Goal: Task Accomplishment & Management: Use online tool/utility

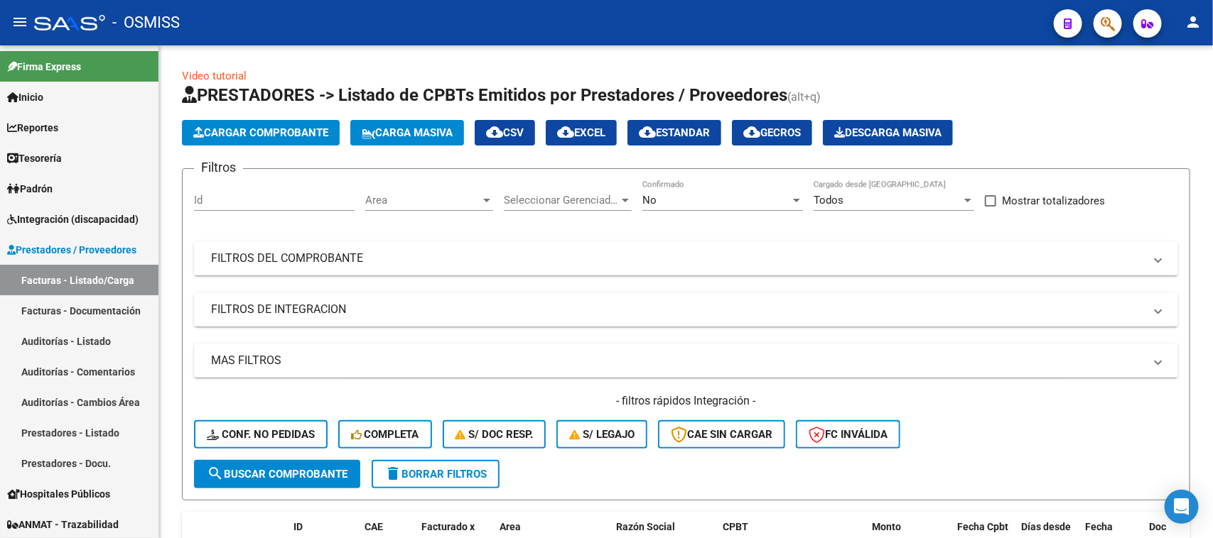
click at [1190, 32] on button "person" at bounding box center [1192, 23] width 28 height 28
click at [1174, 65] on button "person Mi Perfil" at bounding box center [1164, 60] width 87 height 34
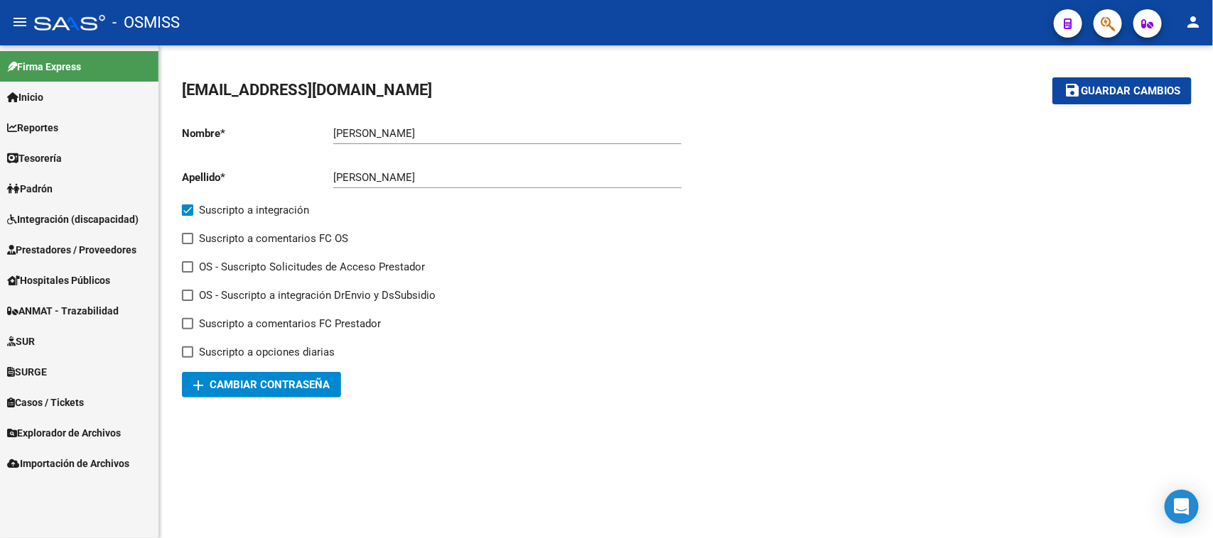
click at [70, 212] on span "Integración (discapacidad)" at bounding box center [72, 220] width 131 height 16
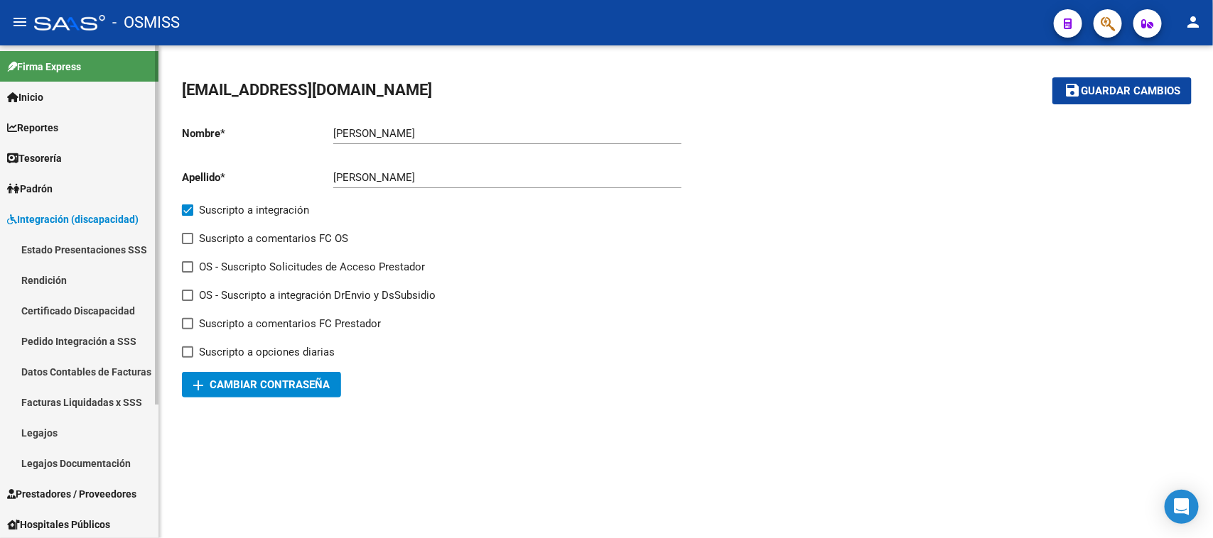
click at [107, 222] on span "Integración (discapacidad)" at bounding box center [72, 220] width 131 height 16
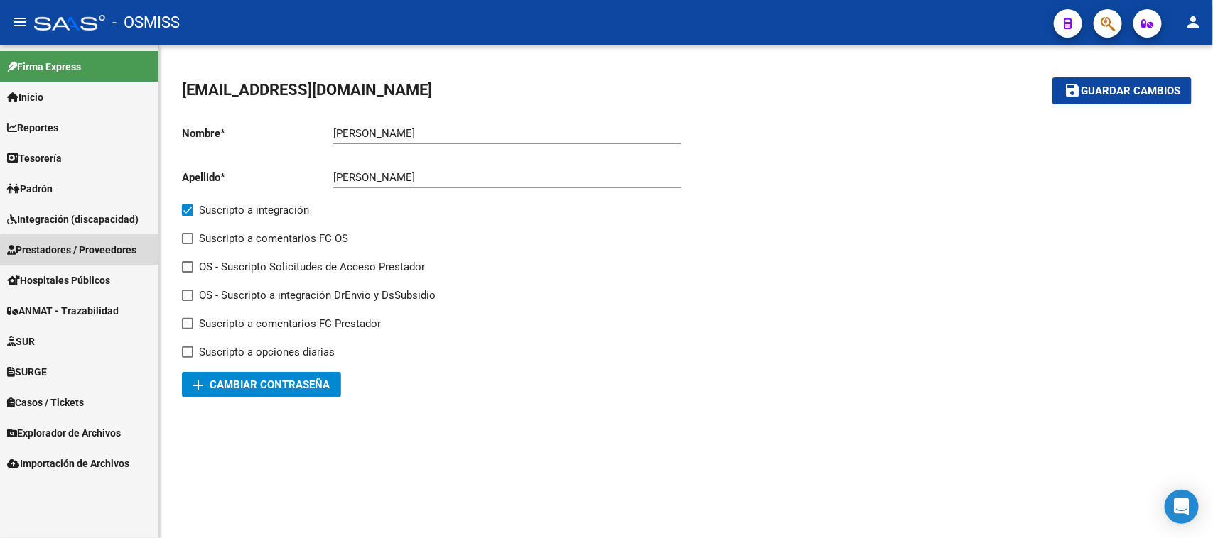
click at [87, 260] on link "Prestadores / Proveedores" at bounding box center [79, 249] width 158 height 31
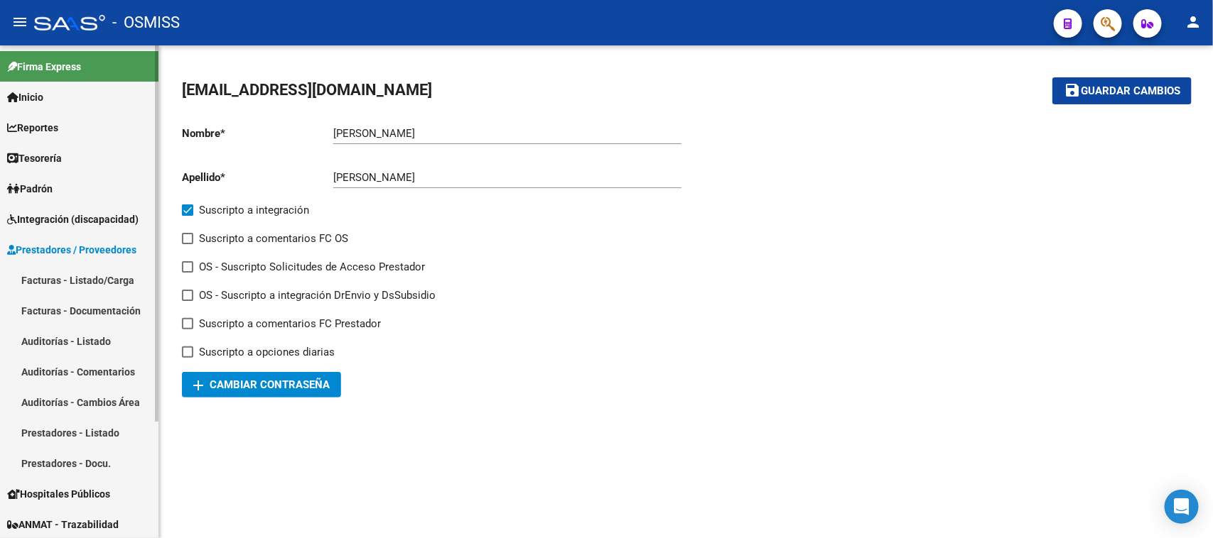
click at [90, 281] on link "Facturas - Listado/Carga" at bounding box center [79, 280] width 158 height 31
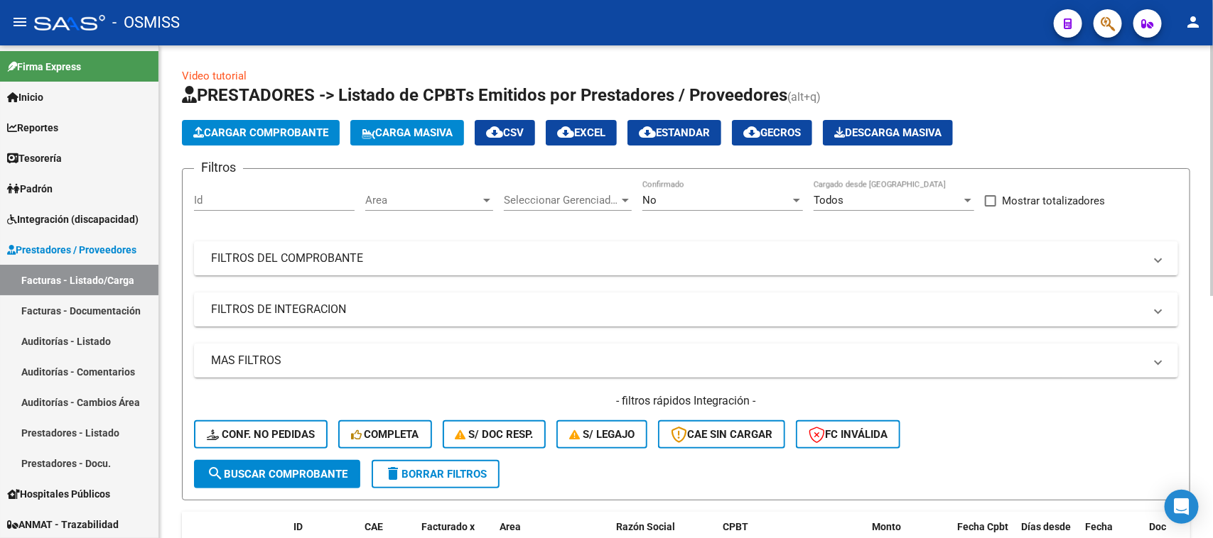
click at [477, 207] on div "Area Area" at bounding box center [429, 195] width 128 height 31
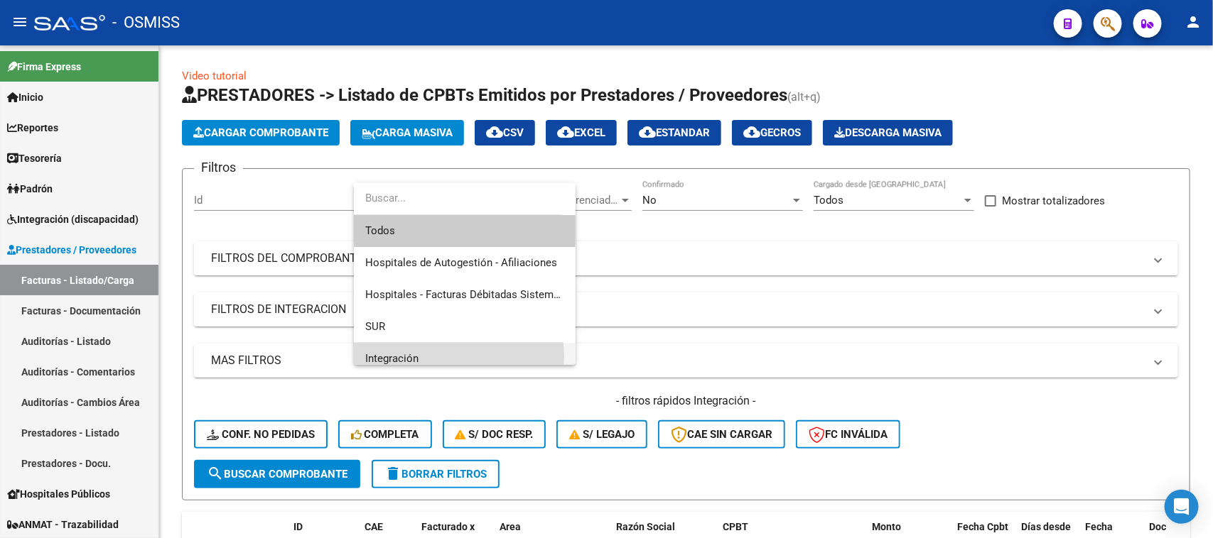
click at [444, 357] on span "Integración" at bounding box center [464, 359] width 199 height 32
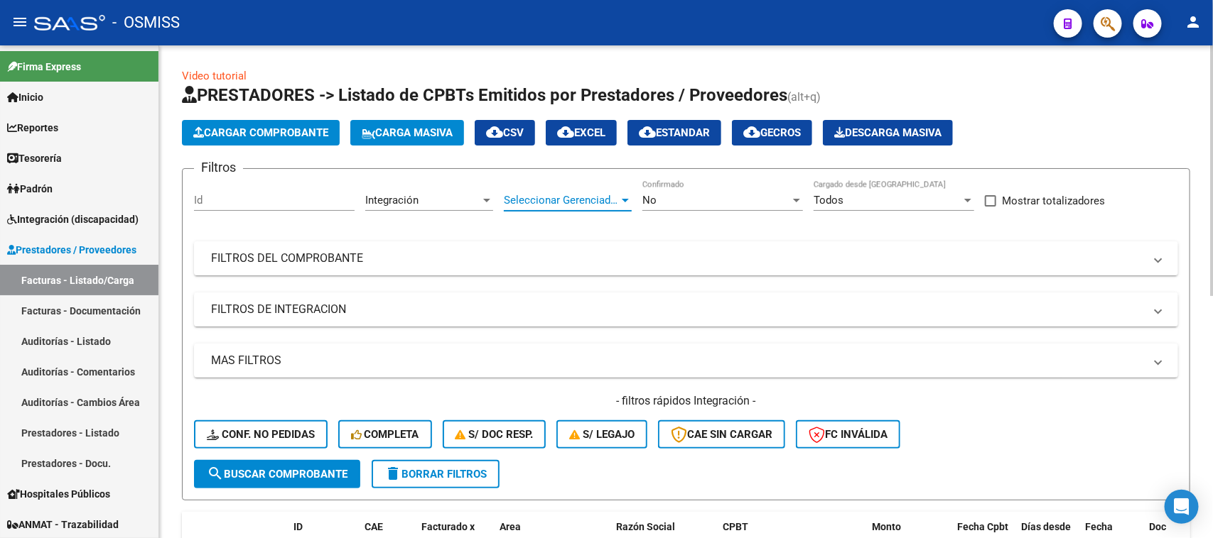
click at [587, 204] on span "Seleccionar Gerenciador" at bounding box center [561, 200] width 115 height 13
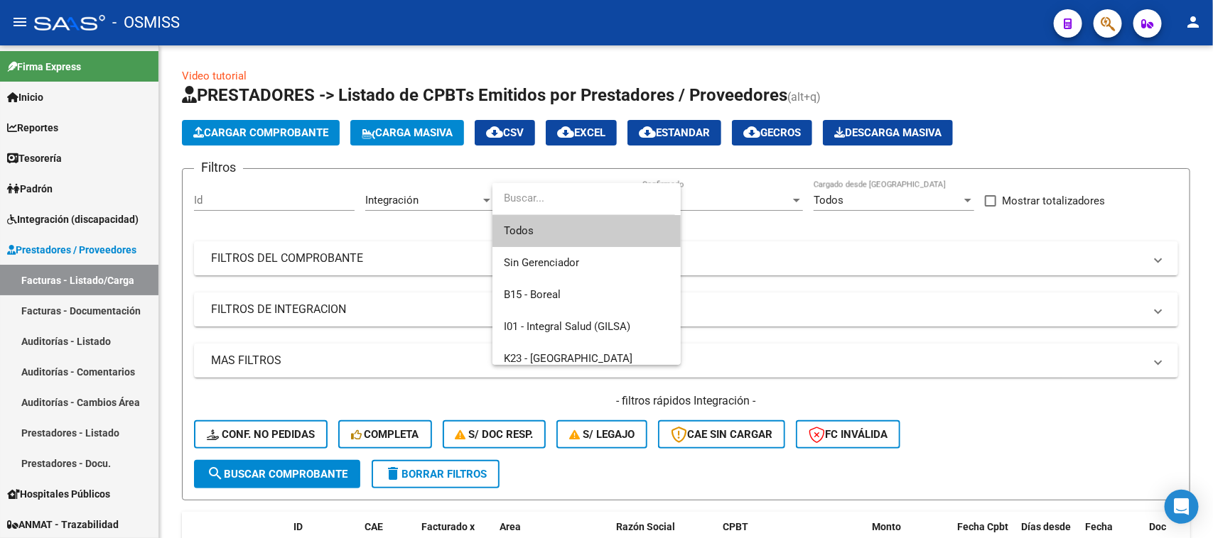
click at [583, 238] on span "Todos" at bounding box center [587, 231] width 166 height 32
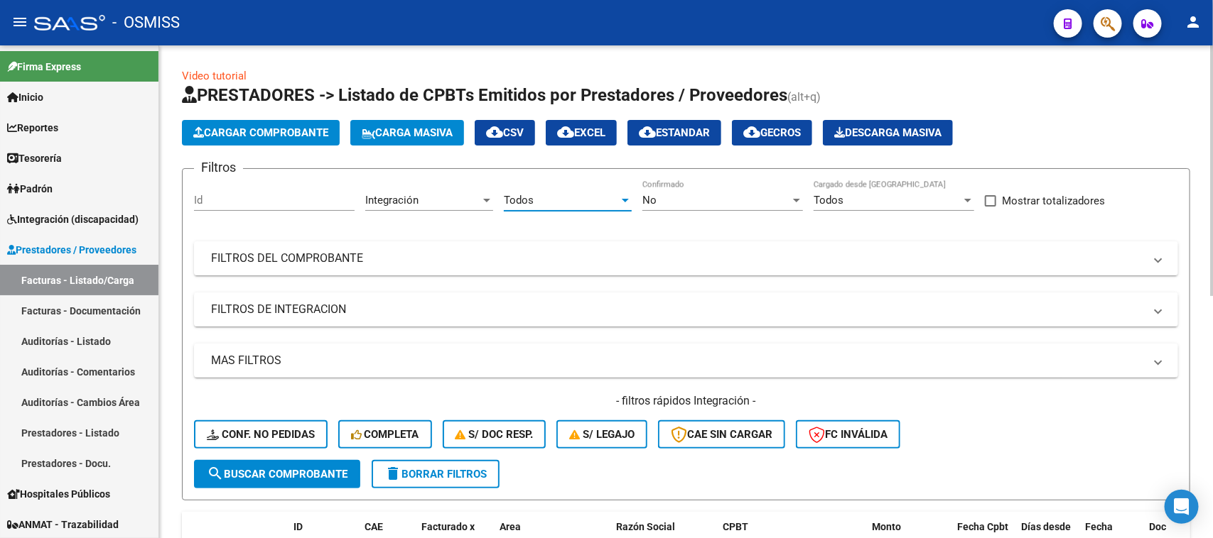
drag, startPoint x: 332, startPoint y: 469, endPoint x: 260, endPoint y: 460, distance: 73.0
click at [332, 470] on span "search Buscar Comprobante" at bounding box center [277, 474] width 141 height 13
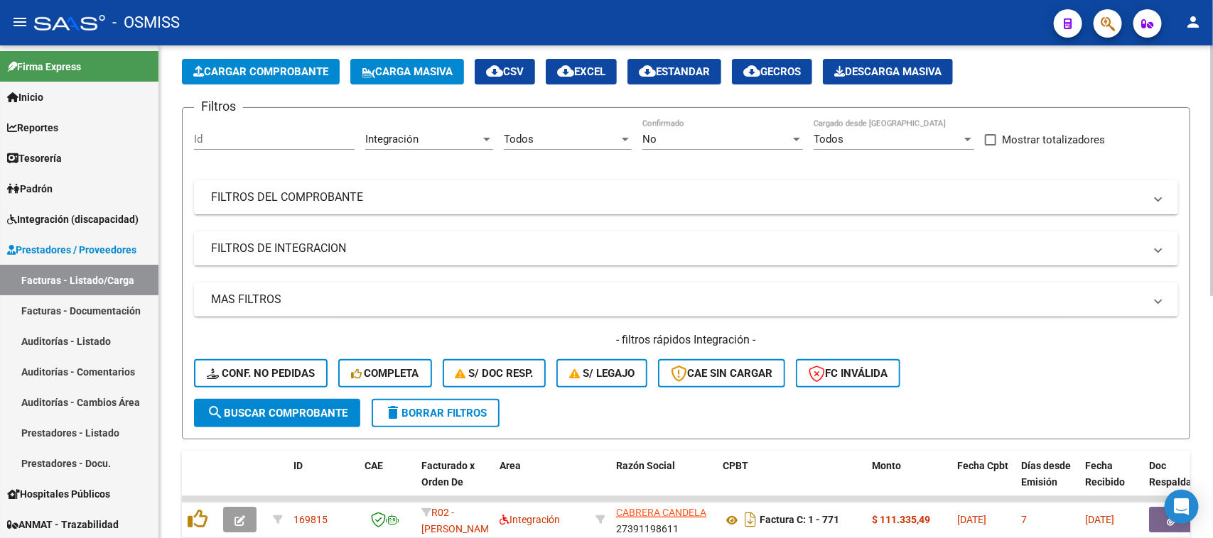
scroll to position [444, 0]
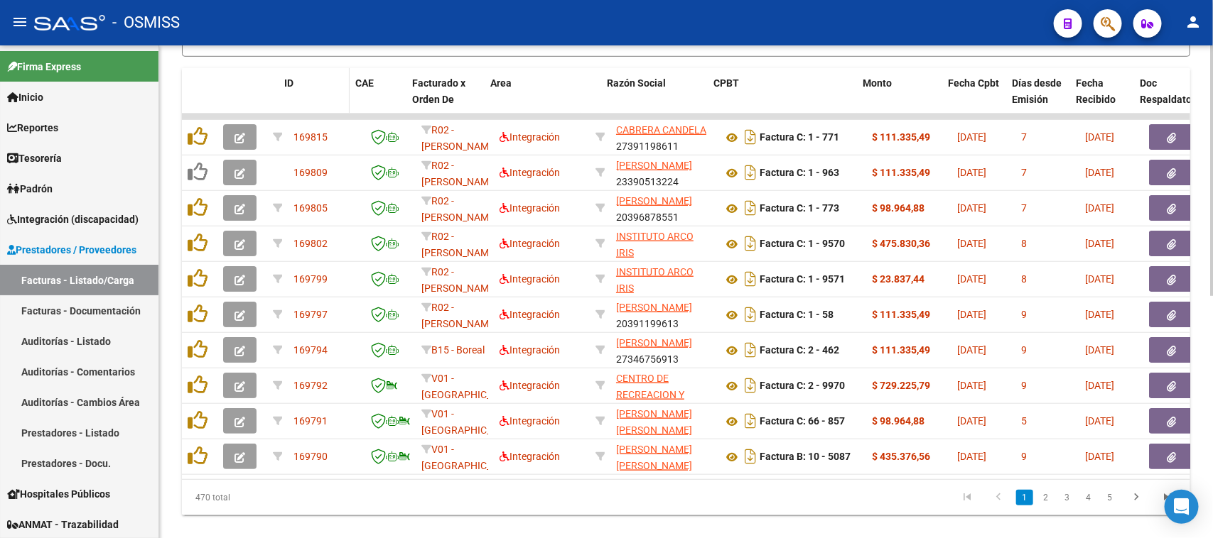
drag, startPoint x: 284, startPoint y: 99, endPoint x: 321, endPoint y: 98, distance: 37.0
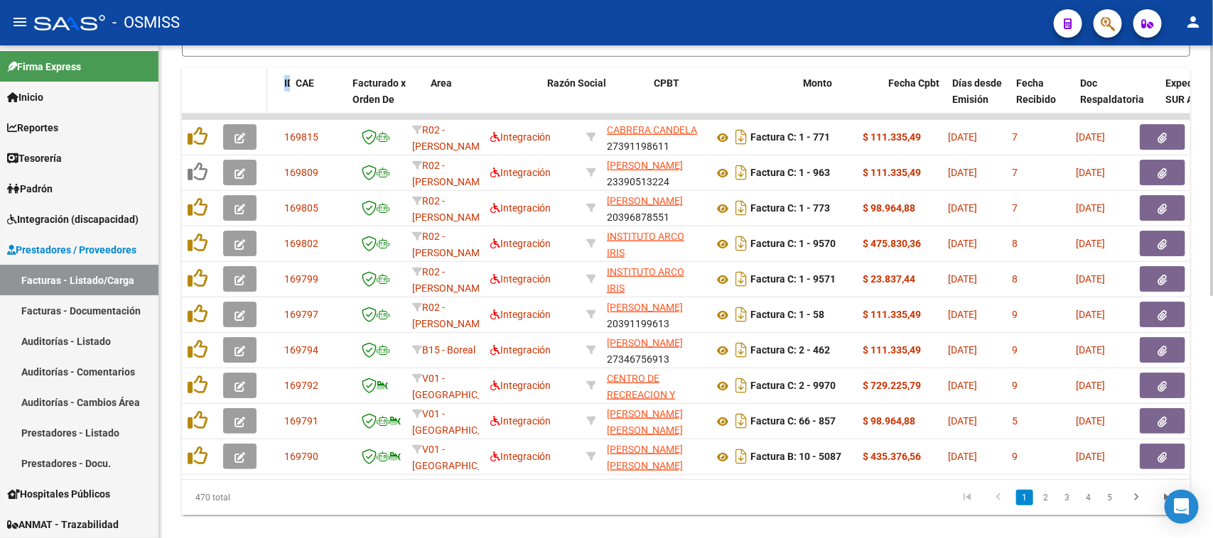
drag, startPoint x: 347, startPoint y: 99, endPoint x: 244, endPoint y: 87, distance: 103.7
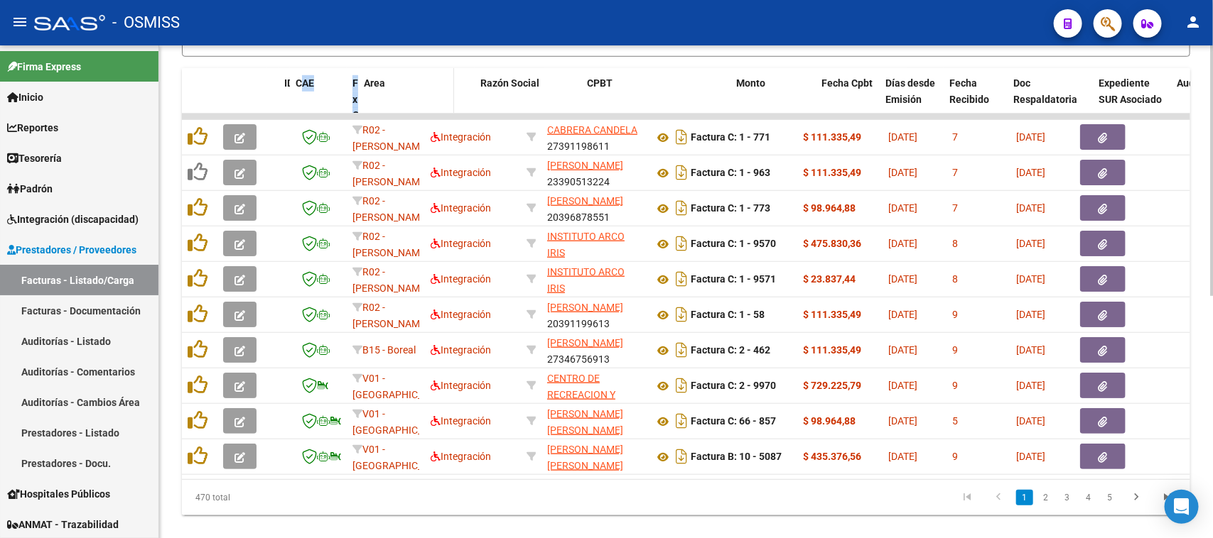
drag, startPoint x: 418, startPoint y: 94, endPoint x: 366, endPoint y: 80, distance: 53.6
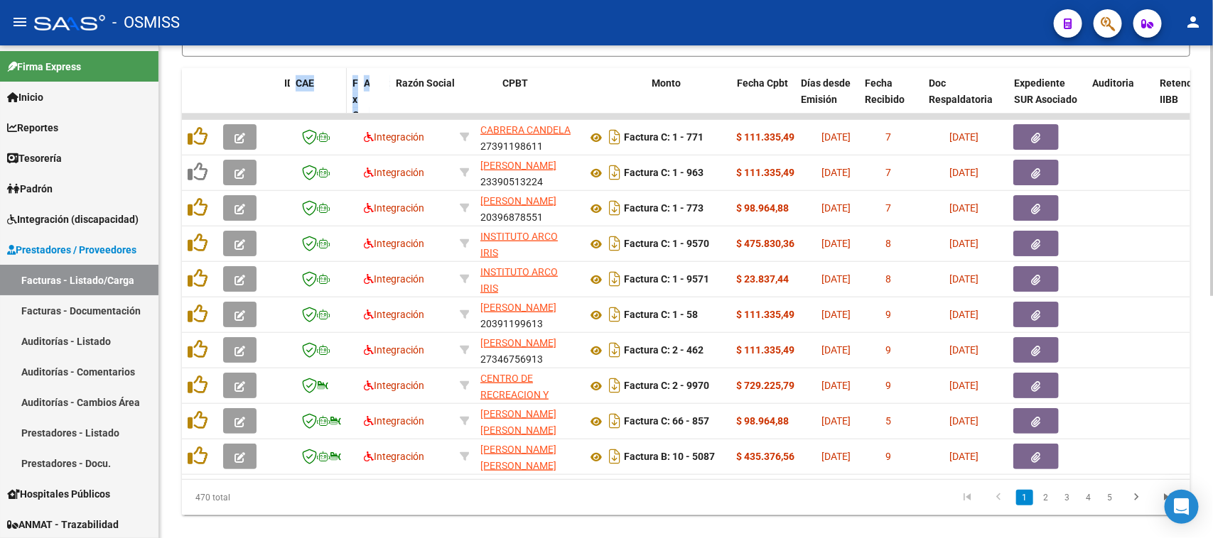
drag, startPoint x: 449, startPoint y: 94, endPoint x: 296, endPoint y: 68, distance: 155.6
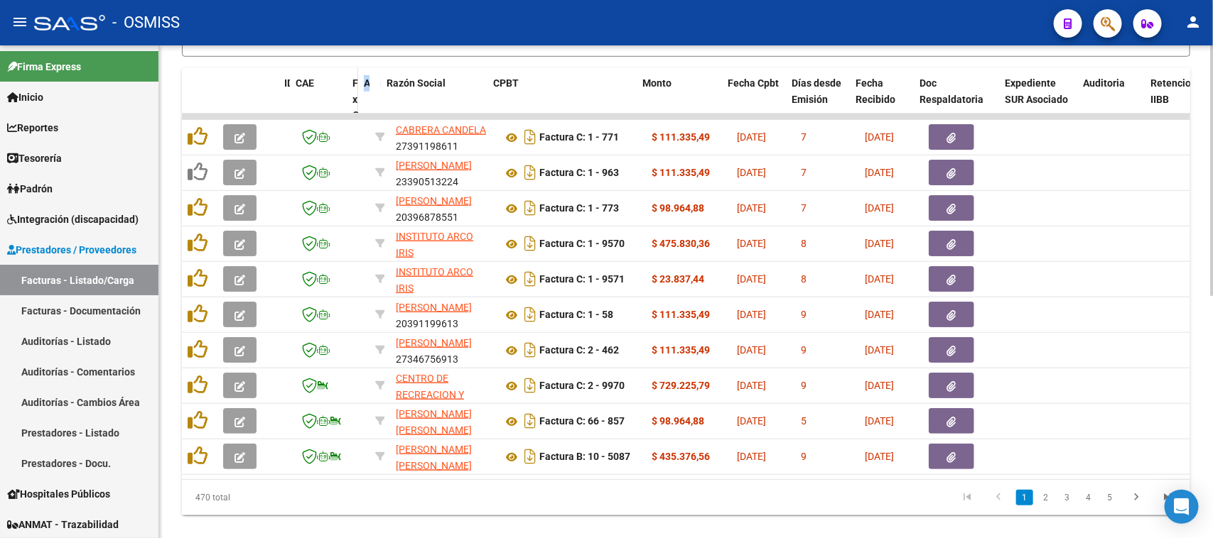
drag, startPoint x: 384, startPoint y: 94, endPoint x: 352, endPoint y: 85, distance: 33.8
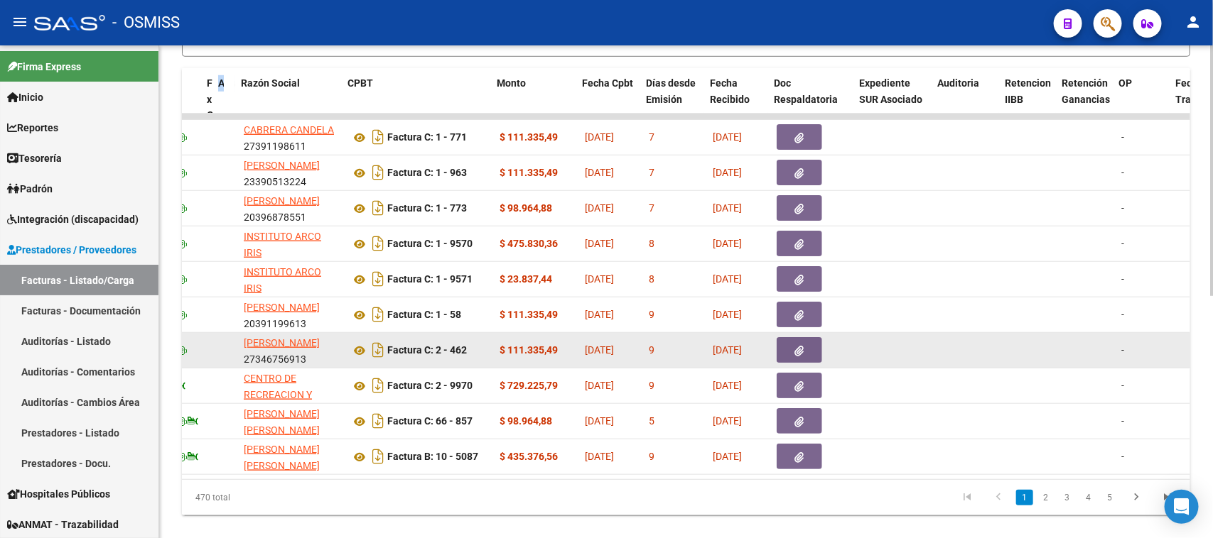
scroll to position [0, 153]
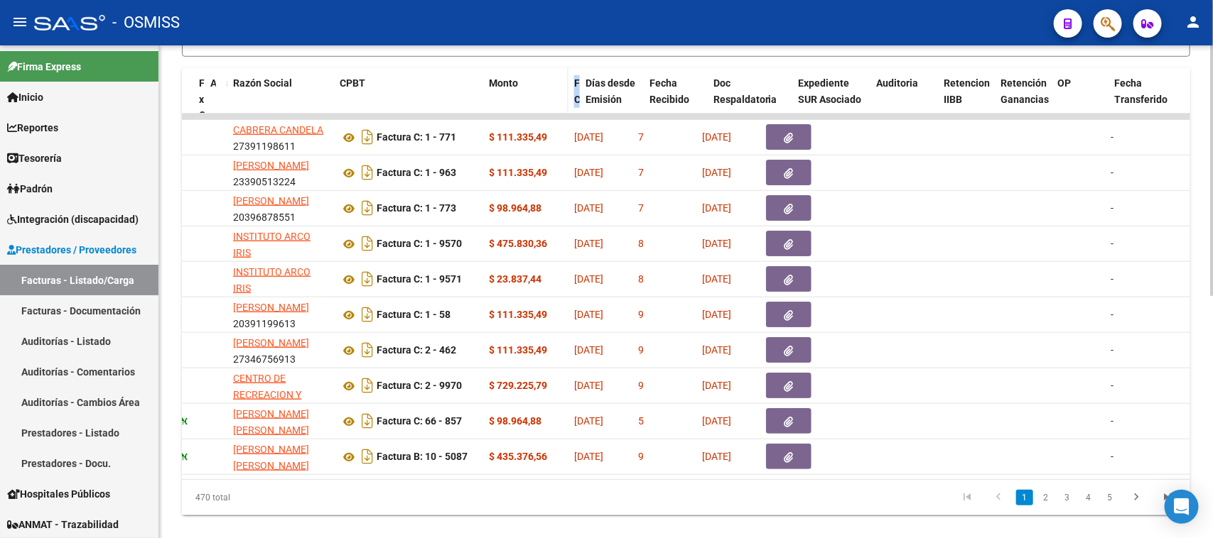
drag, startPoint x: 626, startPoint y: 100, endPoint x: 522, endPoint y: 87, distance: 104.5
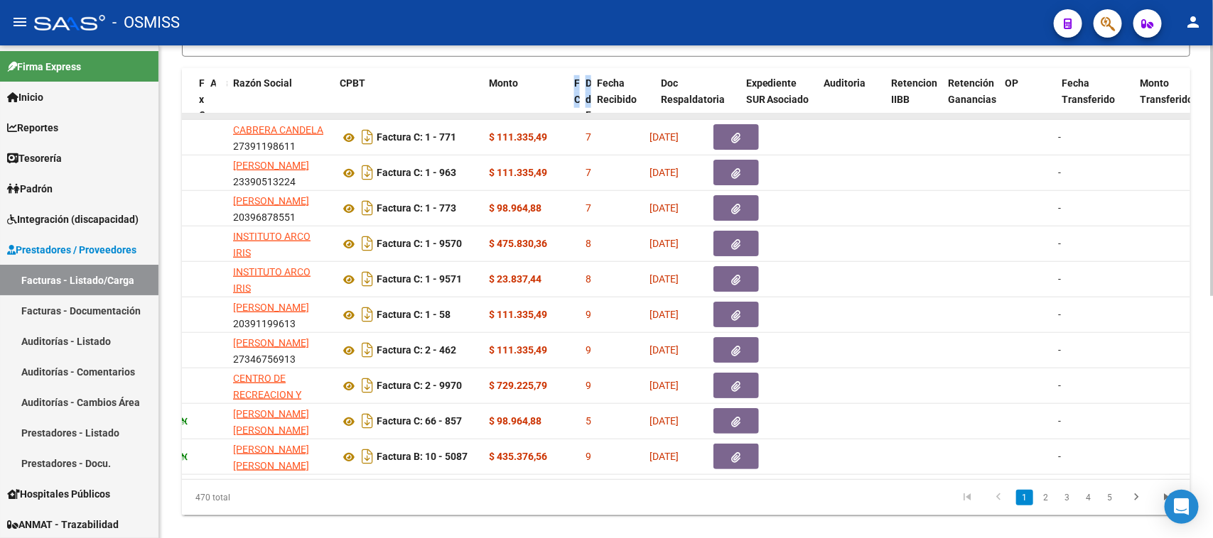
drag, startPoint x: 640, startPoint y: 97, endPoint x: 618, endPoint y: 116, distance: 28.7
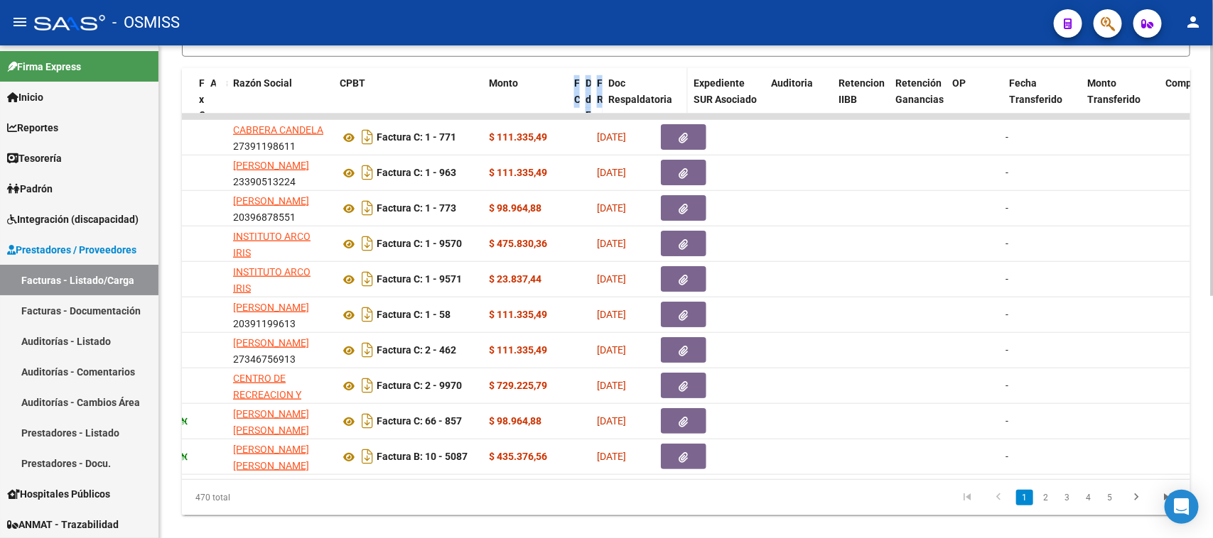
drag, startPoint x: 648, startPoint y: 91, endPoint x: 683, endPoint y: 96, distance: 35.2
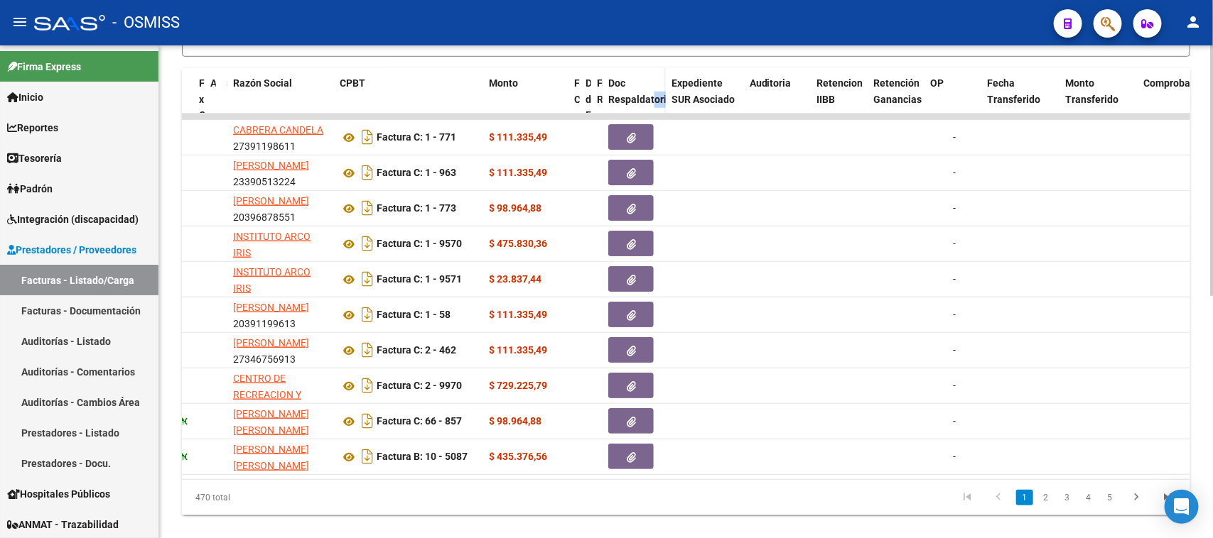
drag, startPoint x: 681, startPoint y: 97, endPoint x: 654, endPoint y: 97, distance: 27.0
click at [654, 97] on datatable-header-cell "Doc Respaldatoria" at bounding box center [633, 115] width 63 height 95
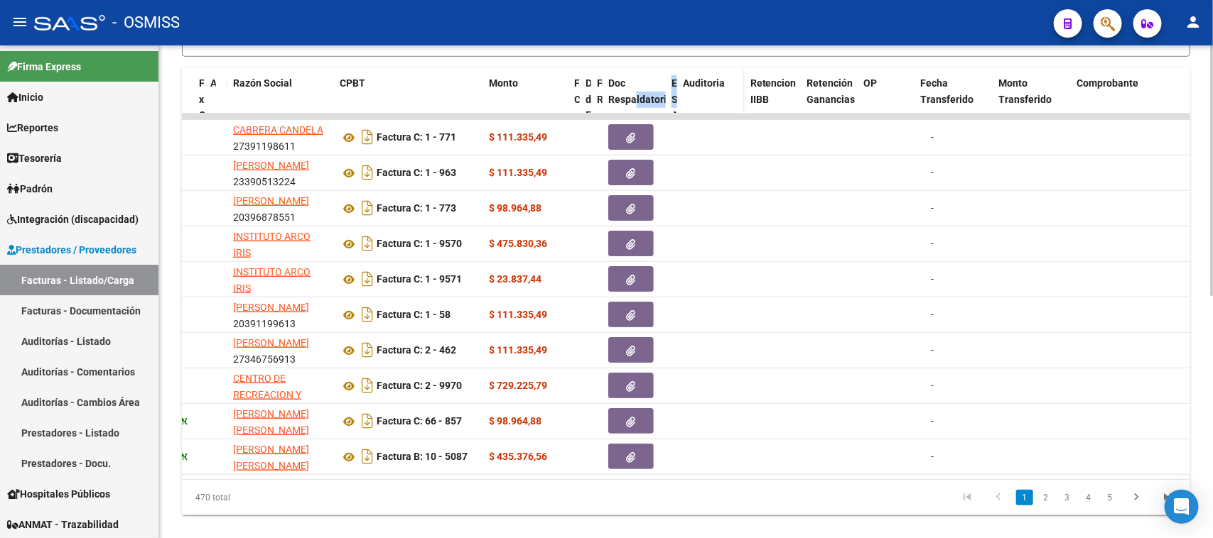
drag, startPoint x: 739, startPoint y: 101, endPoint x: 709, endPoint y: 97, distance: 30.0
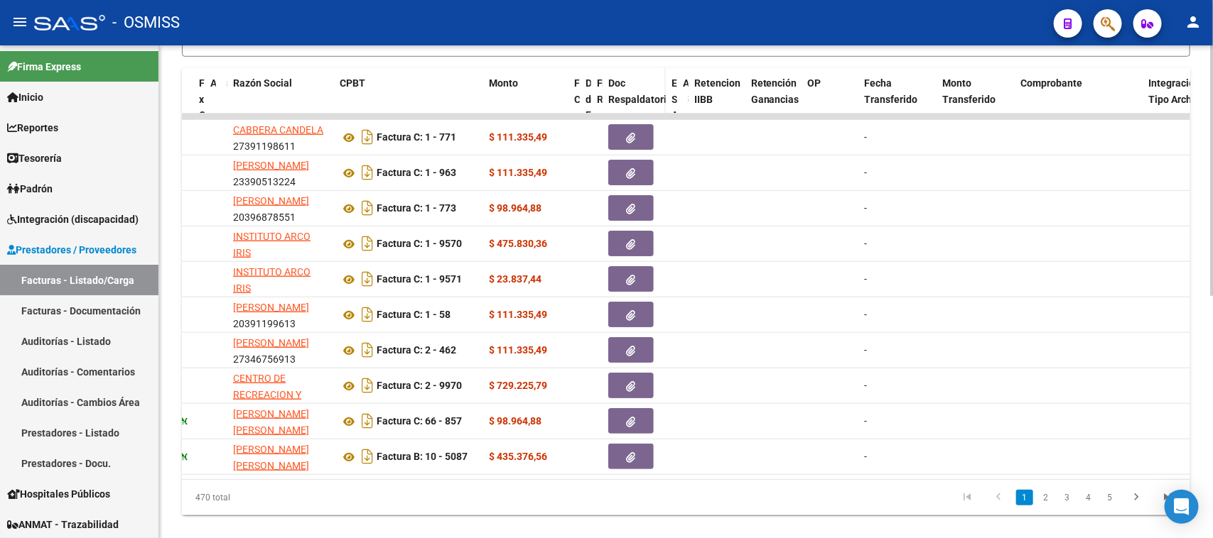
drag, startPoint x: 742, startPoint y: 99, endPoint x: 654, endPoint y: 87, distance: 89.6
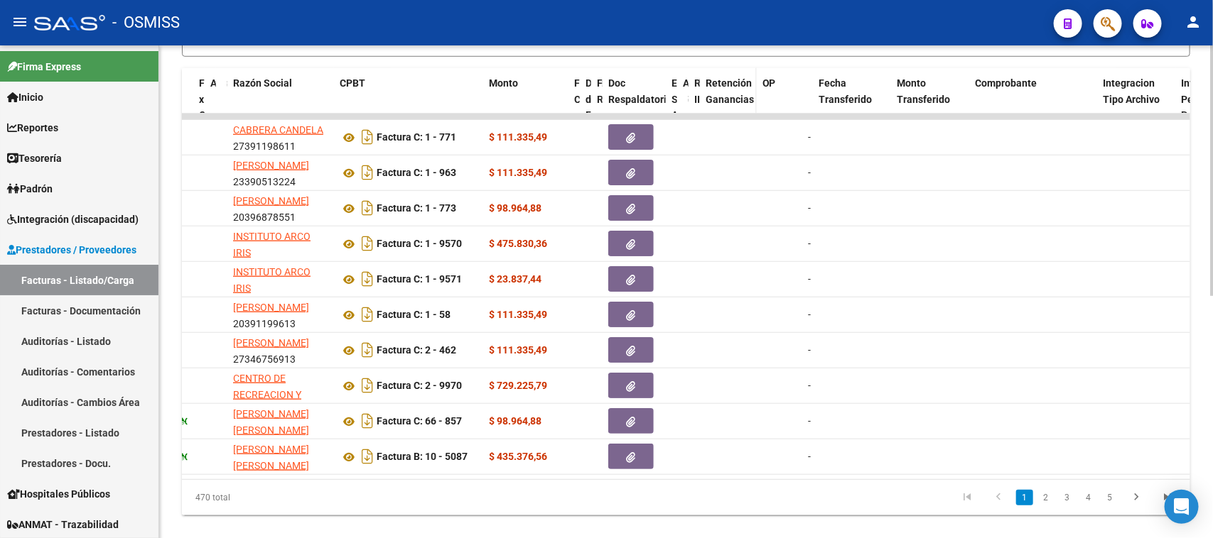
drag, startPoint x: 741, startPoint y: 97, endPoint x: 717, endPoint y: 90, distance: 24.3
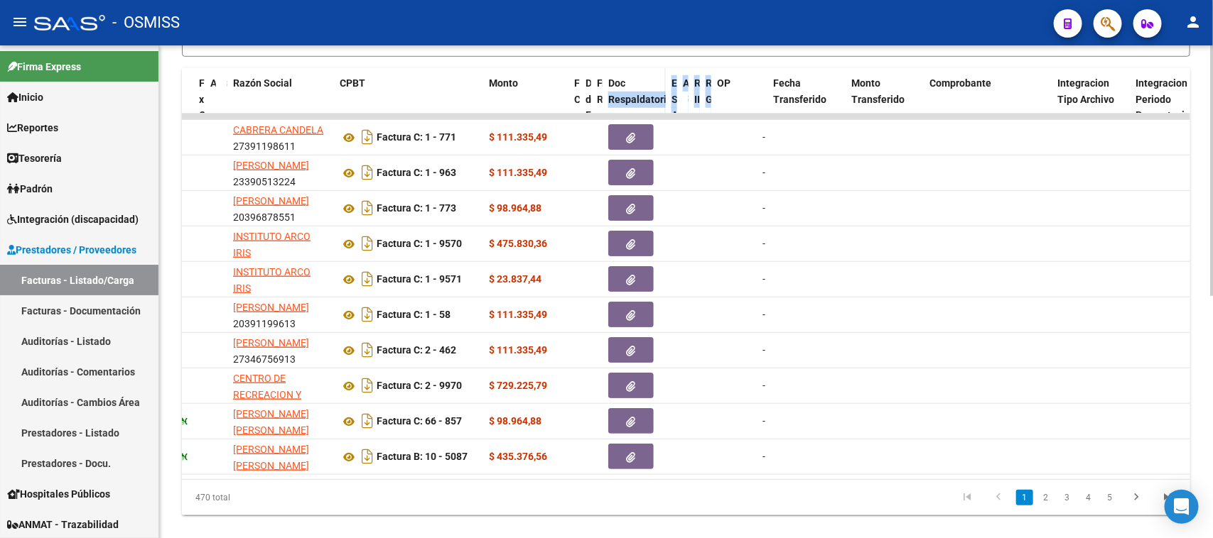
drag, startPoint x: 752, startPoint y: 97, endPoint x: 646, endPoint y: 82, distance: 106.2
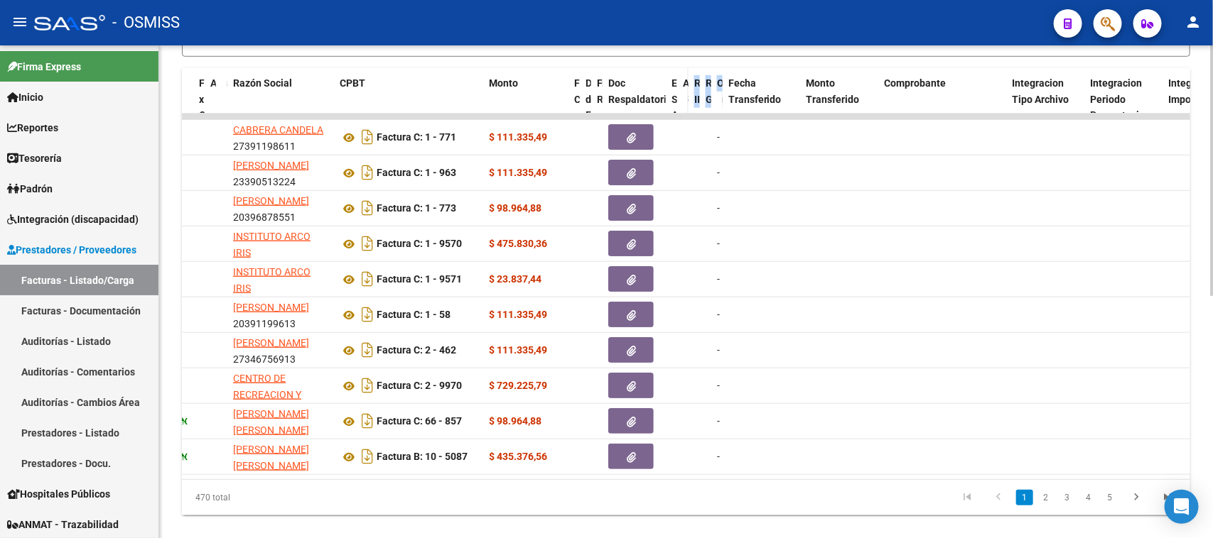
drag, startPoint x: 761, startPoint y: 98, endPoint x: 679, endPoint y: 71, distance: 86.0
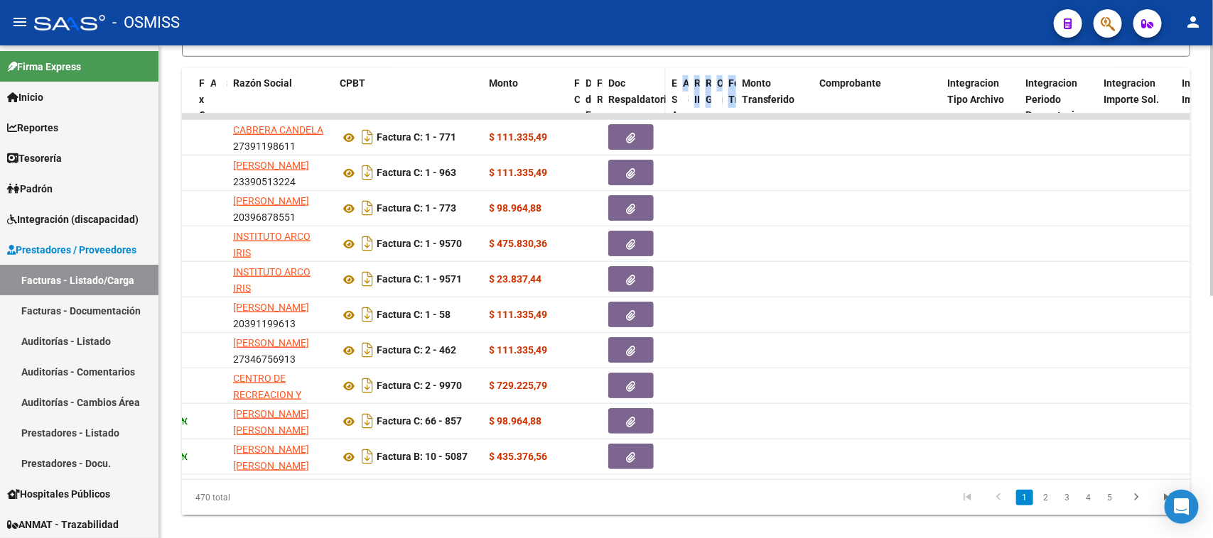
drag, startPoint x: 716, startPoint y: 87, endPoint x: 661, endPoint y: 91, distance: 55.5
drag, startPoint x: 743, startPoint y: 58, endPoint x: 735, endPoint y: 71, distance: 15.6
click at [742, 58] on div "Video tutorial PRESTADORES -> Listado de CPBTs Emitidos por Prestadores / Prove…" at bounding box center [686, 69] width 1008 height 891
drag, startPoint x: 732, startPoint y: 86, endPoint x: 716, endPoint y: 79, distance: 17.8
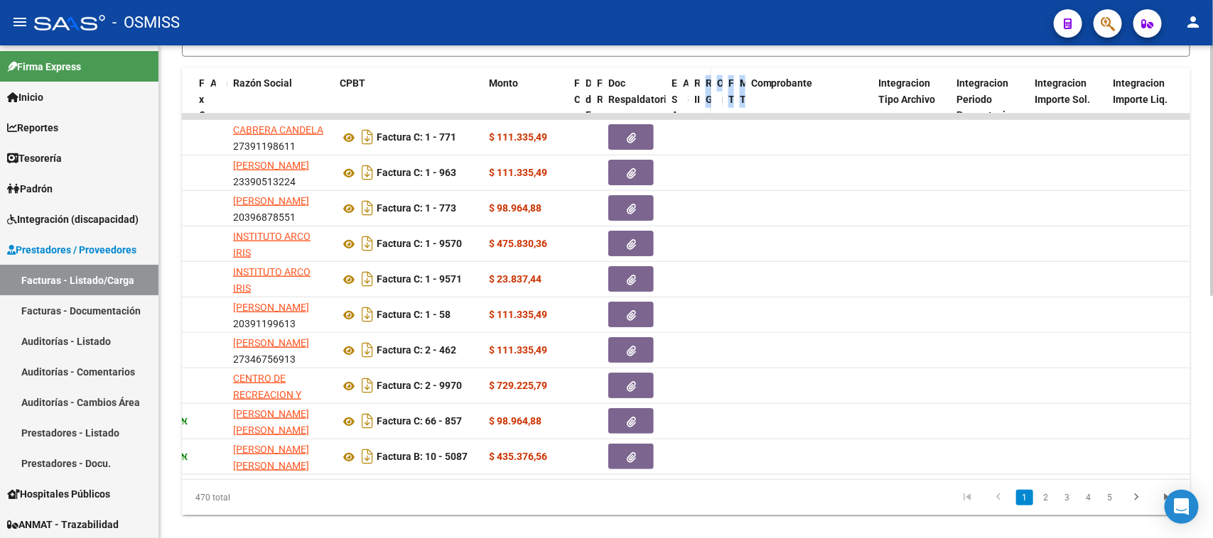
drag, startPoint x: 805, startPoint y: 92, endPoint x: 698, endPoint y: 83, distance: 107.0
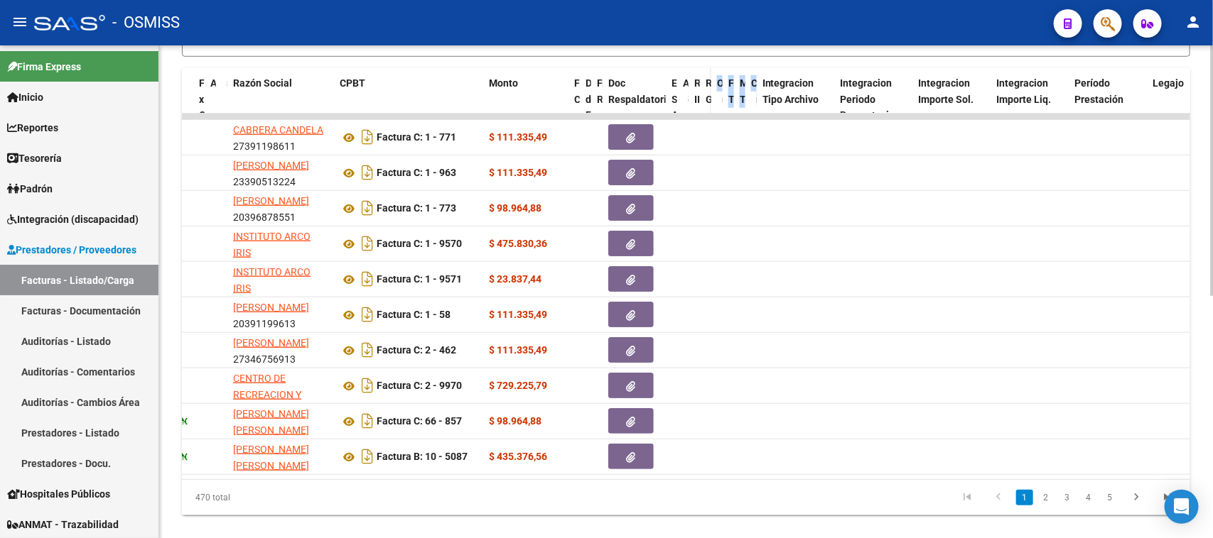
drag, startPoint x: 867, startPoint y: 98, endPoint x: 700, endPoint y: 76, distance: 167.7
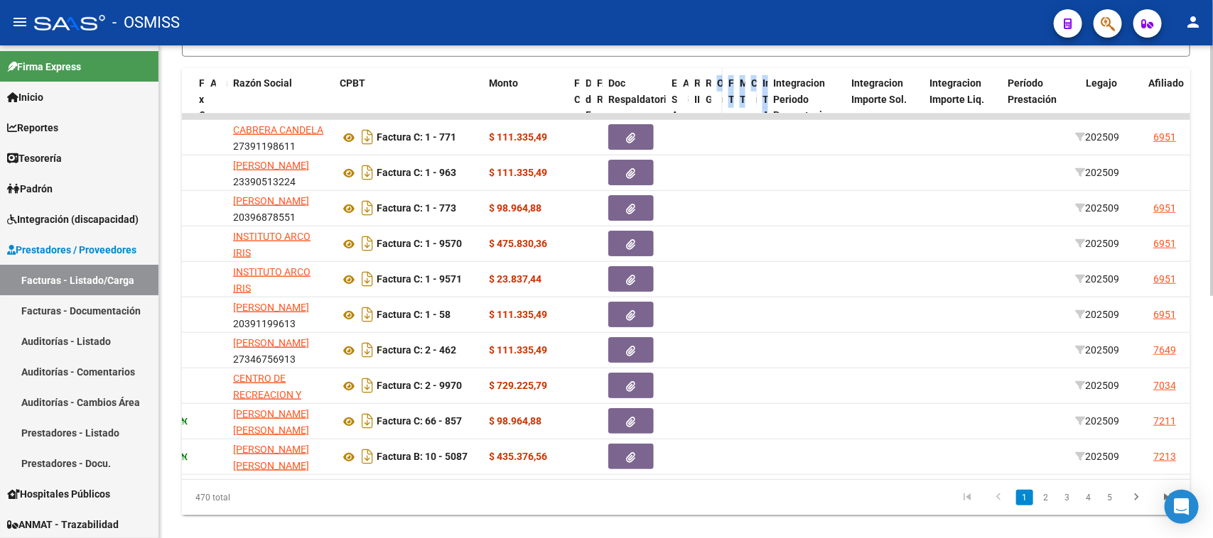
drag, startPoint x: 828, startPoint y: 94, endPoint x: 710, endPoint y: 84, distance: 118.4
click at [710, 84] on div "ID CAE Facturado x Orden De Area Razón Social CPBT Monto Fecha Cpbt Días desde …" at bounding box center [1222, 115] width 2389 height 95
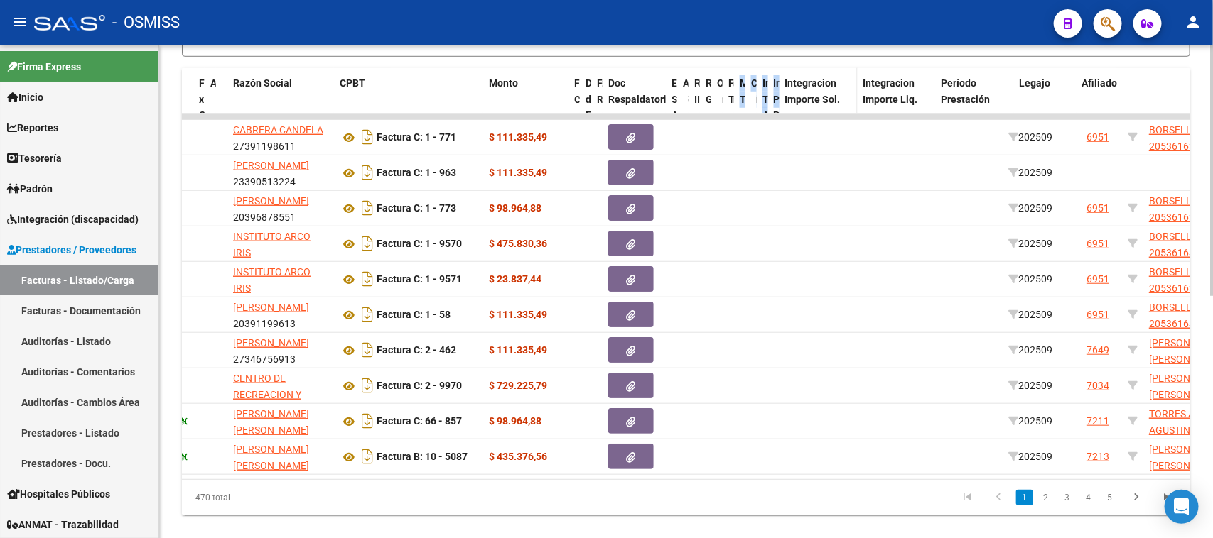
drag, startPoint x: 839, startPoint y: 97, endPoint x: 782, endPoint y: 80, distance: 59.1
click at [735, 80] on div "ID CAE Facturado x Orden De Area Razón Social CPBT Monto Fecha Cpbt Días desde …" at bounding box center [1189, 115] width 2322 height 95
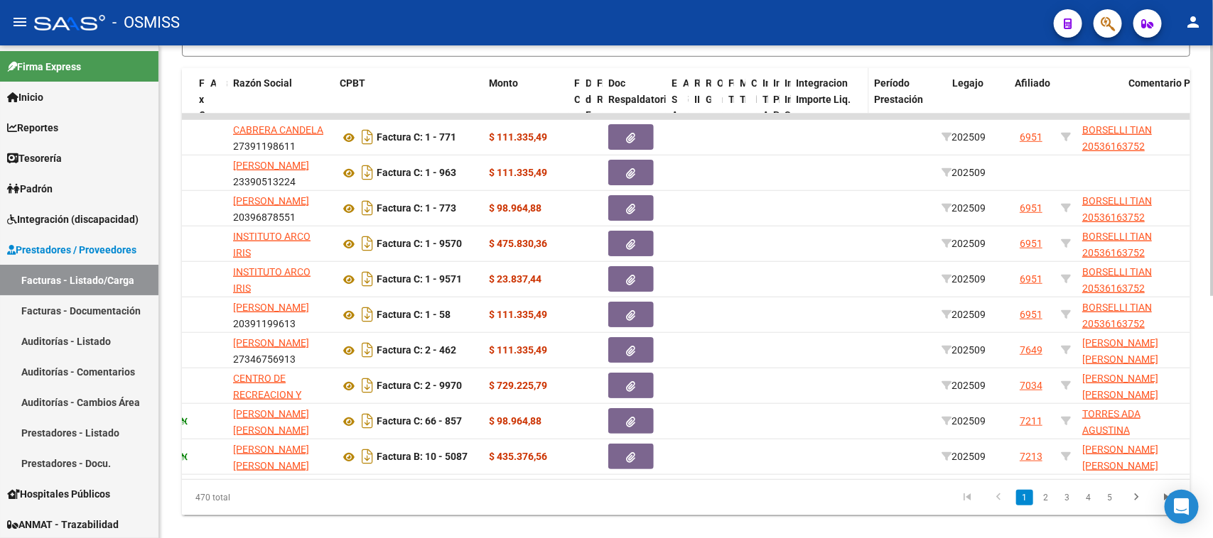
drag, startPoint x: 856, startPoint y: 91, endPoint x: 803, endPoint y: 82, distance: 53.3
click at [760, 82] on div "ID CAE Facturado x Orden De Area Razón Social CPBT Monto Fecha Cpbt Días desde …" at bounding box center [1155, 115] width 2255 height 95
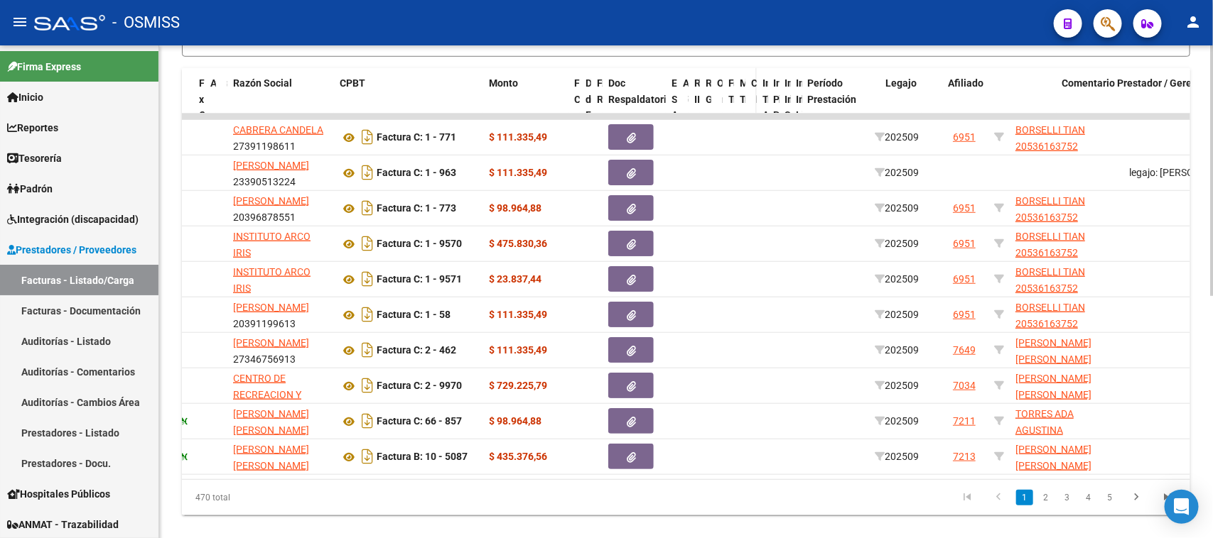
drag, startPoint x: 865, startPoint y: 97, endPoint x: 753, endPoint y: 77, distance: 114.1
click at [753, 77] on div "ID CAE Facturado x Orden De Area Razón Social CPBT Monto Fecha Cpbt Días desde …" at bounding box center [1122, 115] width 2189 height 95
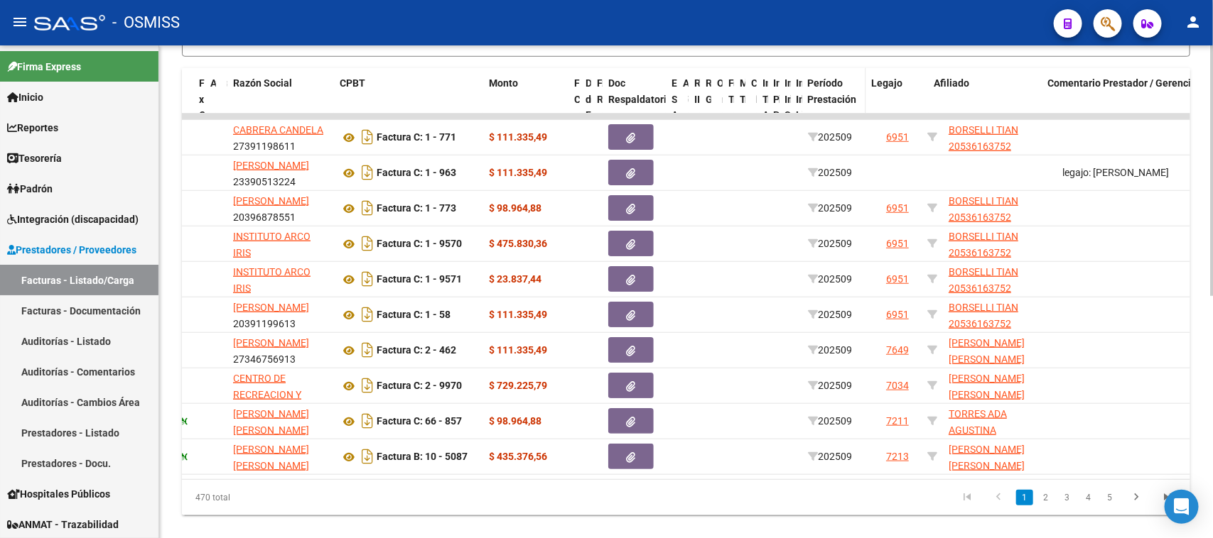
drag, startPoint x: 877, startPoint y: 96, endPoint x: 861, endPoint y: 91, distance: 17.1
click at [860, 91] on span at bounding box center [863, 115] width 6 height 95
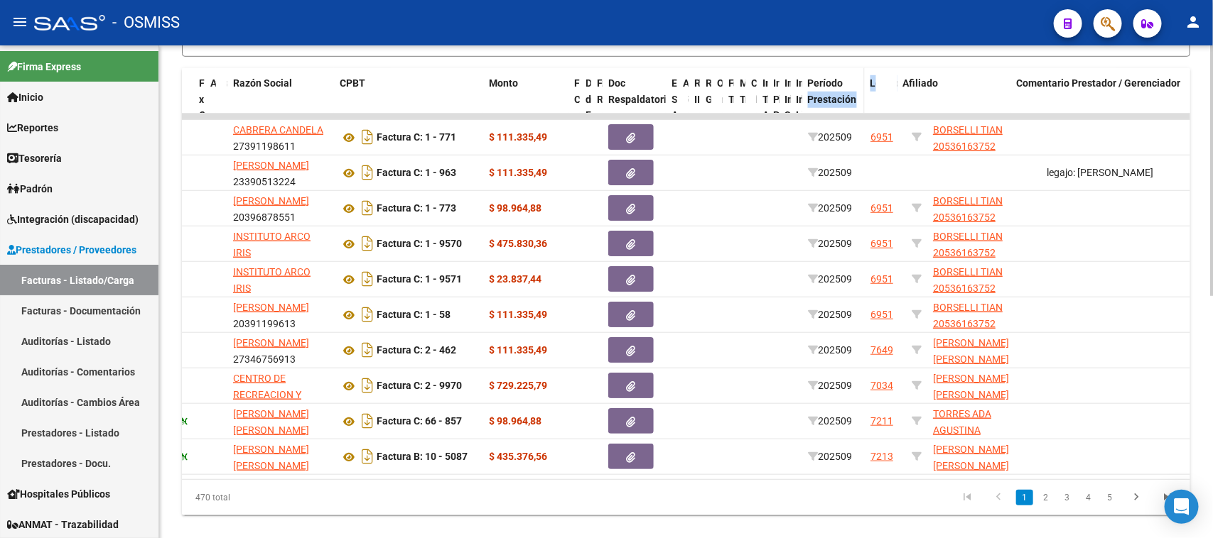
drag, startPoint x: 901, startPoint y: 98, endPoint x: 846, endPoint y: 82, distance: 56.9
click at [842, 83] on div "ID CAE Facturado x Orden De Area Razón Social CPBT Monto Fecha Cpbt Días desde …" at bounding box center [1081, 115] width 2106 height 95
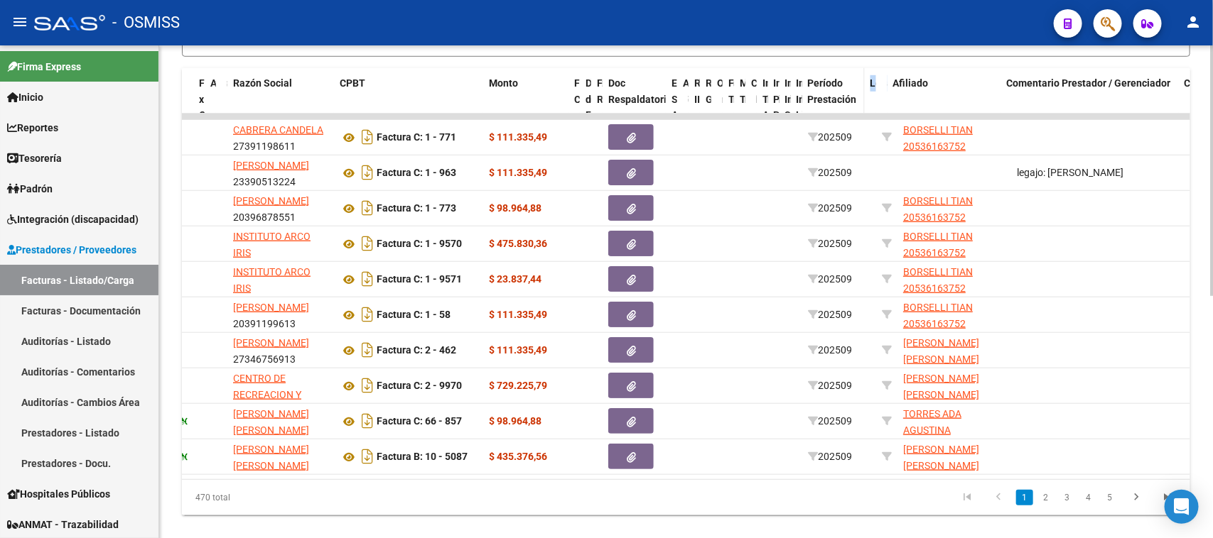
drag, startPoint x: 891, startPoint y: 89, endPoint x: 862, endPoint y: 84, distance: 30.2
click at [862, 84] on div "ID CAE Facturado x Orden De Area Razón Social CPBT Monto Fecha Cpbt Días desde …" at bounding box center [1066, 115] width 2076 height 95
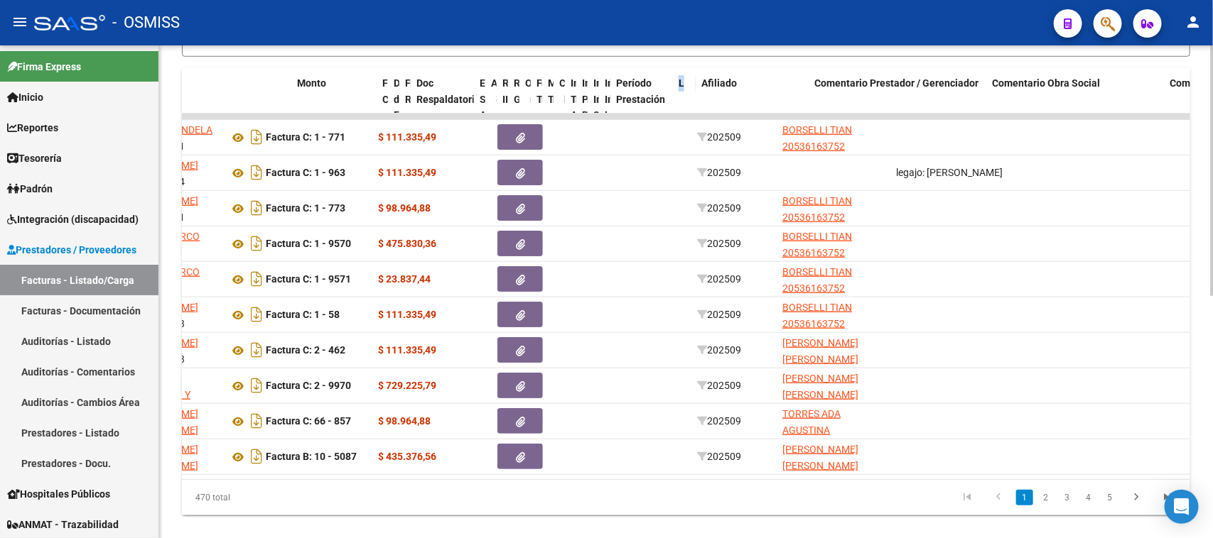
scroll to position [0, 345]
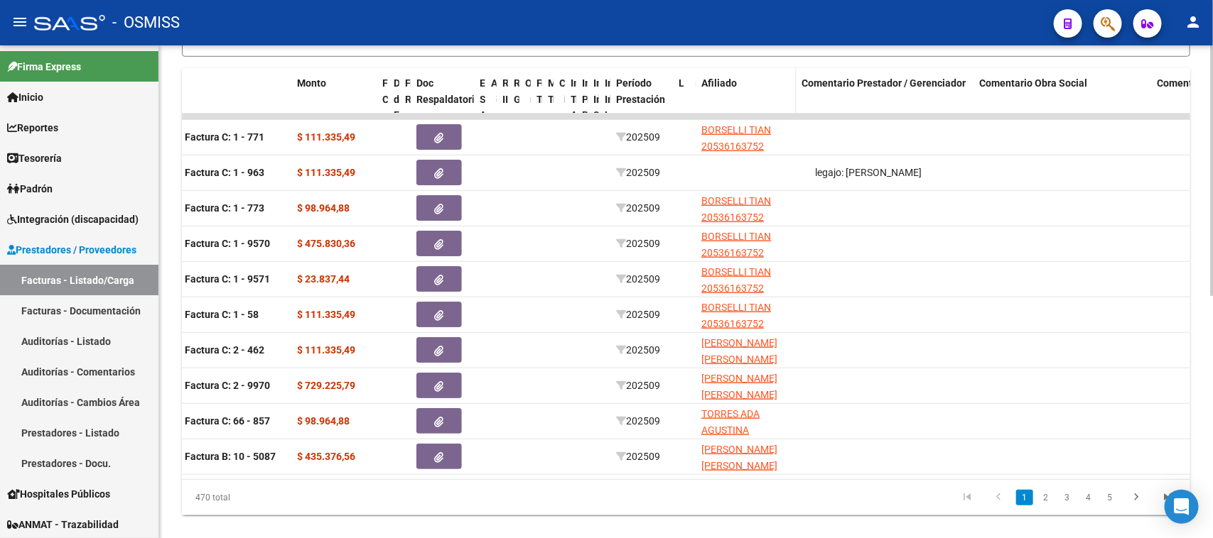
drag, startPoint x: 804, startPoint y: 99, endPoint x: 788, endPoint y: 97, distance: 15.8
click at [790, 97] on span at bounding box center [793, 115] width 6 height 95
drag, startPoint x: 968, startPoint y: 92, endPoint x: 934, endPoint y: 86, distance: 34.7
click at [934, 86] on datatable-header-cell "Comentario Prestador / Gerenciador" at bounding box center [871, 115] width 150 height 95
drag, startPoint x: 1119, startPoint y: 97, endPoint x: 1066, endPoint y: 97, distance: 52.6
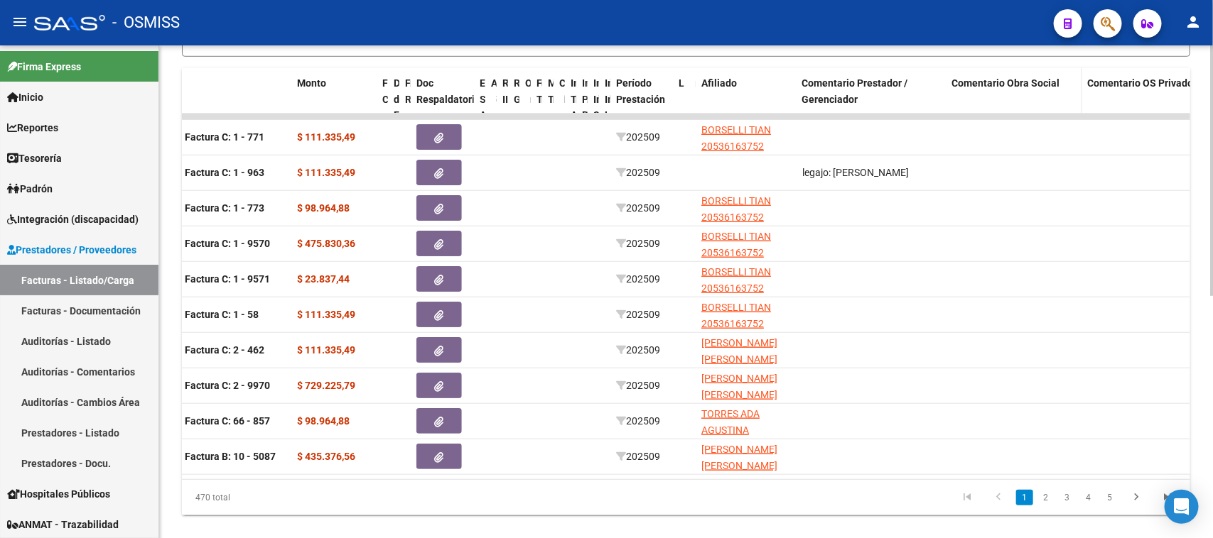
click at [1066, 97] on datatable-header-cell "Comentario Obra Social" at bounding box center [1014, 115] width 136 height 95
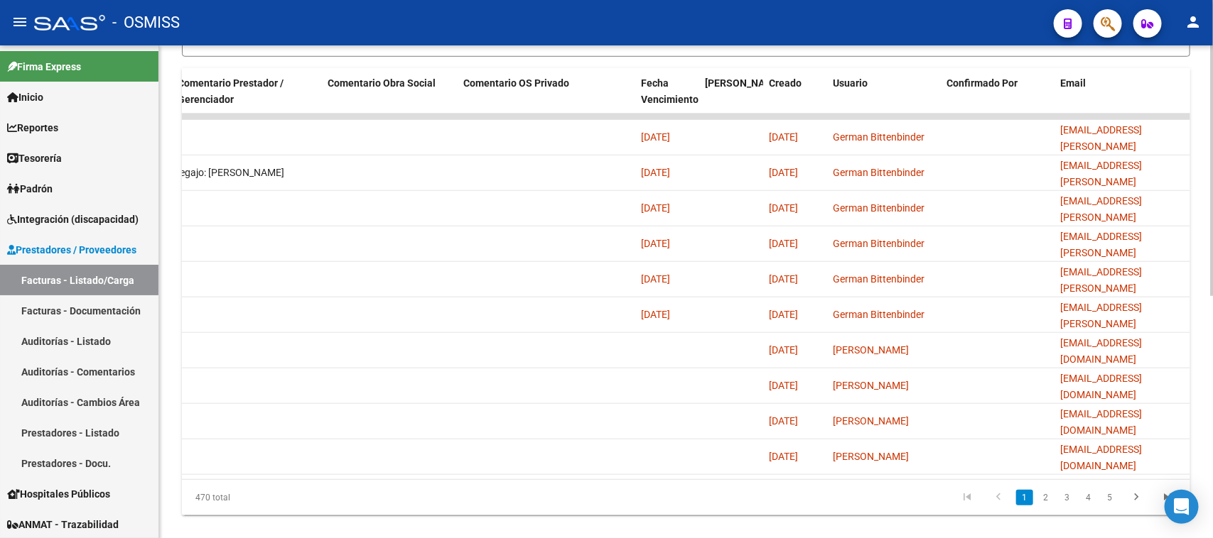
scroll to position [0, 973]
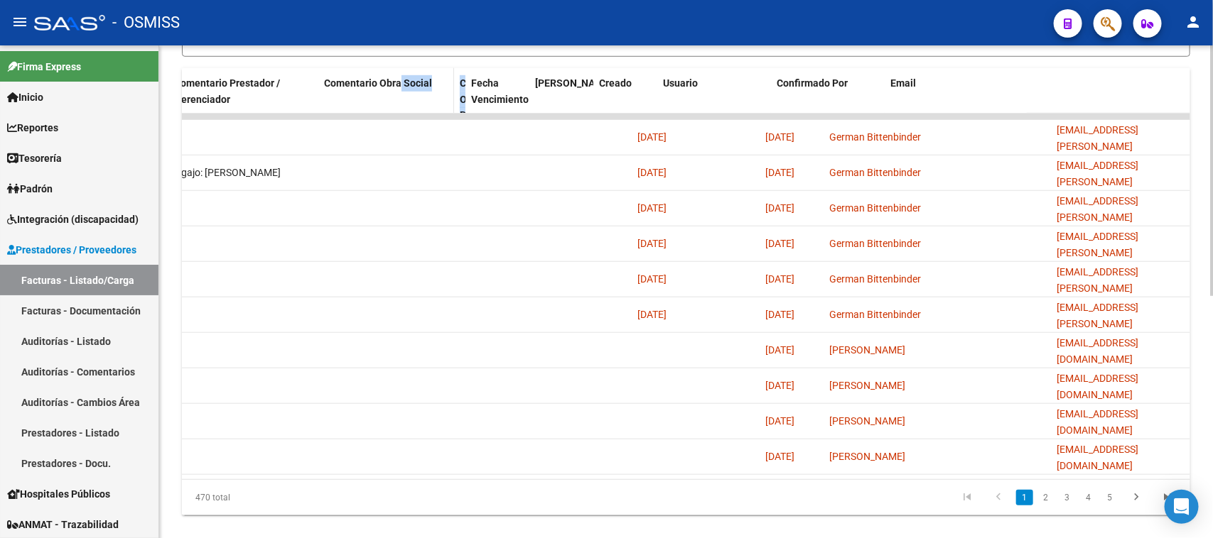
drag, startPoint x: 626, startPoint y: 86, endPoint x: 400, endPoint y: 82, distance: 225.9
click at [400, 82] on div "ID CAE Facturado x Orden De Area Razón Social CPBT Monto Fecha Cpbt Días desde …" at bounding box center [201, 115] width 1984 height 95
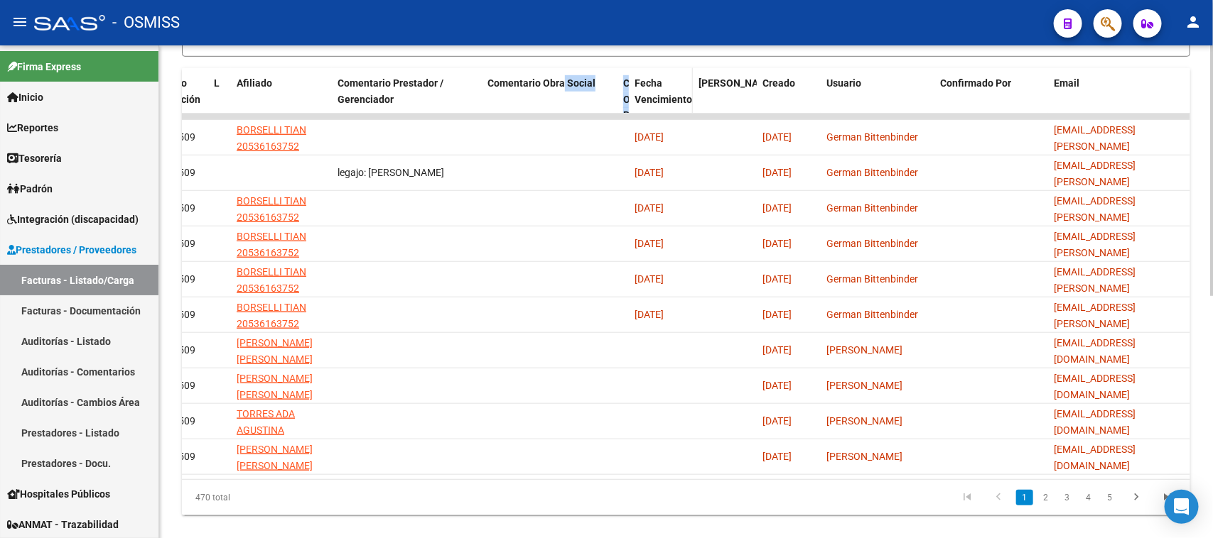
scroll to position [0, 810]
drag, startPoint x: 690, startPoint y: 102, endPoint x: 572, endPoint y: 82, distance: 119.5
click at [572, 86] on div "ID CAE Facturado x Orden De Area Razón Social CPBT Monto Fecha Cpbt Días desde …" at bounding box center [281, 115] width 1818 height 95
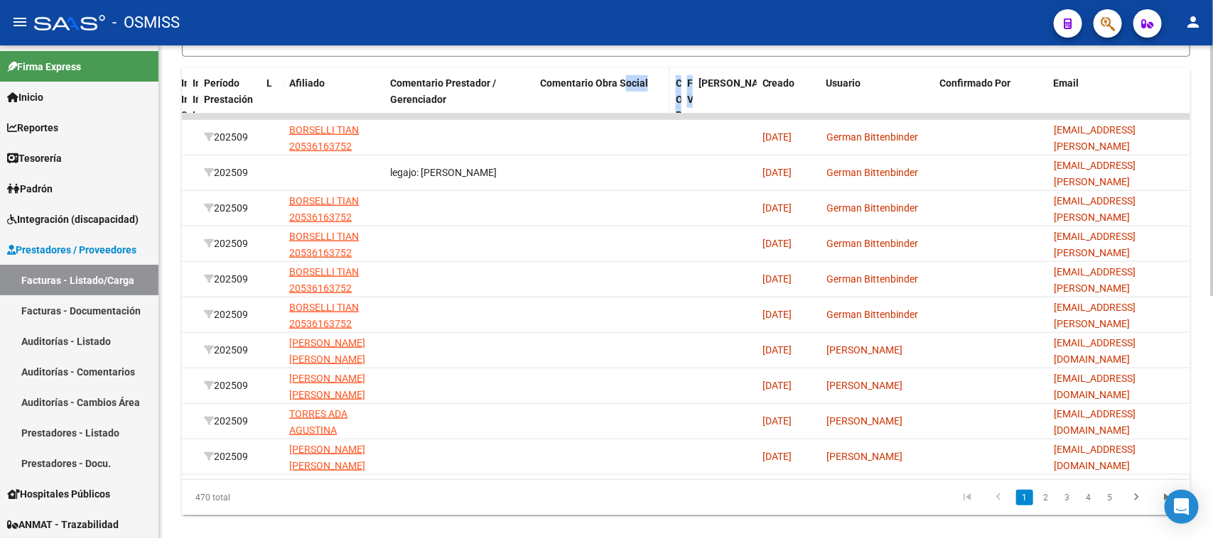
scroll to position [0, 757]
drag, startPoint x: 751, startPoint y: 103, endPoint x: 626, endPoint y: 101, distance: 125.0
click at [626, 101] on div "ID CAE Facturado x Orden De Area Razón Social CPBT Monto Fecha Cpbt Días desde …" at bounding box center [307, 115] width 1765 height 95
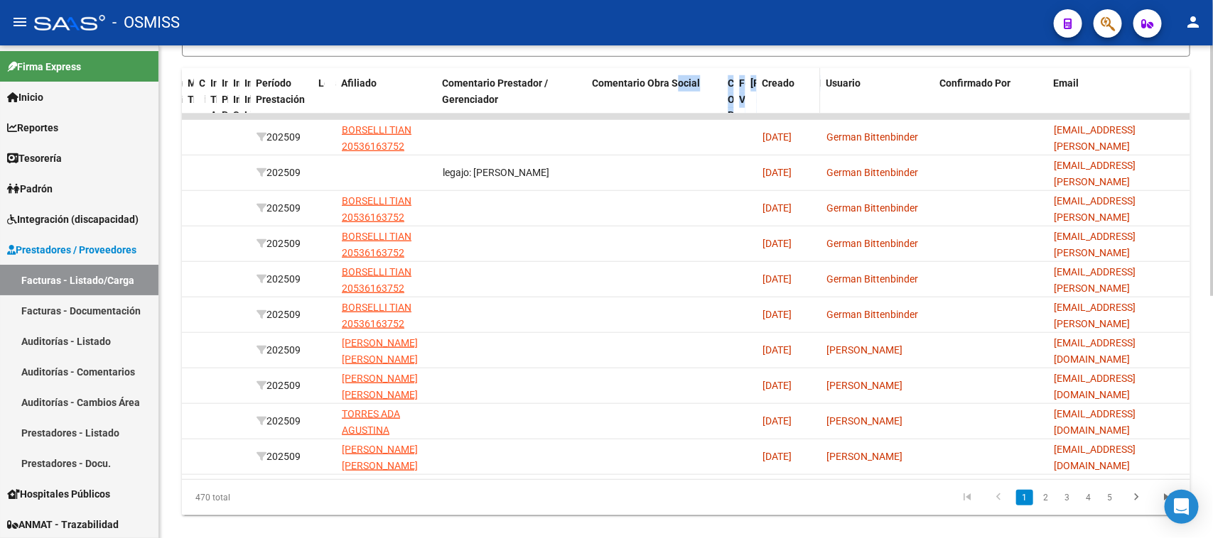
scroll to position [0, 705]
drag, startPoint x: 818, startPoint y: 96, endPoint x: 801, endPoint y: 76, distance: 26.2
click at [722, 76] on div "ID CAE Facturado x Orden De Area Razón Social CPBT Monto Fecha Cpbt Días desde …" at bounding box center [333, 115] width 1713 height 95
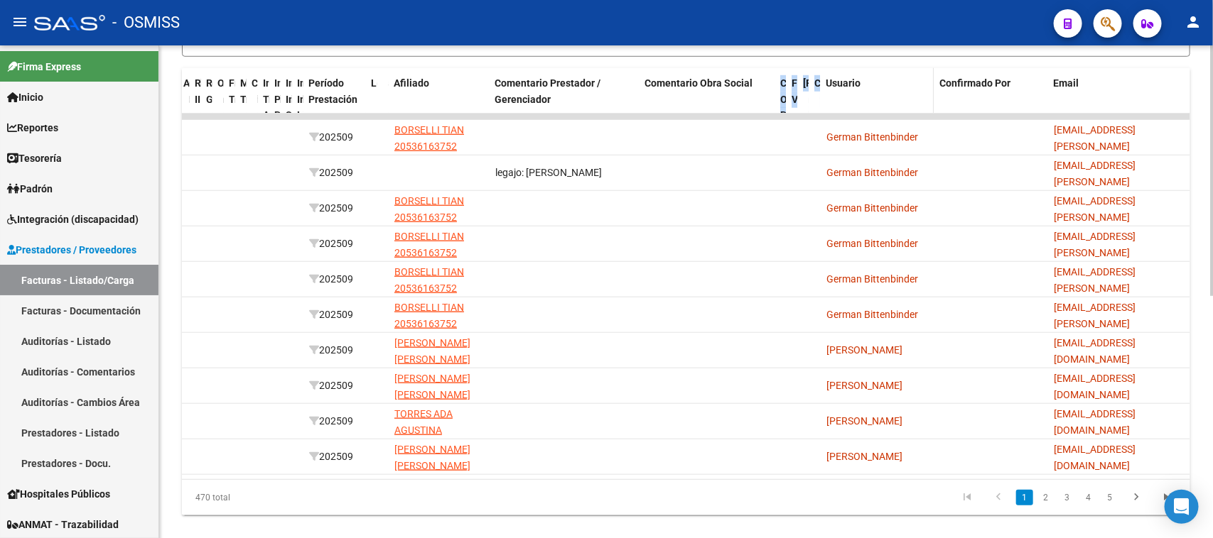
scroll to position [0, 652]
drag, startPoint x: 928, startPoint y: 98, endPoint x: 783, endPoint y: 80, distance: 146.8
click at [785, 82] on div "ID CAE Facturado x Orden De Area Razón Social CPBT Monto Fecha Cpbt Días desde …" at bounding box center [359, 115] width 1660 height 95
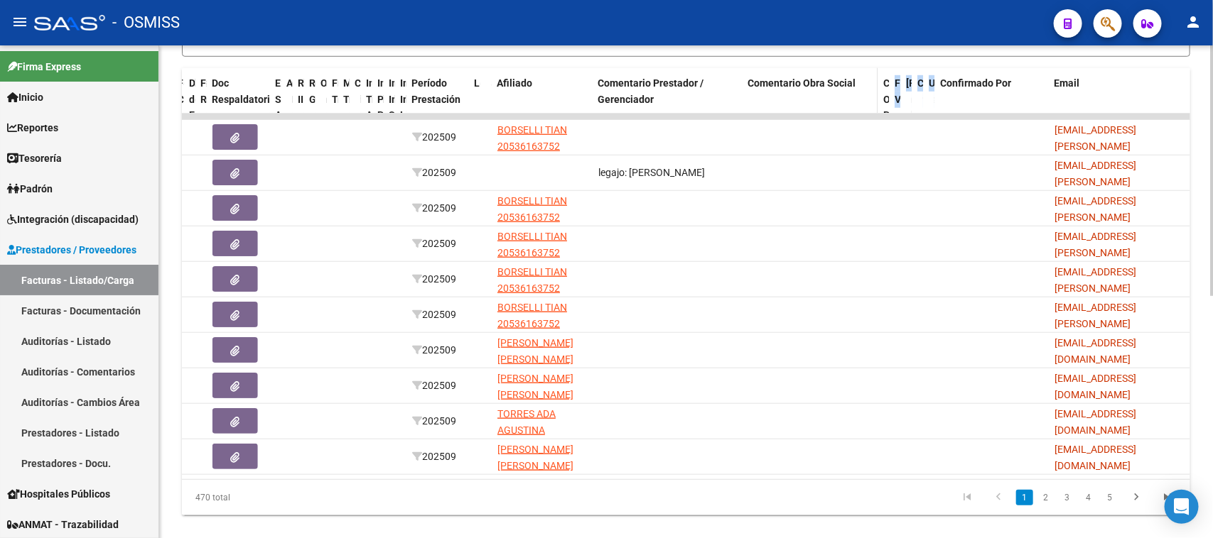
scroll to position [0, 549]
drag, startPoint x: 1043, startPoint y: 97, endPoint x: 895, endPoint y: 98, distance: 147.8
click at [895, 98] on div "ID CAE Facturado x Orden De Area Razón Social CPBT Monto Fecha Cpbt Días desde …" at bounding box center [411, 115] width 1558 height 95
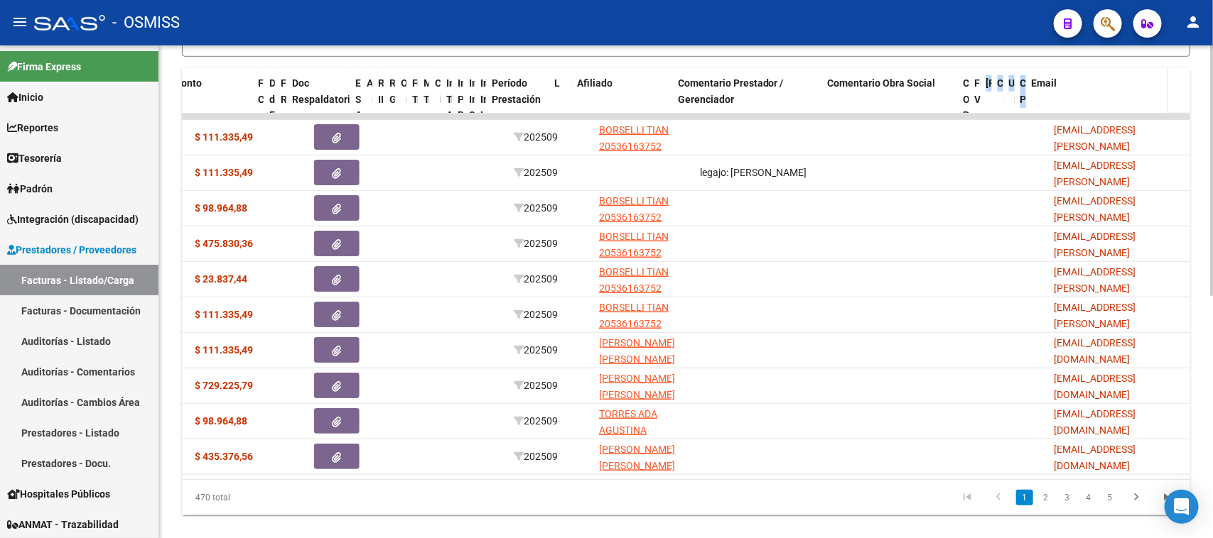
scroll to position [0, 448]
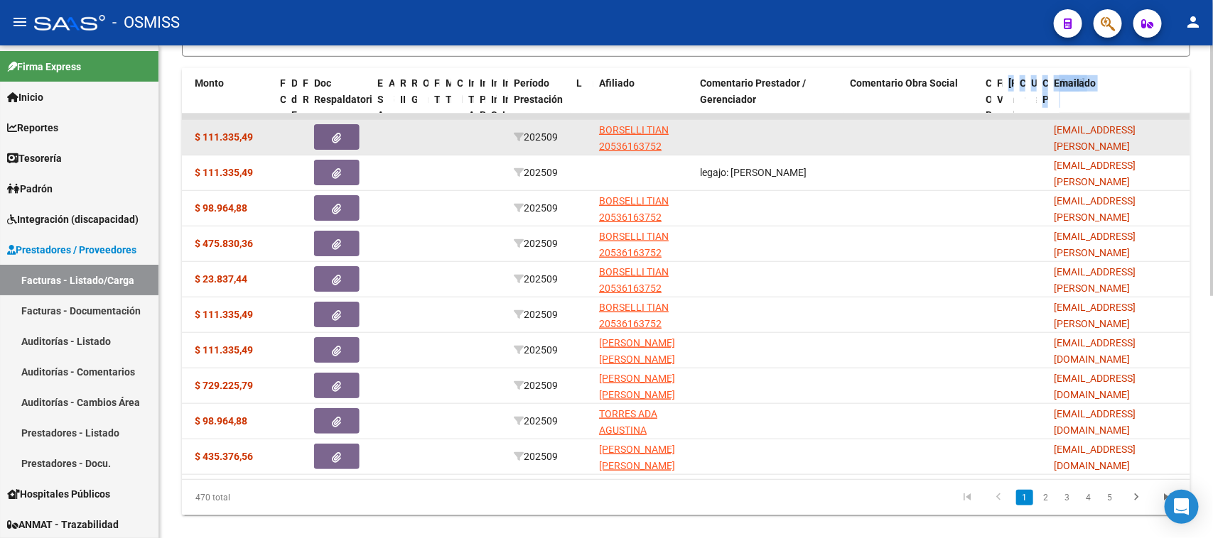
drag, startPoint x: 1184, startPoint y: 98, endPoint x: 988, endPoint y: 119, distance: 197.1
click at [992, 107] on div "ID CAE Facturado x Orden De Area Razón Social CPBT Monto Fecha Cpbt Días desde …" at bounding box center [462, 115] width 1456 height 95
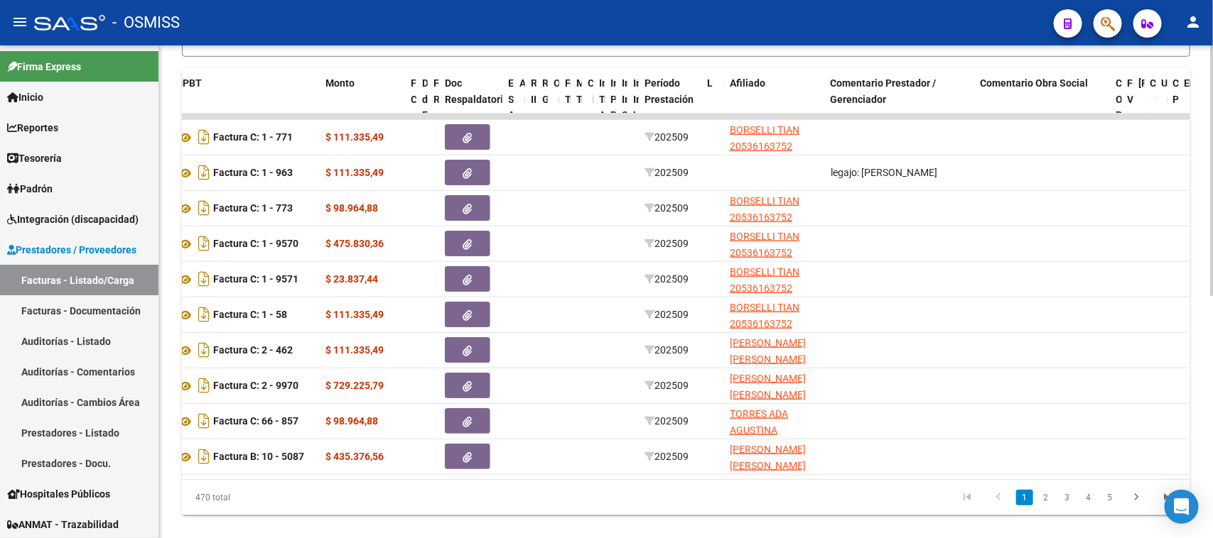
click at [857, 510] on datatable-pager "1 2 3 4 5" at bounding box center [785, 498] width 795 height 24
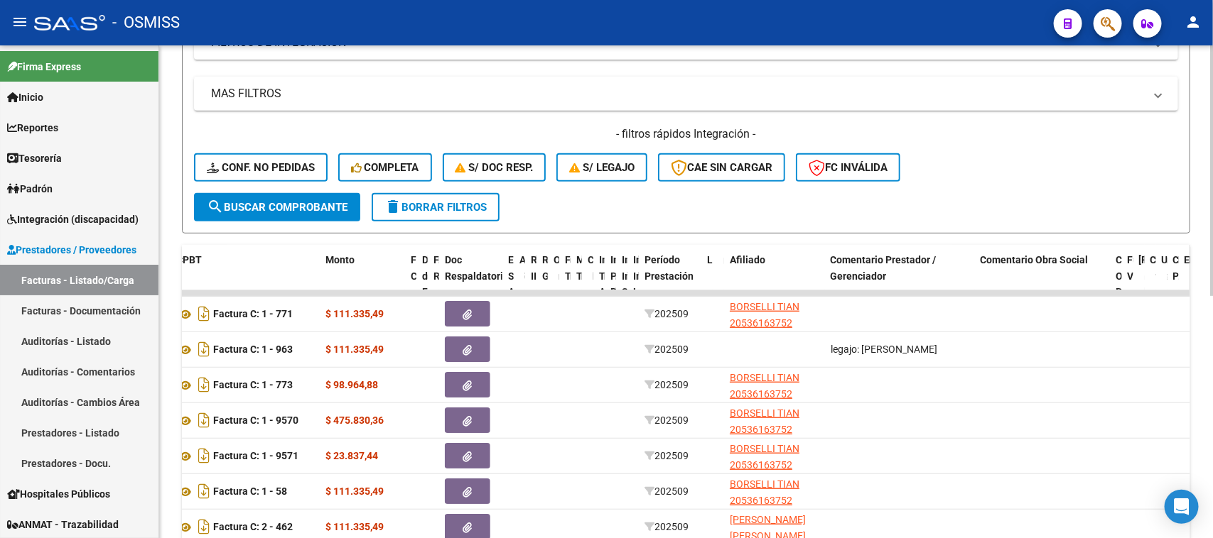
scroll to position [266, 0]
drag, startPoint x: 1187, startPoint y: 275, endPoint x: 1179, endPoint y: 275, distance: 7.8
click at [1179, 275] on datatable-header-cell "Email" at bounding box center [1183, 293] width 11 height 95
click at [1199, 278] on div "Video tutorial PRESTADORES -> Listado de CPBTs Emitidos por Prestadores / Prove…" at bounding box center [685, 259] width 1053 height 960
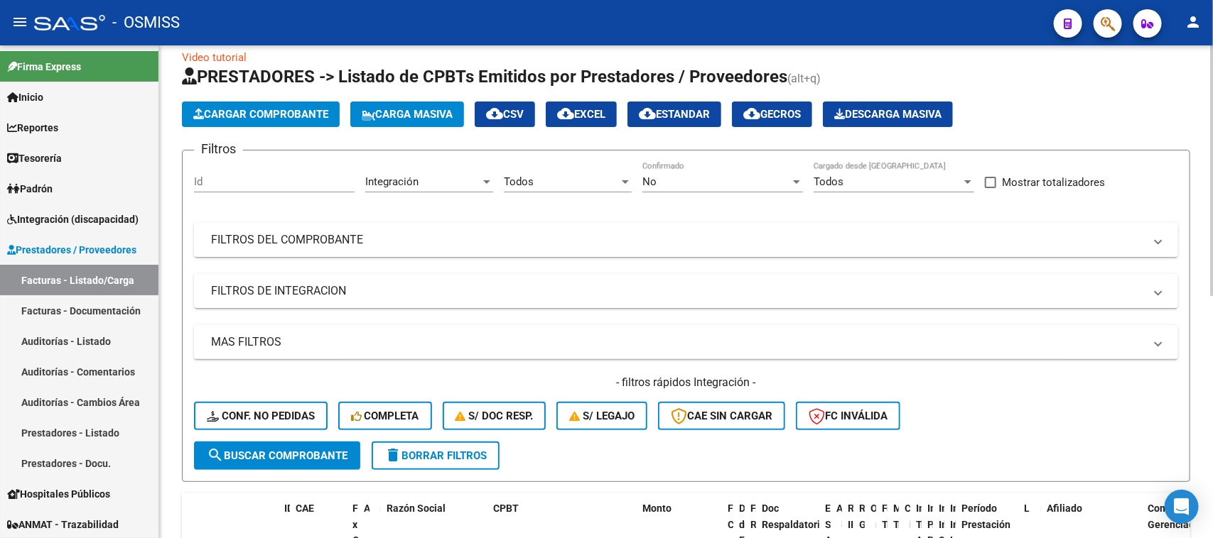
scroll to position [0, 0]
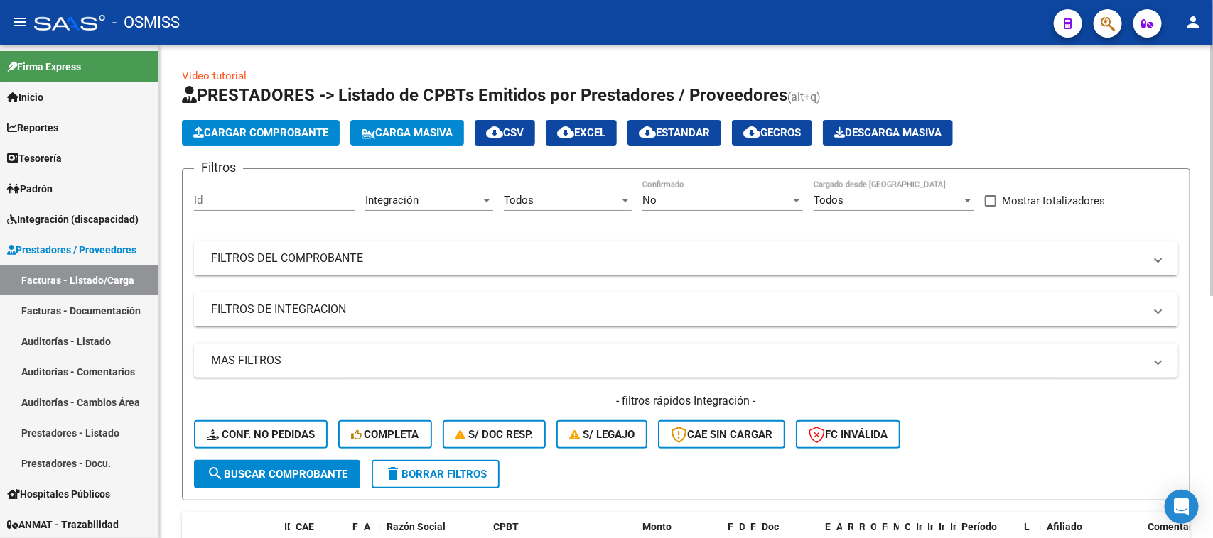
click at [393, 321] on mat-expansion-panel-header "FILTROS DE INTEGRACION" at bounding box center [686, 310] width 984 height 34
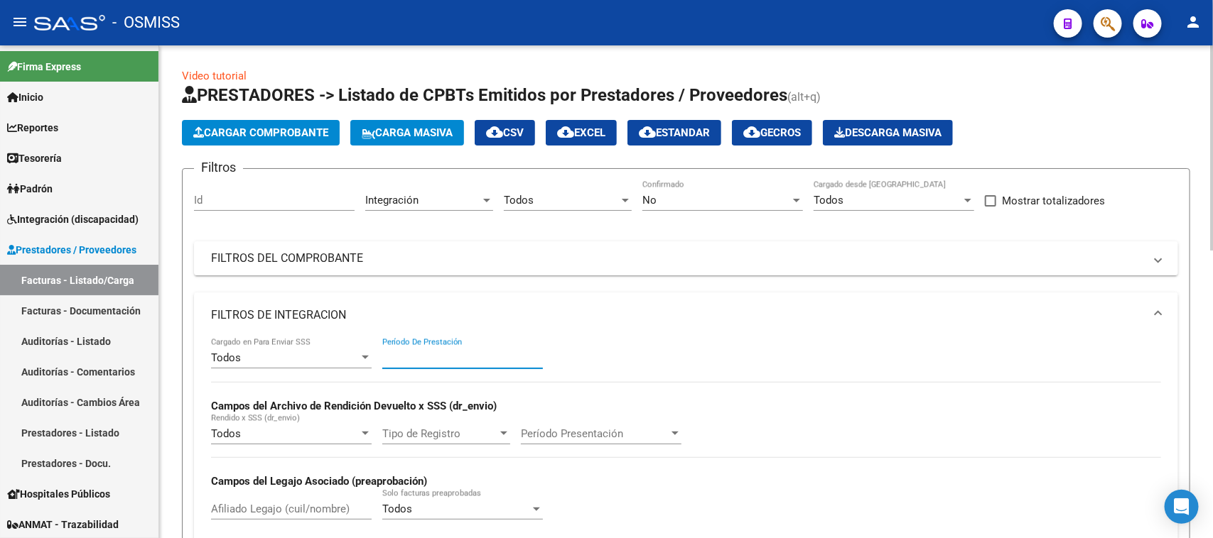
click at [425, 352] on input "Período De Prestación" at bounding box center [462, 358] width 161 height 13
click at [494, 359] on input "2025" at bounding box center [462, 358] width 161 height 13
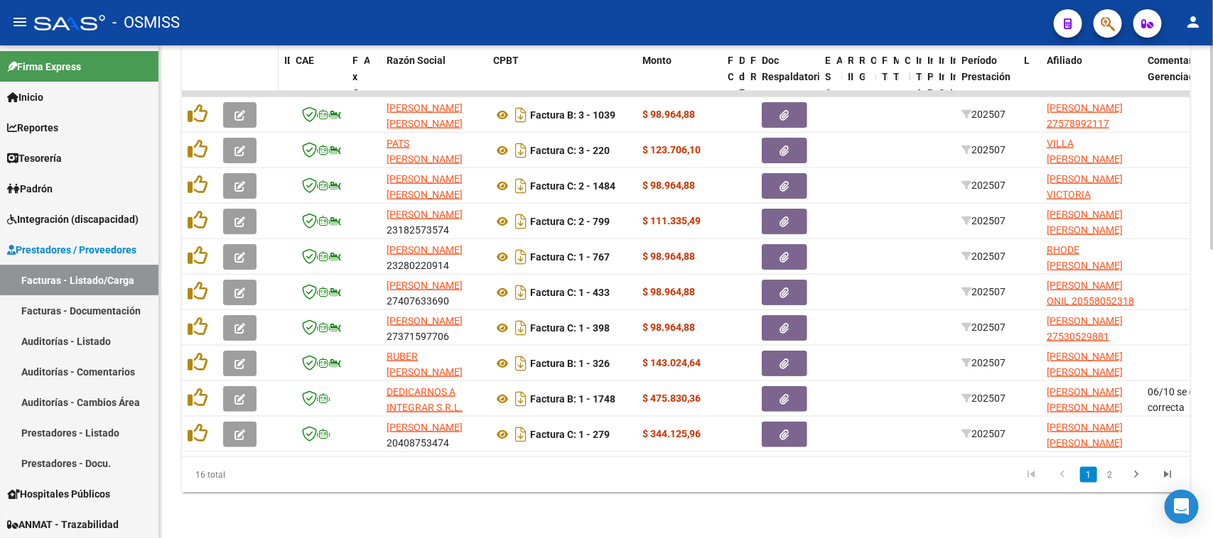
type input "202507"
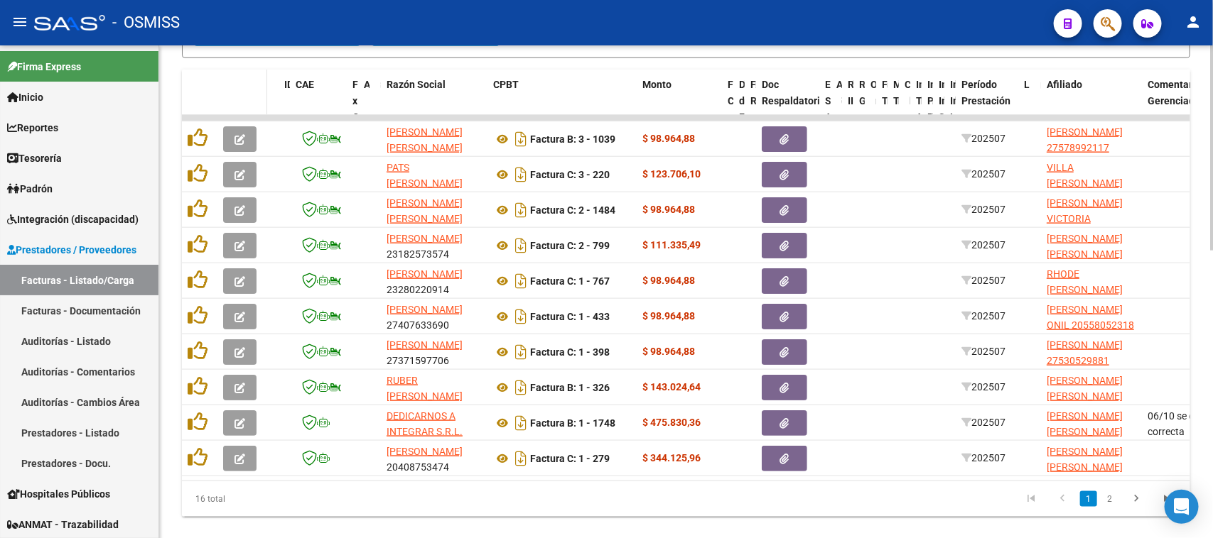
drag, startPoint x: 275, startPoint y: 60, endPoint x: 264, endPoint y: 60, distance: 10.7
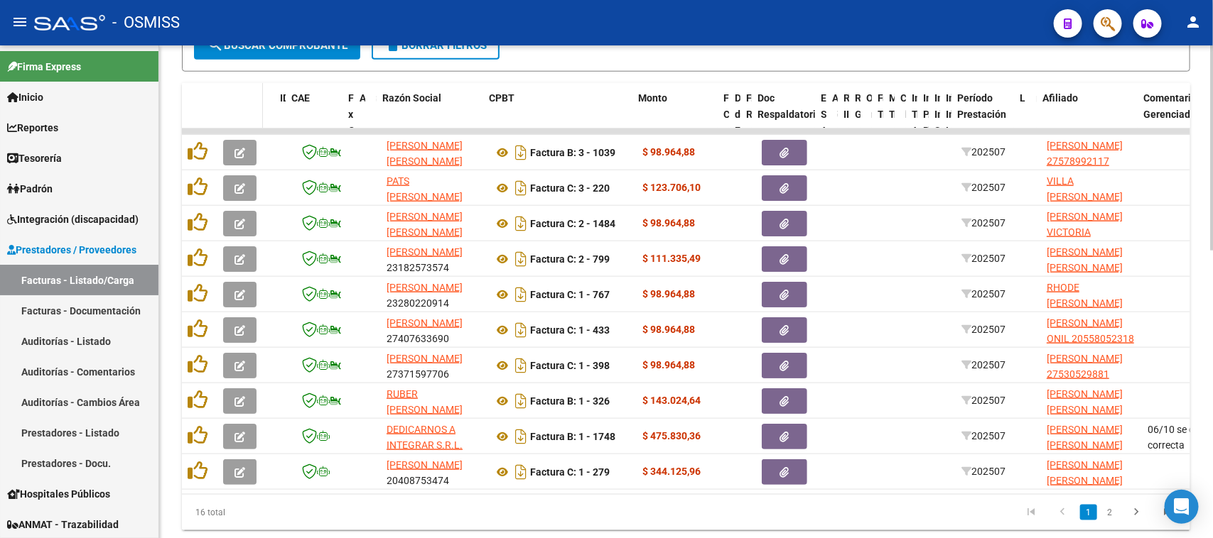
click at [259, 98] on span at bounding box center [259, 130] width 6 height 95
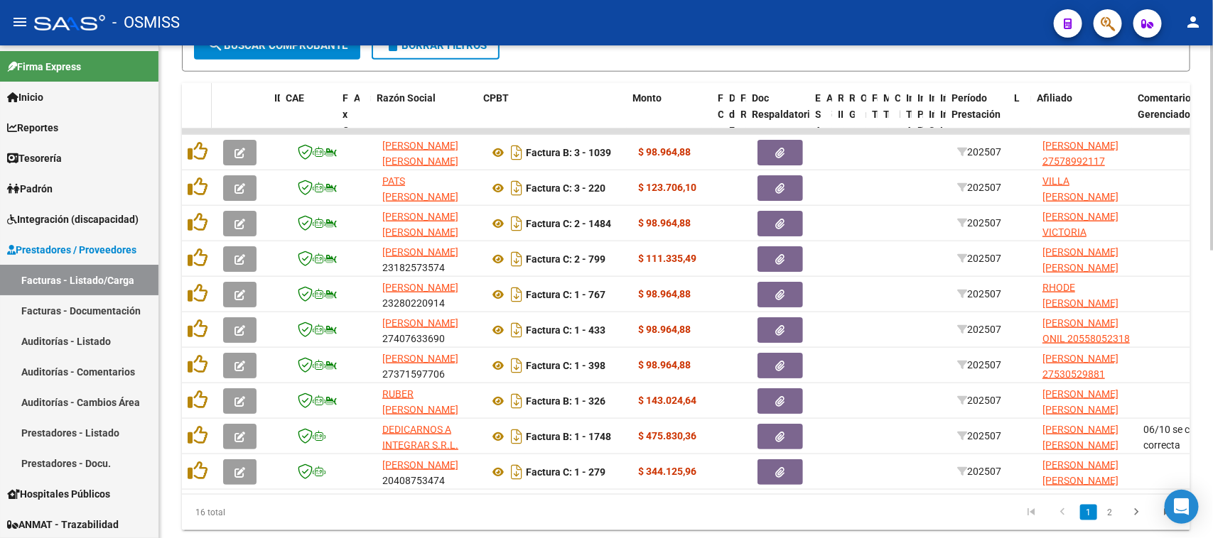
click at [207, 114] on span at bounding box center [208, 130] width 6 height 95
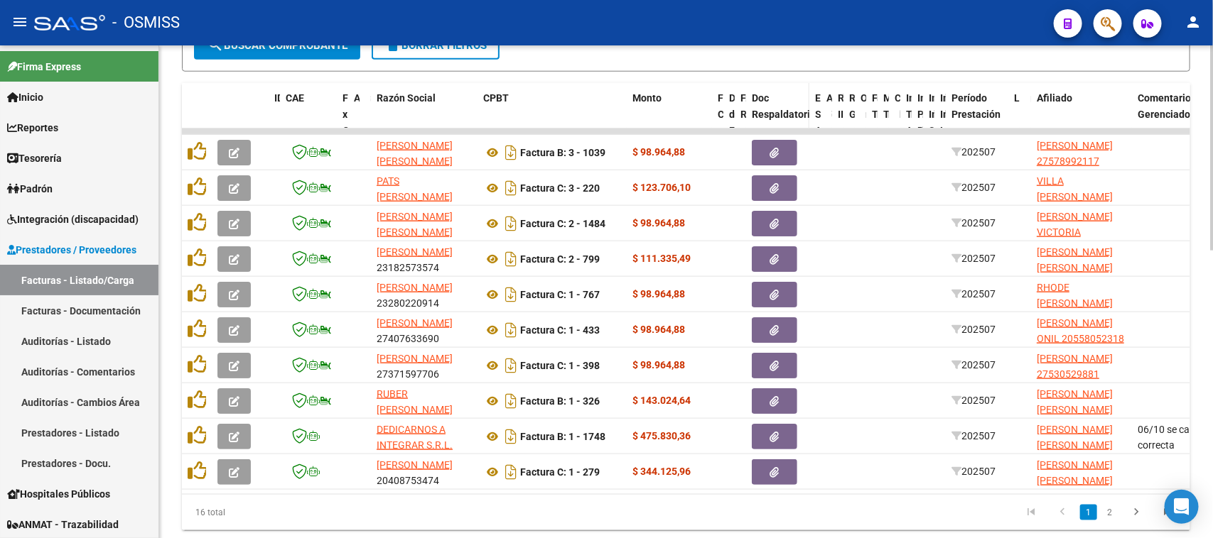
click at [806, 110] on span at bounding box center [806, 130] width 6 height 95
click at [798, 105] on span at bounding box center [801, 130] width 6 height 95
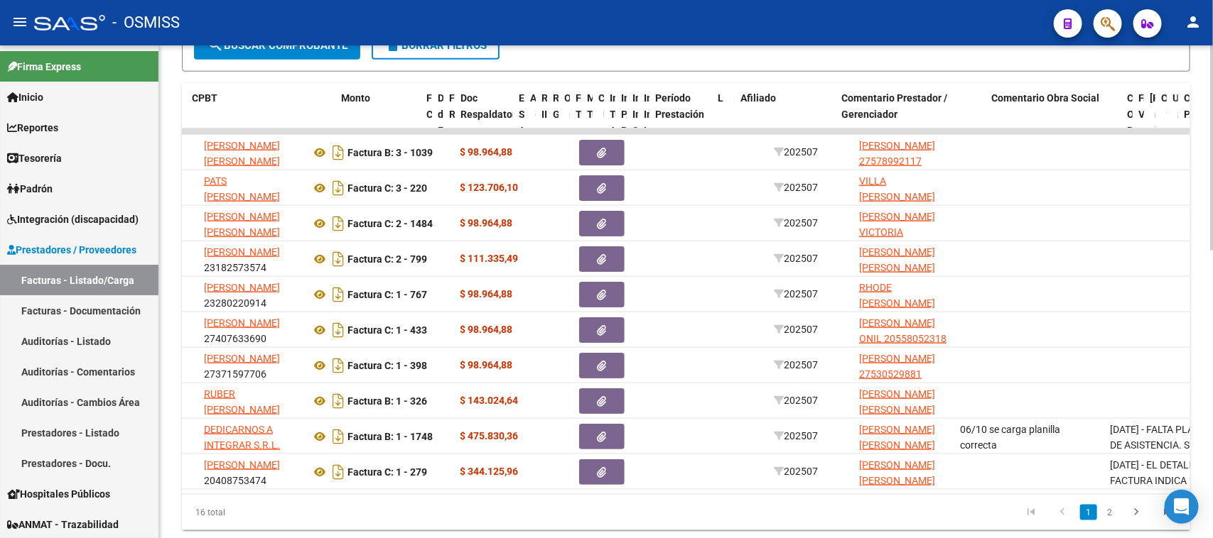
scroll to position [0, 302]
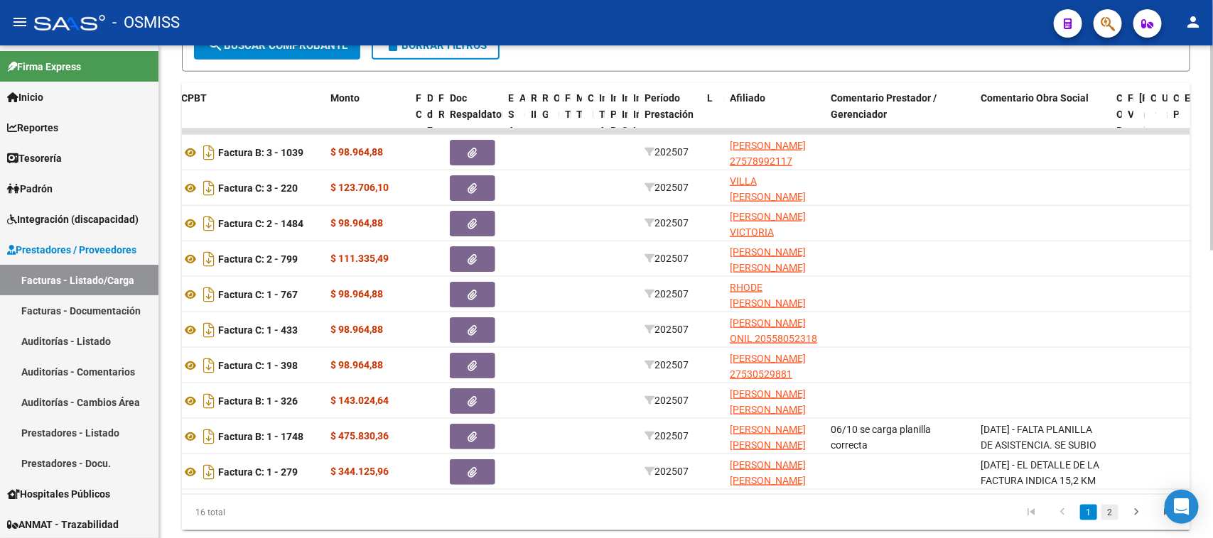
click at [1109, 521] on link "2" at bounding box center [1109, 513] width 17 height 16
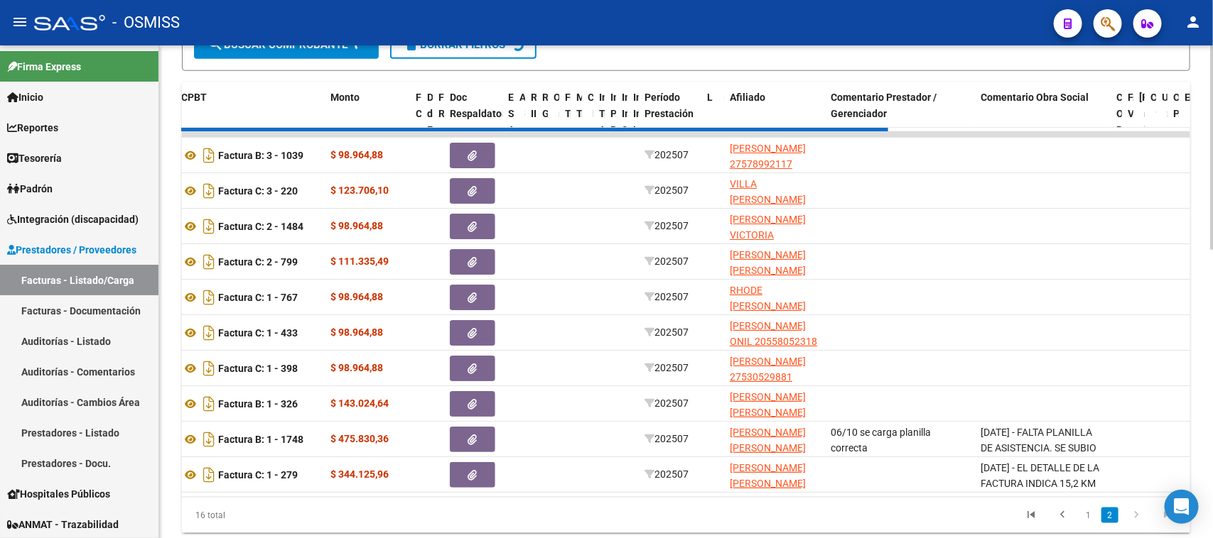
scroll to position [553, 0]
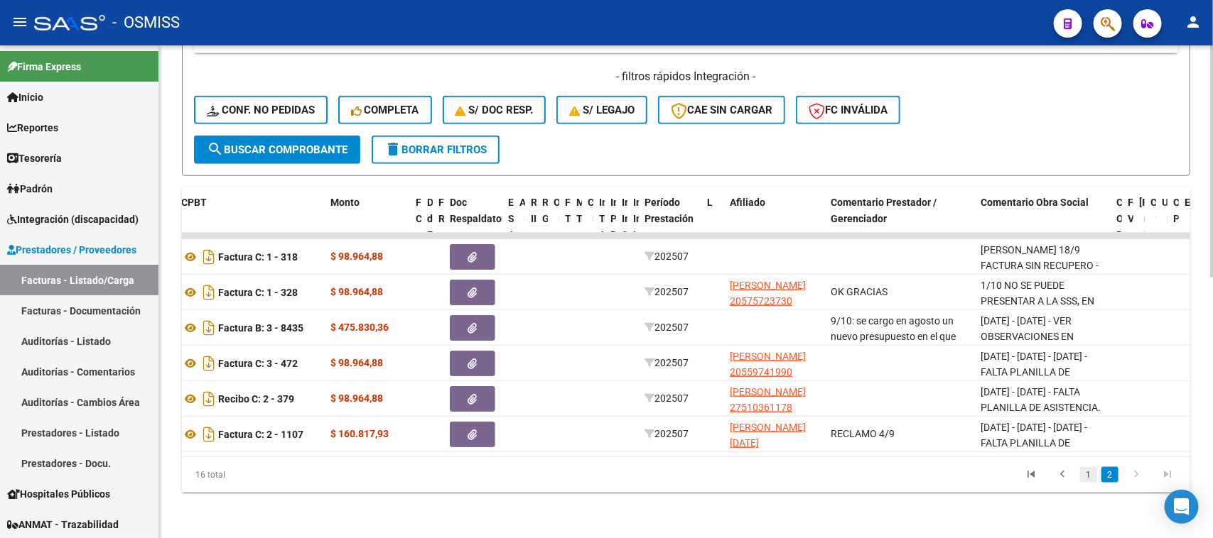
click at [1087, 477] on link "1" at bounding box center [1088, 475] width 17 height 16
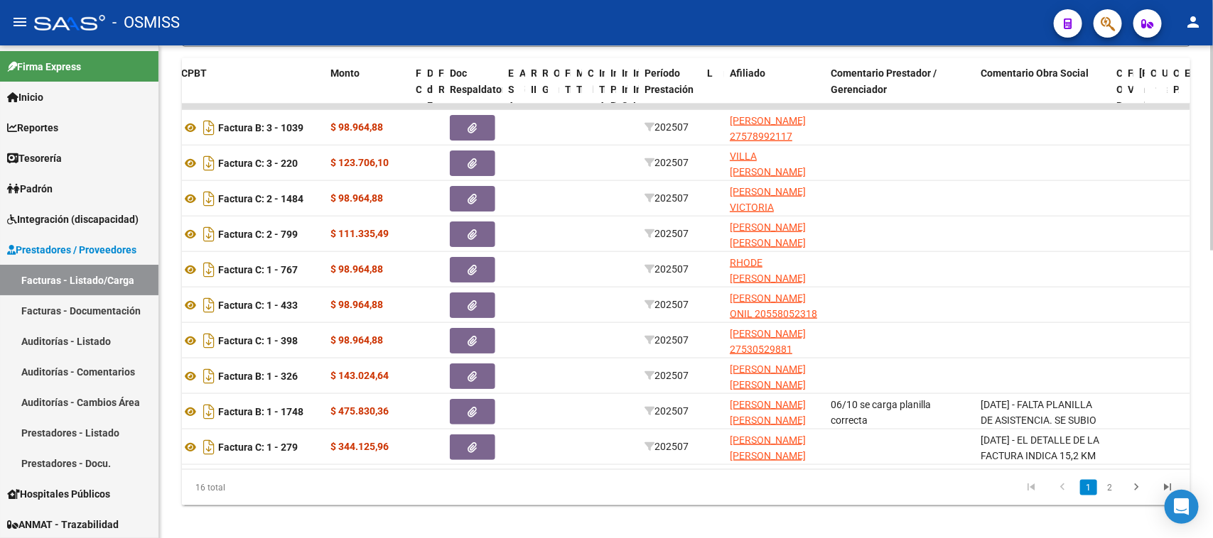
scroll to position [695, 0]
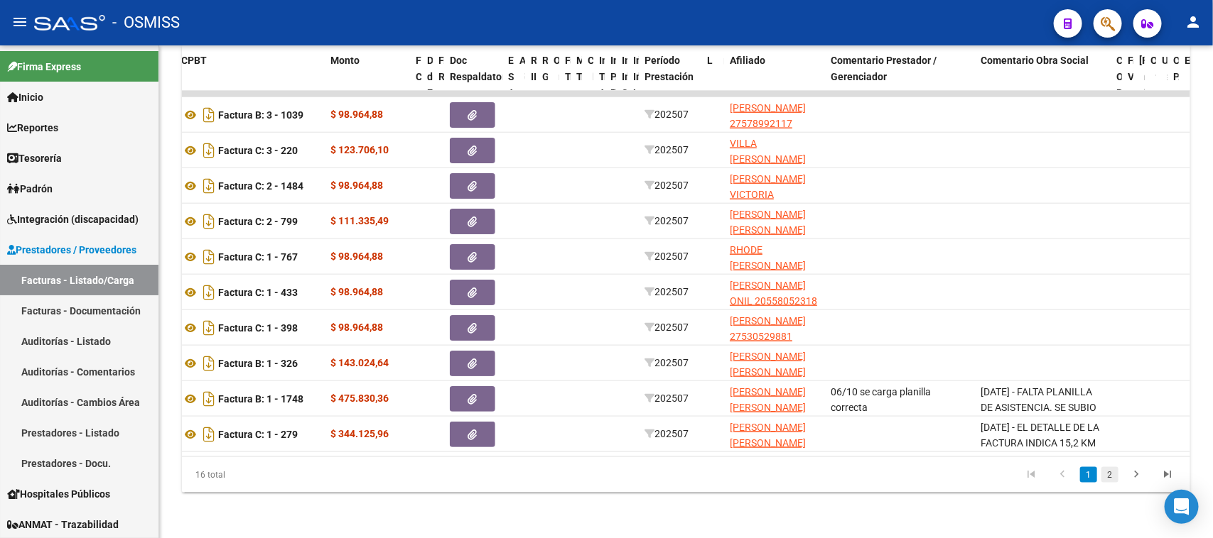
click at [1114, 476] on link "2" at bounding box center [1109, 475] width 17 height 16
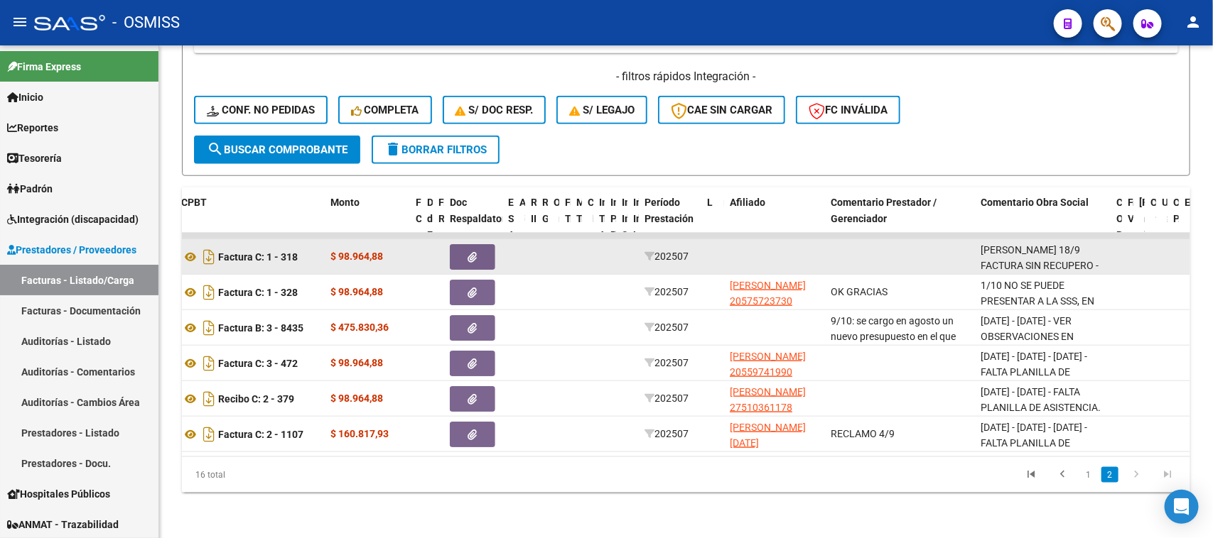
scroll to position [553, 0]
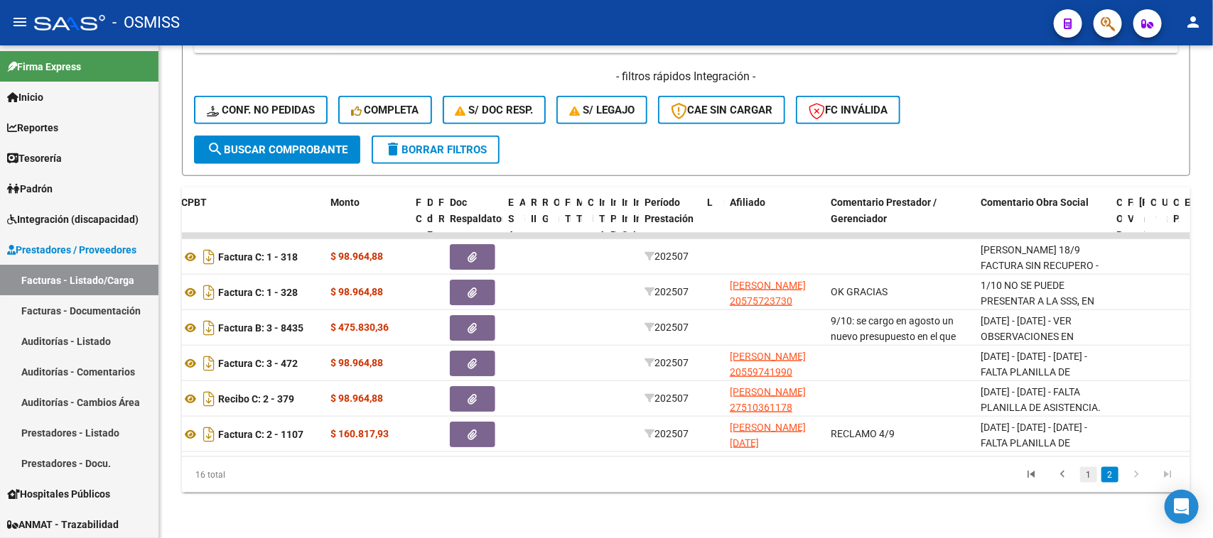
click at [1089, 477] on link "1" at bounding box center [1088, 475] width 17 height 16
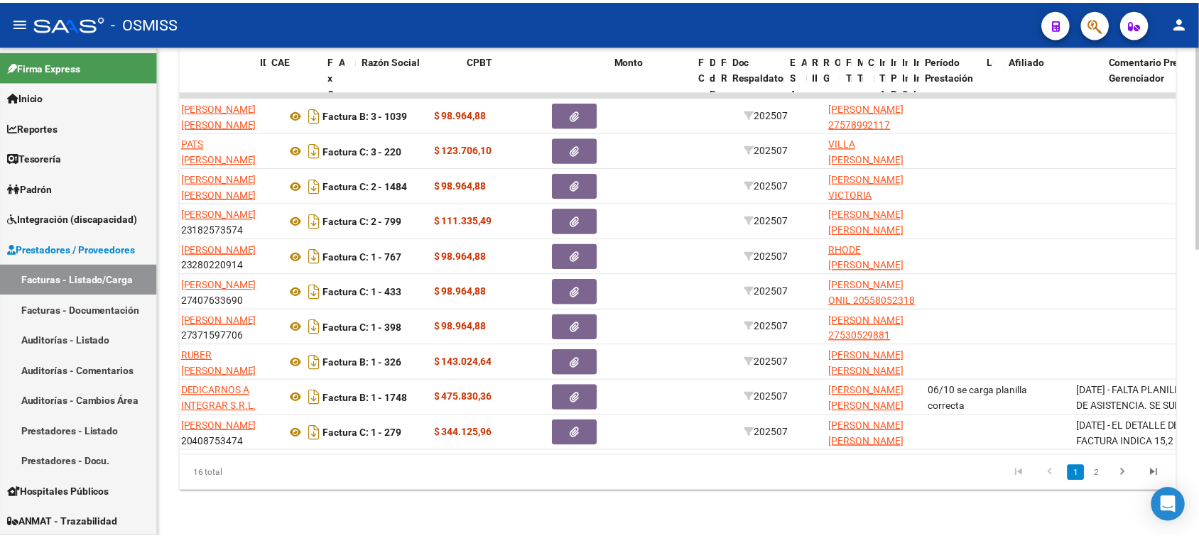
scroll to position [0, 0]
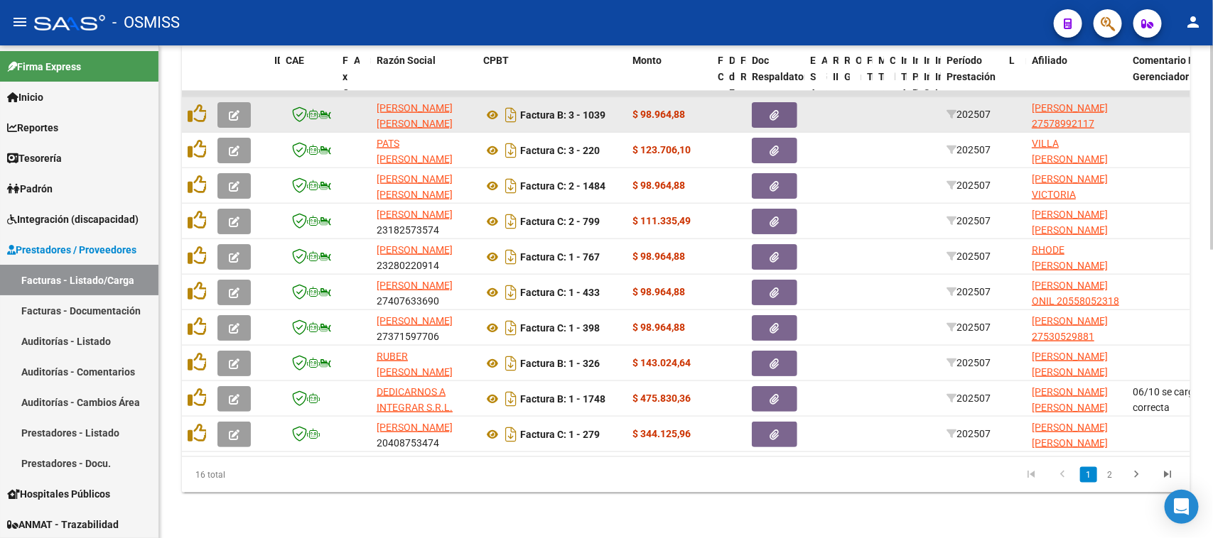
click at [238, 110] on icon "button" at bounding box center [234, 115] width 11 height 11
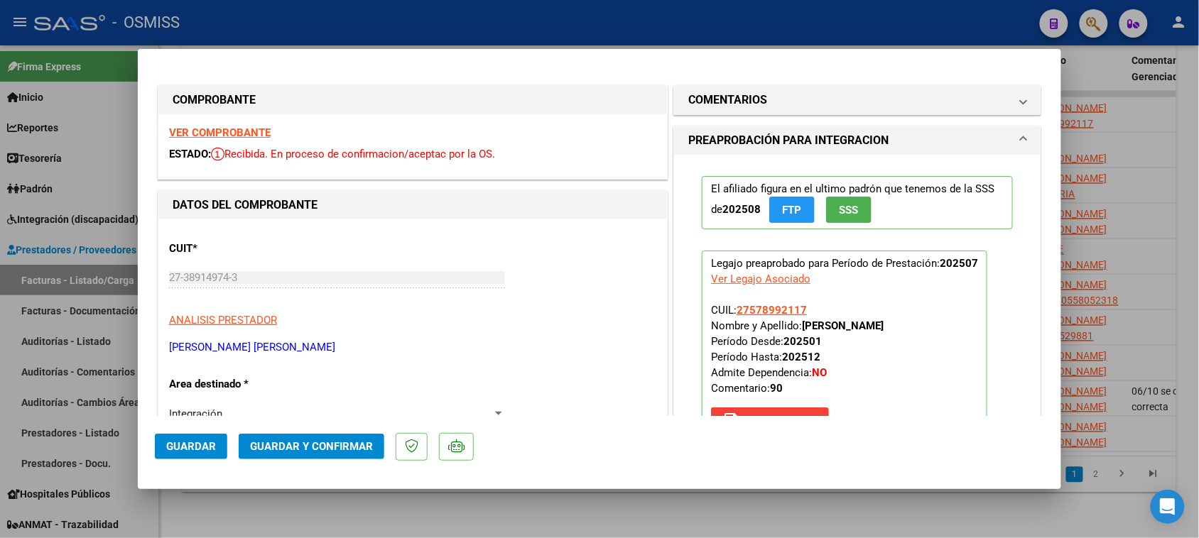
click at [249, 130] on strong "VER COMPROBANTE" at bounding box center [220, 132] width 102 height 13
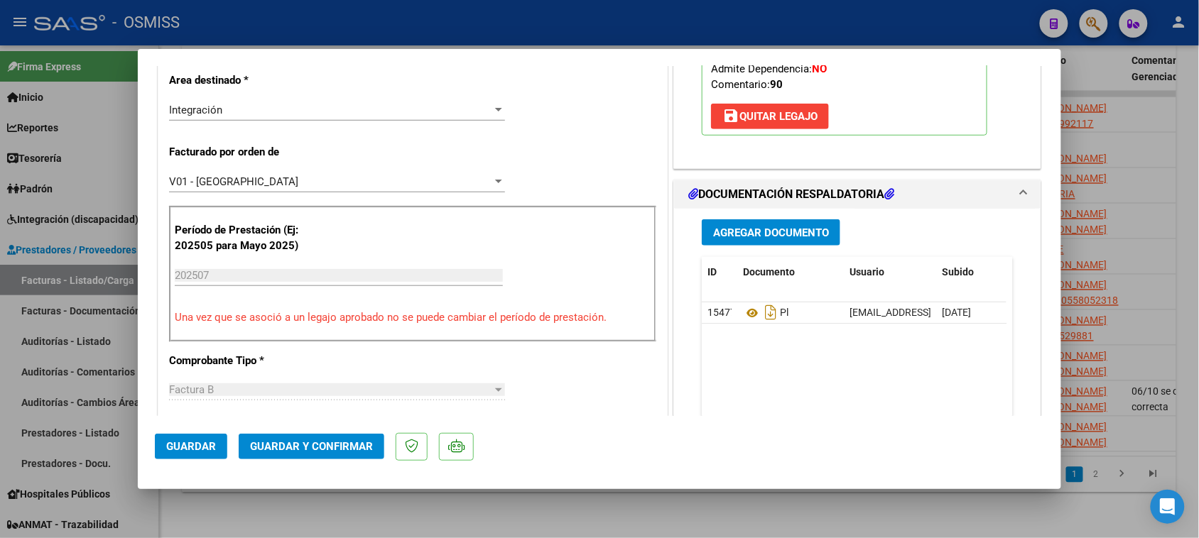
scroll to position [355, 0]
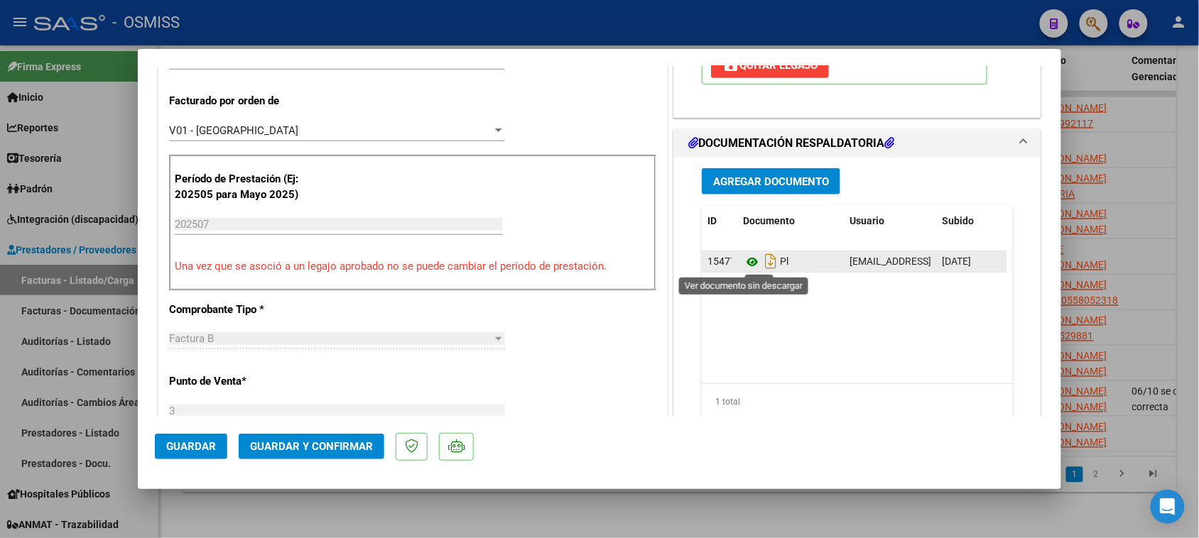
click at [744, 261] on icon at bounding box center [752, 262] width 18 height 17
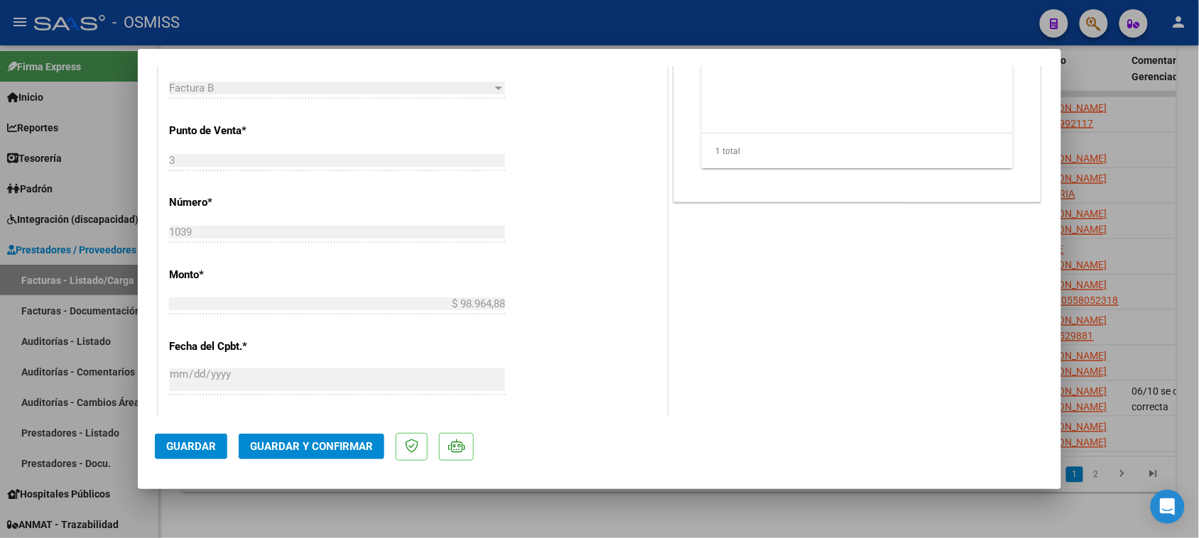
scroll to position [622, 0]
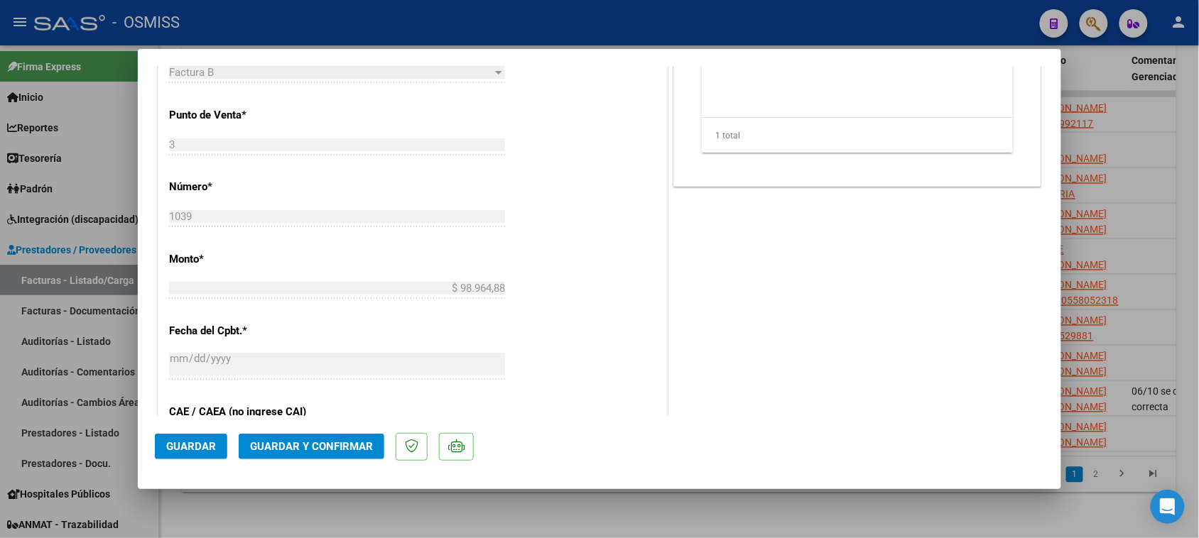
click at [325, 445] on span "Guardar y Confirmar" at bounding box center [311, 446] width 123 height 13
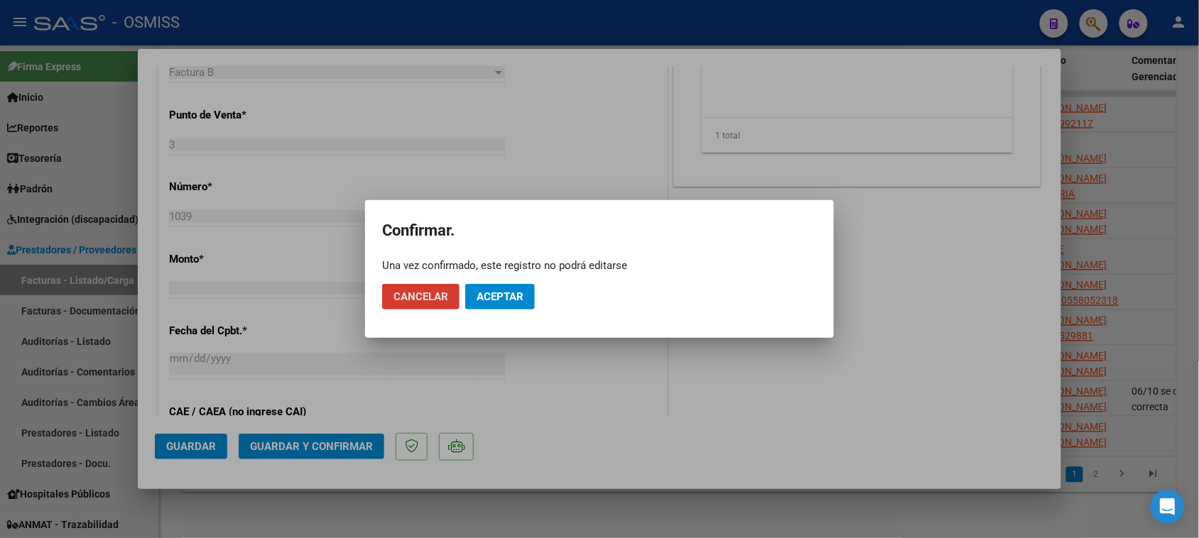
click at [494, 296] on span "Aceptar" at bounding box center [500, 297] width 47 height 13
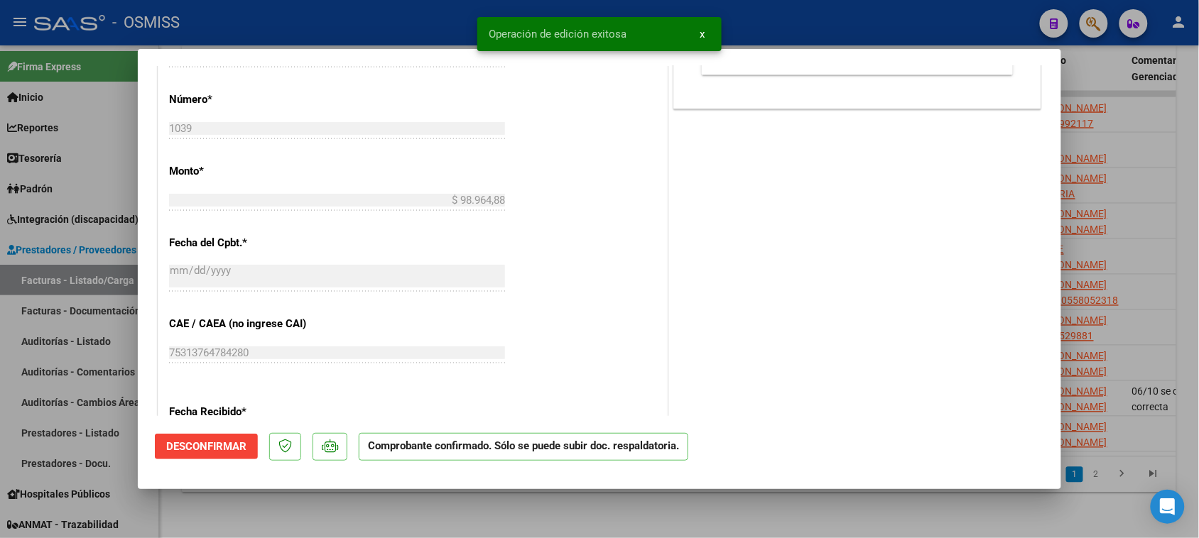
click at [527, 519] on div at bounding box center [599, 269] width 1199 height 538
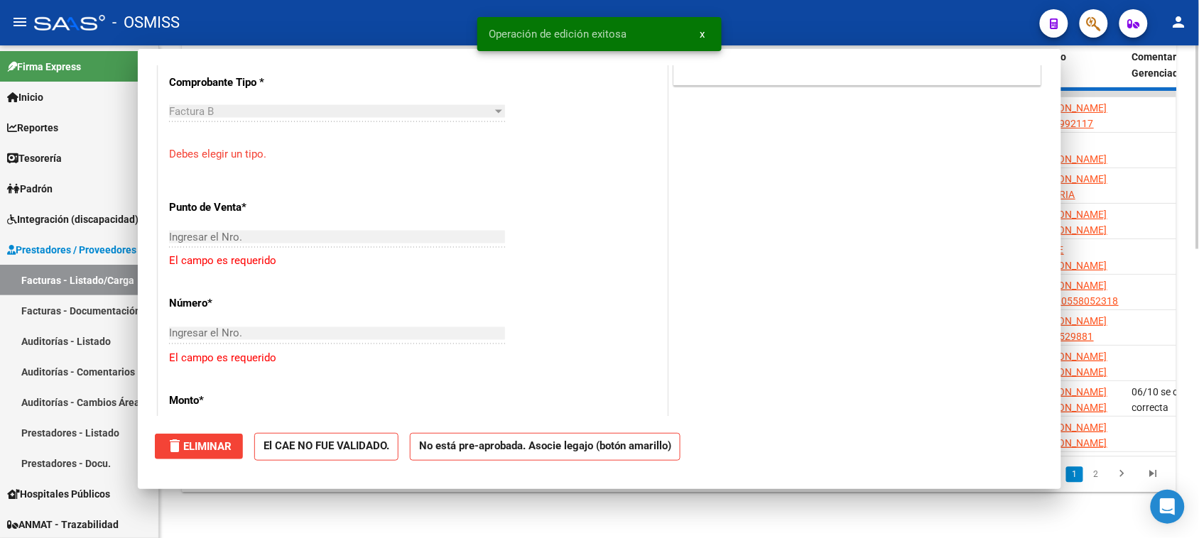
scroll to position [0, 0]
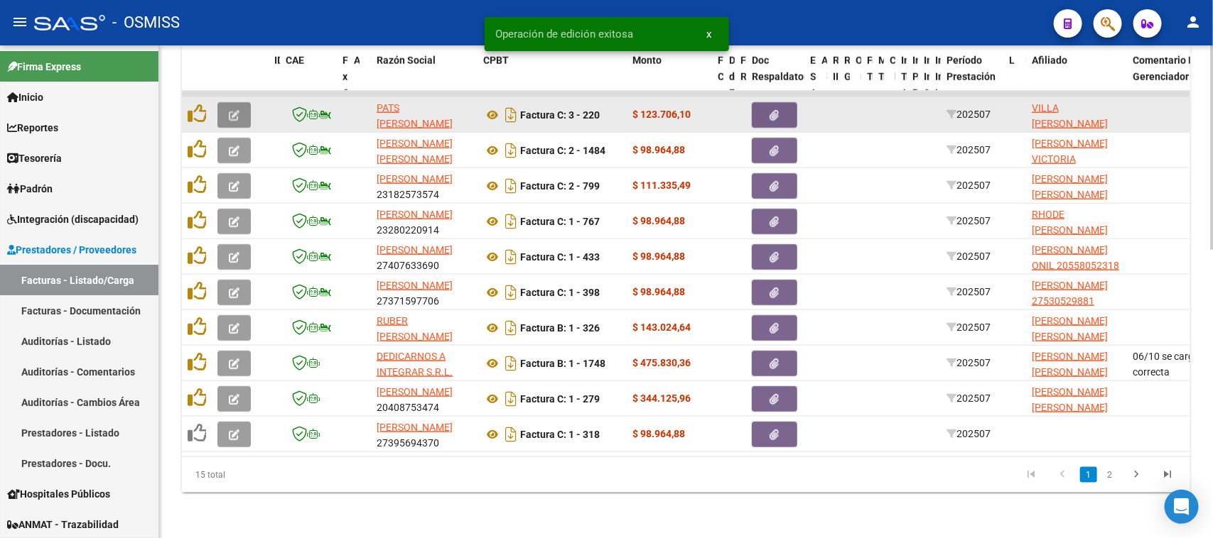
click at [236, 110] on icon "button" at bounding box center [234, 115] width 11 height 11
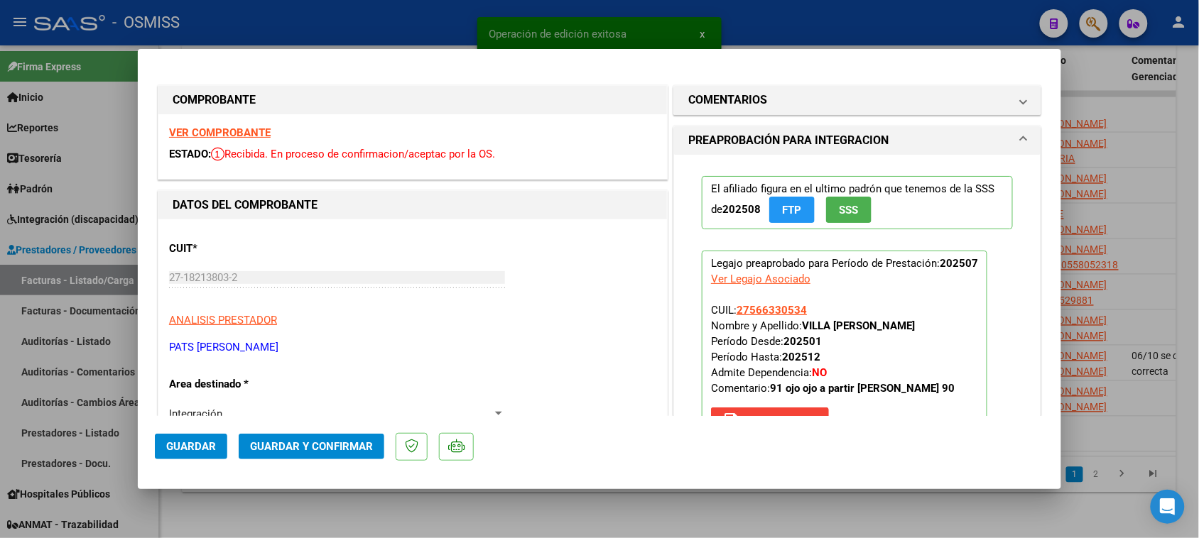
click at [249, 132] on strong "VER COMPROBANTE" at bounding box center [220, 132] width 102 height 13
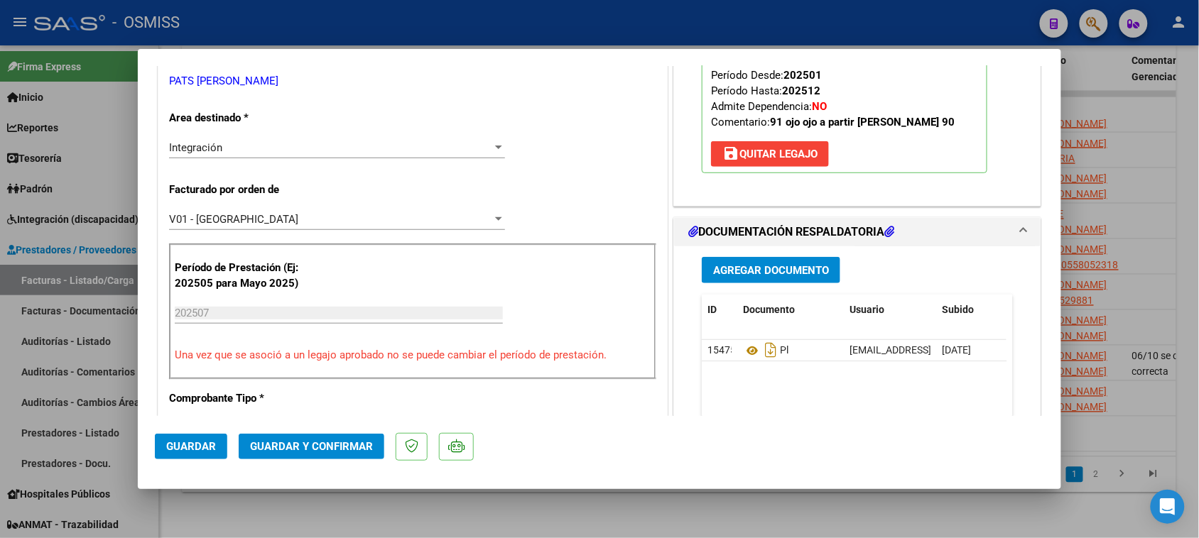
scroll to position [355, 0]
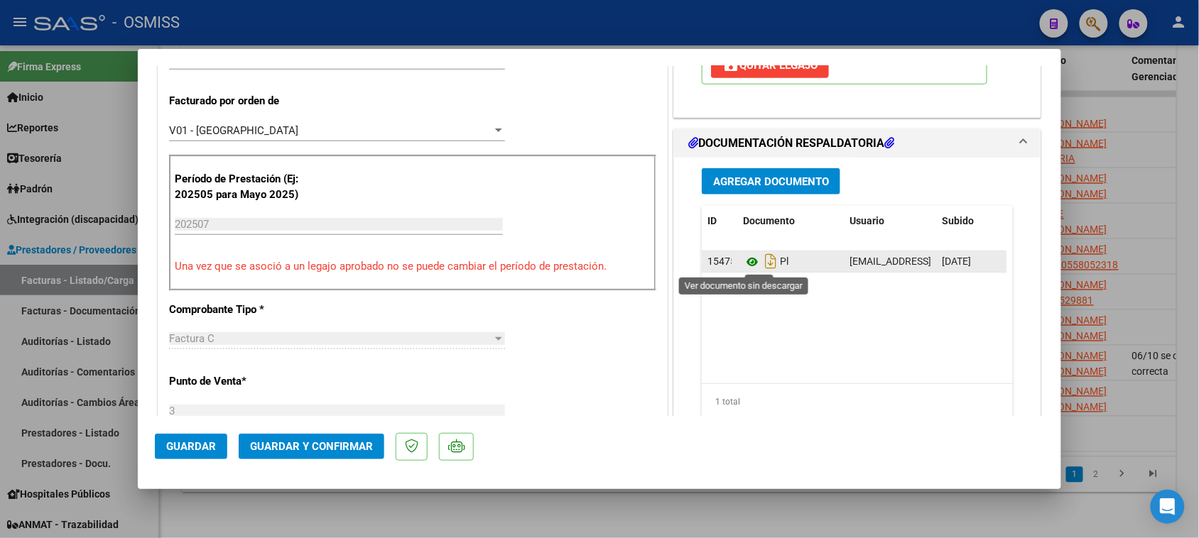
click at [747, 260] on icon at bounding box center [752, 262] width 18 height 17
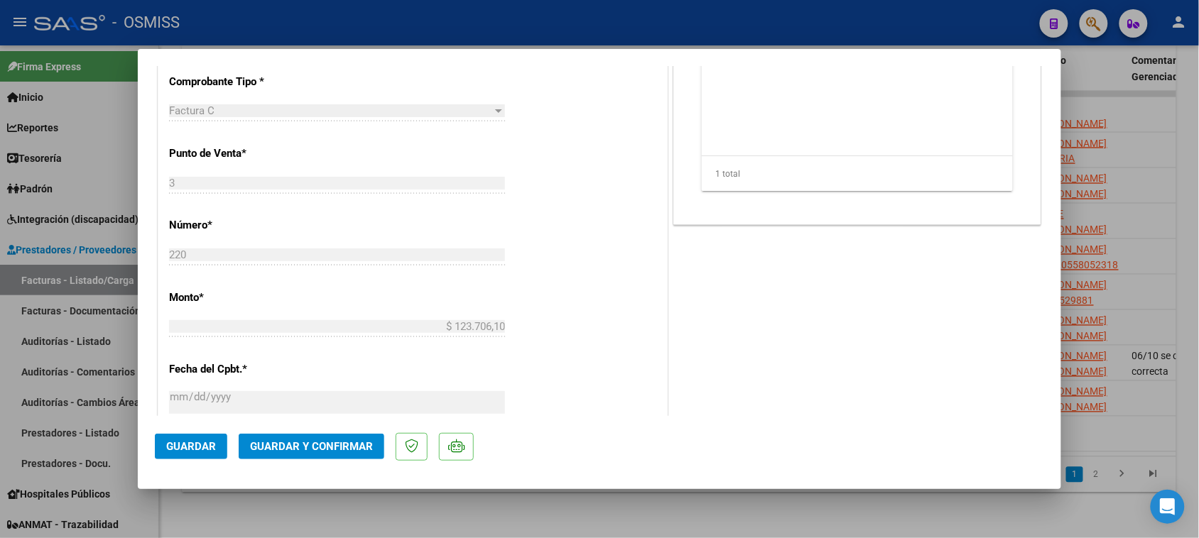
scroll to position [622, 0]
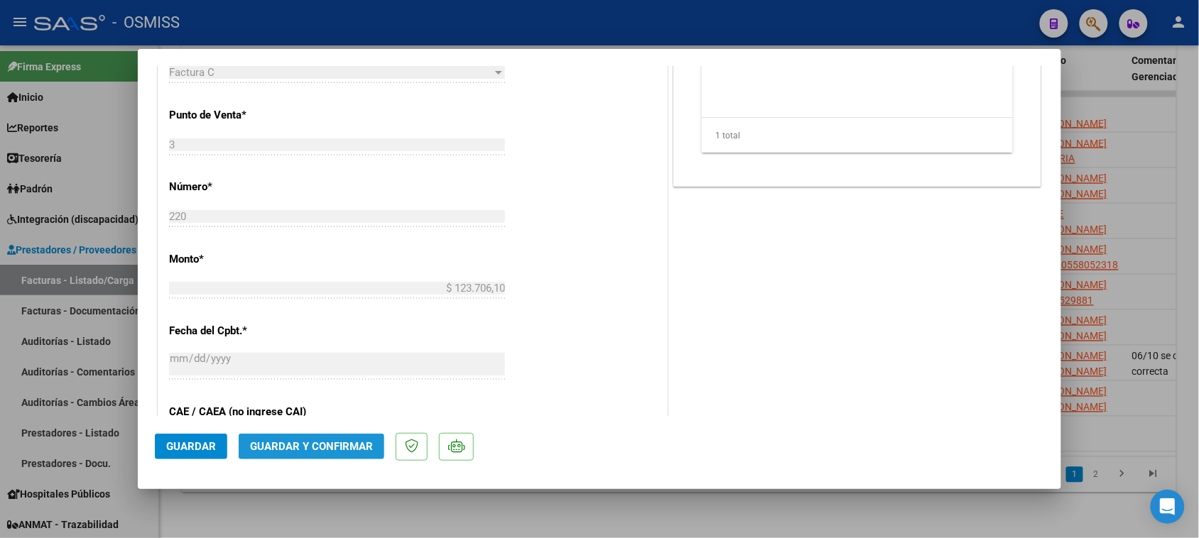
click at [337, 453] on button "Guardar y Confirmar" at bounding box center [312, 447] width 146 height 26
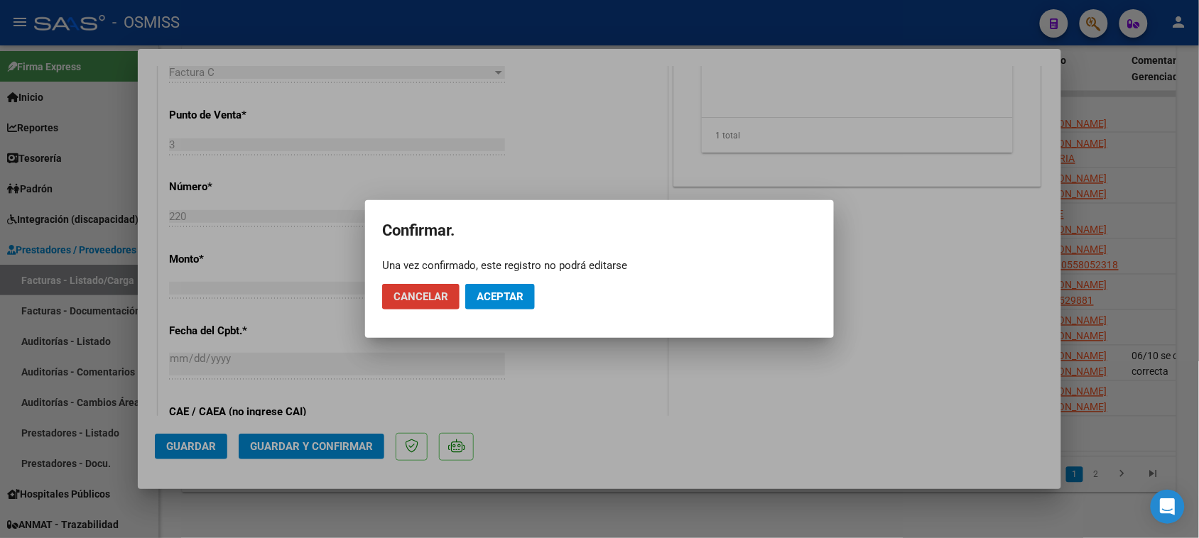
click at [498, 299] on span "Aceptar" at bounding box center [500, 297] width 47 height 13
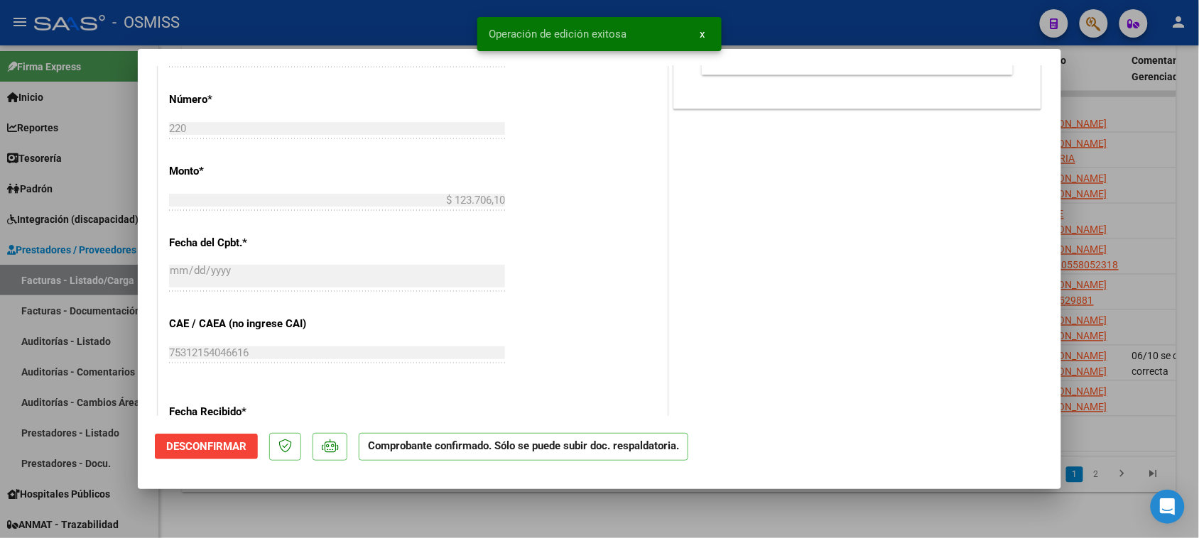
click at [548, 519] on div at bounding box center [599, 269] width 1199 height 538
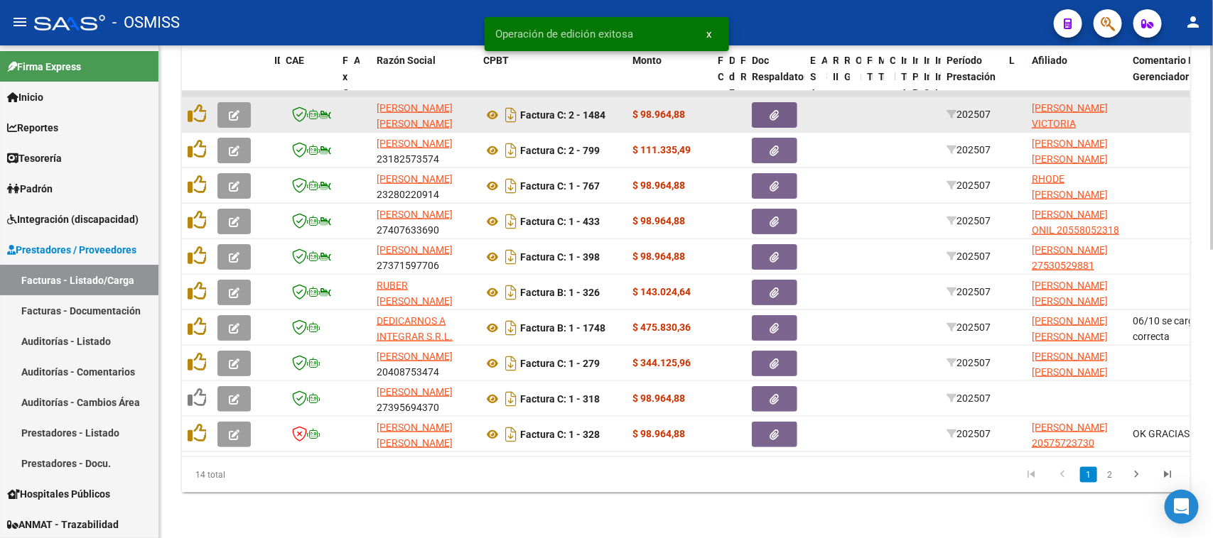
click at [234, 110] on icon "button" at bounding box center [234, 115] width 11 height 11
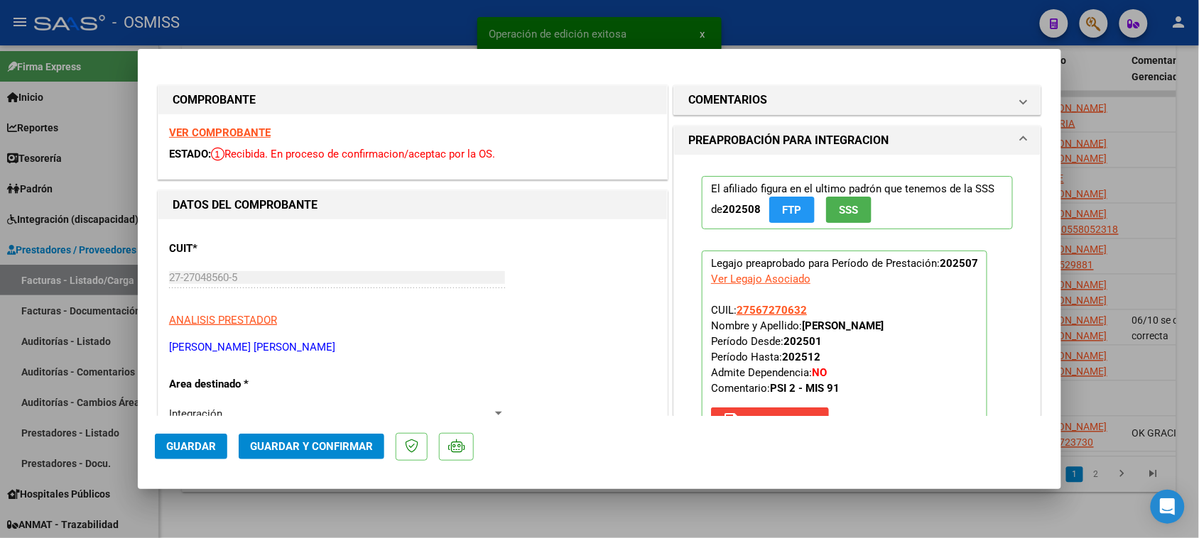
click at [251, 136] on strong "VER COMPROBANTE" at bounding box center [220, 132] width 102 height 13
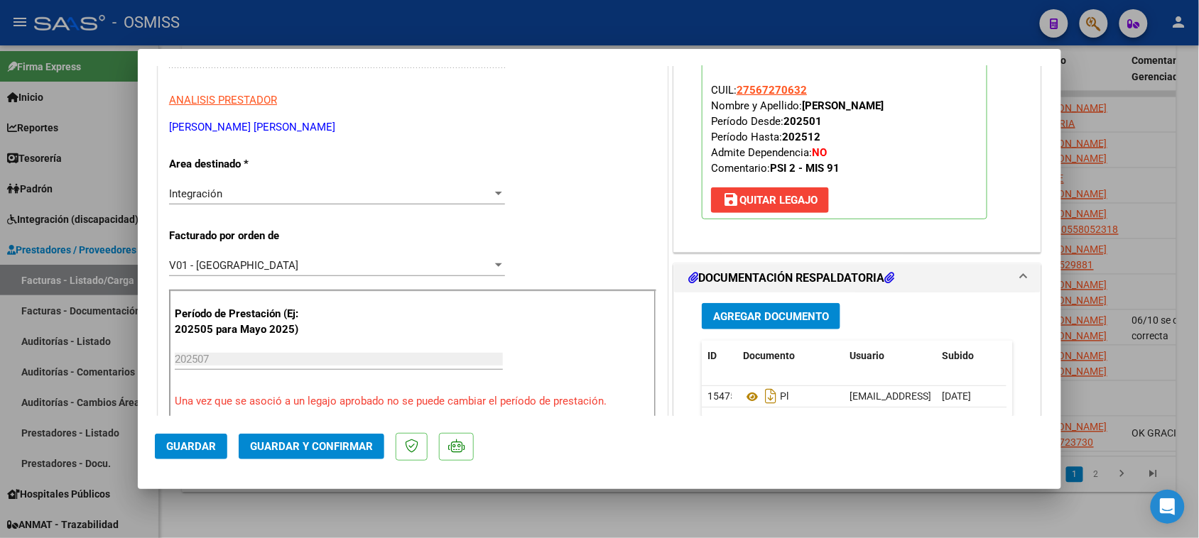
scroll to position [266, 0]
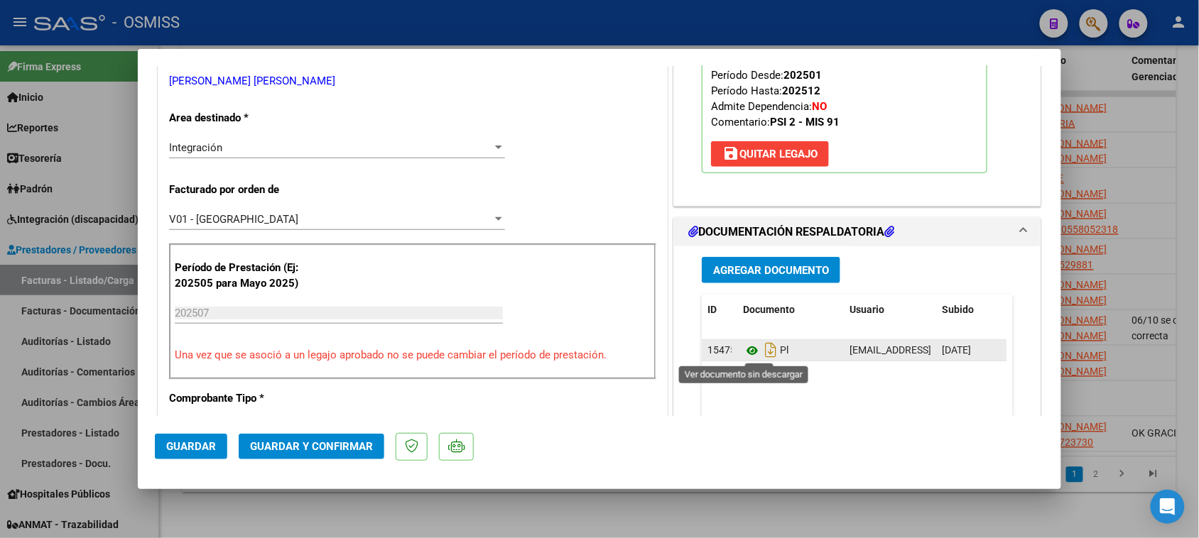
click at [747, 354] on icon at bounding box center [752, 350] width 18 height 17
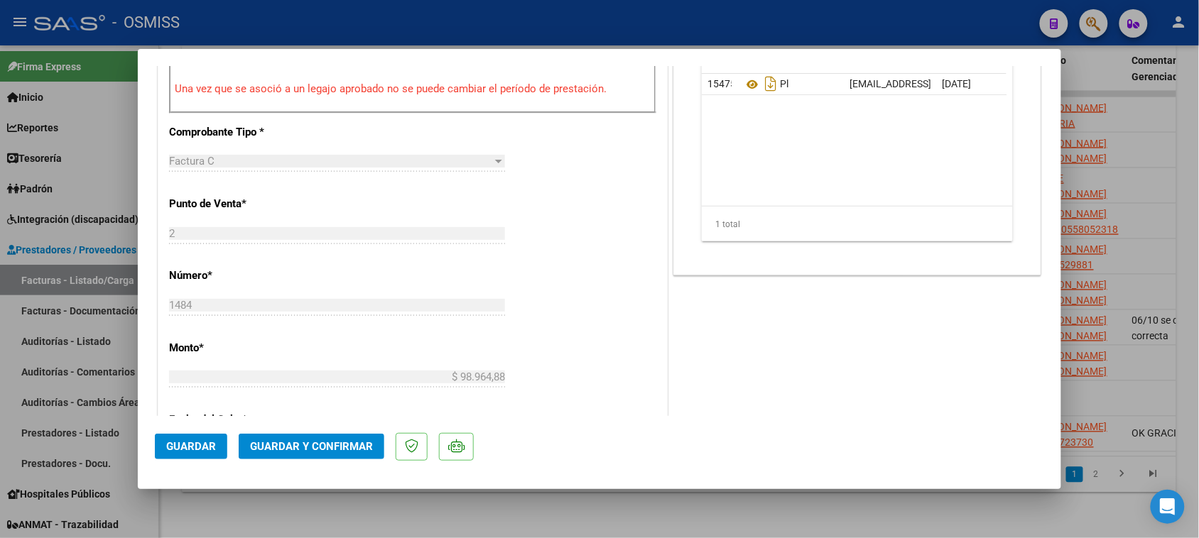
scroll to position [622, 0]
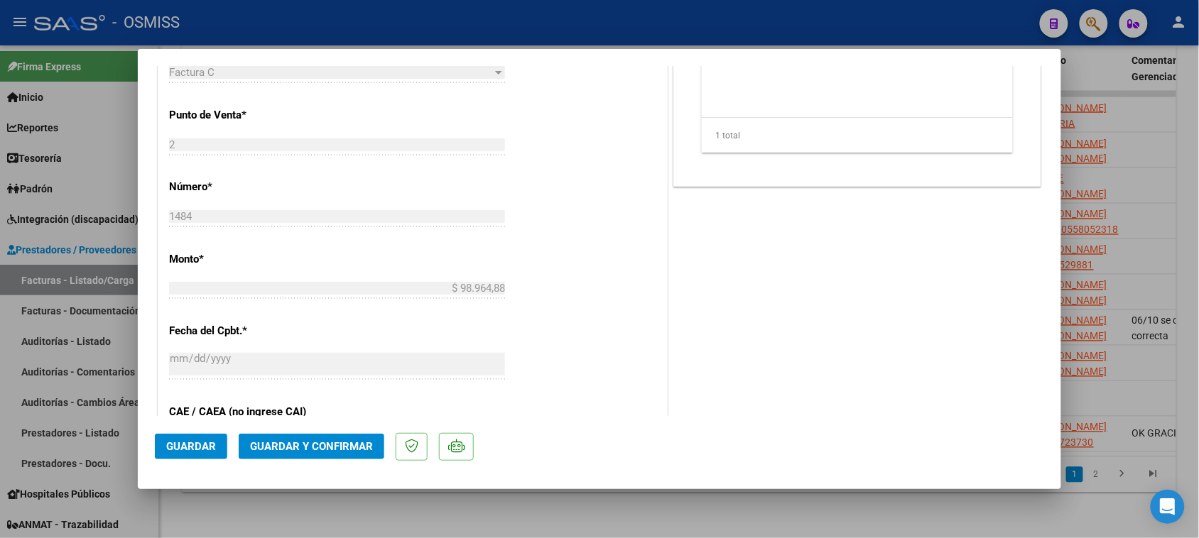
click at [348, 452] on span "Guardar y Confirmar" at bounding box center [311, 446] width 123 height 13
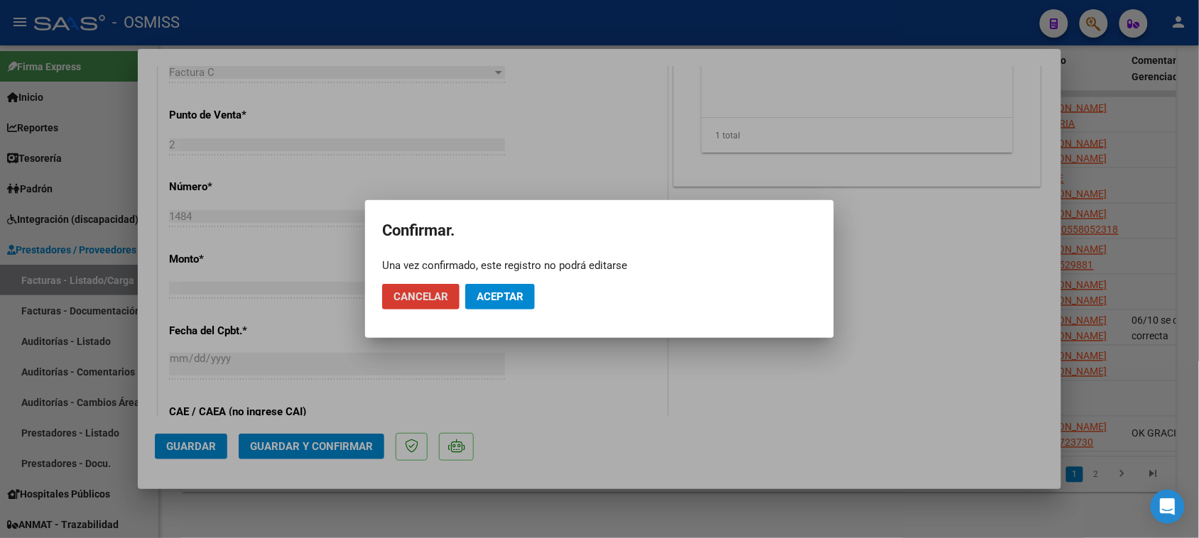
click at [527, 296] on button "Aceptar" at bounding box center [500, 297] width 70 height 26
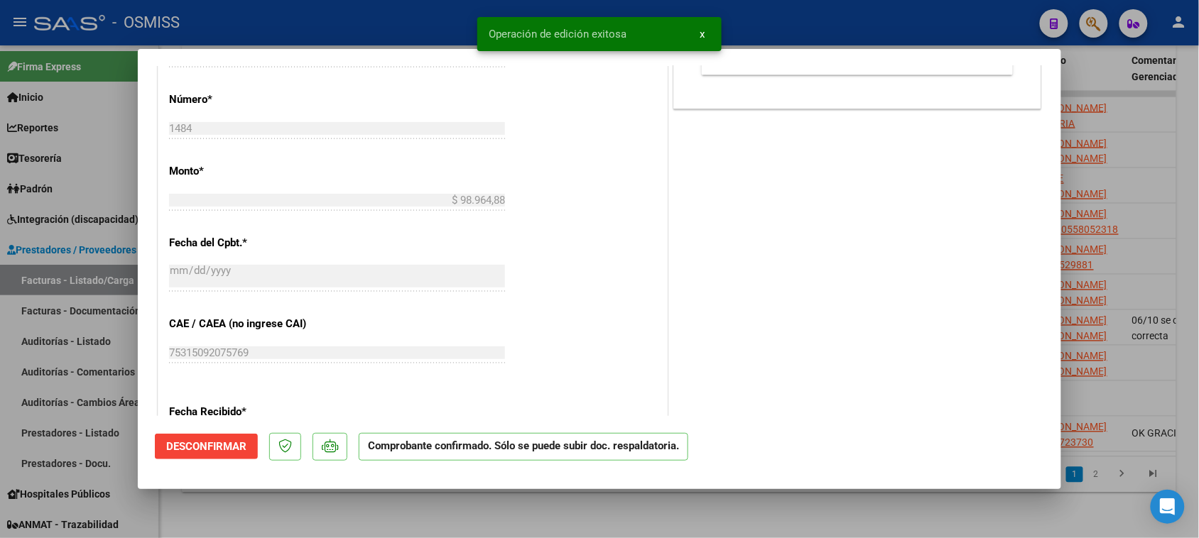
click at [511, 522] on div at bounding box center [599, 269] width 1199 height 538
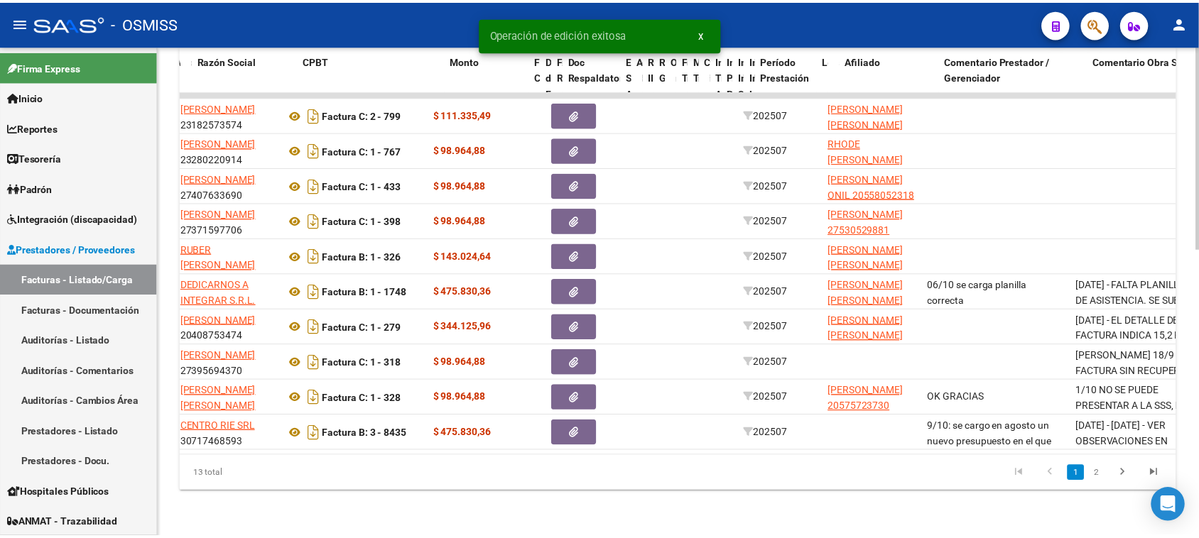
scroll to position [0, 0]
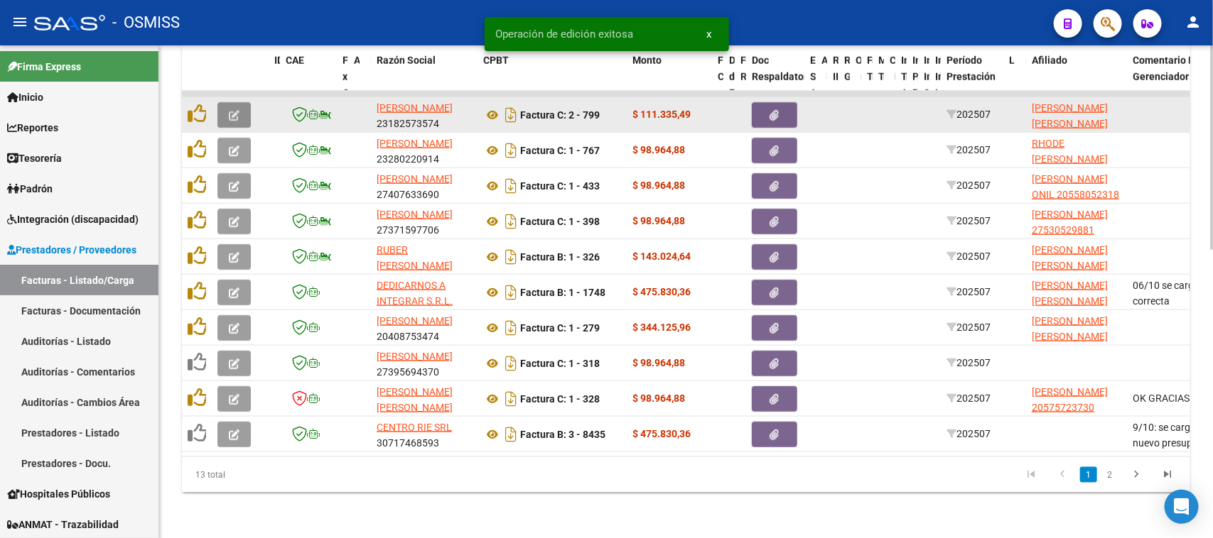
click at [235, 110] on icon "button" at bounding box center [234, 115] width 11 height 11
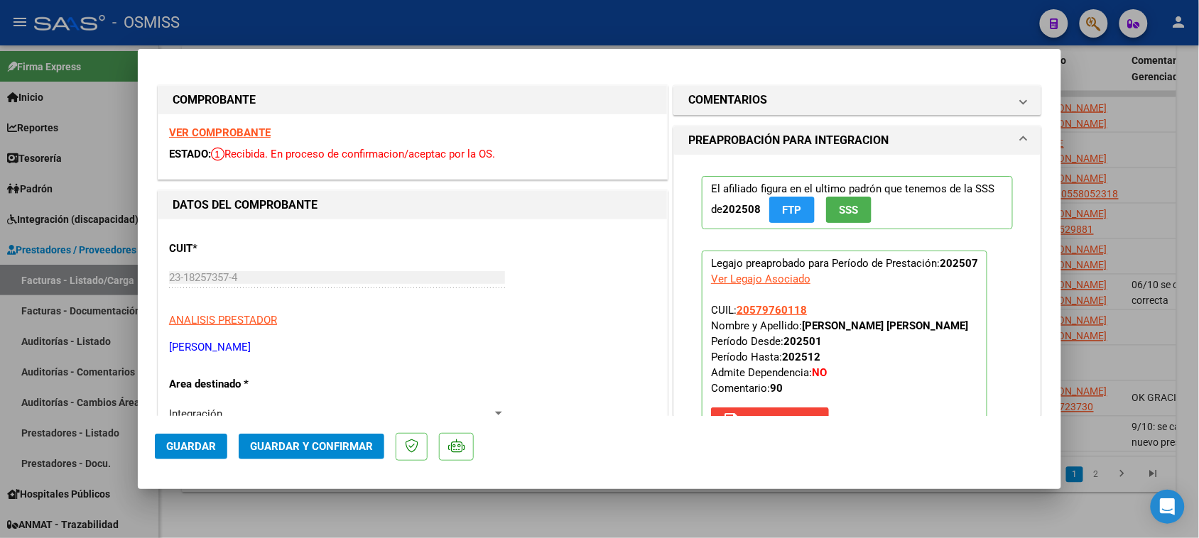
click at [256, 133] on strong "VER COMPROBANTE" at bounding box center [220, 132] width 102 height 13
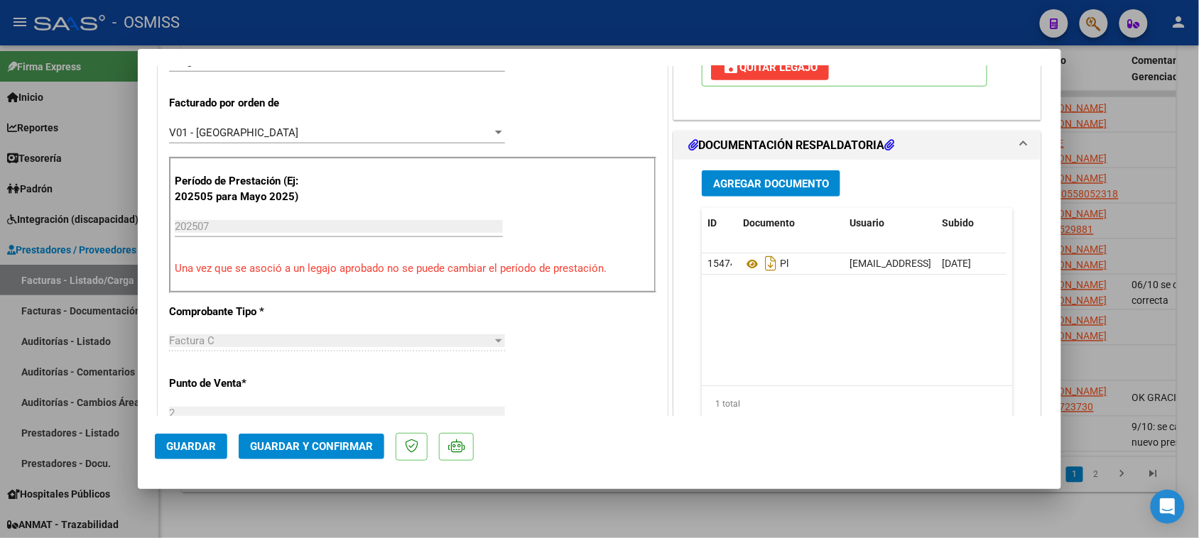
scroll to position [355, 0]
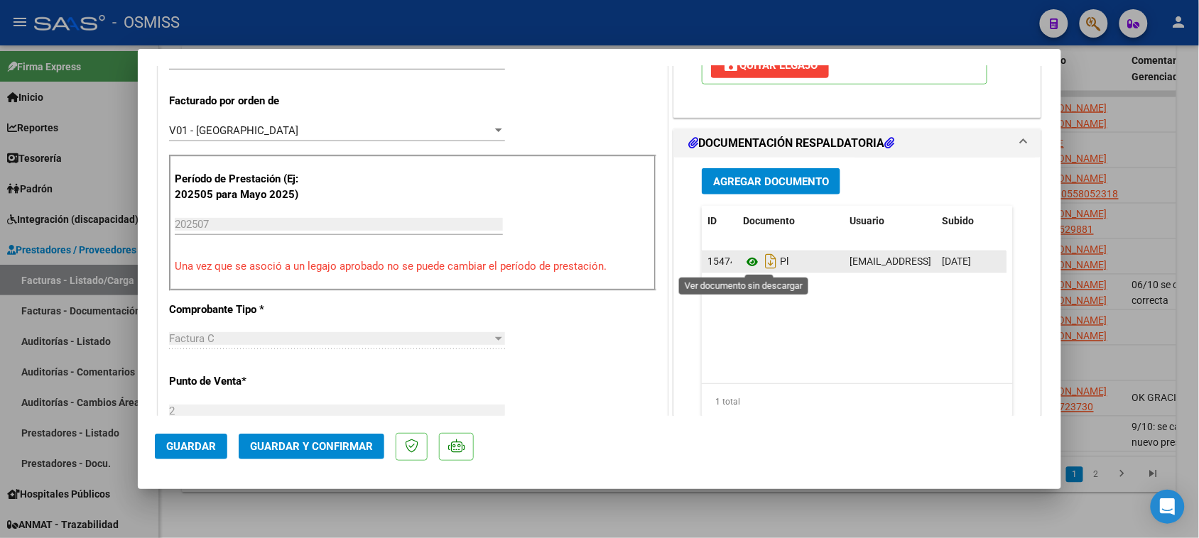
click at [743, 261] on icon at bounding box center [752, 262] width 18 height 17
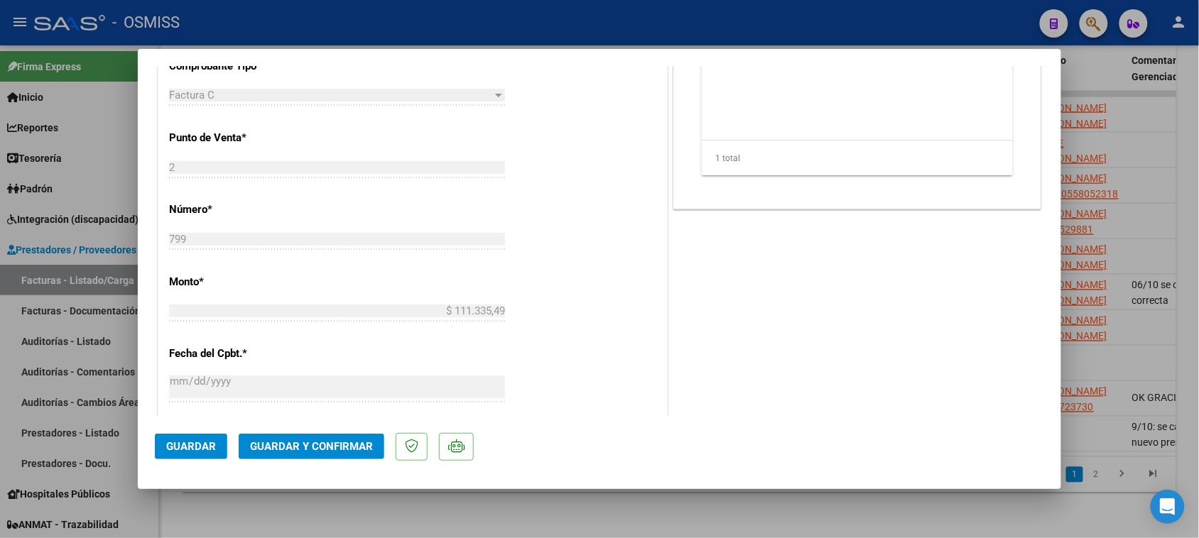
scroll to position [622, 0]
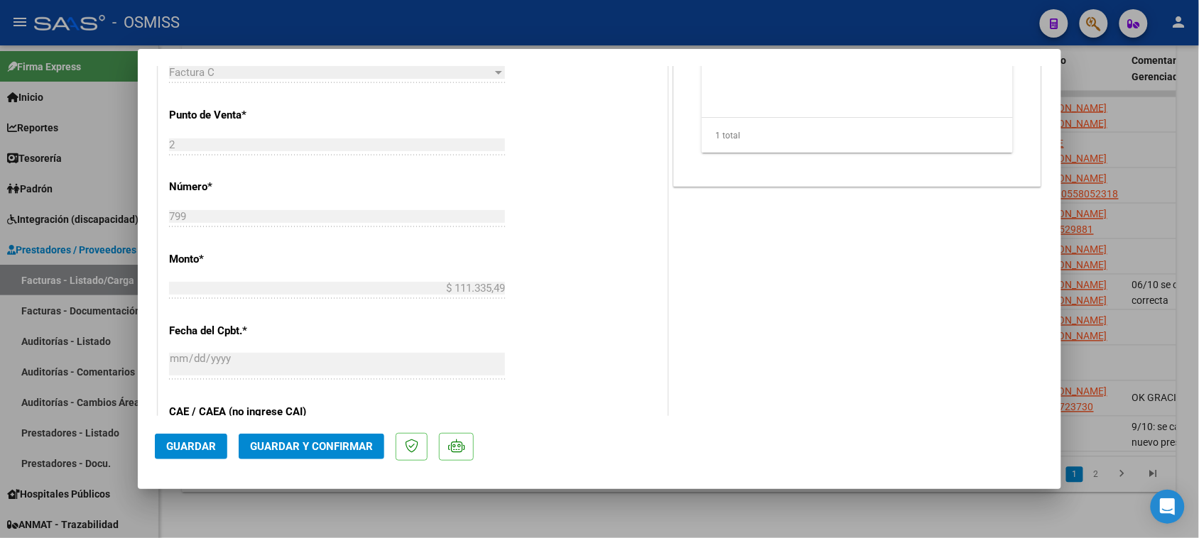
click at [342, 451] on span "Guardar y Confirmar" at bounding box center [311, 446] width 123 height 13
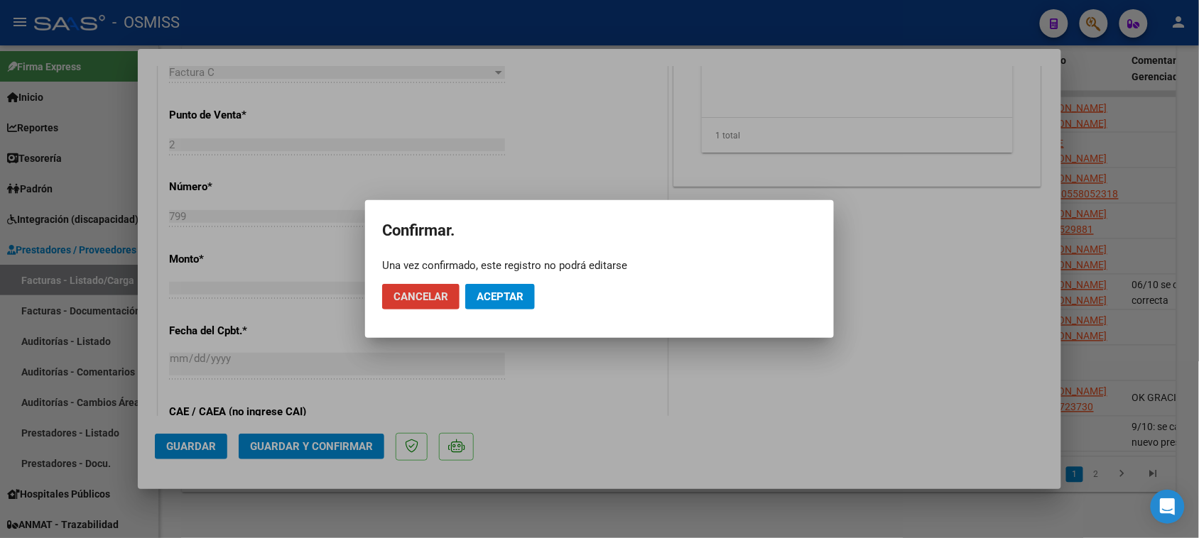
click at [490, 299] on span "Aceptar" at bounding box center [500, 297] width 47 height 13
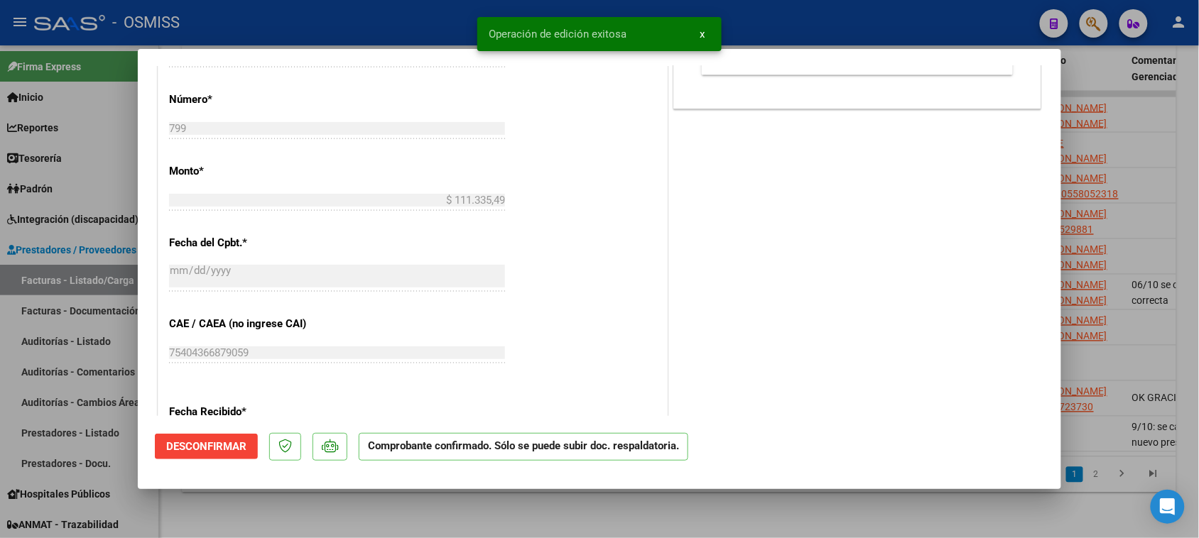
click at [467, 519] on div at bounding box center [599, 269] width 1199 height 538
type input "$ 0,00"
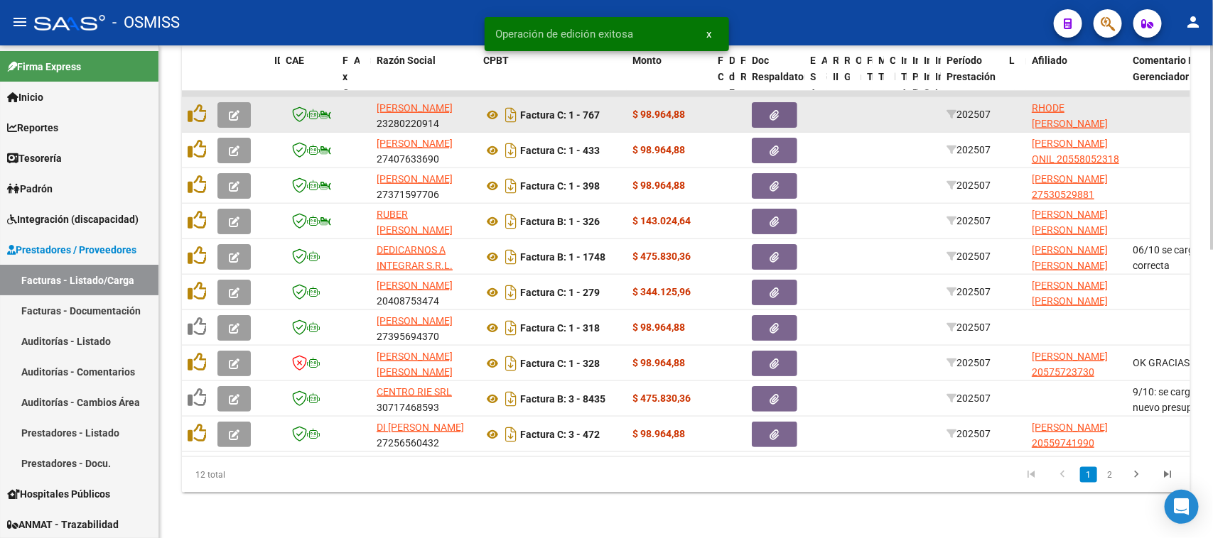
click at [239, 110] on icon "button" at bounding box center [234, 115] width 11 height 11
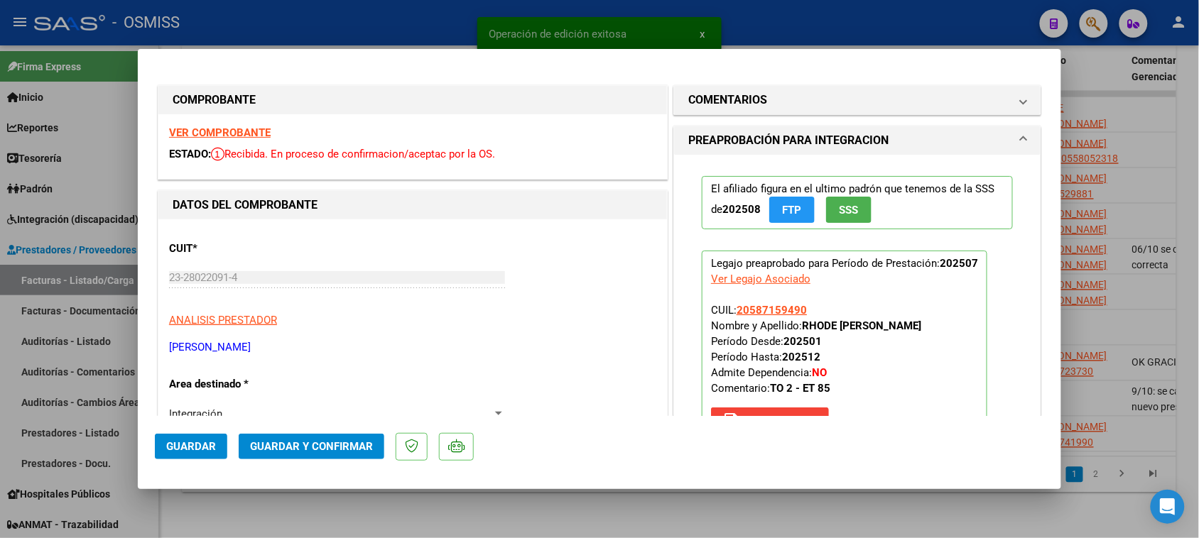
click at [245, 137] on strong "VER COMPROBANTE" at bounding box center [220, 132] width 102 height 13
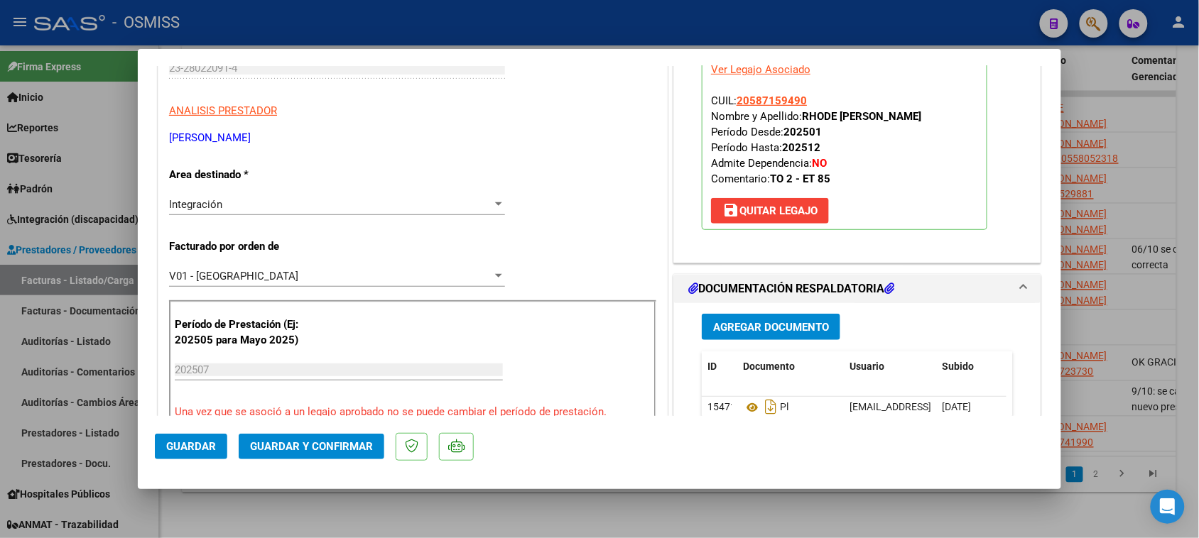
scroll to position [355, 0]
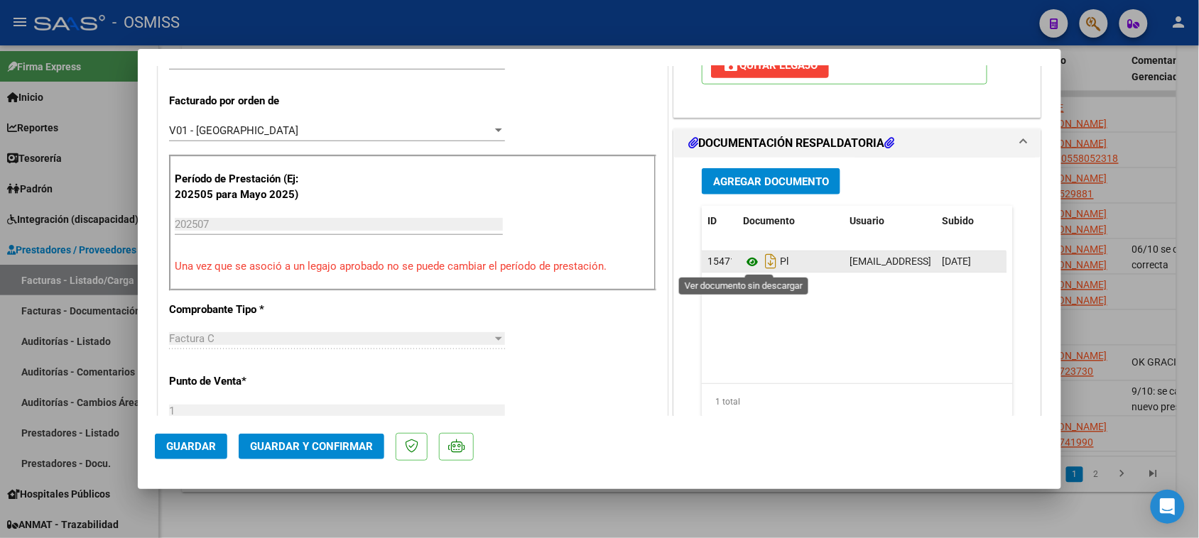
click at [744, 264] on icon at bounding box center [752, 262] width 18 height 17
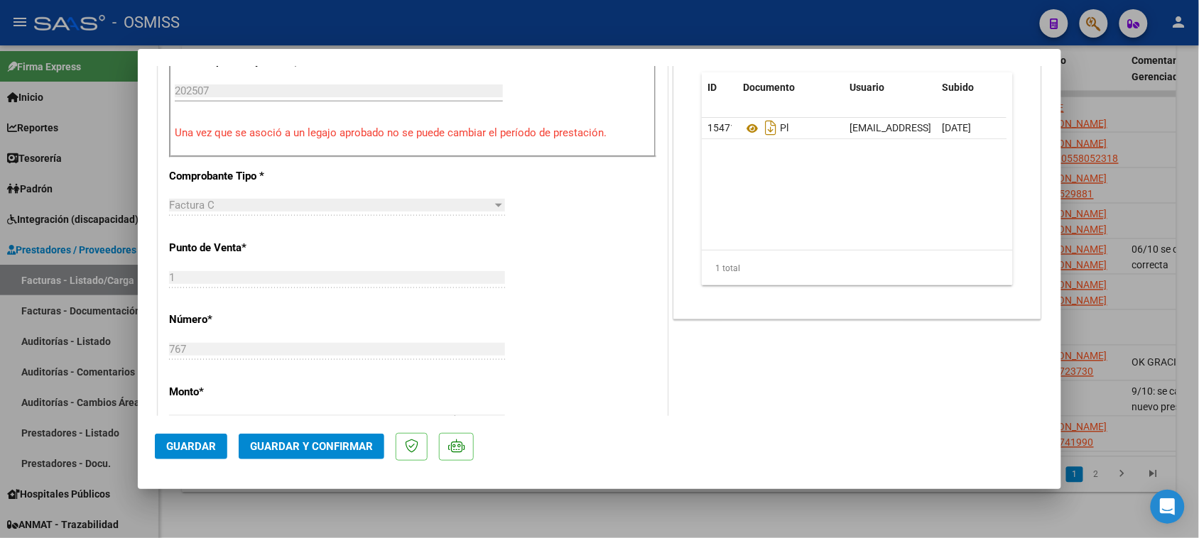
scroll to position [533, 0]
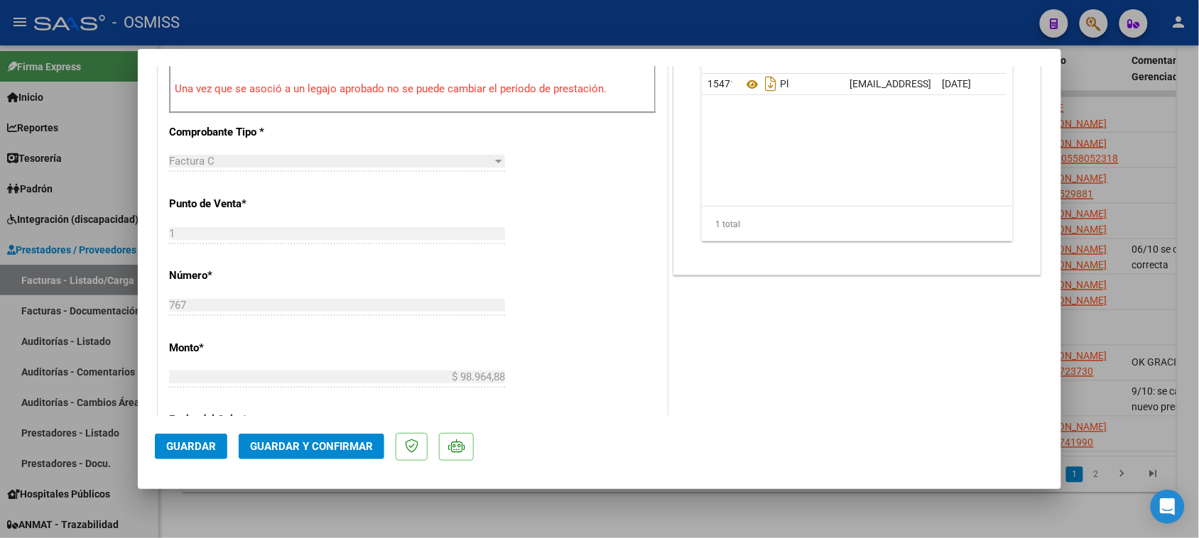
click at [359, 446] on span "Guardar y Confirmar" at bounding box center [311, 446] width 123 height 13
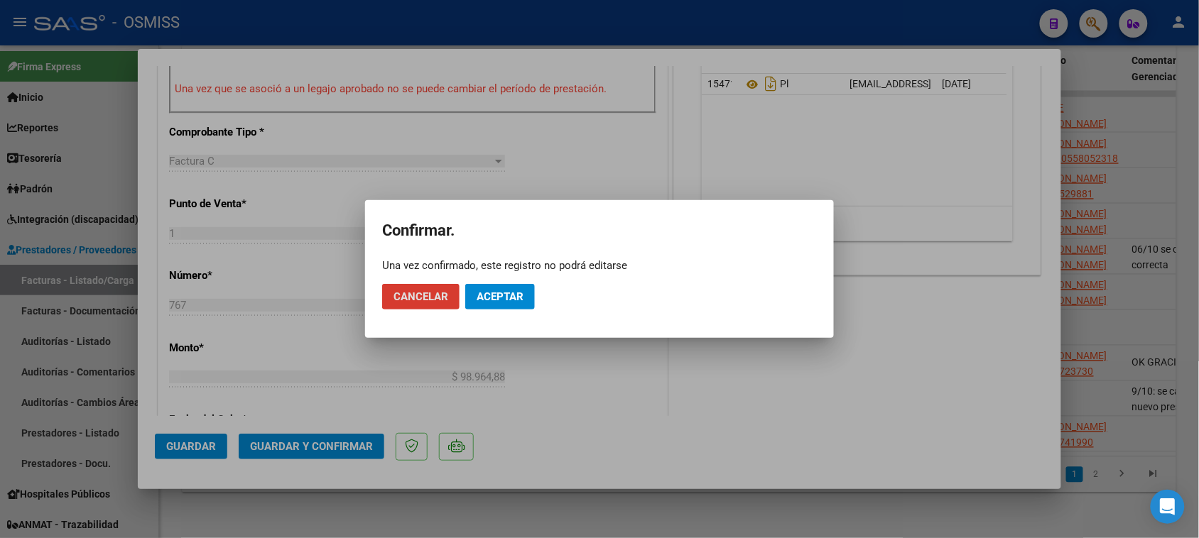
click at [492, 292] on span "Aceptar" at bounding box center [500, 297] width 47 height 13
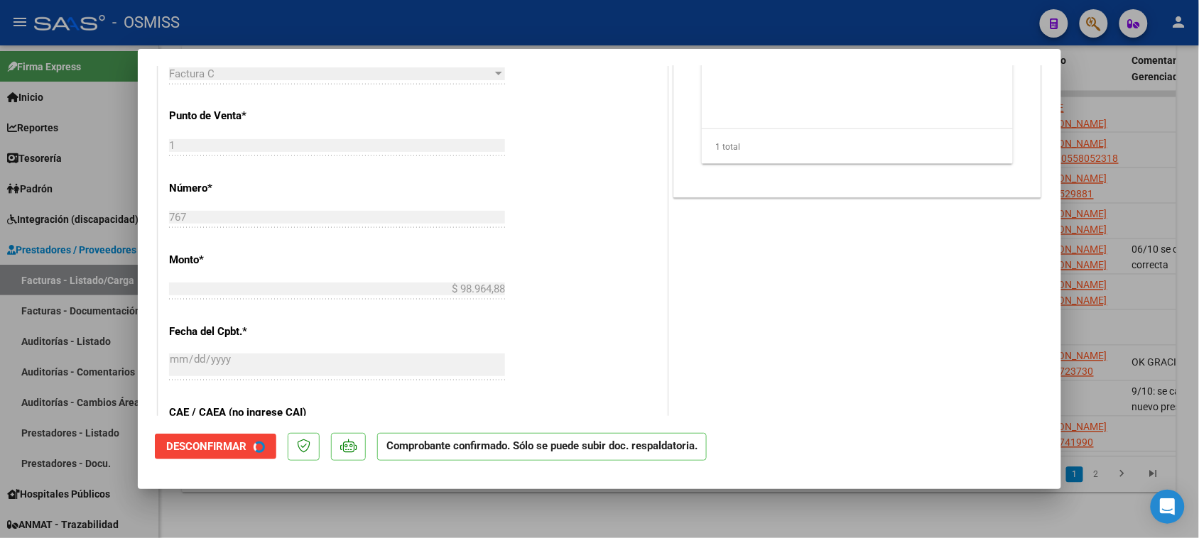
click at [502, 509] on div at bounding box center [599, 269] width 1199 height 538
type input "$ 0,00"
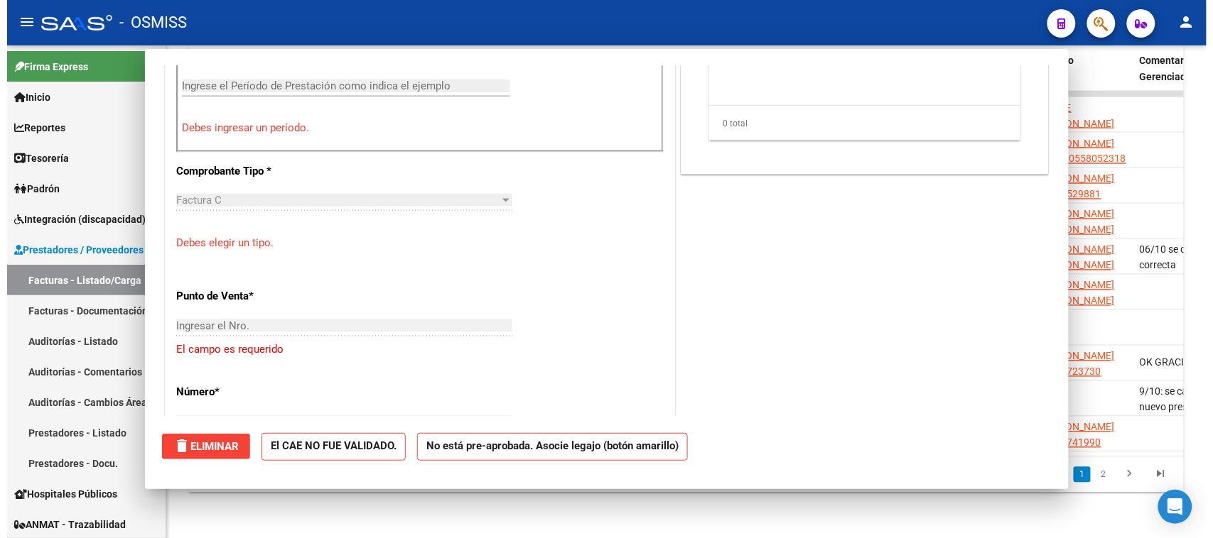
scroll to position [558, 0]
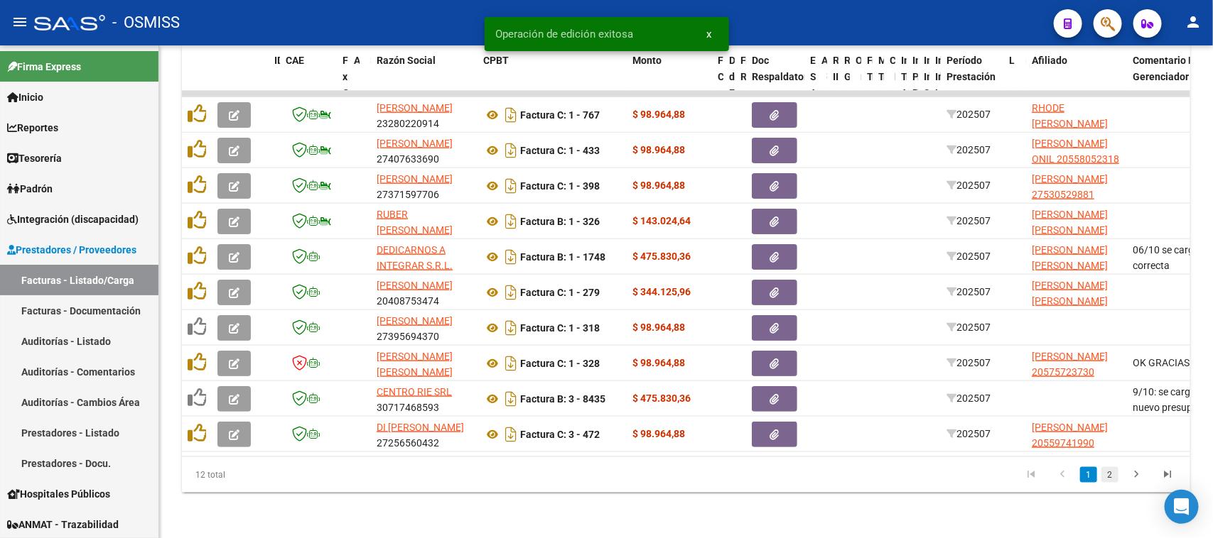
click at [1110, 481] on link "2" at bounding box center [1109, 475] width 17 height 16
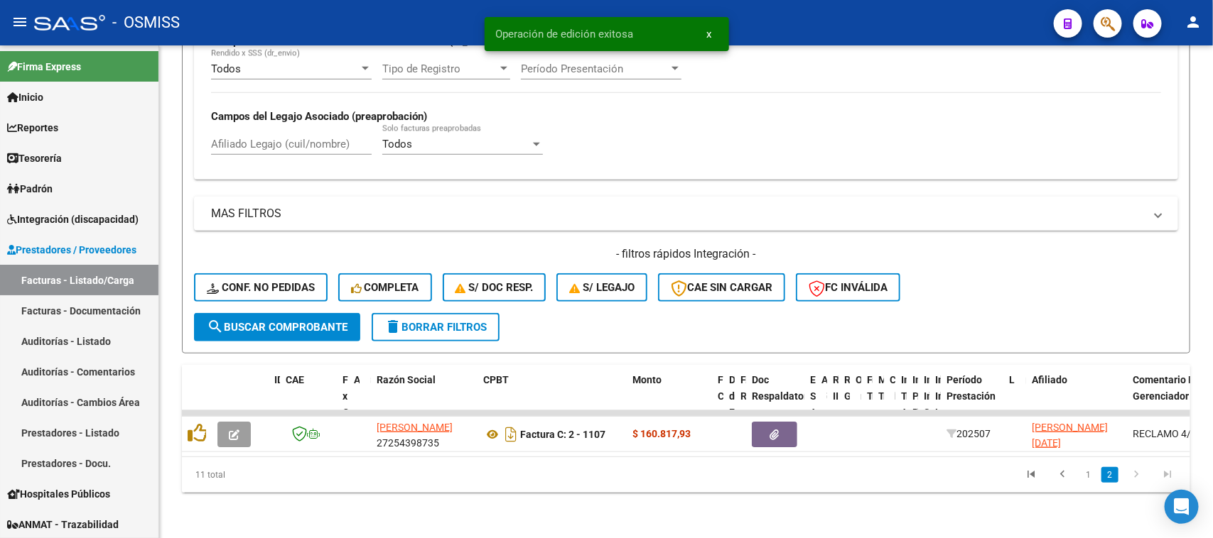
scroll to position [375, 0]
click at [1088, 476] on link "1" at bounding box center [1088, 475] width 17 height 16
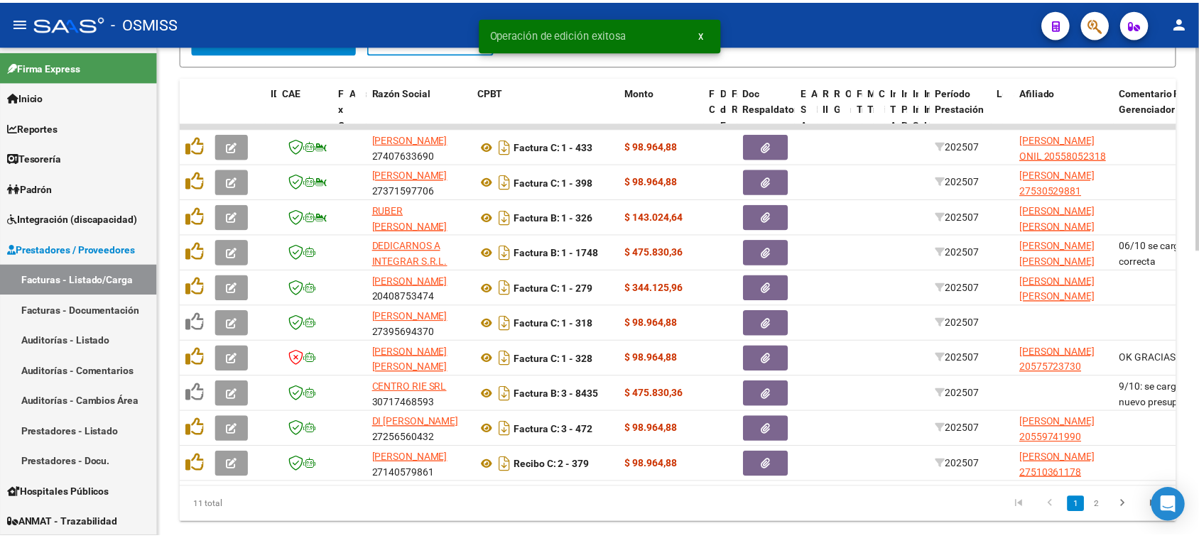
scroll to position [695, 0]
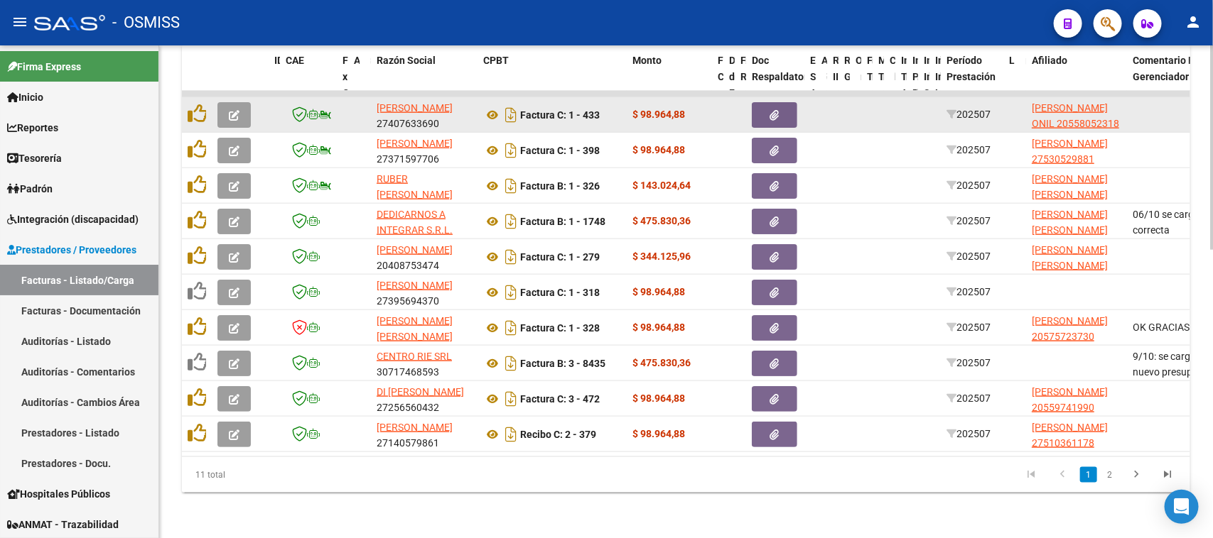
click at [229, 110] on icon "button" at bounding box center [234, 115] width 11 height 11
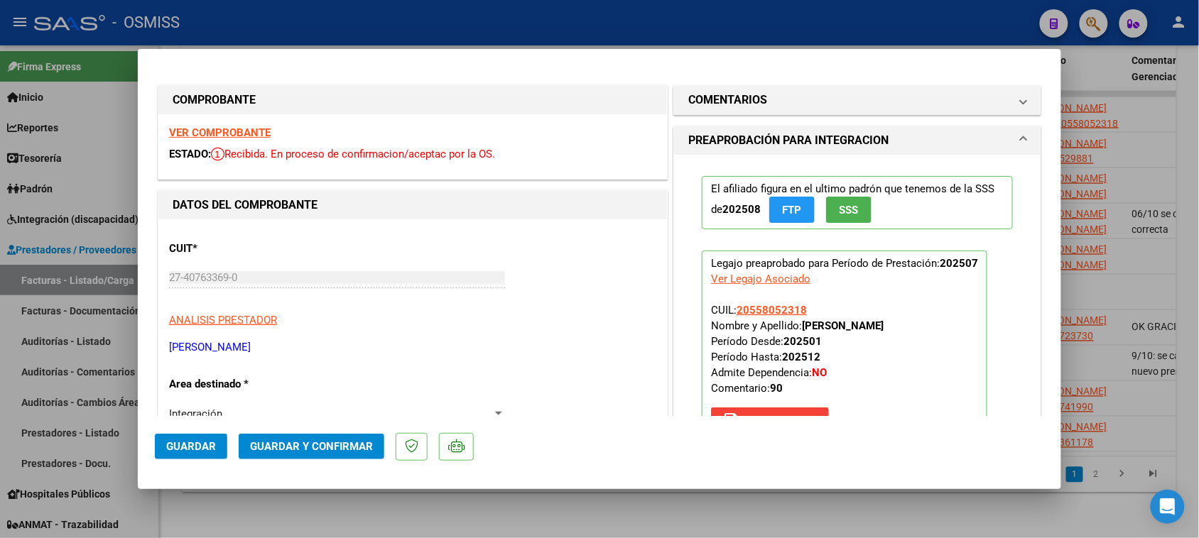
click at [257, 133] on strong "VER COMPROBANTE" at bounding box center [220, 132] width 102 height 13
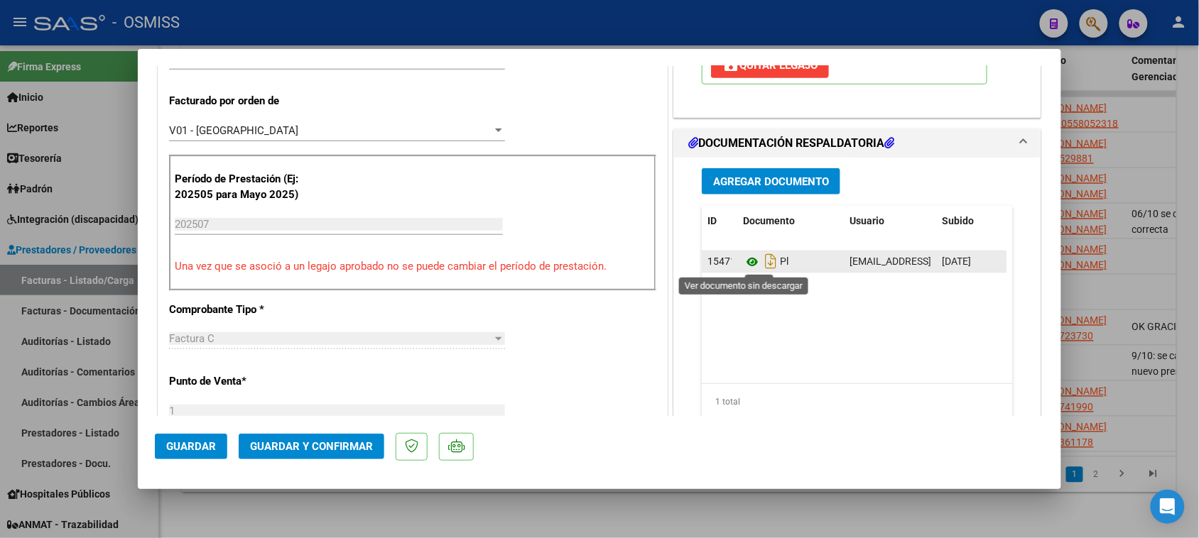
click at [747, 264] on icon at bounding box center [752, 262] width 18 height 17
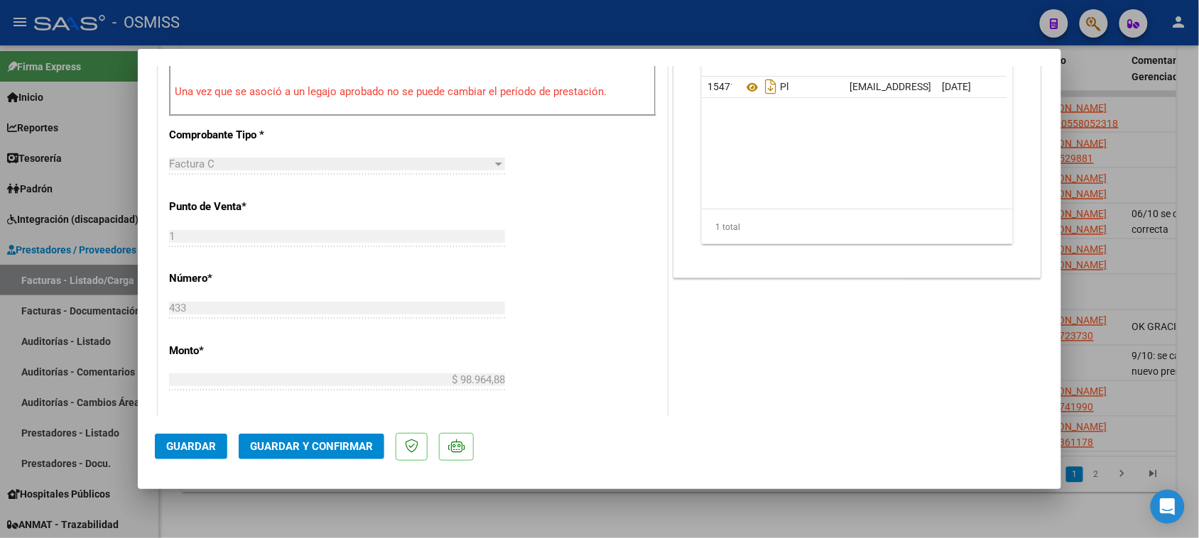
scroll to position [533, 0]
click at [323, 453] on button "Guardar y Confirmar" at bounding box center [312, 447] width 146 height 26
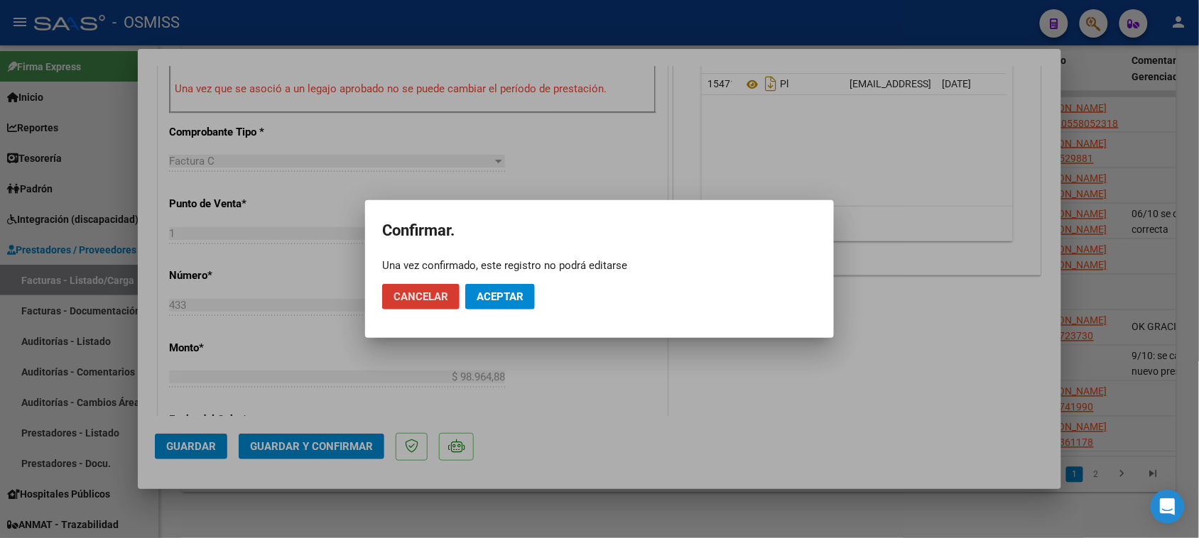
click at [488, 297] on span "Aceptar" at bounding box center [500, 297] width 47 height 13
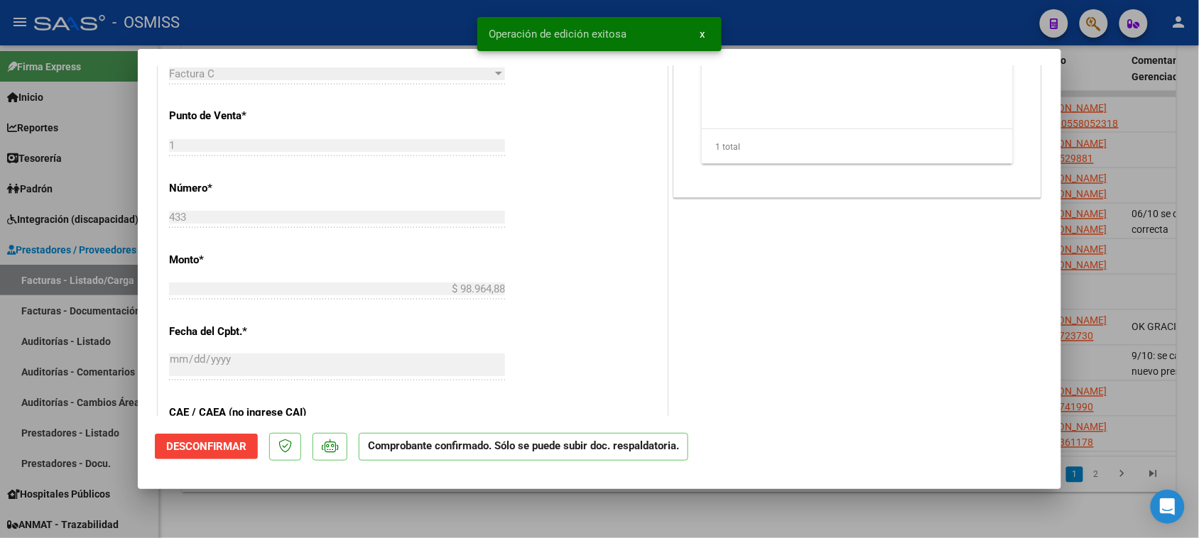
click at [521, 517] on div at bounding box center [599, 269] width 1199 height 538
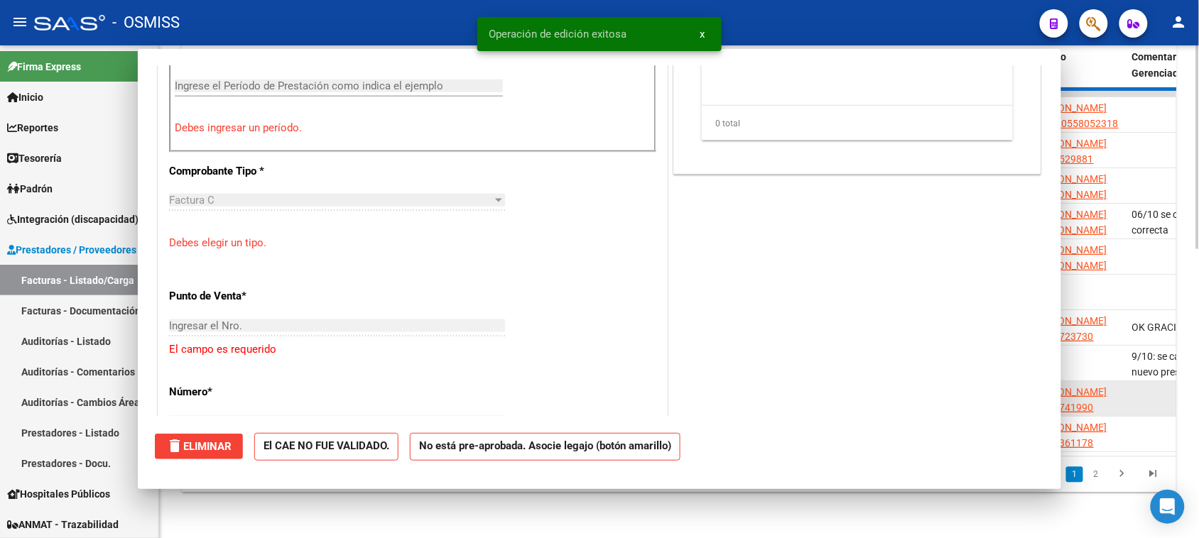
scroll to position [0, 0]
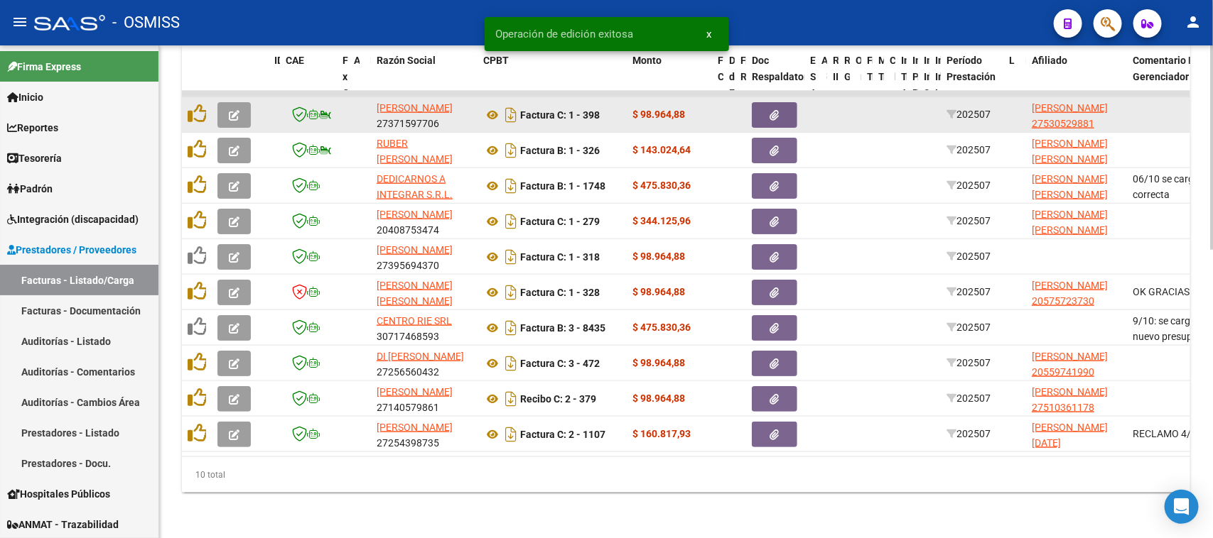
click at [232, 110] on icon "button" at bounding box center [234, 115] width 11 height 11
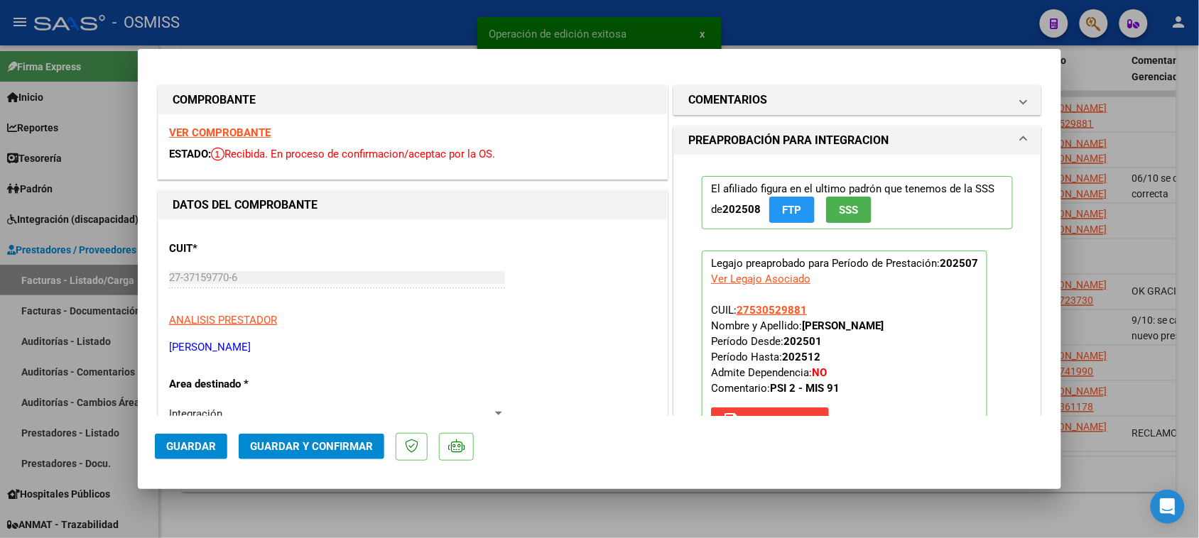
click at [259, 129] on strong "VER COMPROBANTE" at bounding box center [220, 132] width 102 height 13
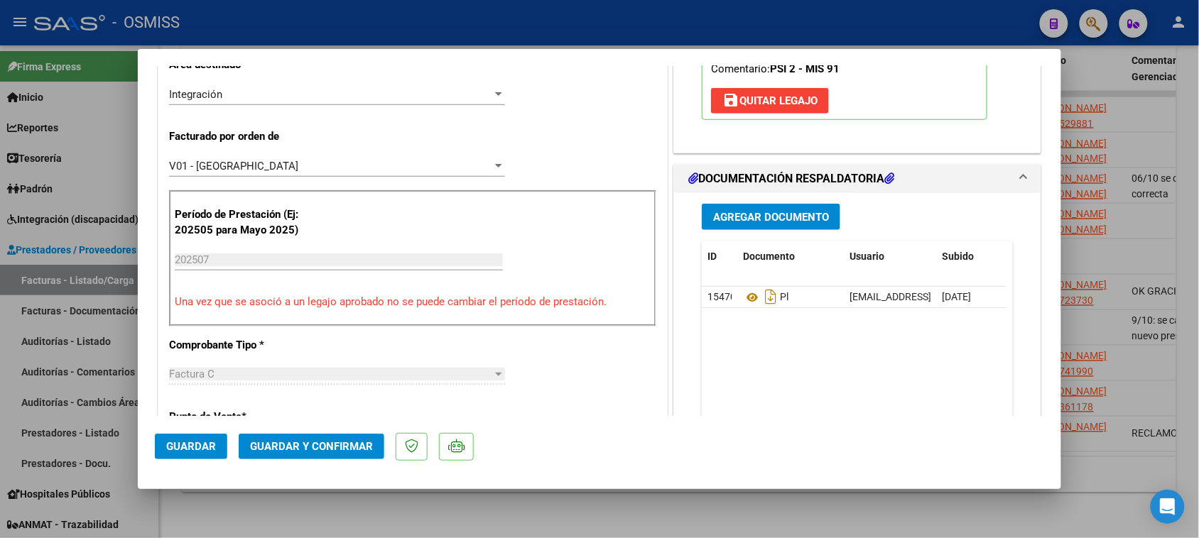
scroll to position [355, 0]
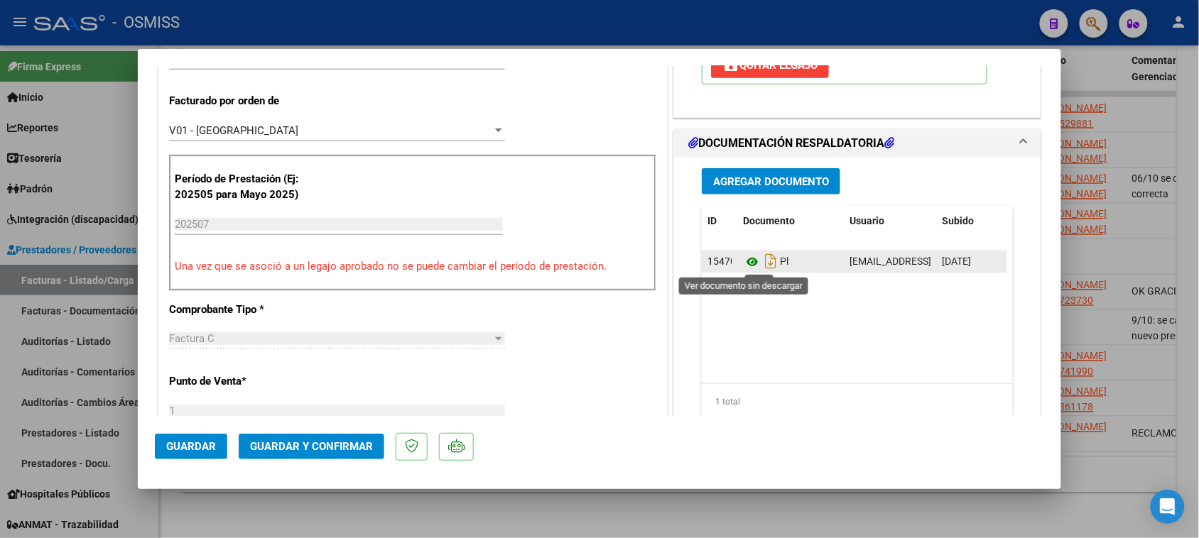
click at [747, 265] on icon at bounding box center [752, 262] width 18 height 17
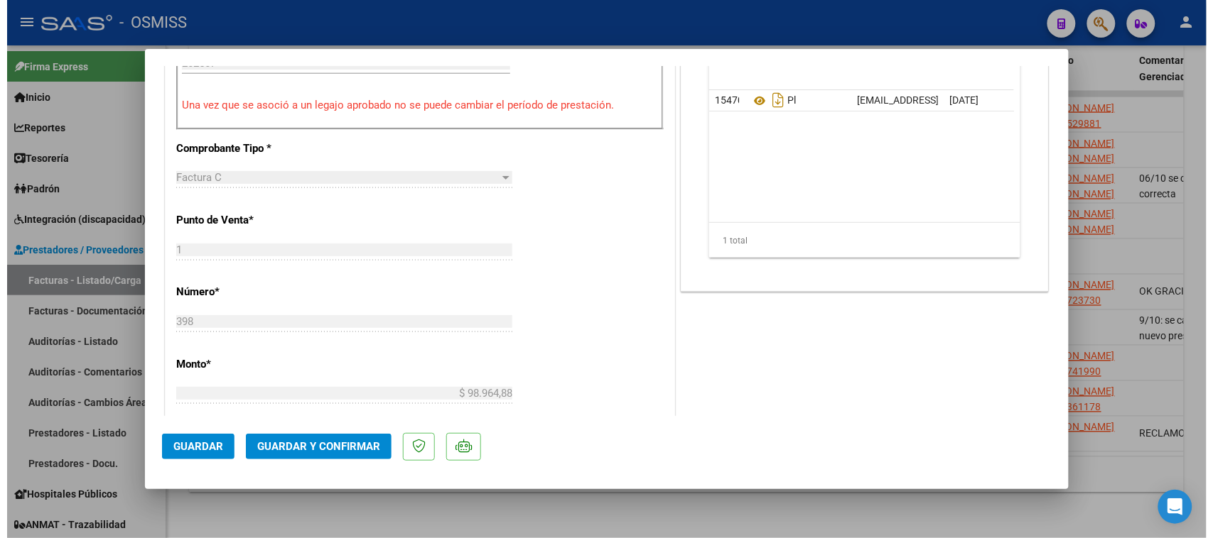
scroll to position [533, 0]
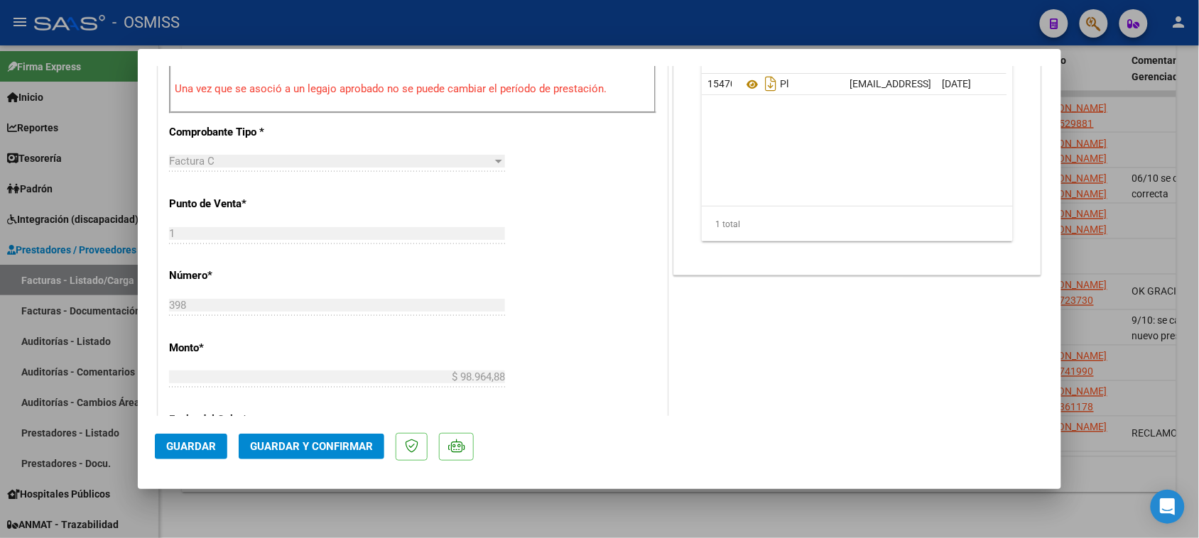
click at [322, 450] on span "Guardar y Confirmar" at bounding box center [311, 446] width 123 height 13
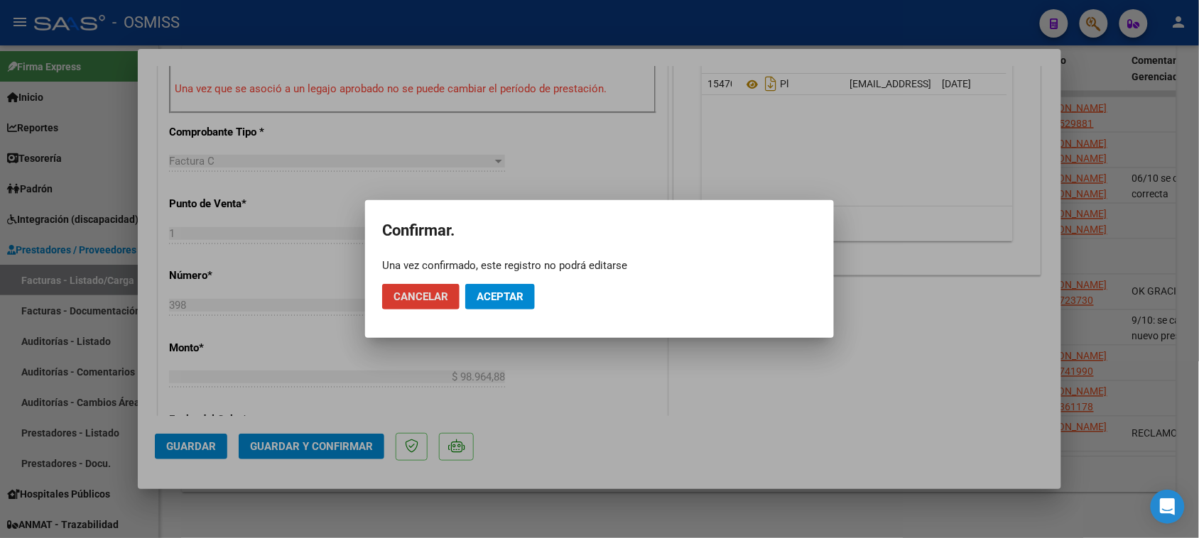
click at [494, 303] on span "Aceptar" at bounding box center [500, 297] width 47 height 13
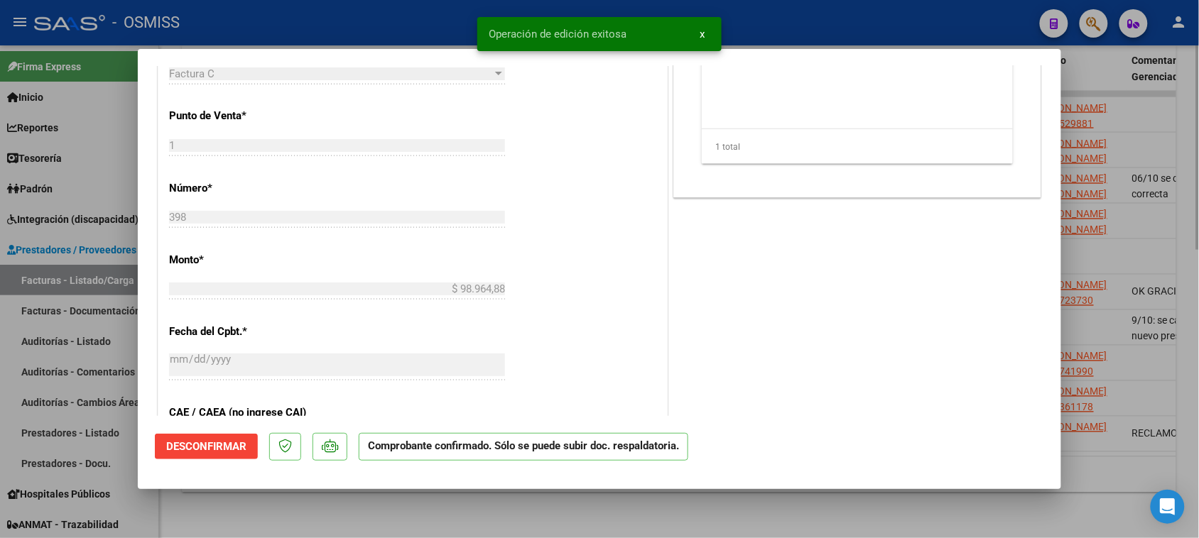
click at [499, 516] on div at bounding box center [599, 269] width 1199 height 538
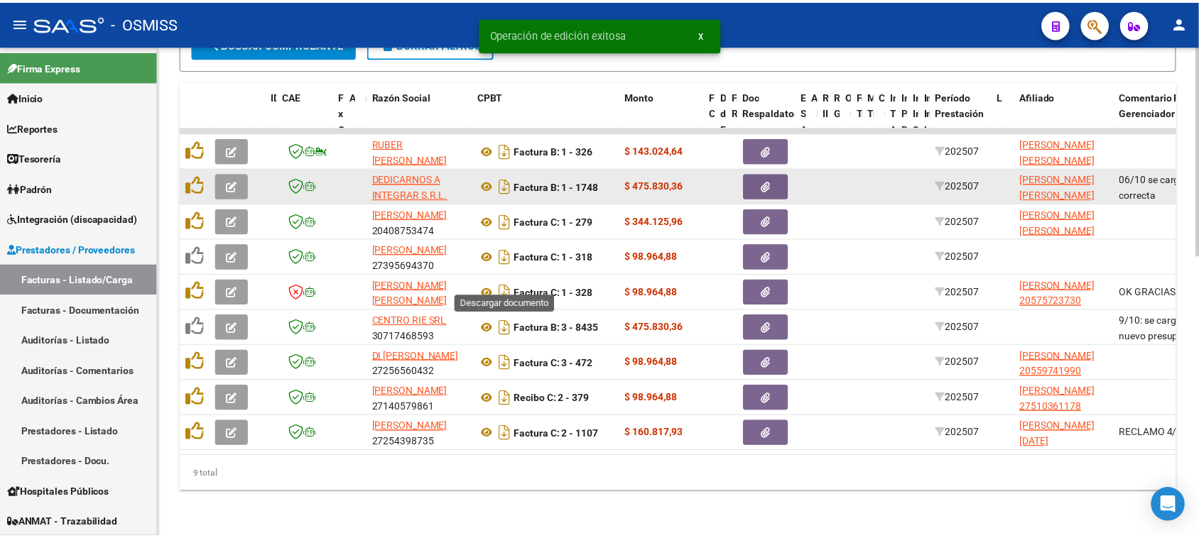
scroll to position [659, 0]
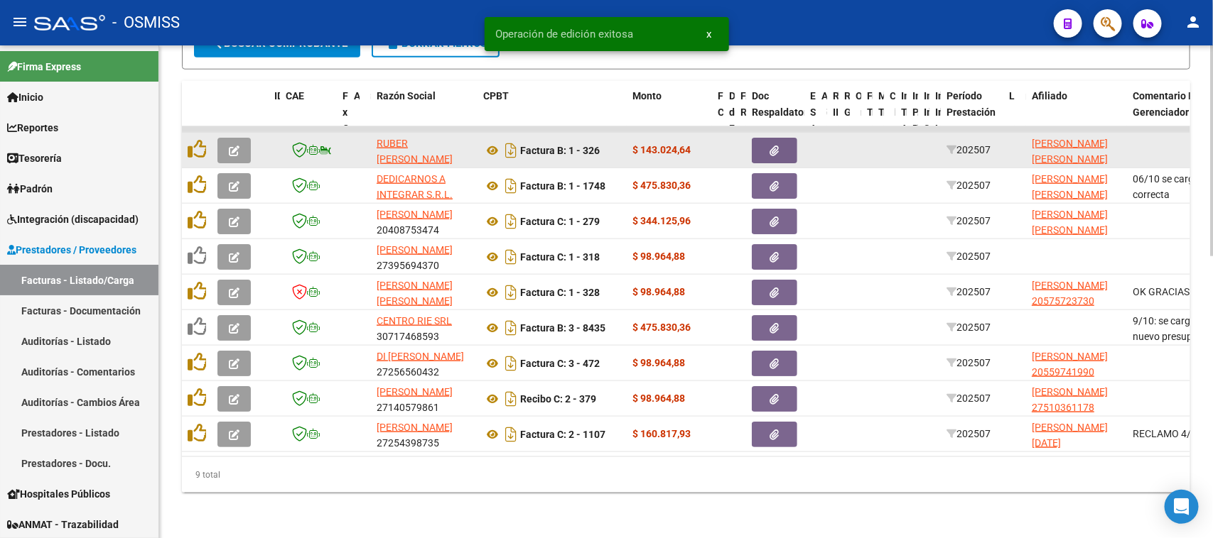
click at [238, 146] on icon "button" at bounding box center [234, 151] width 11 height 11
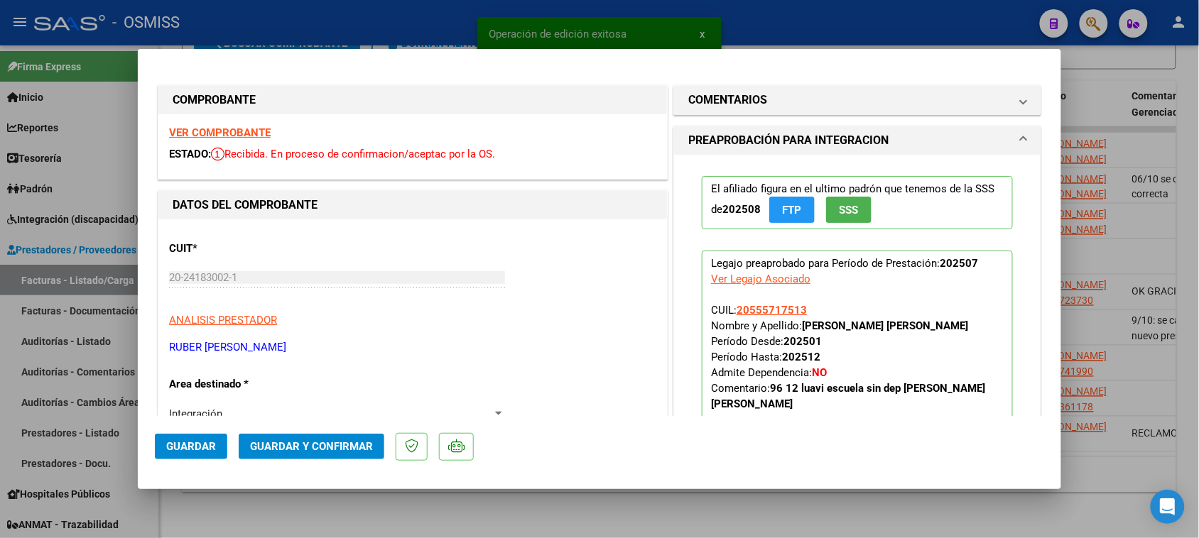
click at [258, 130] on strong "VER COMPROBANTE" at bounding box center [220, 132] width 102 height 13
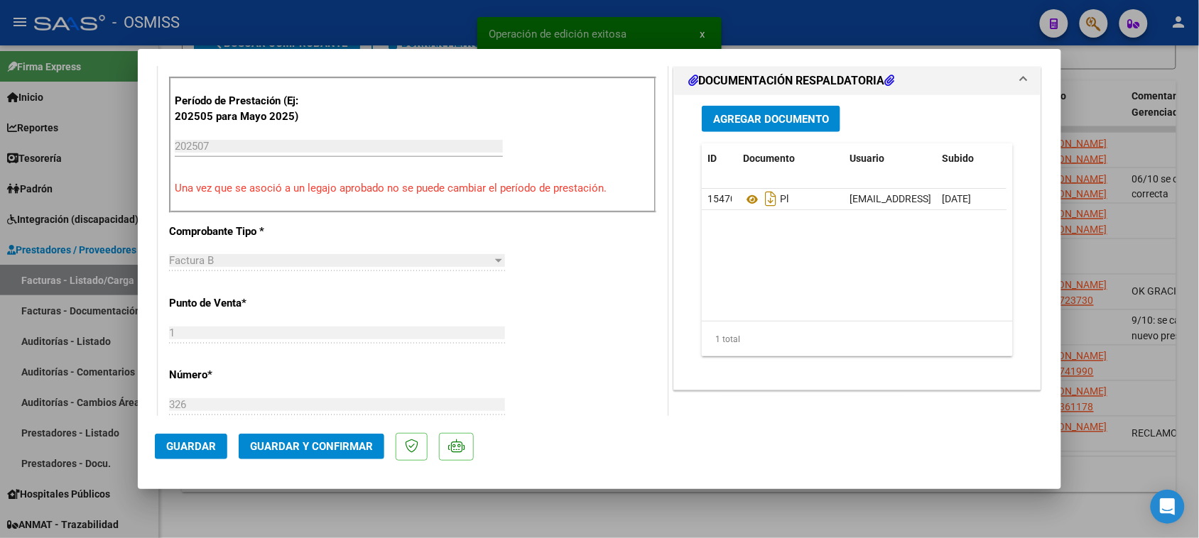
scroll to position [444, 0]
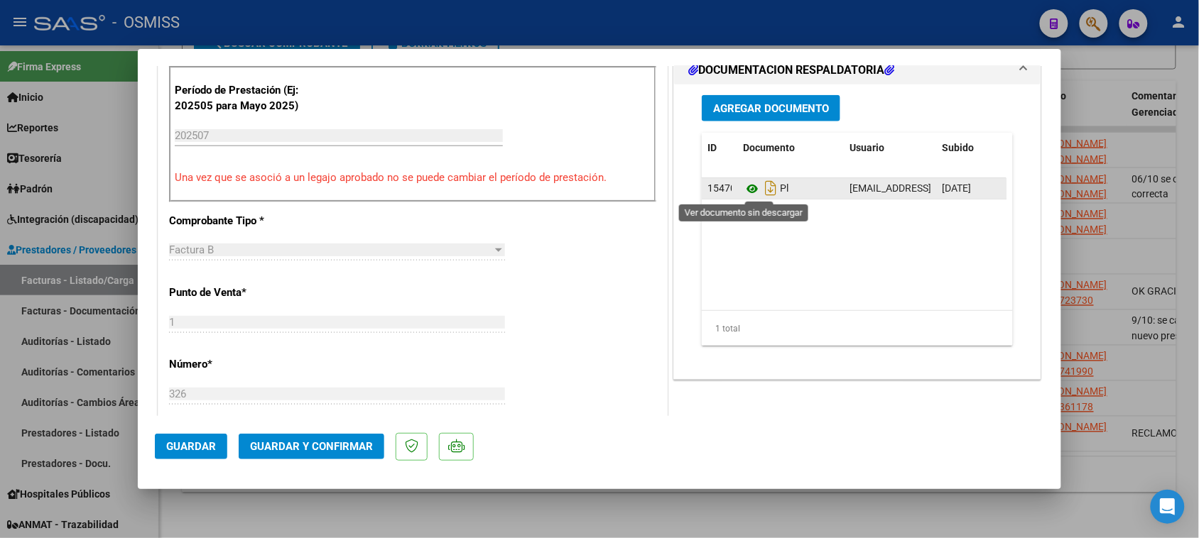
click at [749, 188] on icon at bounding box center [752, 188] width 18 height 17
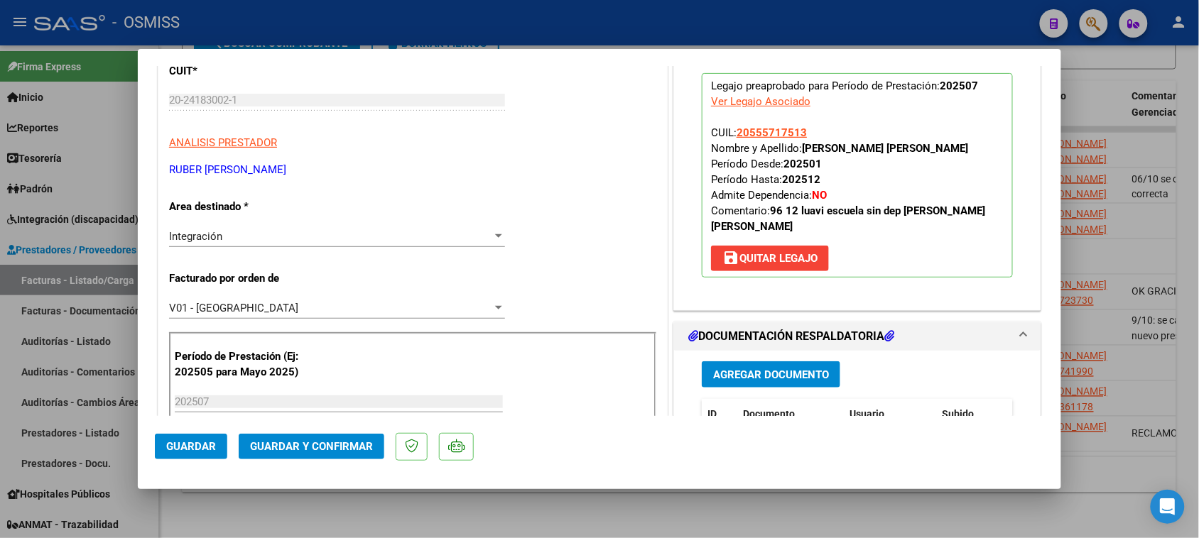
scroll to position [0, 0]
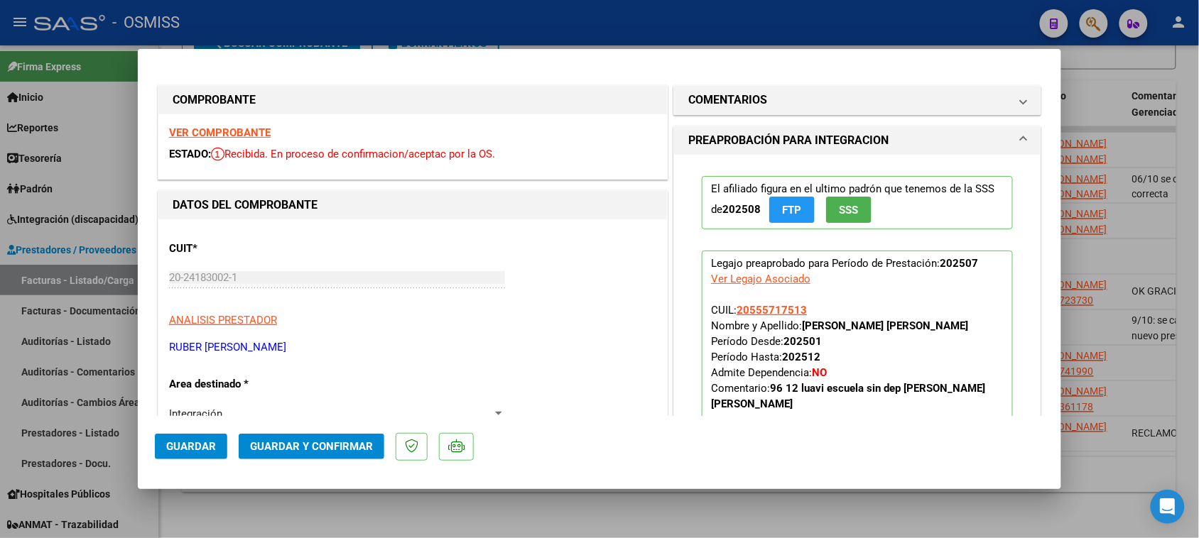
click at [733, 101] on h1 "COMENTARIOS" at bounding box center [727, 100] width 79 height 17
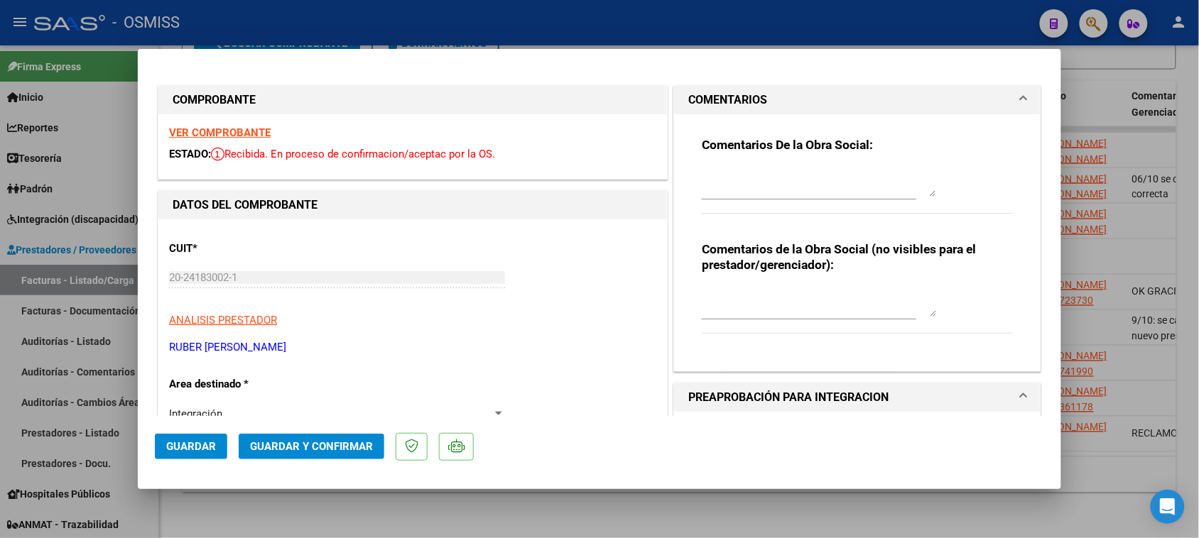
click at [725, 183] on textarea at bounding box center [819, 182] width 234 height 28
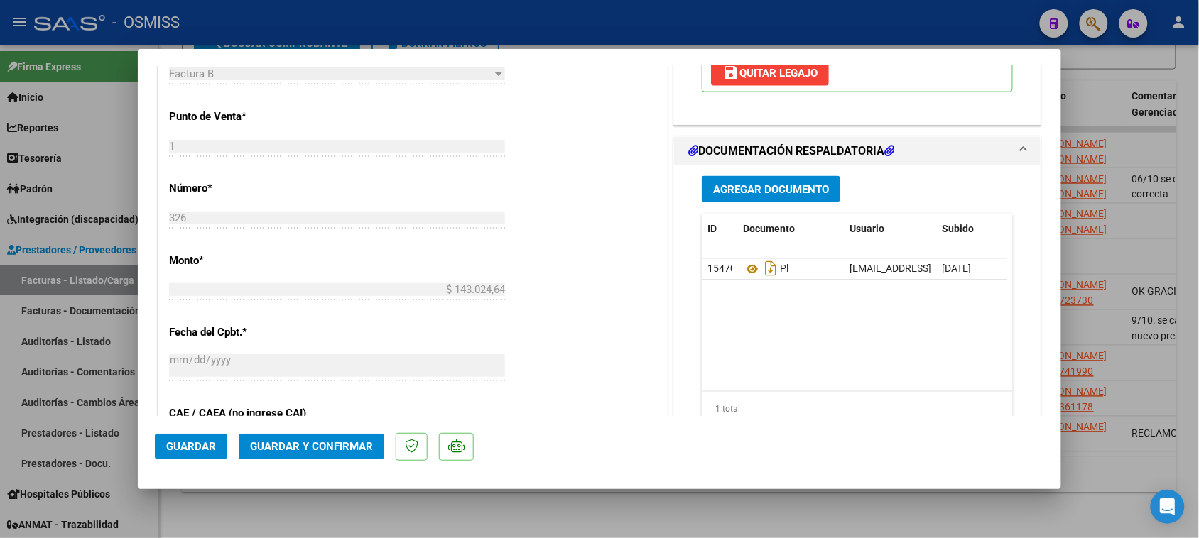
scroll to position [622, 0]
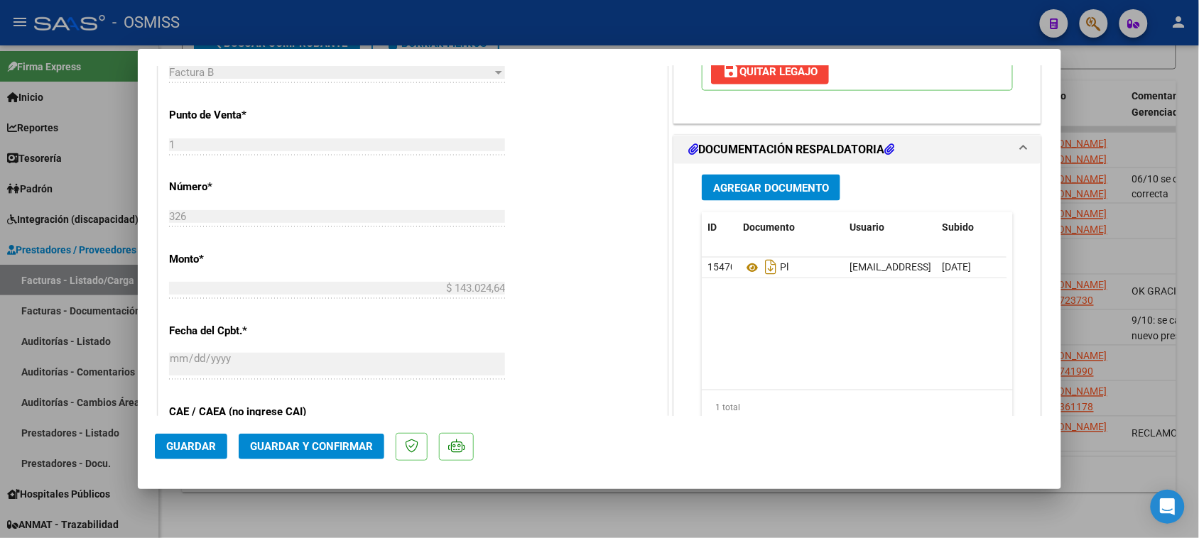
type textarea "264 SIN DEP"
click at [357, 455] on button "Guardar y Confirmar" at bounding box center [312, 447] width 146 height 26
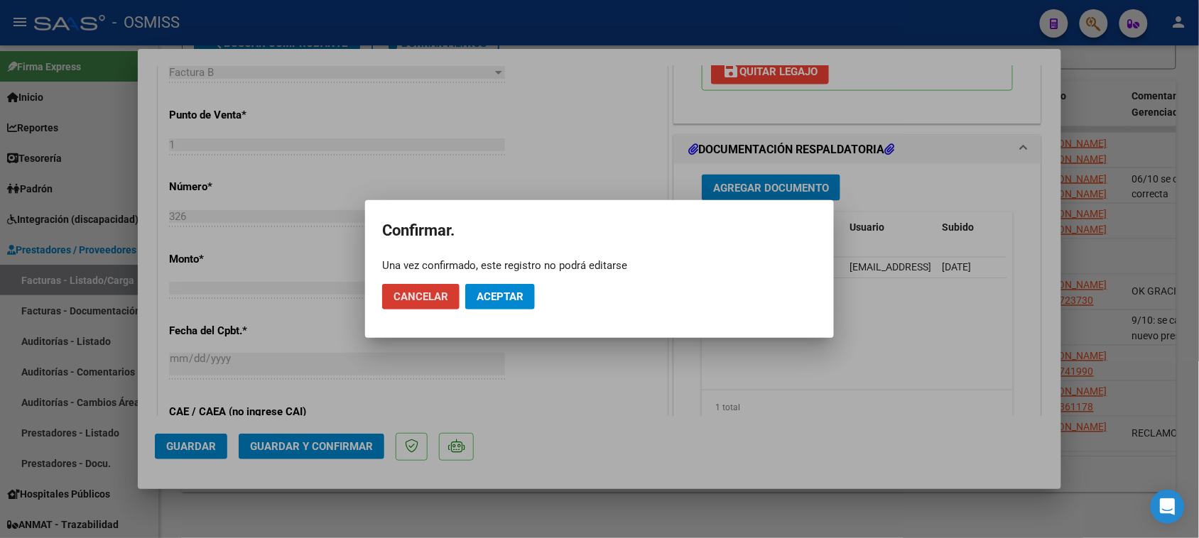
click at [523, 300] on span "Aceptar" at bounding box center [500, 297] width 47 height 13
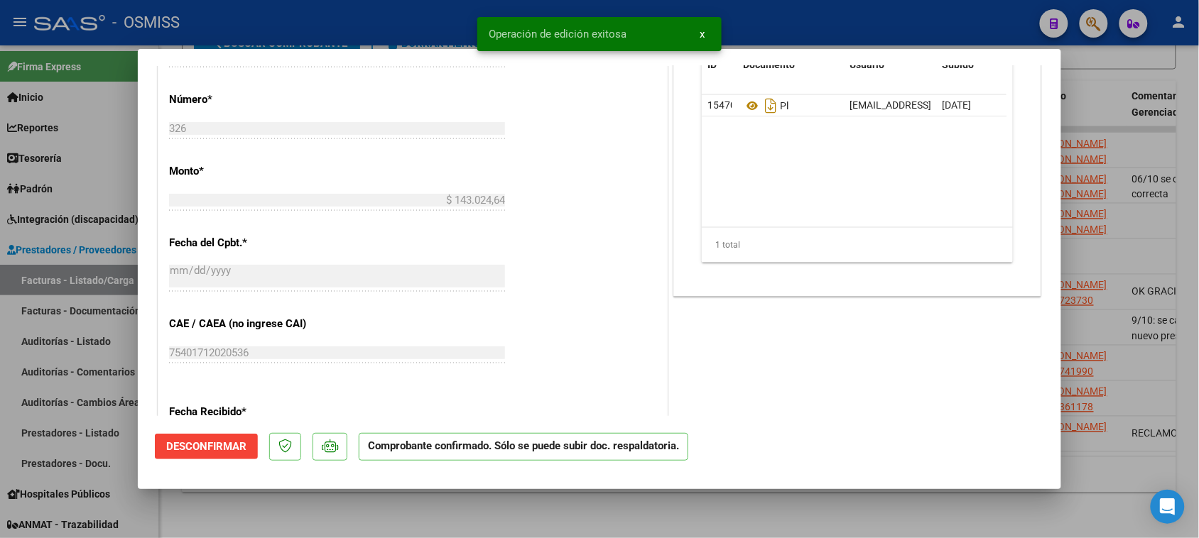
click at [551, 516] on div at bounding box center [599, 269] width 1199 height 538
type input "$ 0,00"
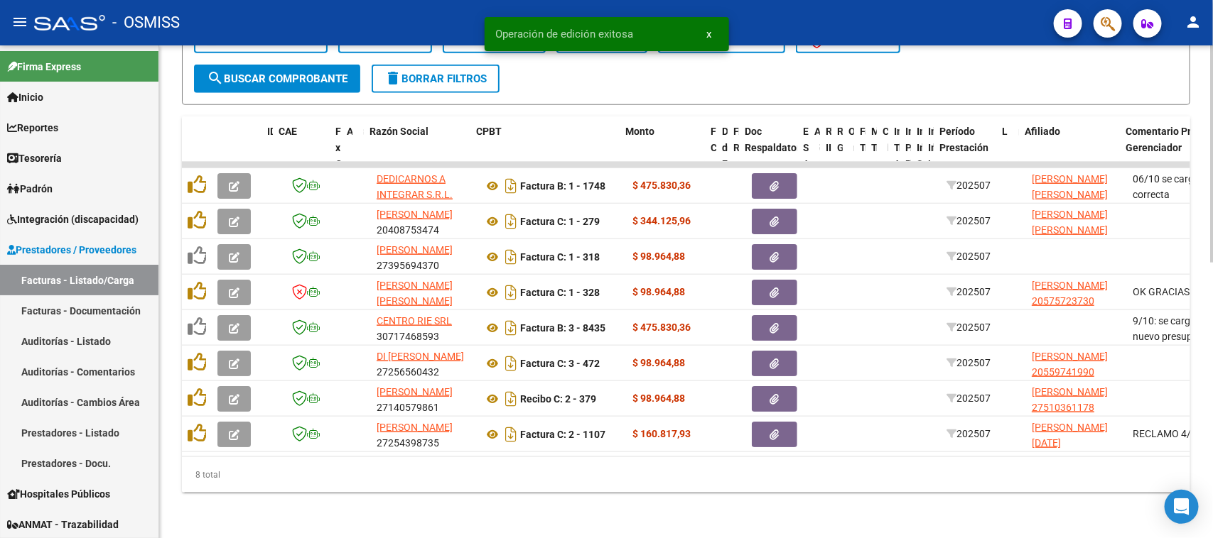
scroll to position [0, 302]
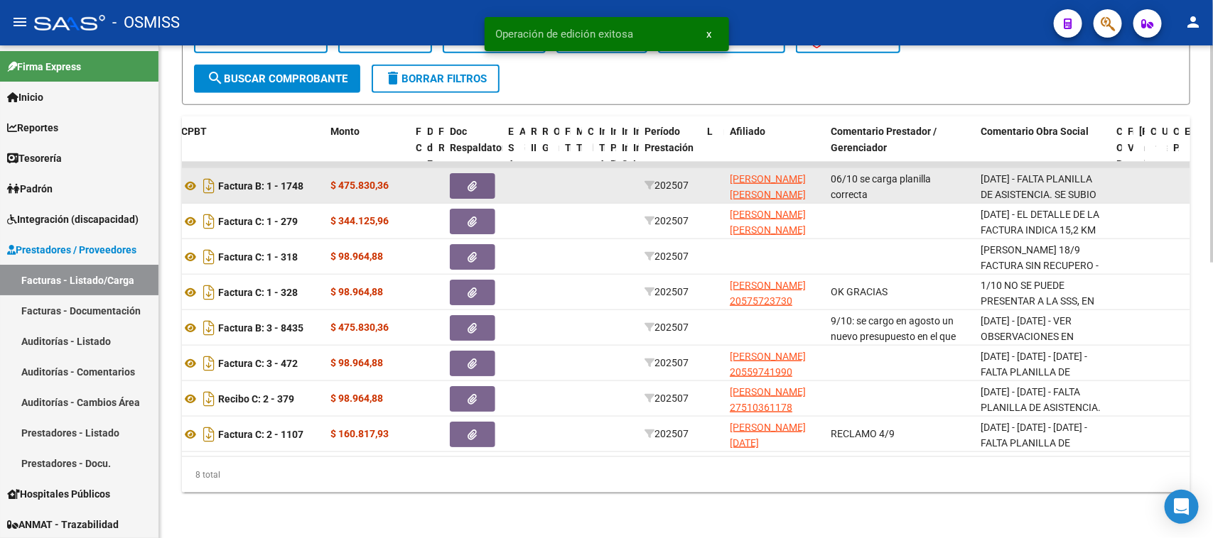
click at [477, 173] on button "button" at bounding box center [472, 186] width 45 height 26
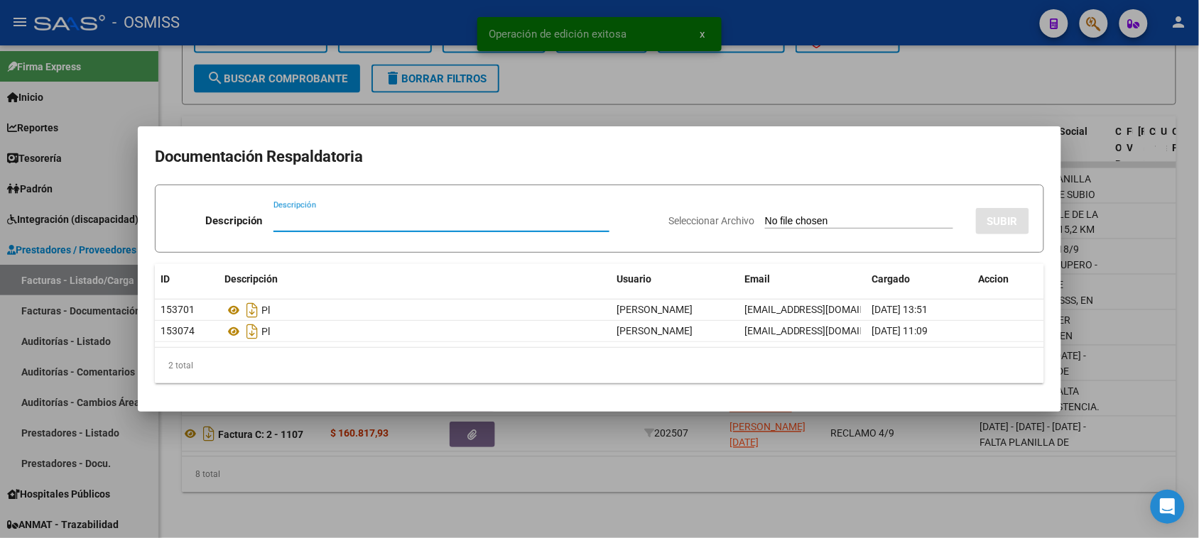
click at [588, 485] on div at bounding box center [599, 269] width 1199 height 538
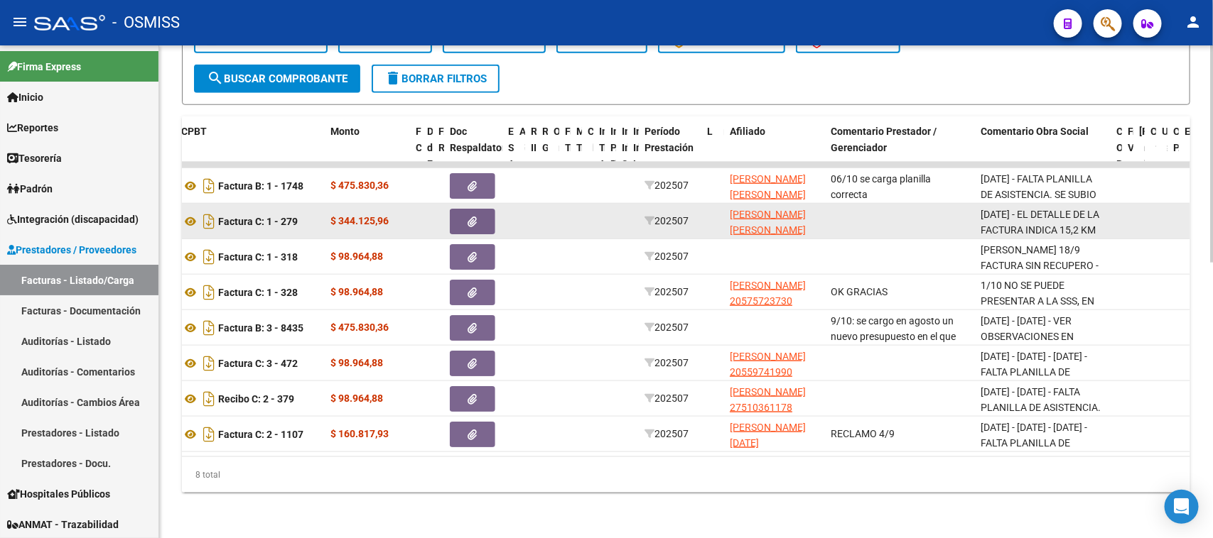
click at [477, 217] on icon "button" at bounding box center [472, 222] width 9 height 11
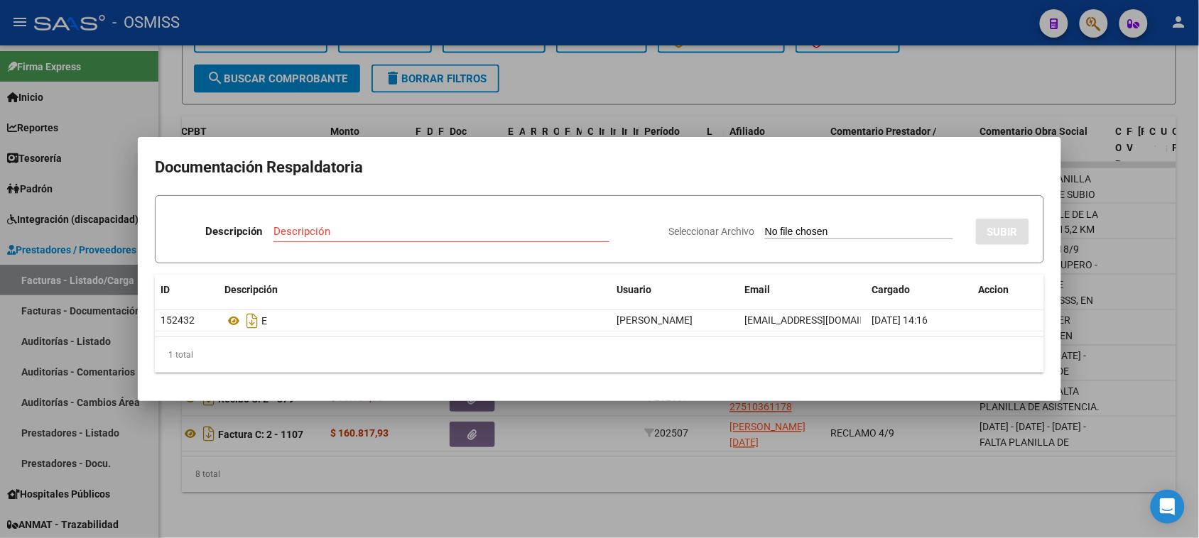
click at [658, 514] on div at bounding box center [599, 269] width 1199 height 538
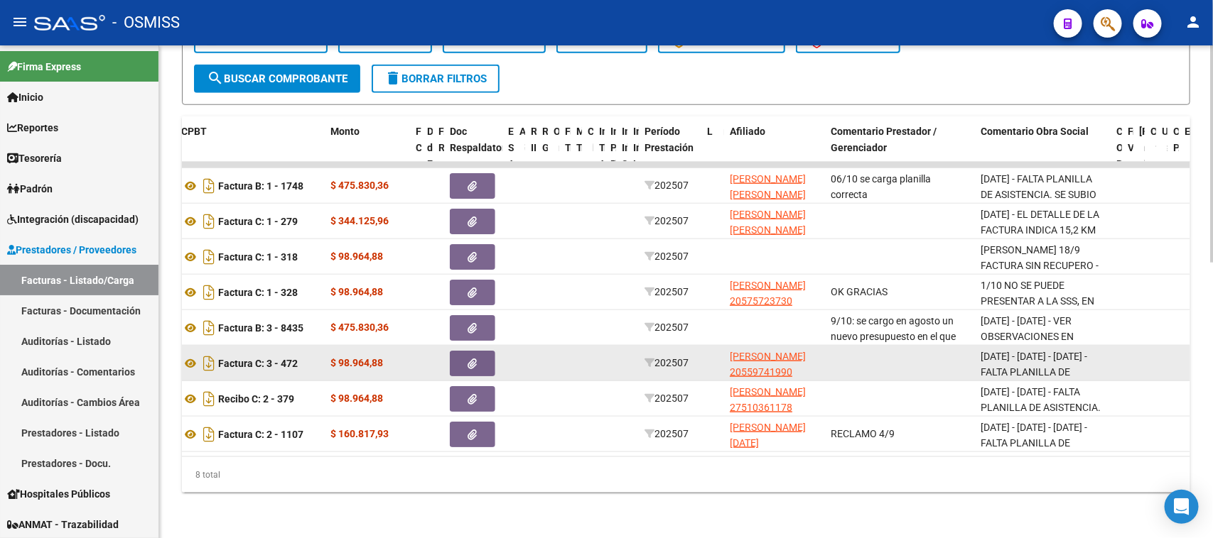
click at [474, 357] on span "button" at bounding box center [472, 363] width 9 height 13
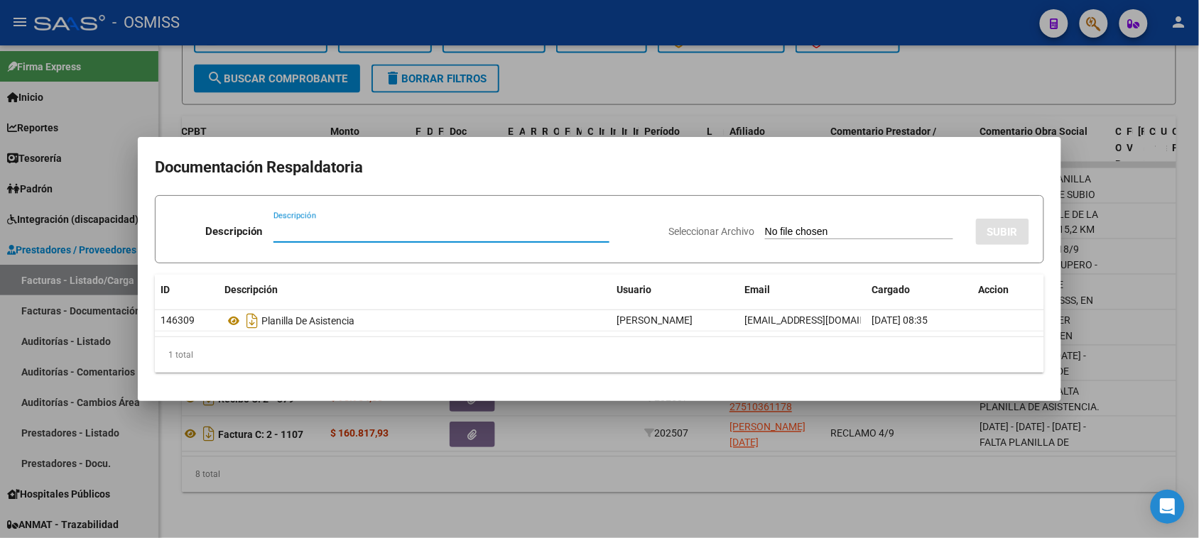
click at [666, 484] on div at bounding box center [599, 269] width 1199 height 538
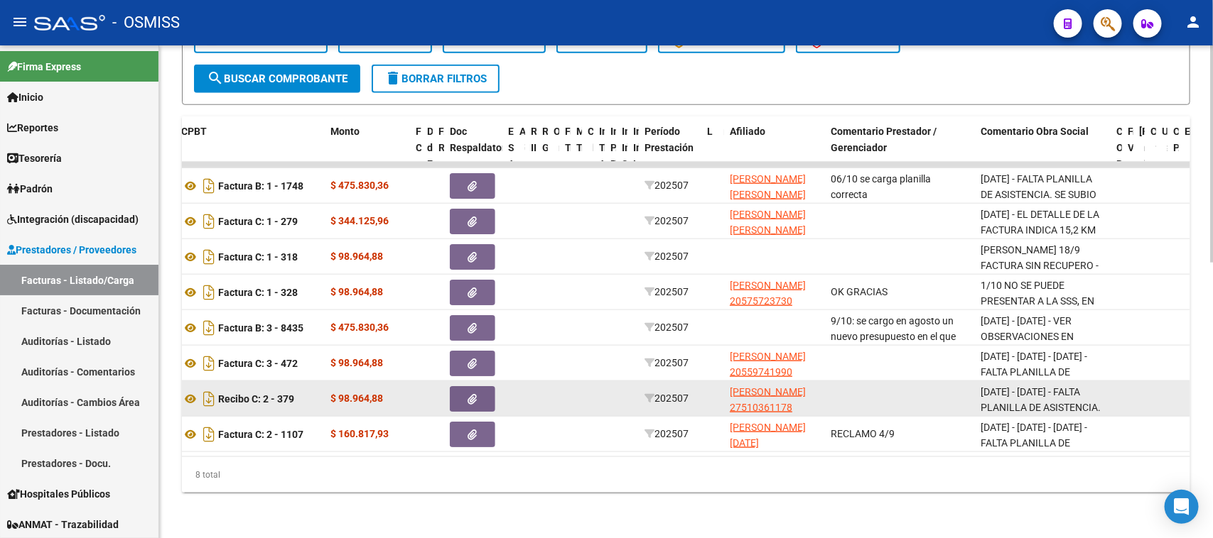
click at [491, 391] on button "button" at bounding box center [472, 399] width 45 height 26
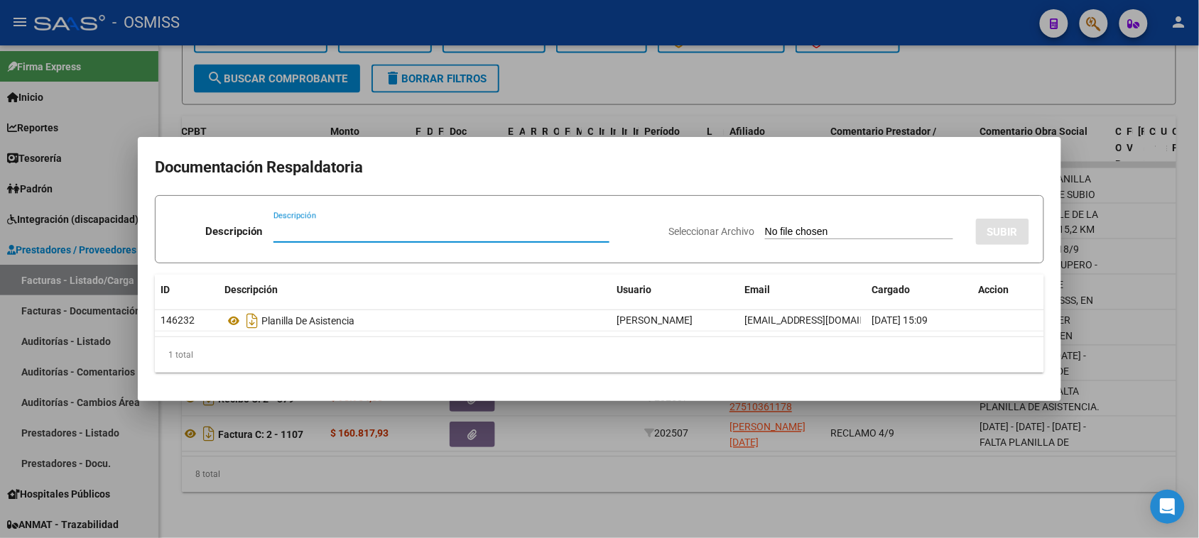
click at [563, 516] on div at bounding box center [599, 269] width 1199 height 538
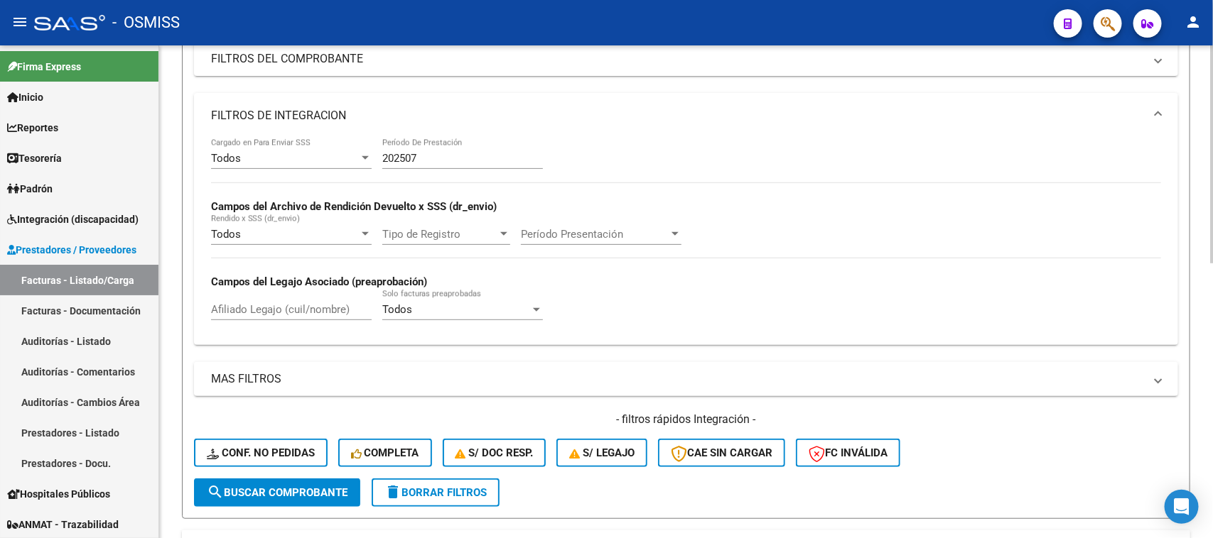
scroll to position [180, 0]
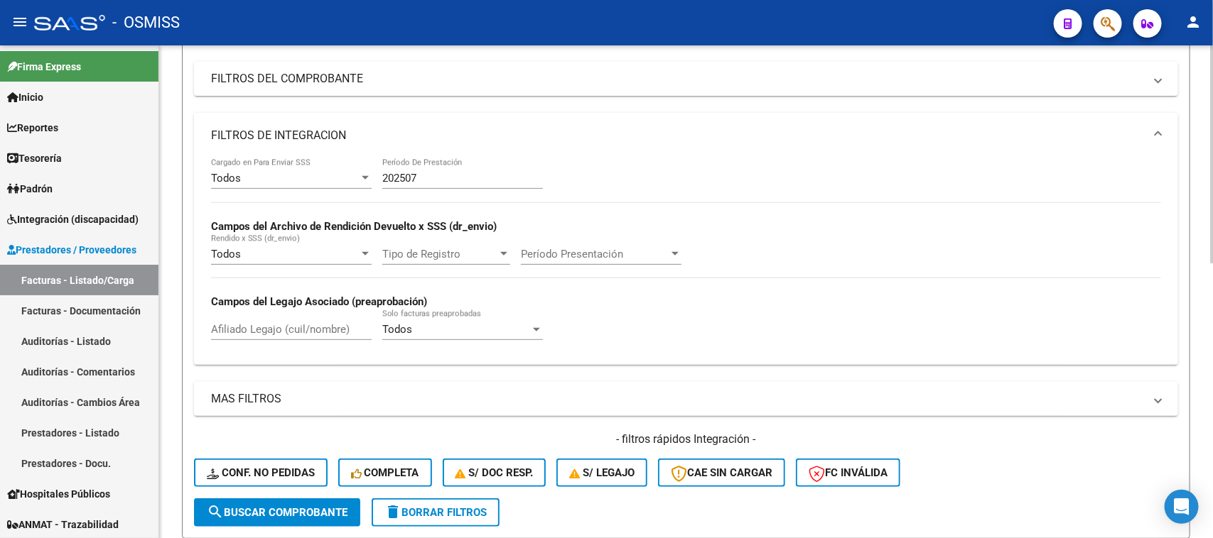
click at [467, 172] on input "202507" at bounding box center [462, 178] width 161 height 13
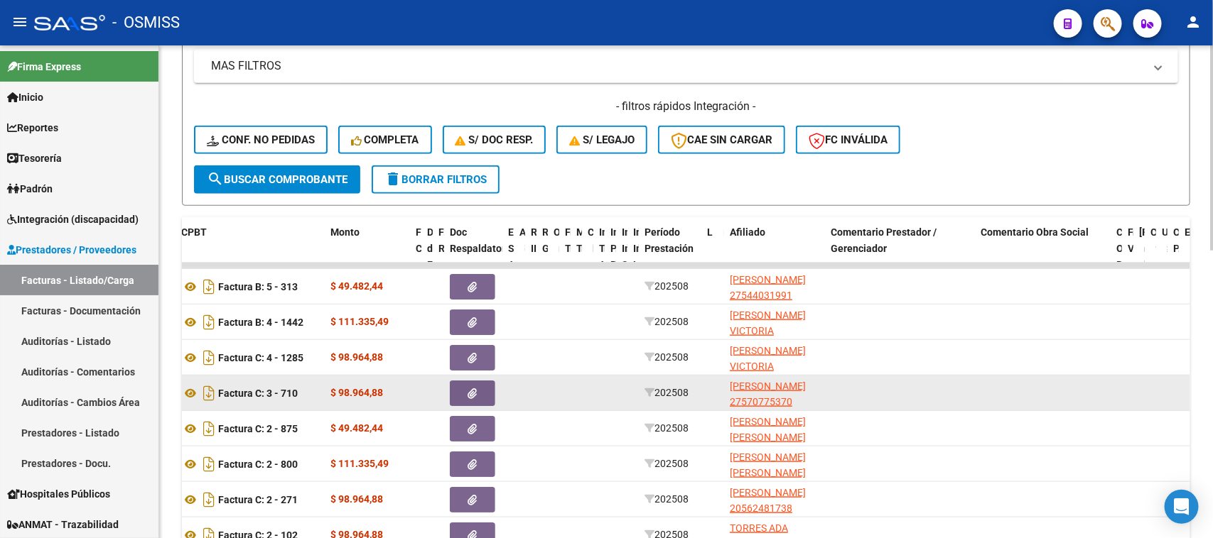
scroll to position [695, 0]
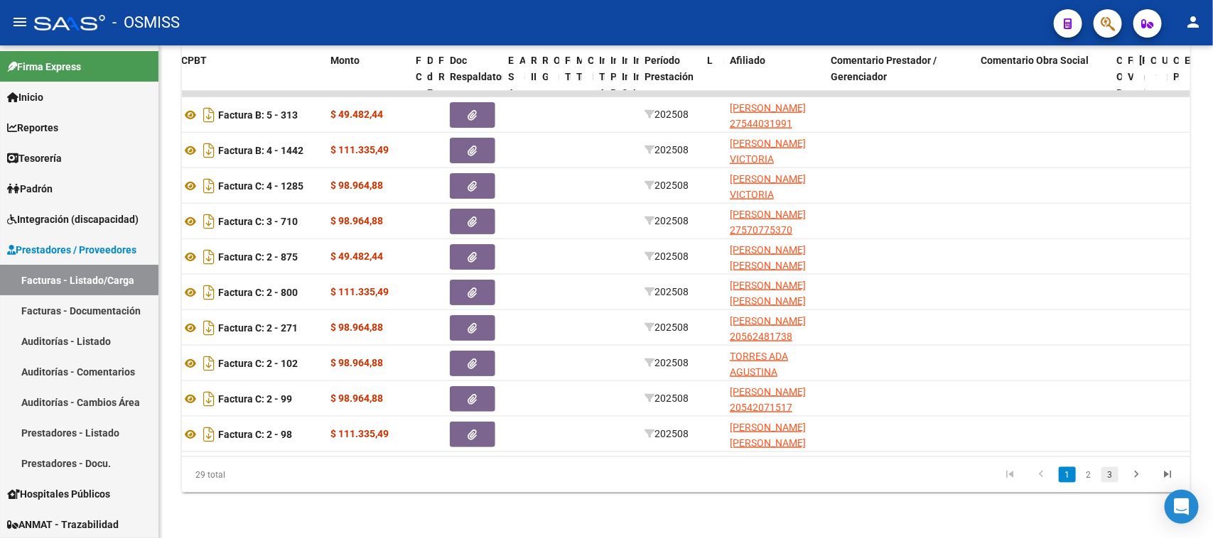
type input "202508"
click at [1109, 475] on link "3" at bounding box center [1109, 475] width 17 height 16
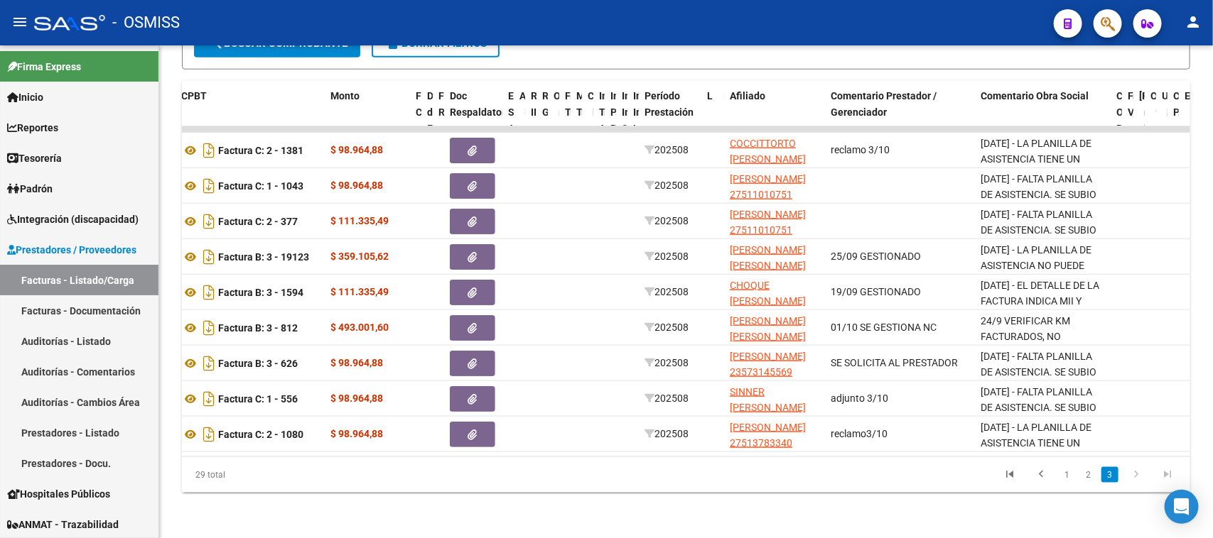
scroll to position [659, 0]
click at [1085, 480] on link "2" at bounding box center [1088, 475] width 17 height 16
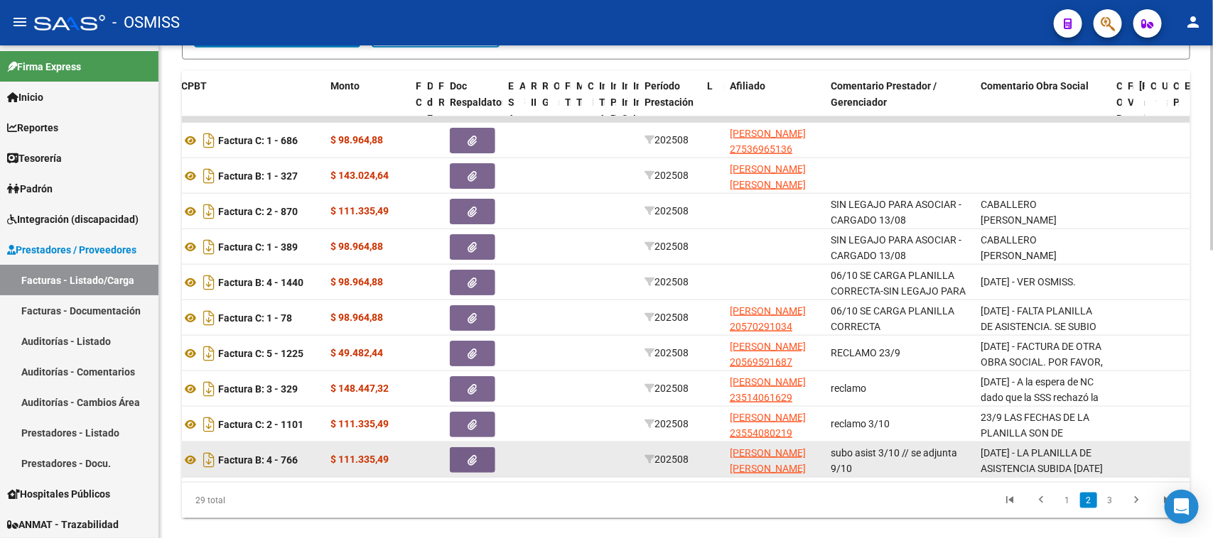
click at [481, 458] on button "button" at bounding box center [472, 461] width 45 height 26
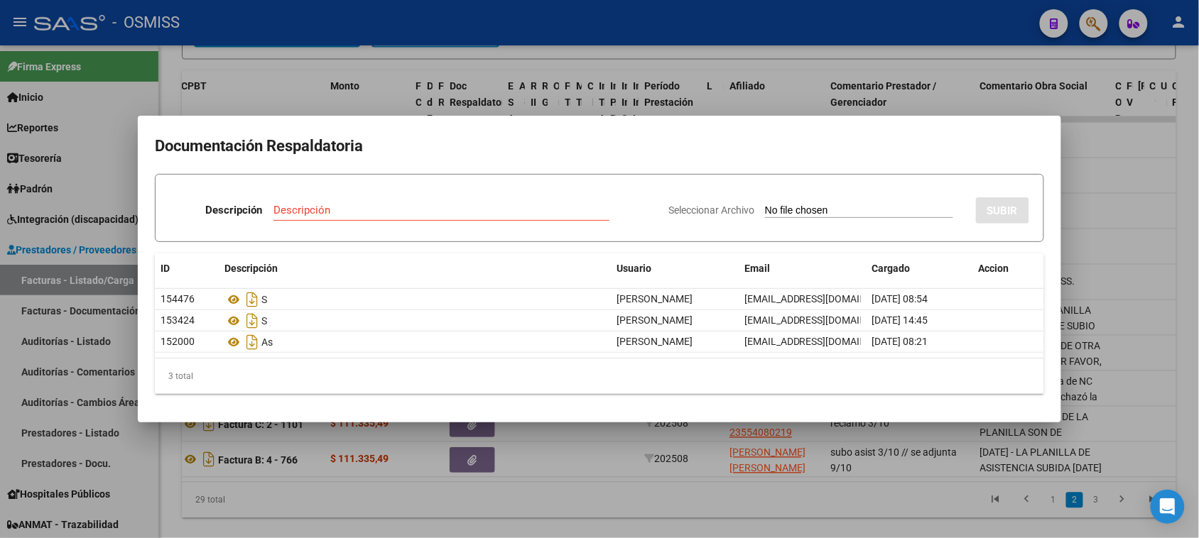
click at [651, 523] on div at bounding box center [599, 269] width 1199 height 538
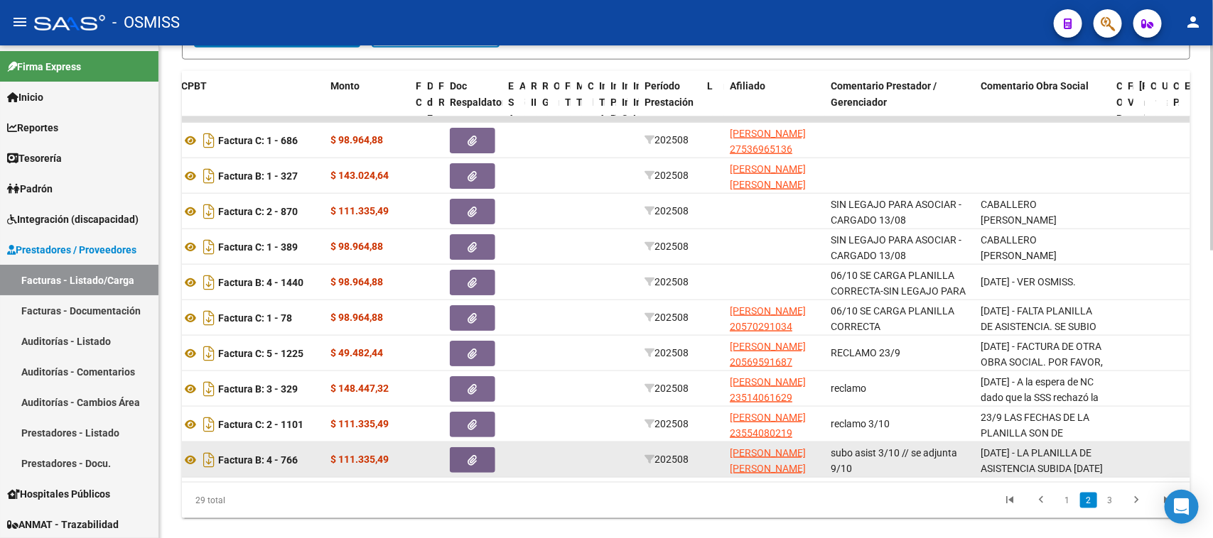
click at [475, 462] on span "button" at bounding box center [472, 460] width 9 height 13
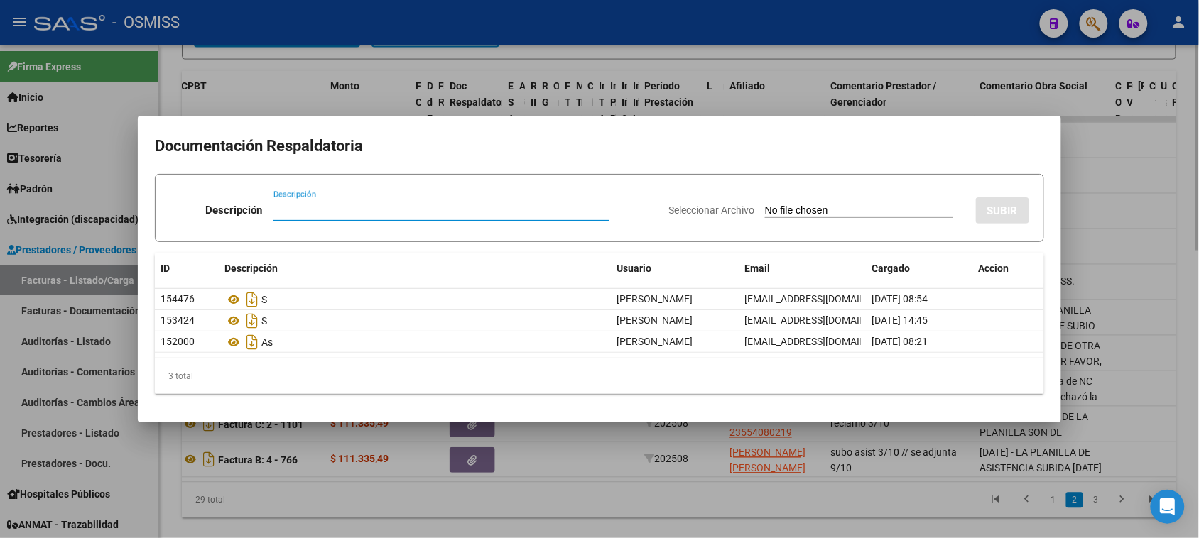
drag, startPoint x: 609, startPoint y: 524, endPoint x: 619, endPoint y: 496, distance: 30.1
click at [609, 522] on div at bounding box center [599, 269] width 1199 height 538
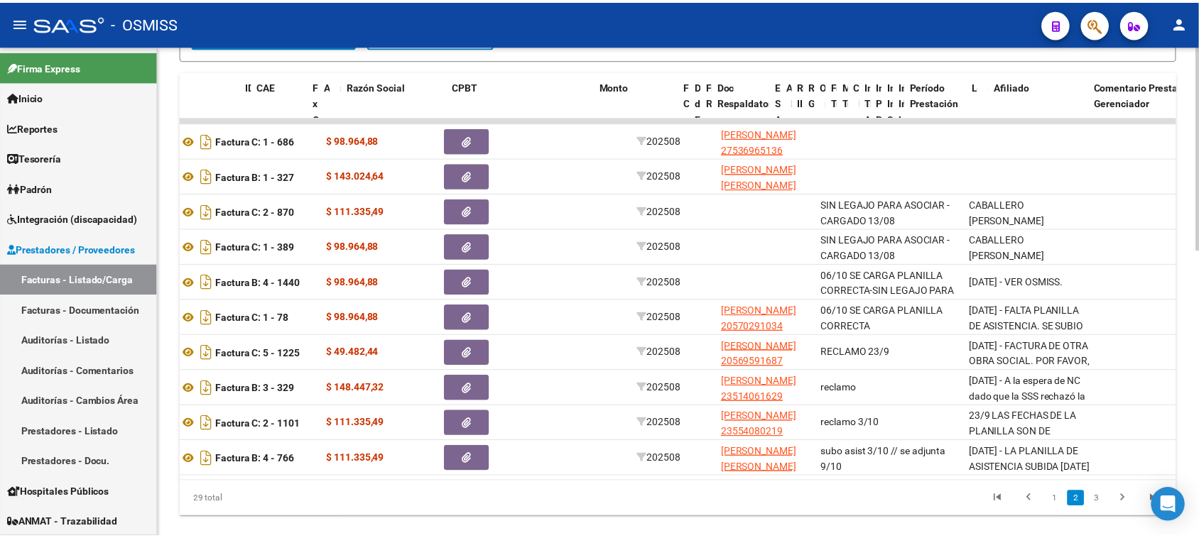
scroll to position [0, 0]
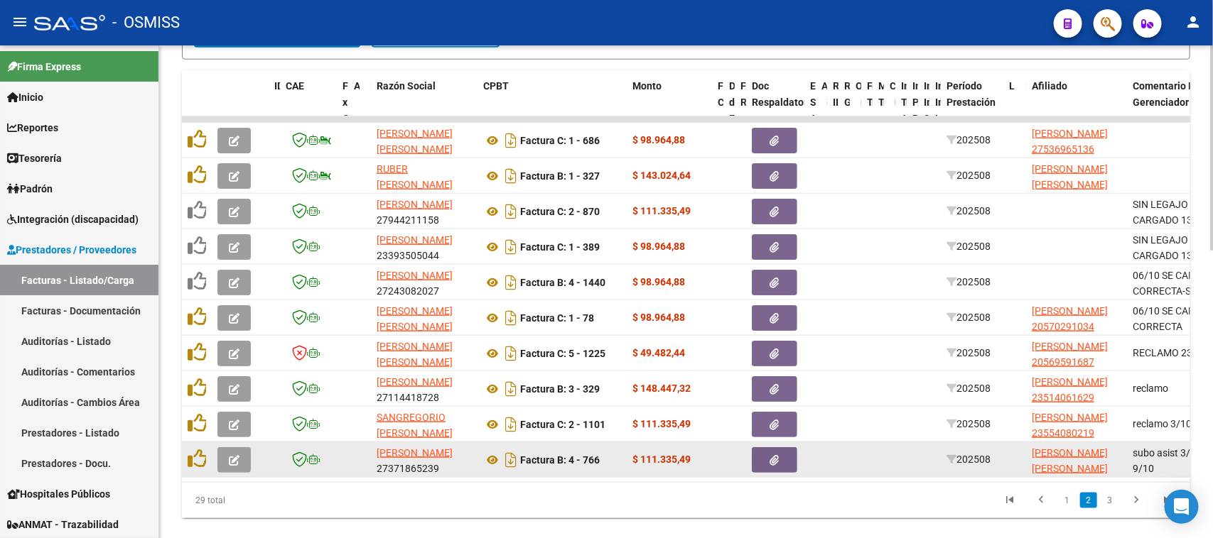
click at [244, 455] on button "button" at bounding box center [233, 461] width 33 height 26
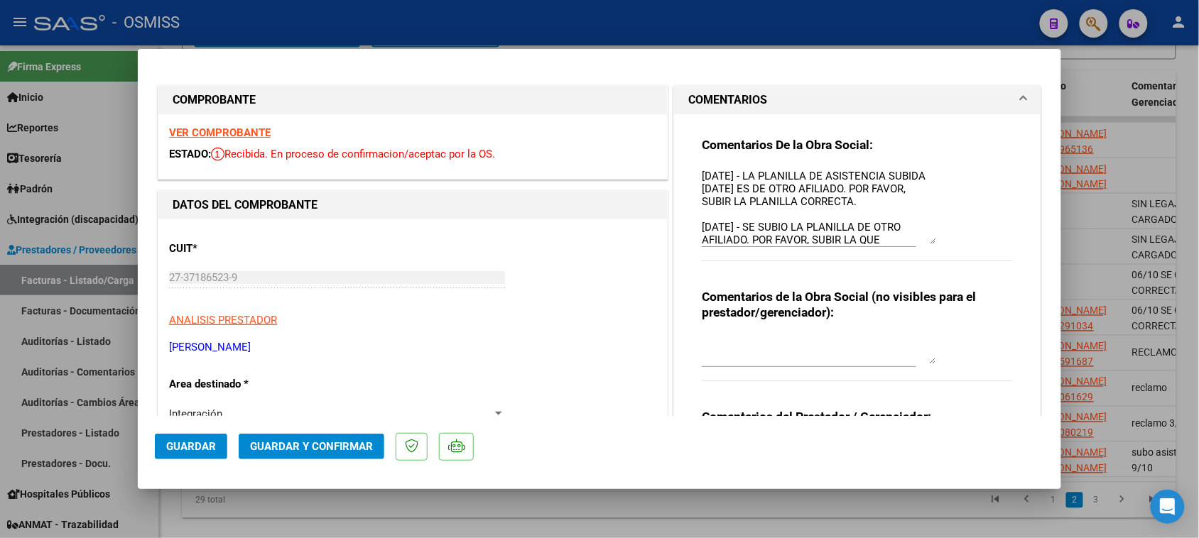
drag, startPoint x: 921, startPoint y: 213, endPoint x: 814, endPoint y: 222, distance: 107.0
click at [921, 244] on textarea "[DATE] - LA PLANILLA DE ASISTENCIA SUBIDA [DATE] ES DE OTRO AFILIADO. POR FAVOR…" at bounding box center [819, 206] width 234 height 76
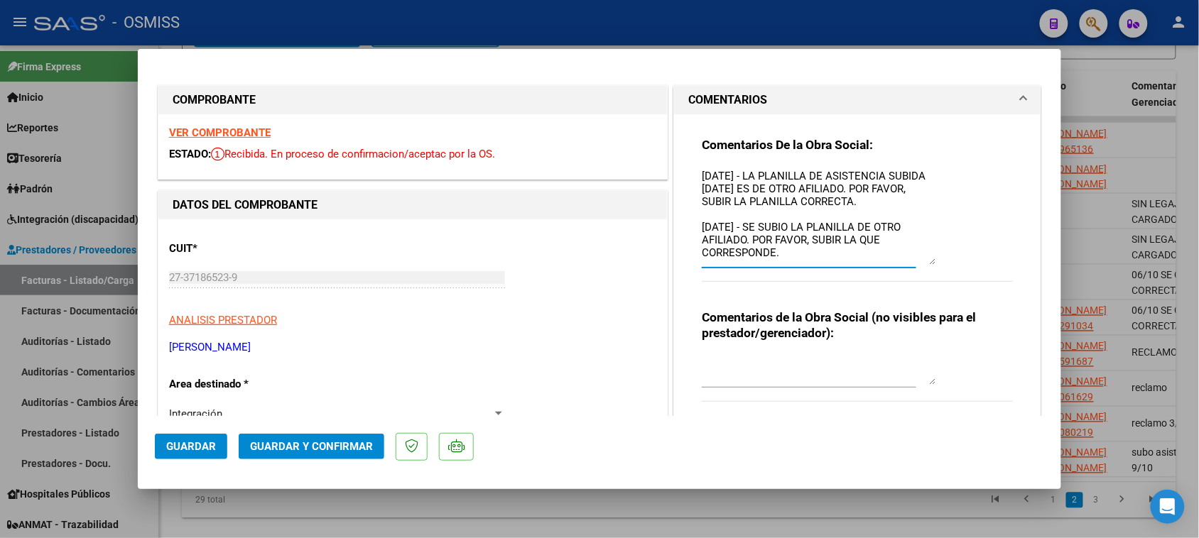
click at [755, 190] on textarea "[DATE] - LA PLANILLA DE ASISTENCIA SUBIDA [DATE] ES DE OTRO AFILIADO. POR FAVOR…" at bounding box center [819, 216] width 234 height 97
type textarea "[DATE] - LA PLANILLA DE ASISTENCIA SUBIDA EL [DATE] ES DE OTRO AFILIADO. POR FA…"
click at [200, 452] on span "Guardar" at bounding box center [191, 446] width 50 height 13
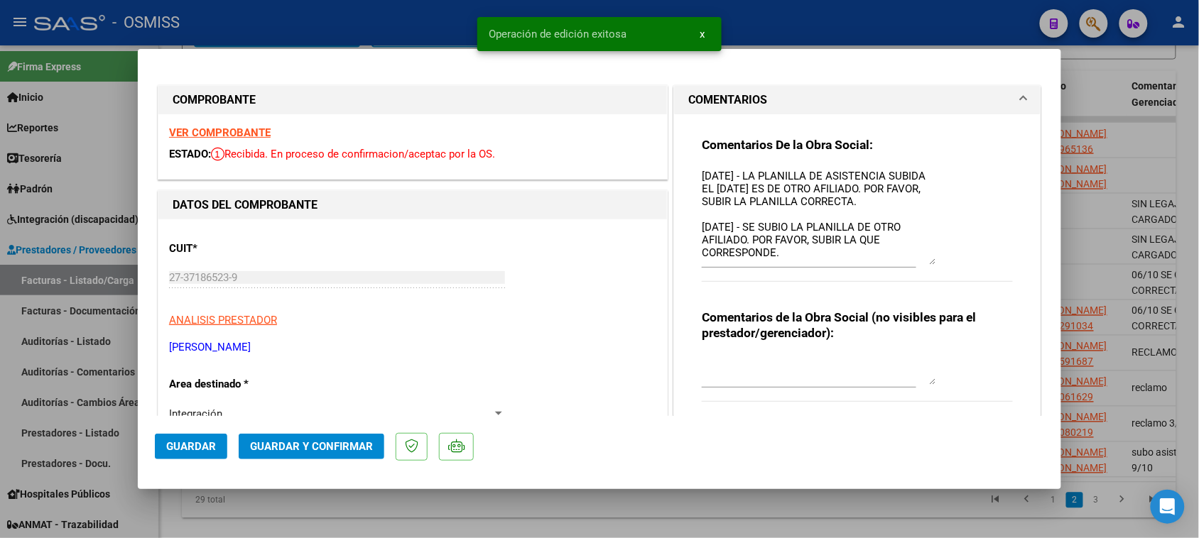
click at [273, 511] on div at bounding box center [599, 269] width 1199 height 538
type input "$ 0,00"
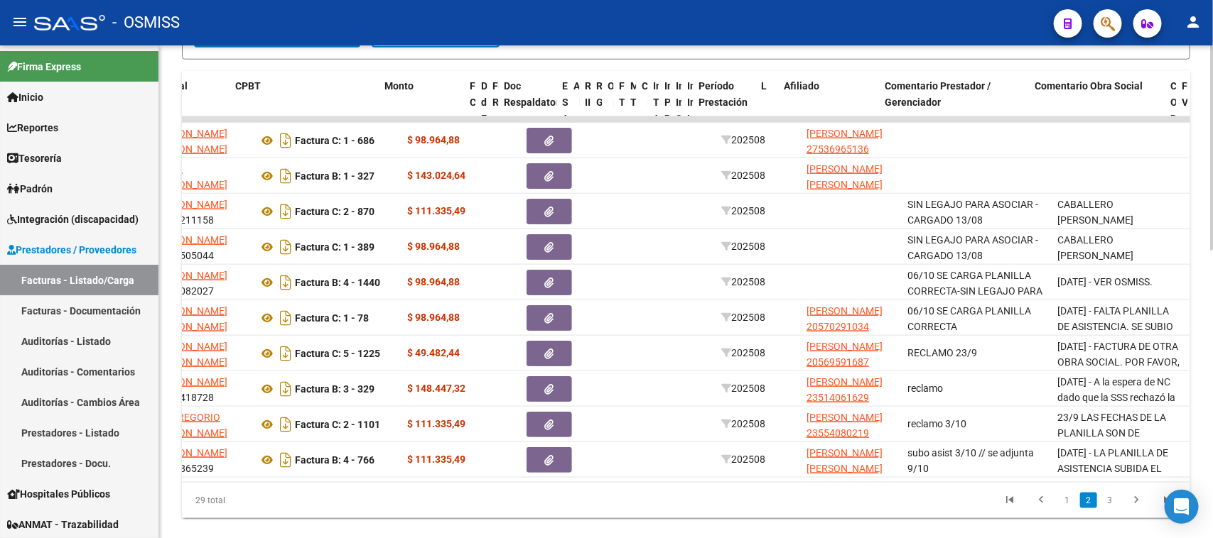
scroll to position [0, 253]
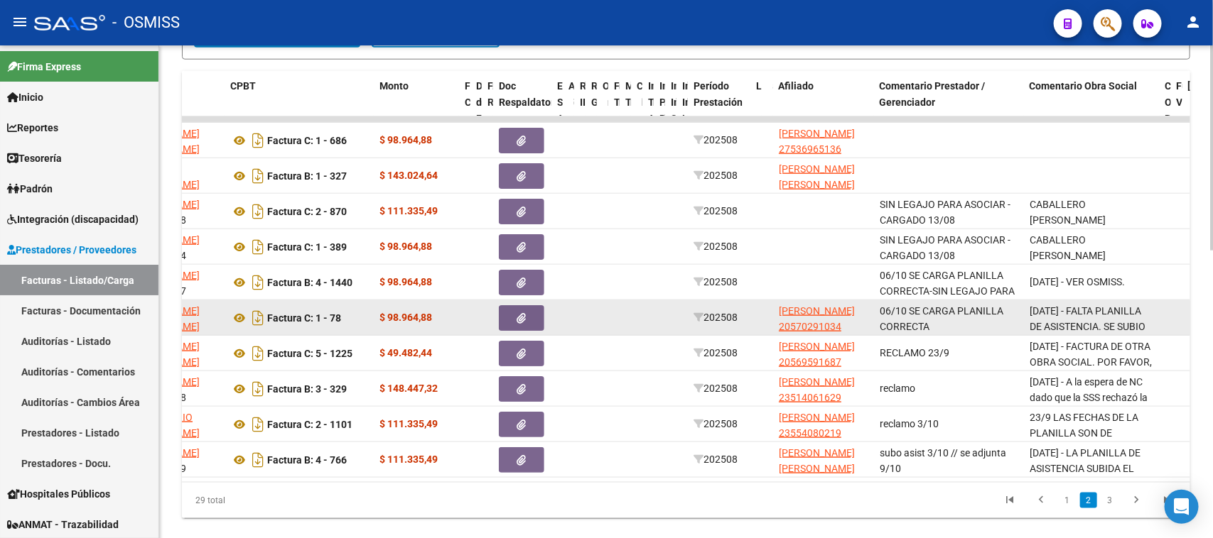
click at [534, 314] on button "button" at bounding box center [521, 318] width 45 height 26
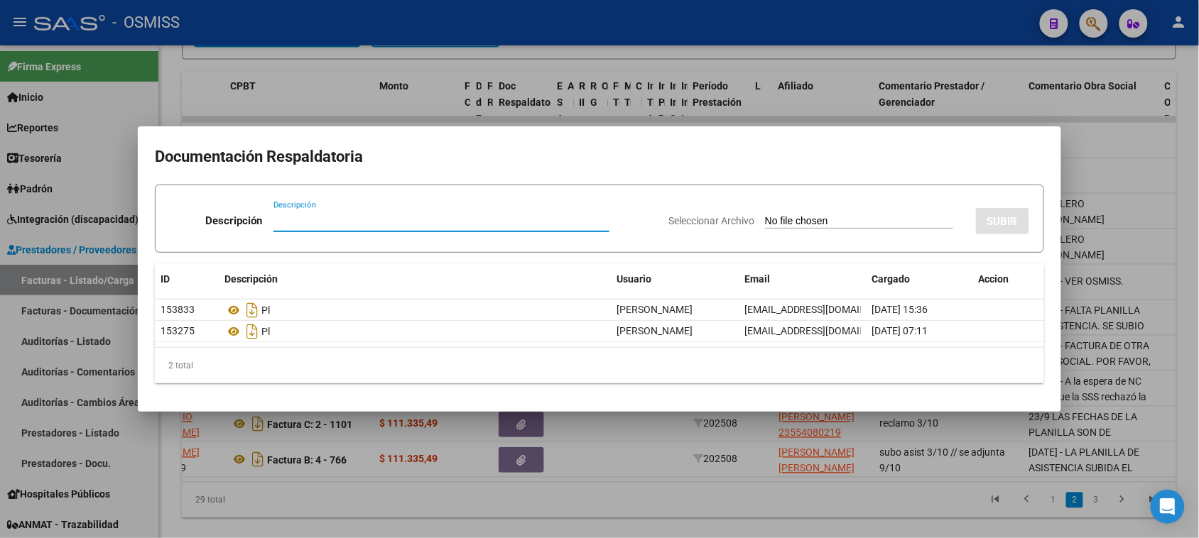
click at [691, 506] on div at bounding box center [599, 269] width 1199 height 538
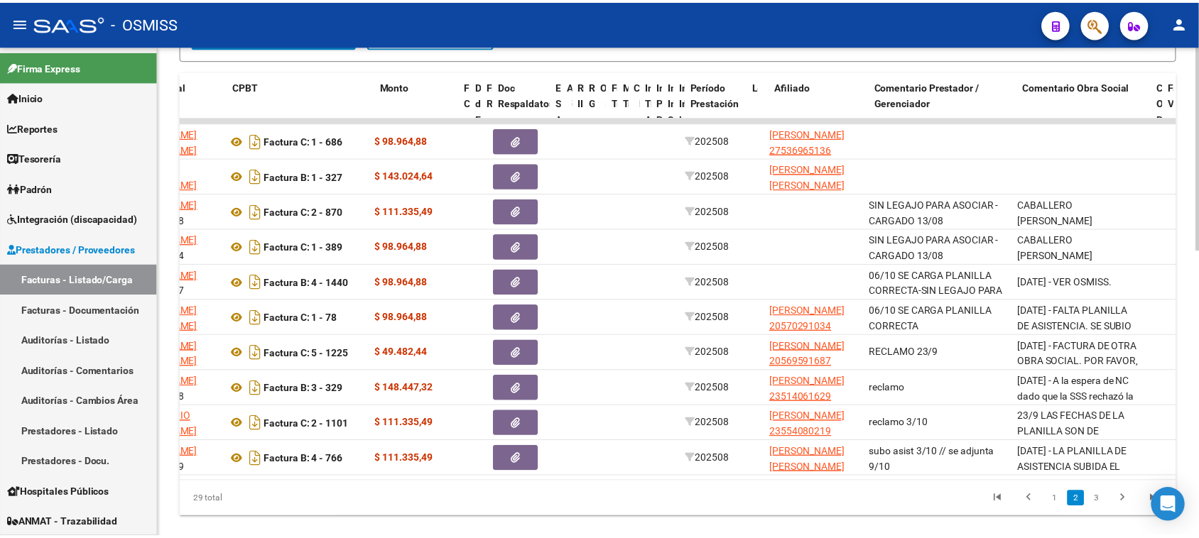
scroll to position [0, 0]
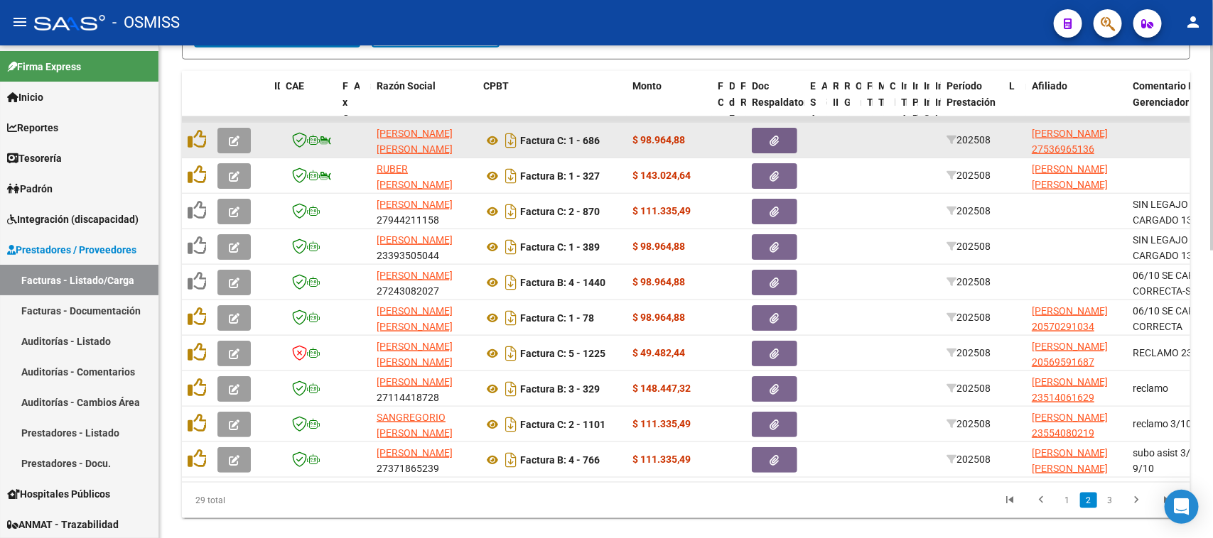
click at [225, 144] on button "button" at bounding box center [233, 141] width 33 height 26
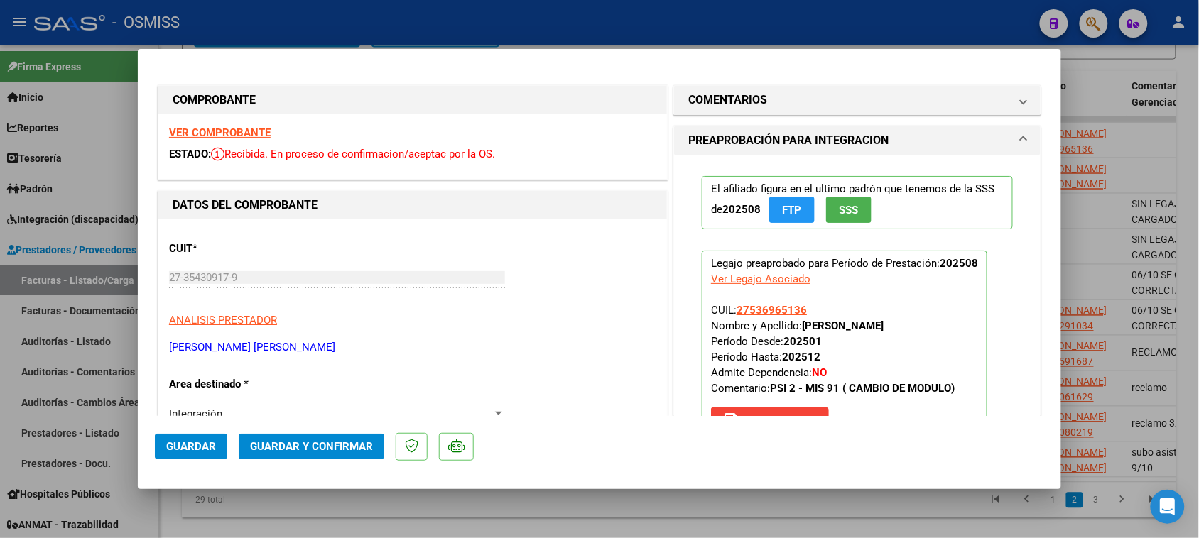
click at [238, 129] on strong "VER COMPROBANTE" at bounding box center [220, 132] width 102 height 13
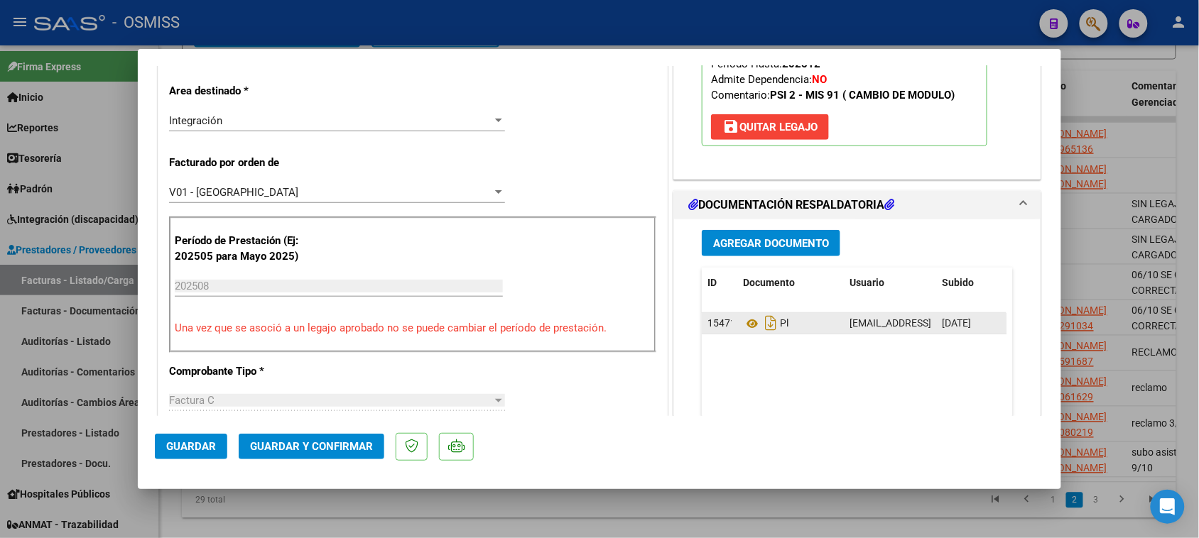
scroll to position [355, 0]
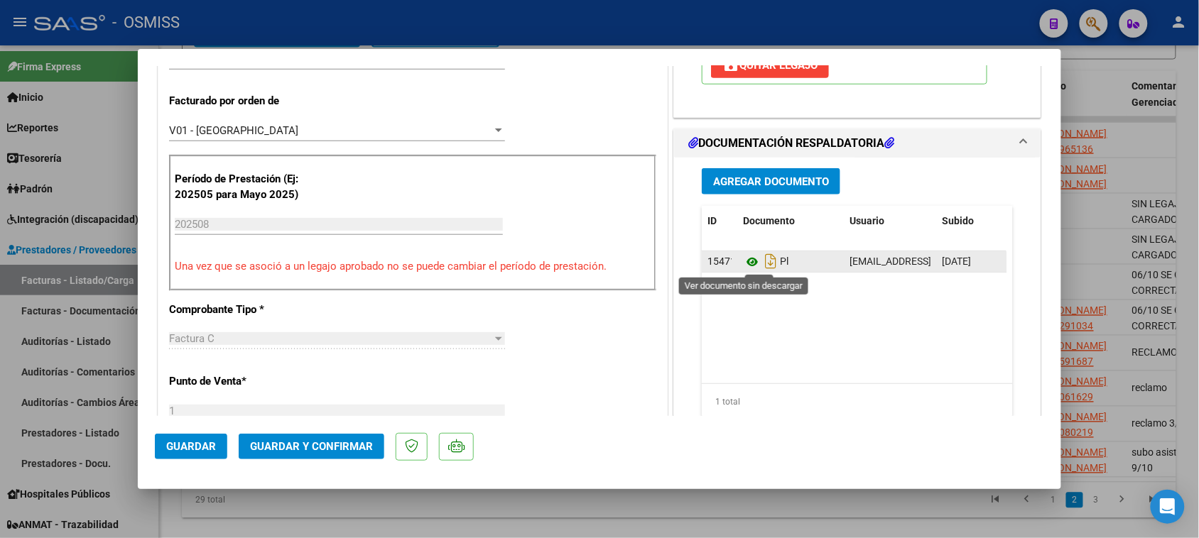
click at [743, 263] on icon at bounding box center [752, 262] width 18 height 17
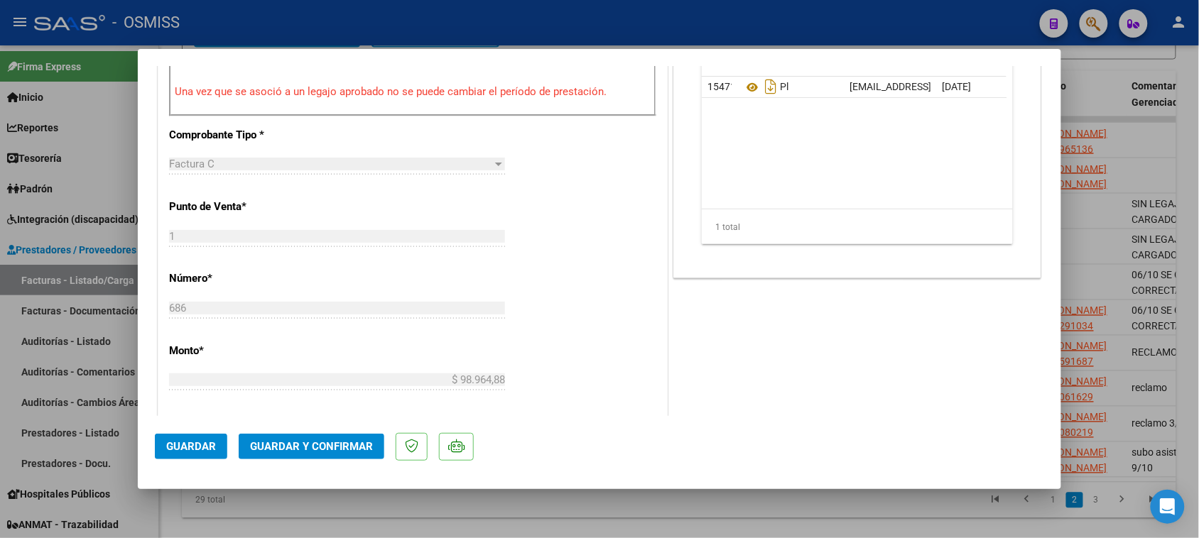
scroll to position [533, 0]
click at [342, 450] on span "Guardar y Confirmar" at bounding box center [311, 446] width 123 height 13
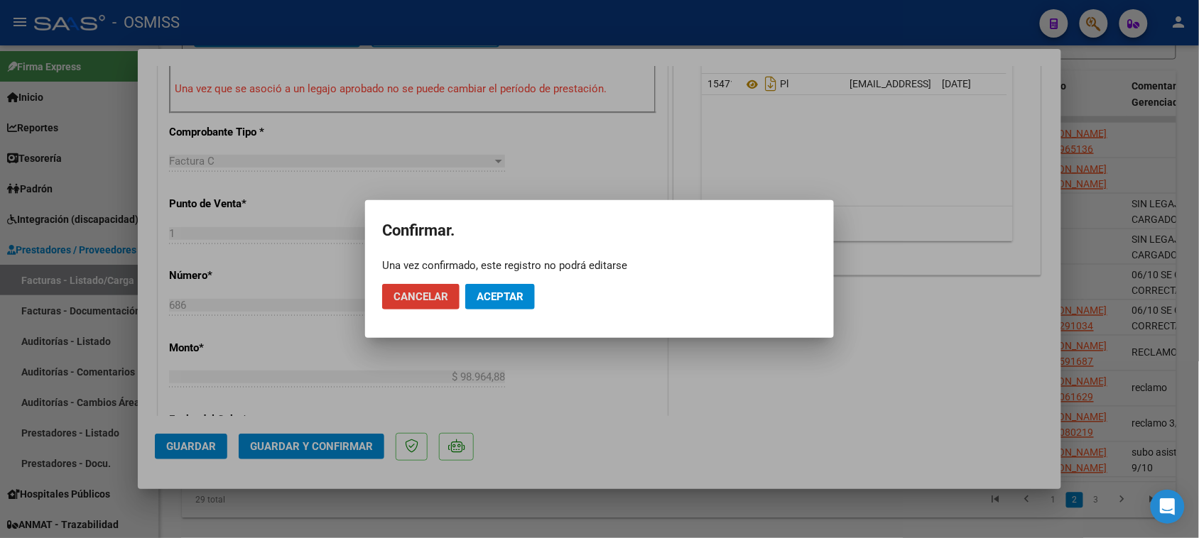
click at [498, 299] on span "Aceptar" at bounding box center [500, 297] width 47 height 13
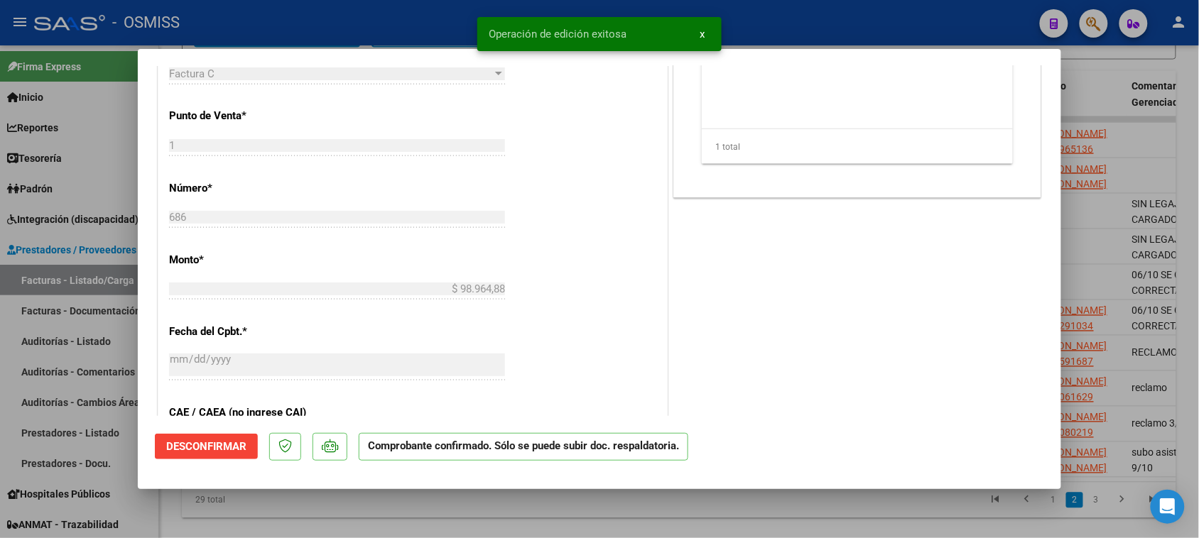
click at [548, 509] on div at bounding box center [599, 269] width 1199 height 538
type input "$ 0,00"
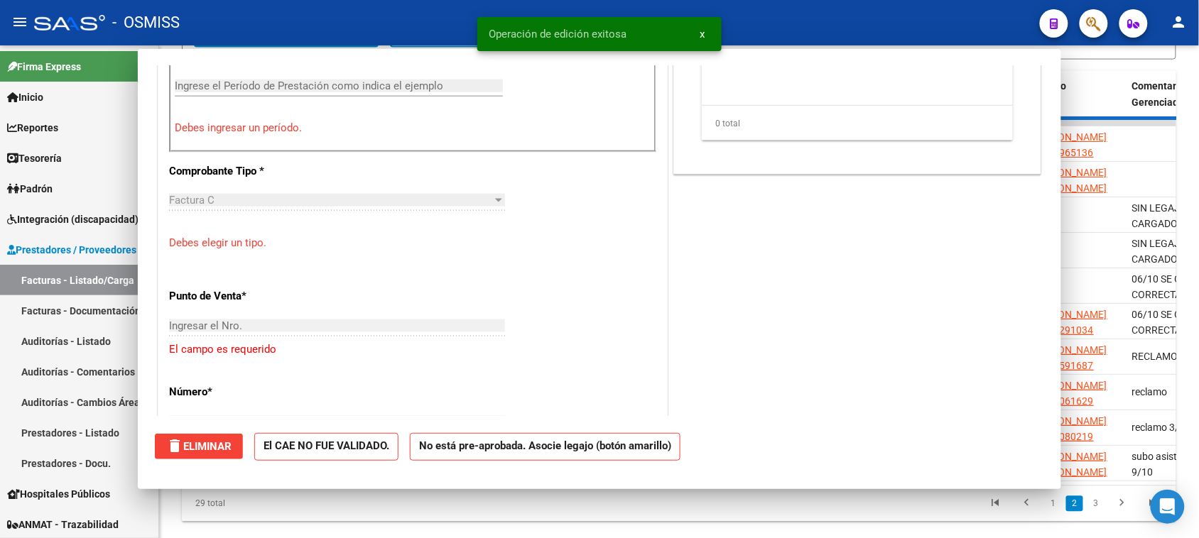
scroll to position [558, 0]
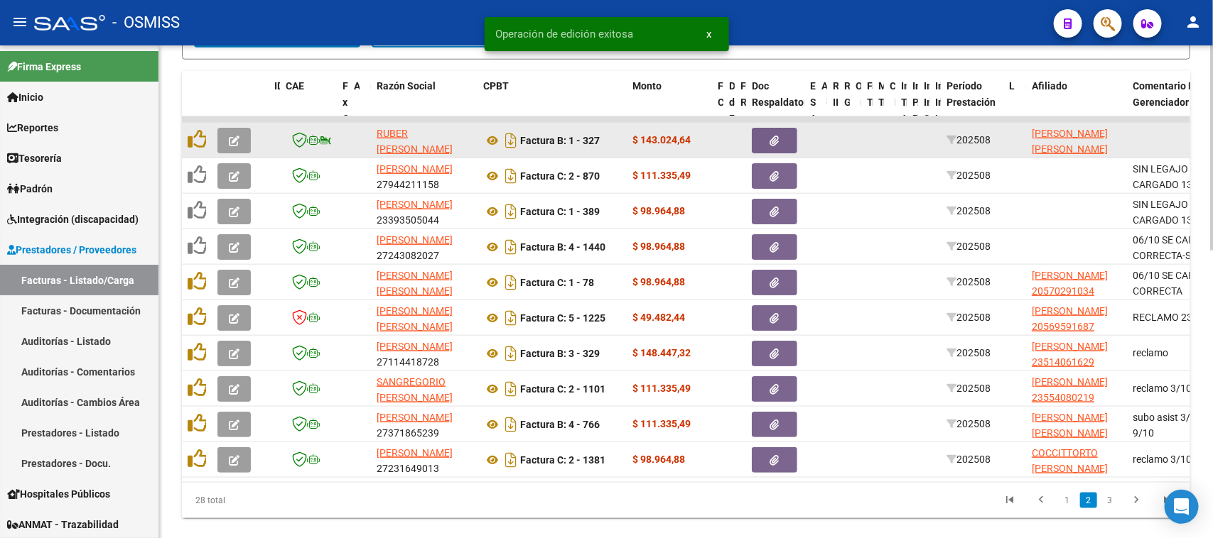
click at [236, 136] on icon "button" at bounding box center [234, 141] width 11 height 11
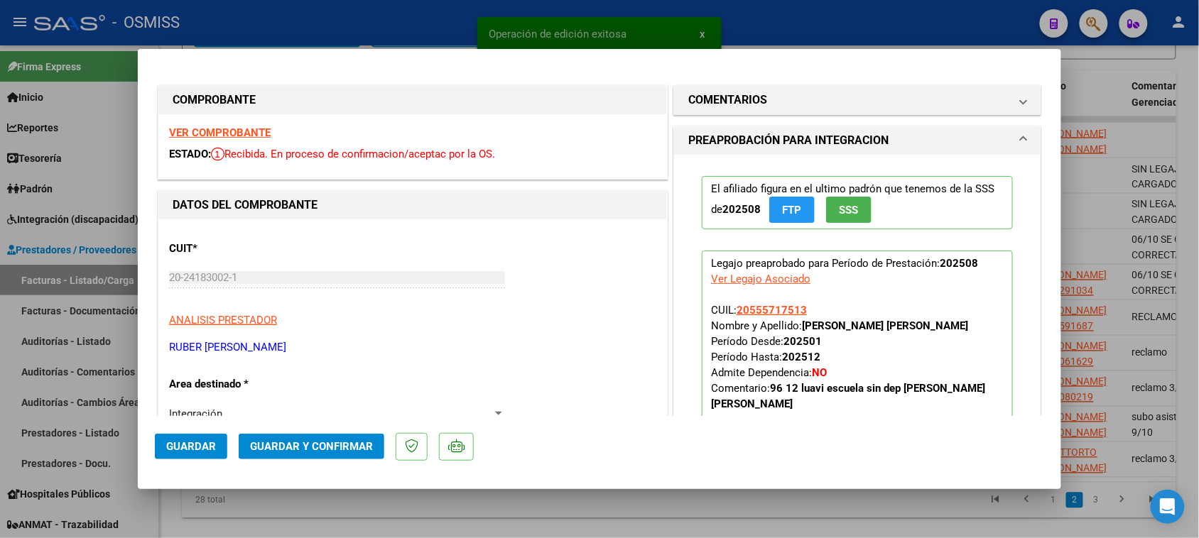
click at [246, 132] on strong "VER COMPROBANTE" at bounding box center [220, 132] width 102 height 13
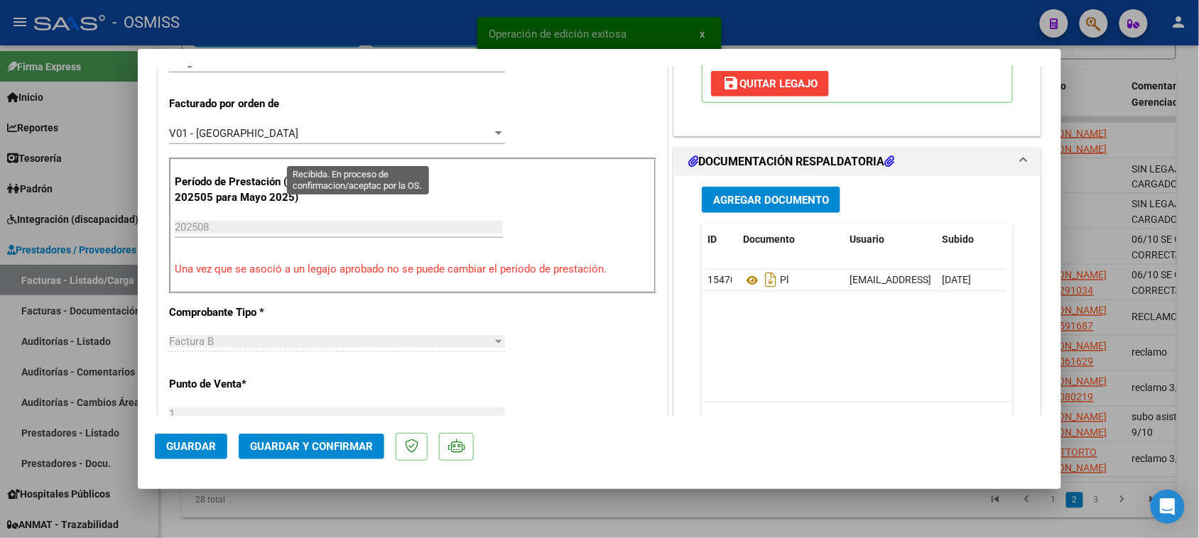
scroll to position [355, 0]
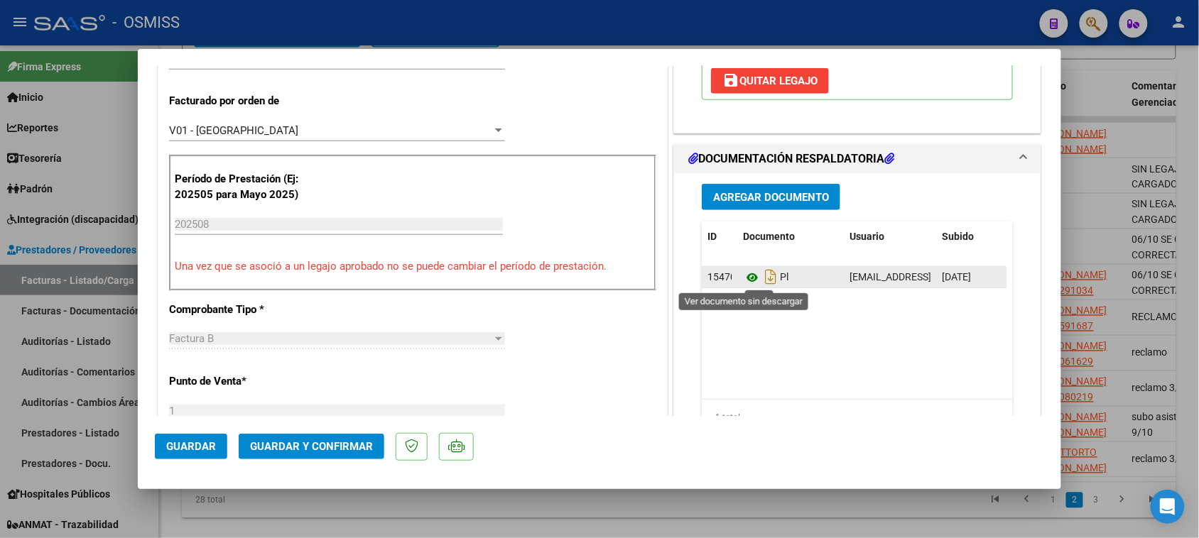
click at [748, 277] on icon at bounding box center [752, 277] width 18 height 17
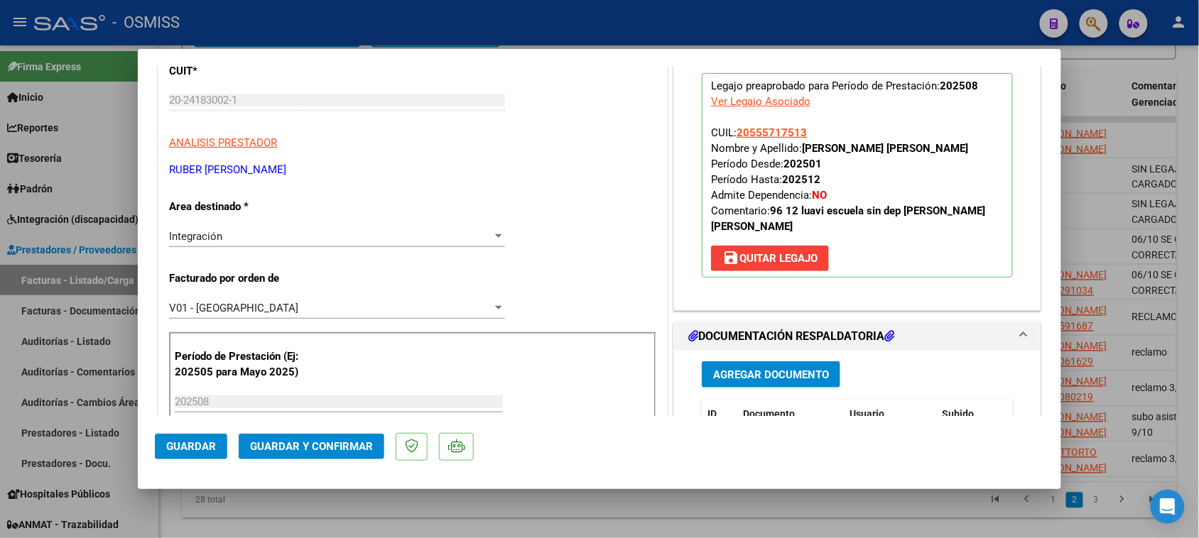
scroll to position [0, 0]
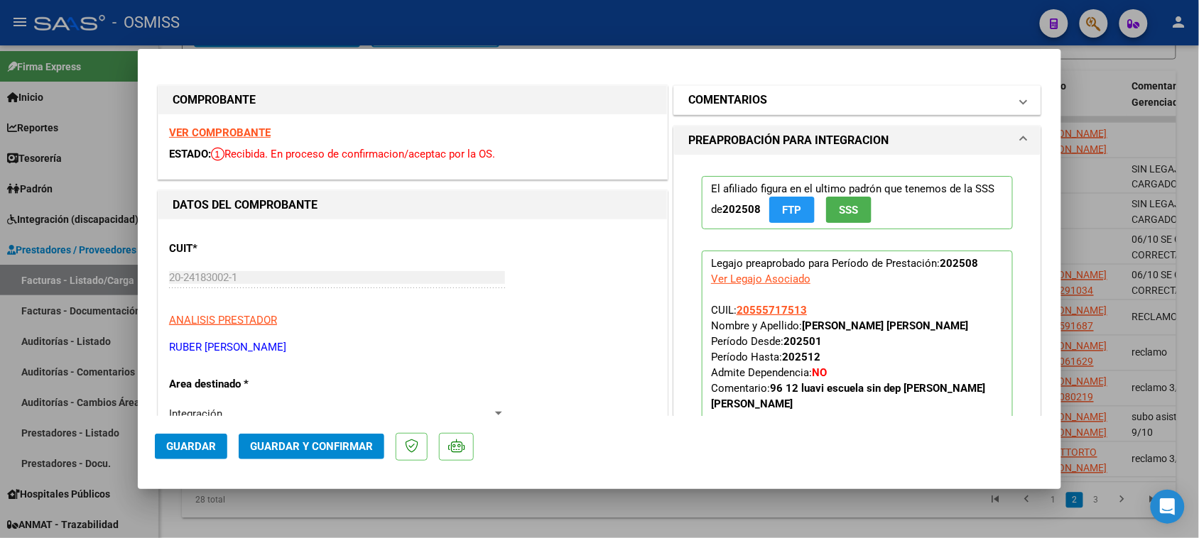
click at [758, 90] on mat-expansion-panel-header "COMENTARIOS" at bounding box center [857, 100] width 367 height 28
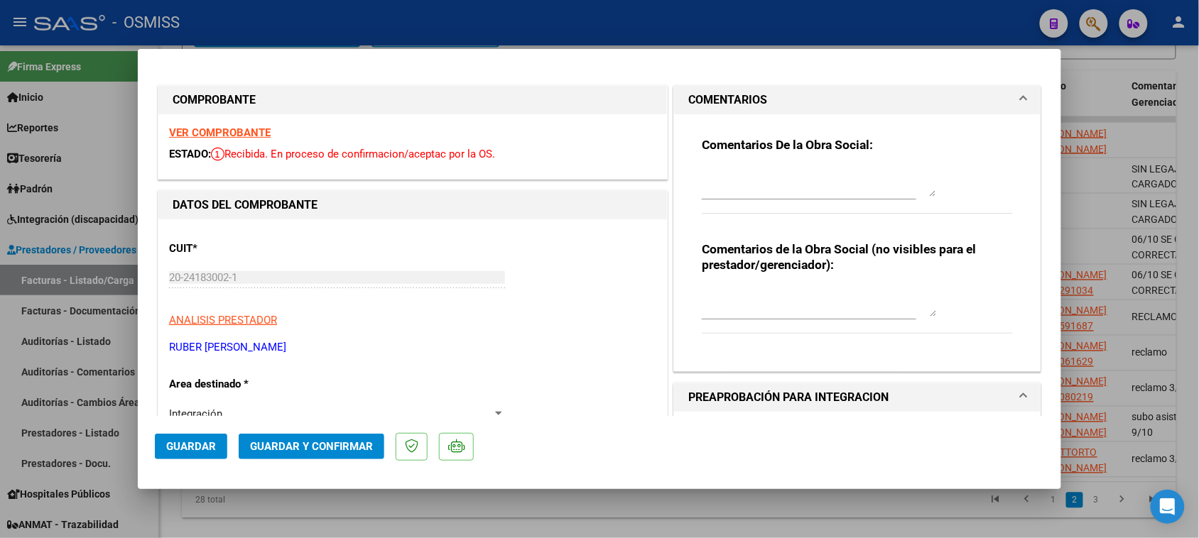
drag, startPoint x: 787, startPoint y: 186, endPoint x: 783, endPoint y: 176, distance: 10.8
click at [786, 185] on textarea at bounding box center [819, 182] width 234 height 28
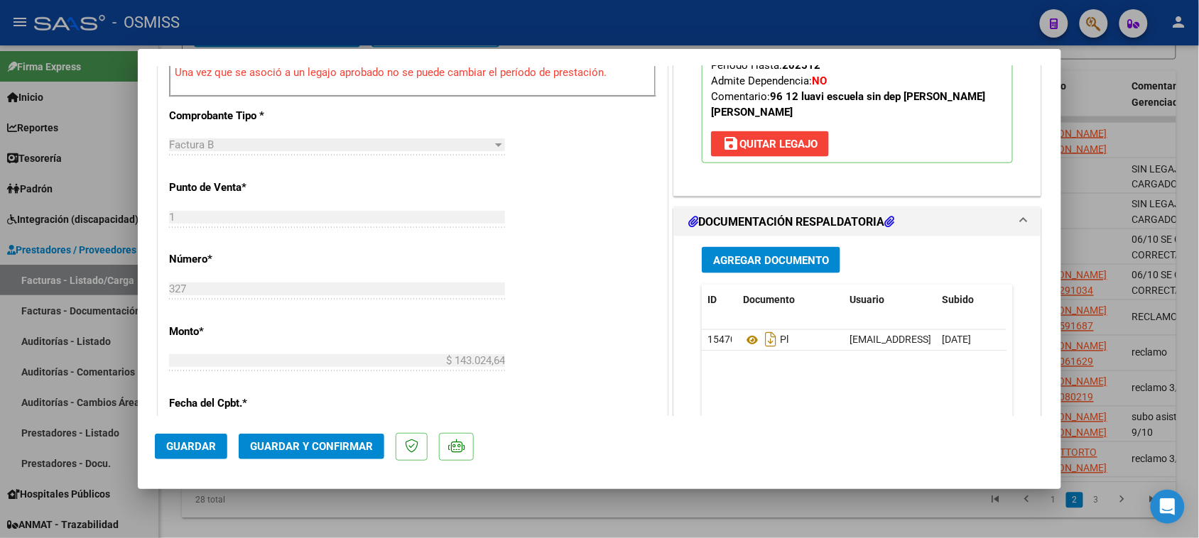
scroll to position [622, 0]
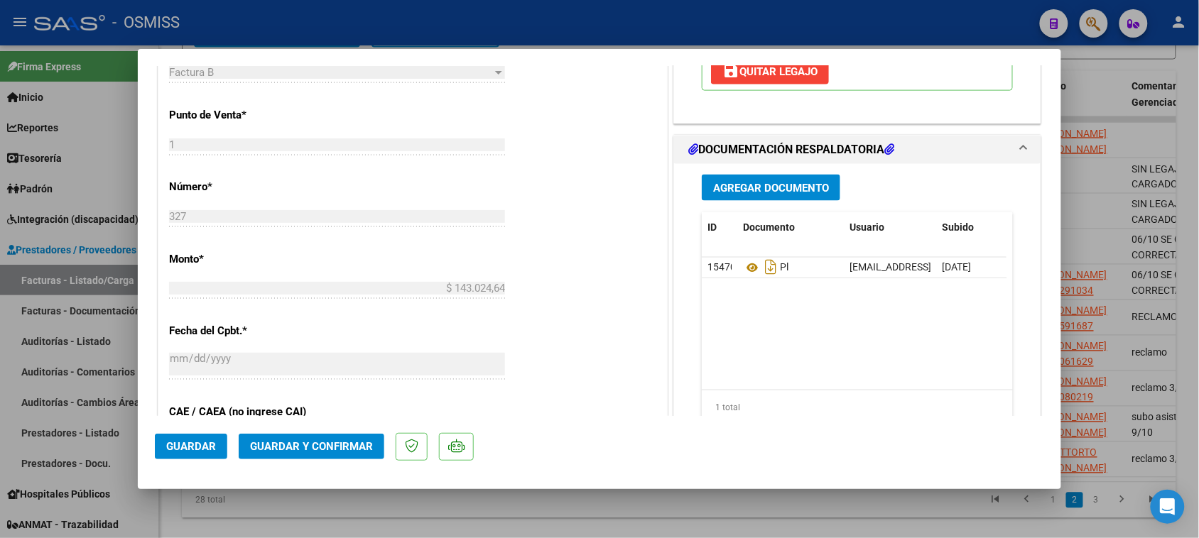
type textarea "264 SIN DEP"
click at [347, 452] on span "Guardar y Confirmar" at bounding box center [311, 446] width 123 height 13
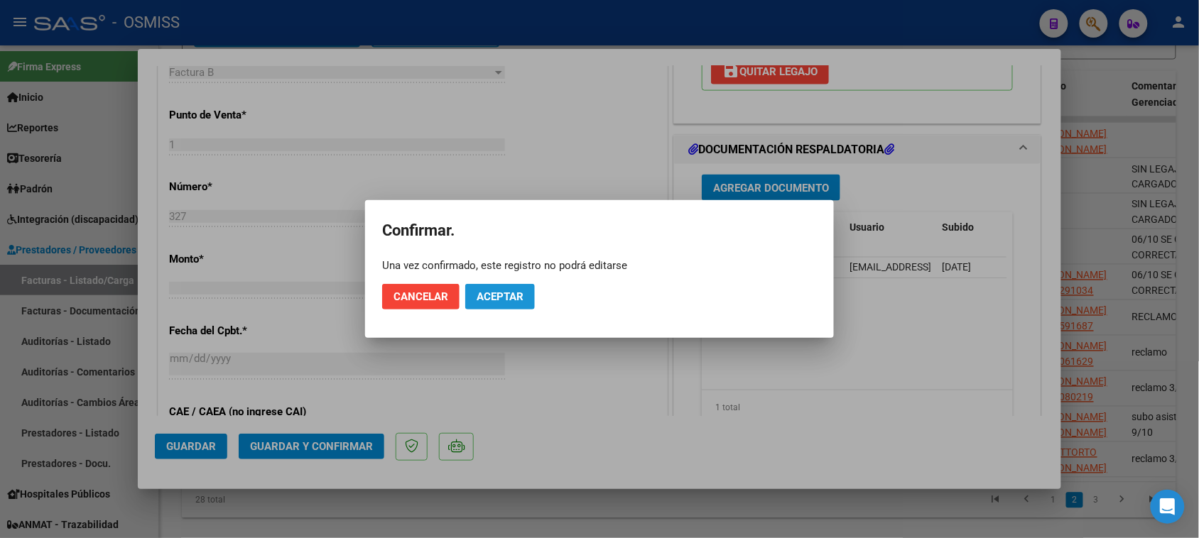
drag, startPoint x: 484, startPoint y: 292, endPoint x: 540, endPoint y: 393, distance: 115.1
click at [485, 292] on span "Aceptar" at bounding box center [500, 297] width 47 height 13
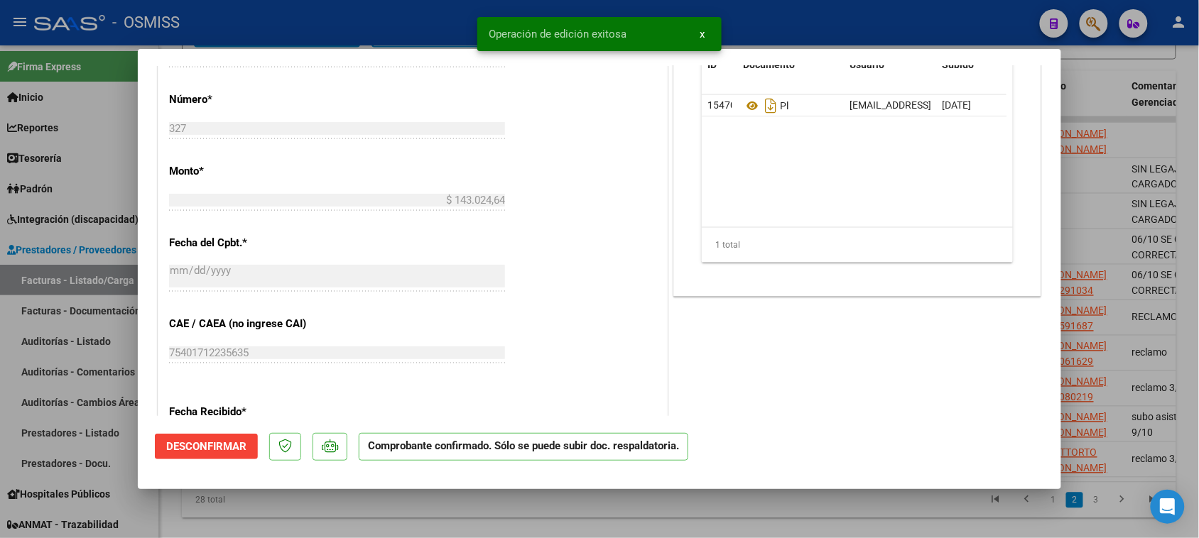
click at [575, 513] on div at bounding box center [599, 269] width 1199 height 538
type input "$ 0,00"
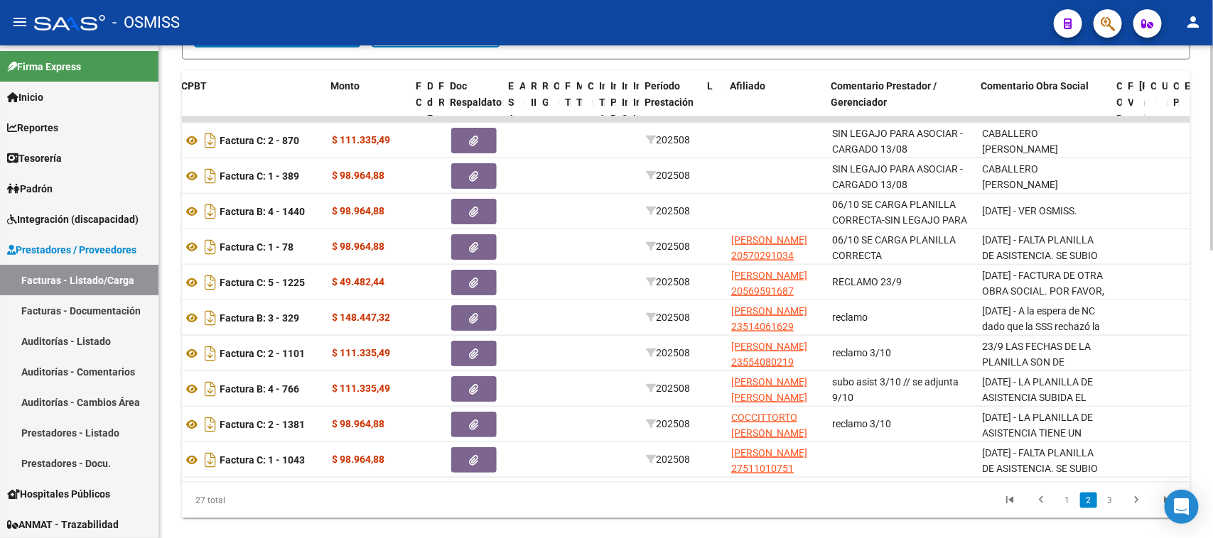
scroll to position [0, 302]
click at [1069, 509] on link "1" at bounding box center [1066, 501] width 17 height 16
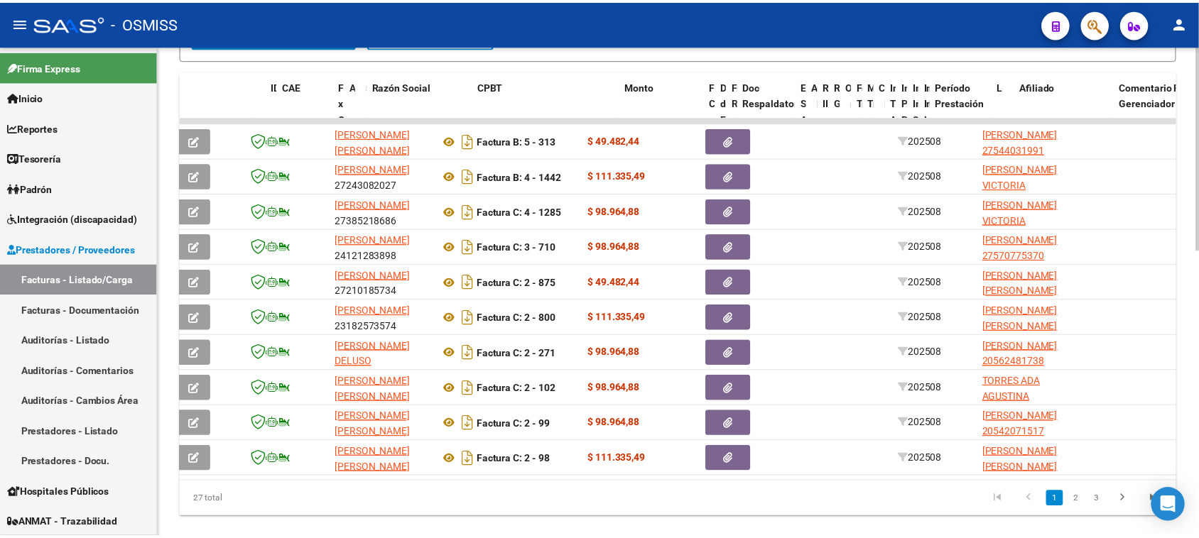
scroll to position [0, 0]
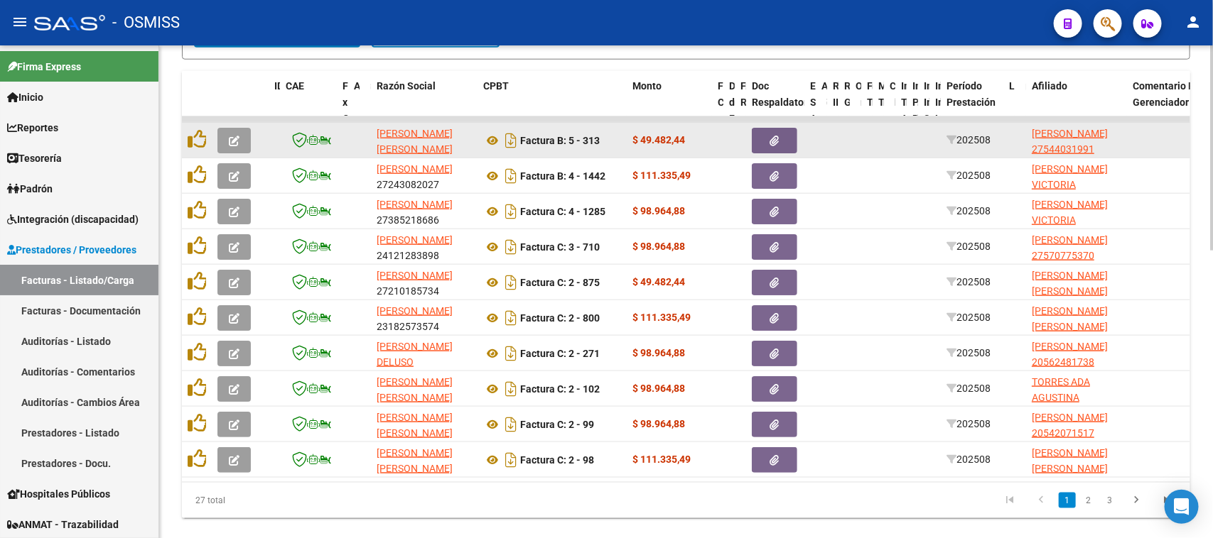
click at [236, 128] on button "button" at bounding box center [233, 141] width 33 height 26
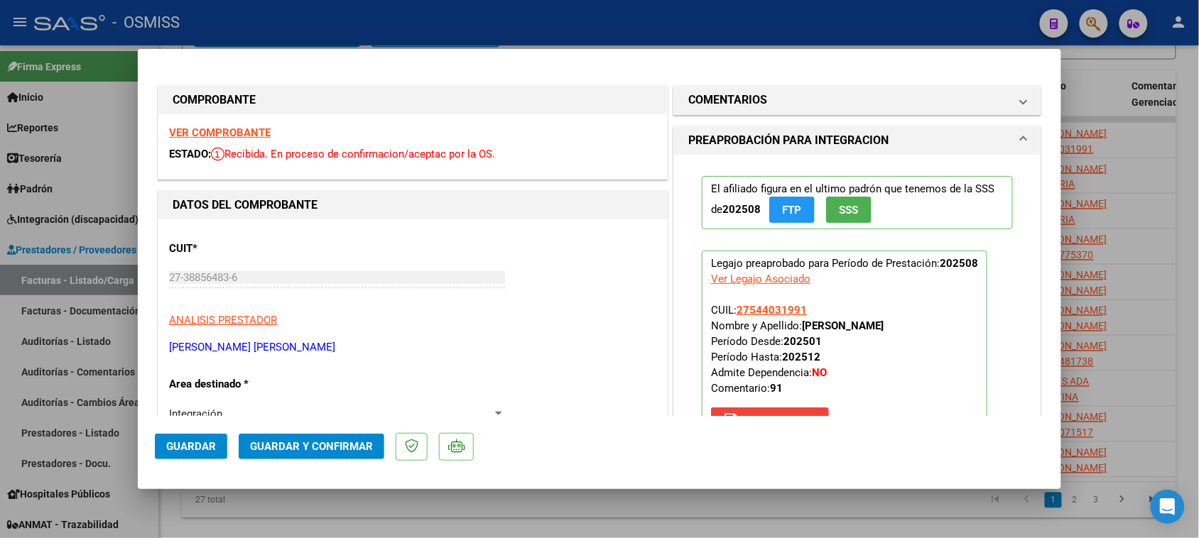
click at [250, 134] on strong "VER COMPROBANTE" at bounding box center [220, 132] width 102 height 13
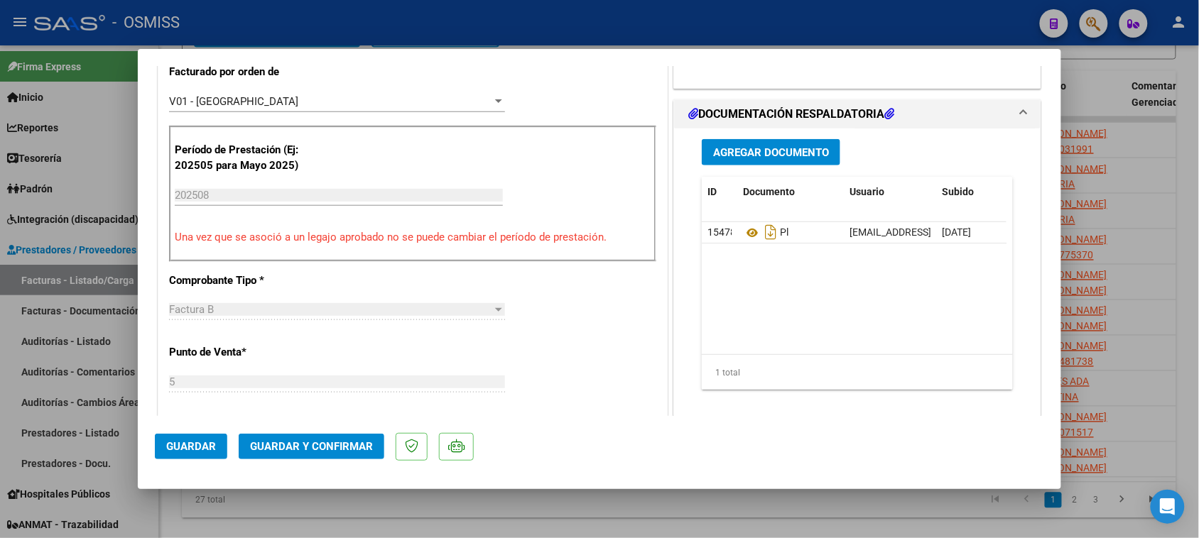
scroll to position [444, 0]
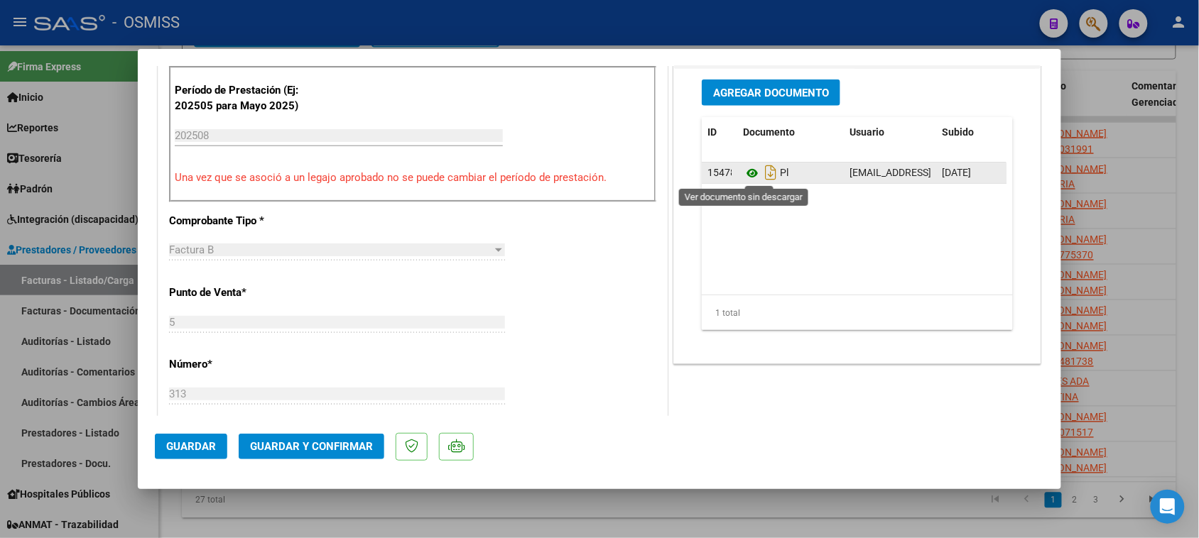
click at [747, 174] on icon at bounding box center [752, 173] width 18 height 17
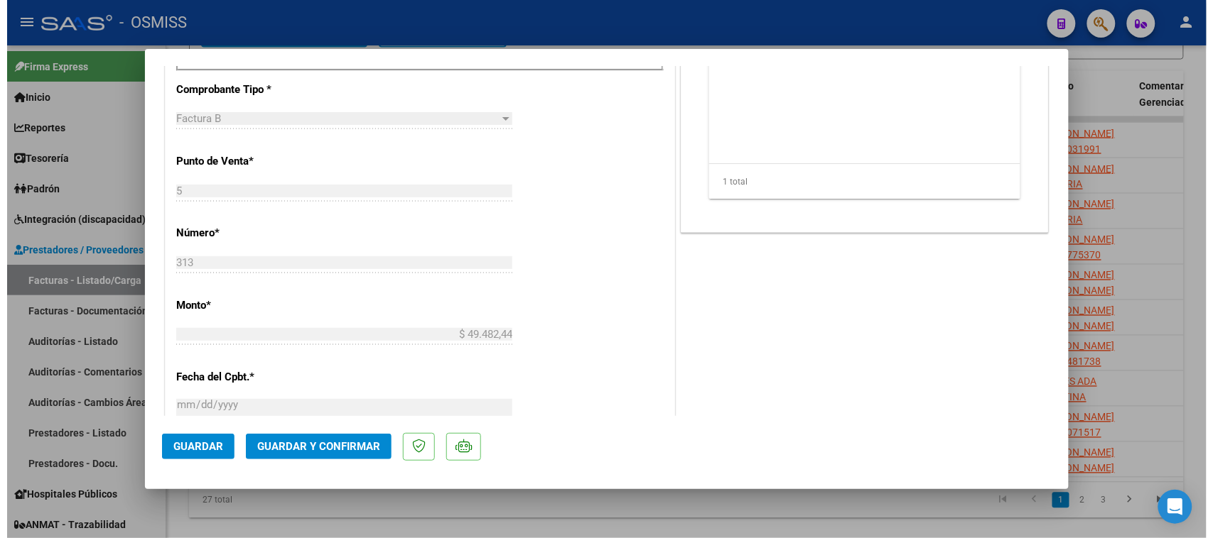
scroll to position [622, 0]
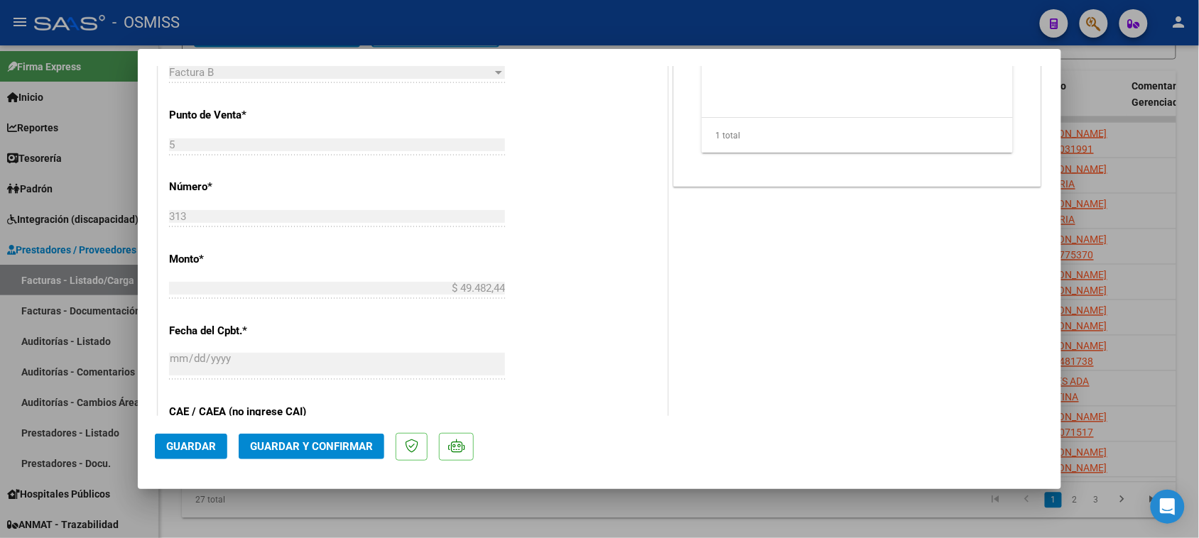
click at [343, 450] on span "Guardar y Confirmar" at bounding box center [311, 446] width 123 height 13
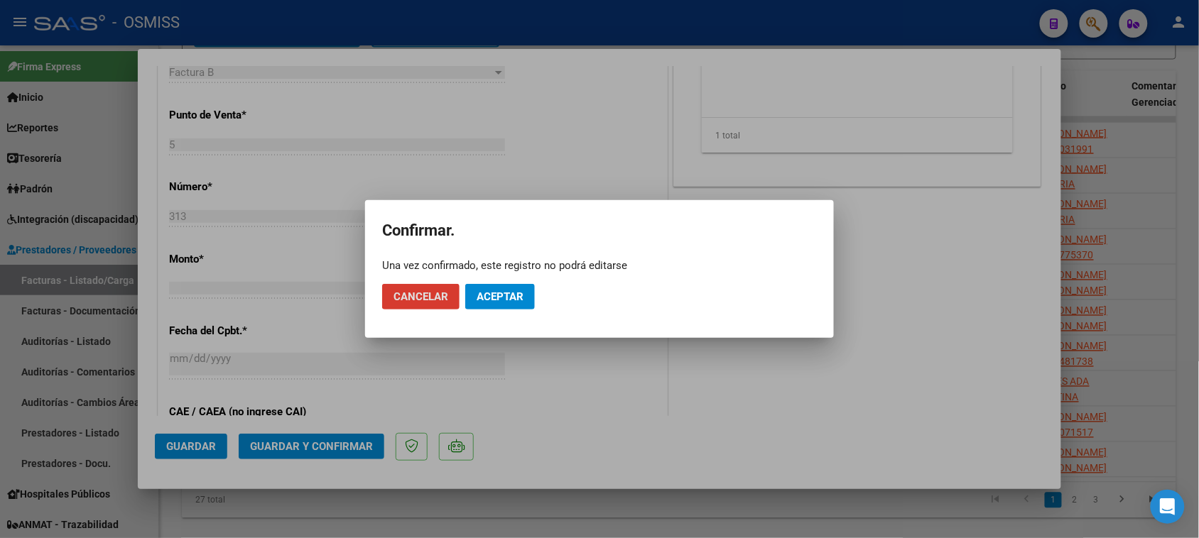
click at [502, 295] on span "Aceptar" at bounding box center [500, 297] width 47 height 13
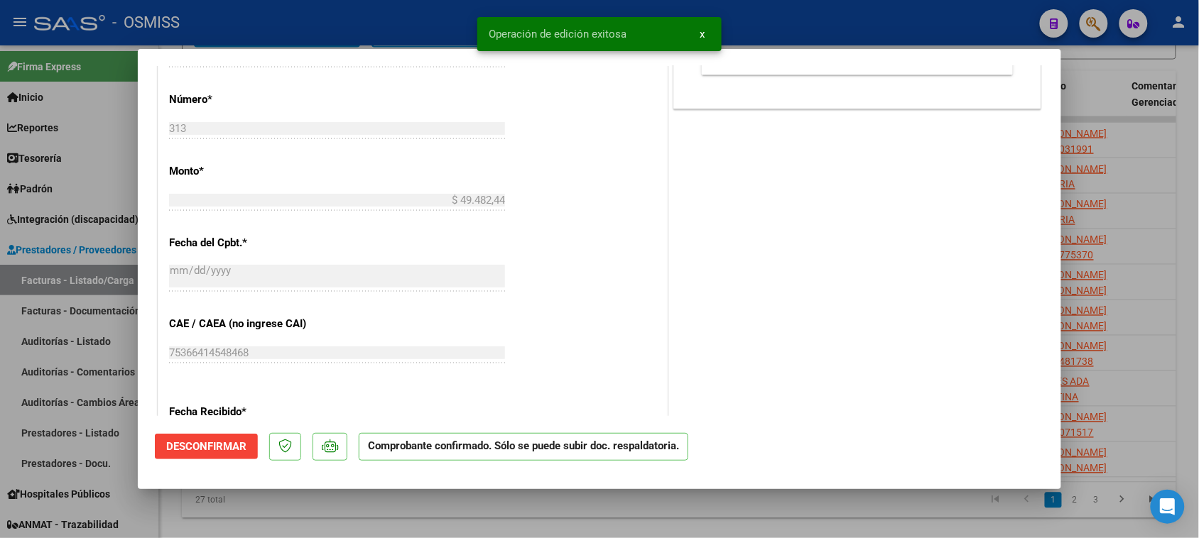
click at [595, 503] on div at bounding box center [599, 269] width 1199 height 538
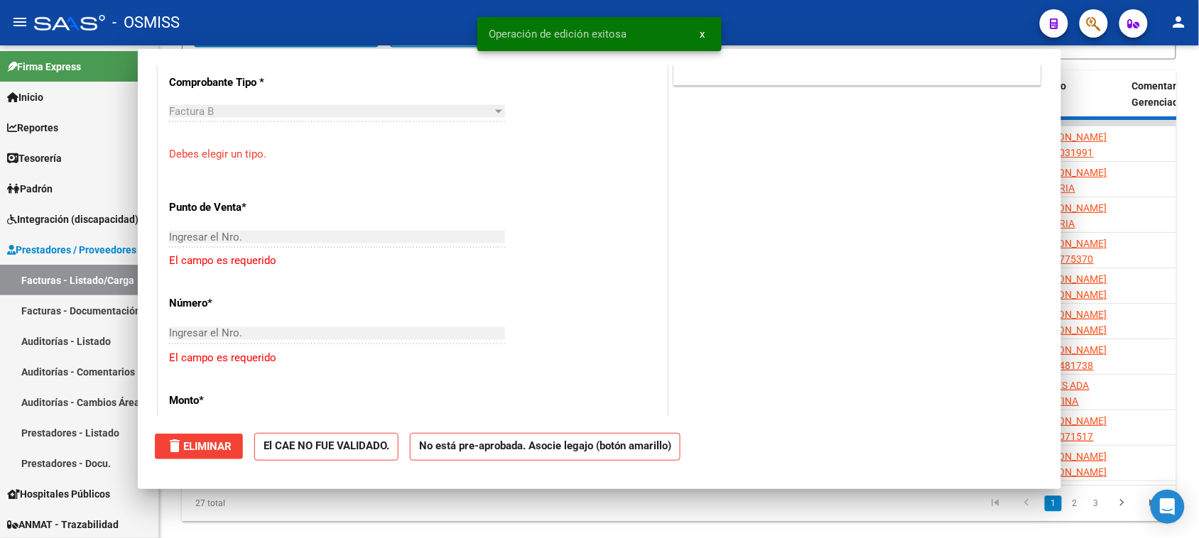
scroll to position [0, 0]
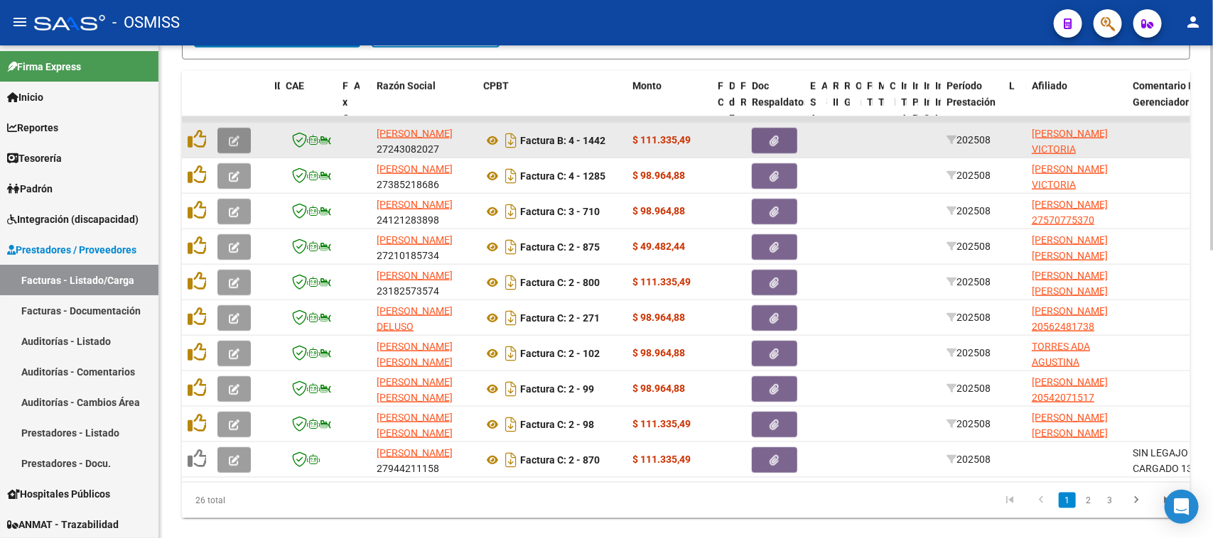
click at [239, 136] on icon "button" at bounding box center [234, 141] width 11 height 11
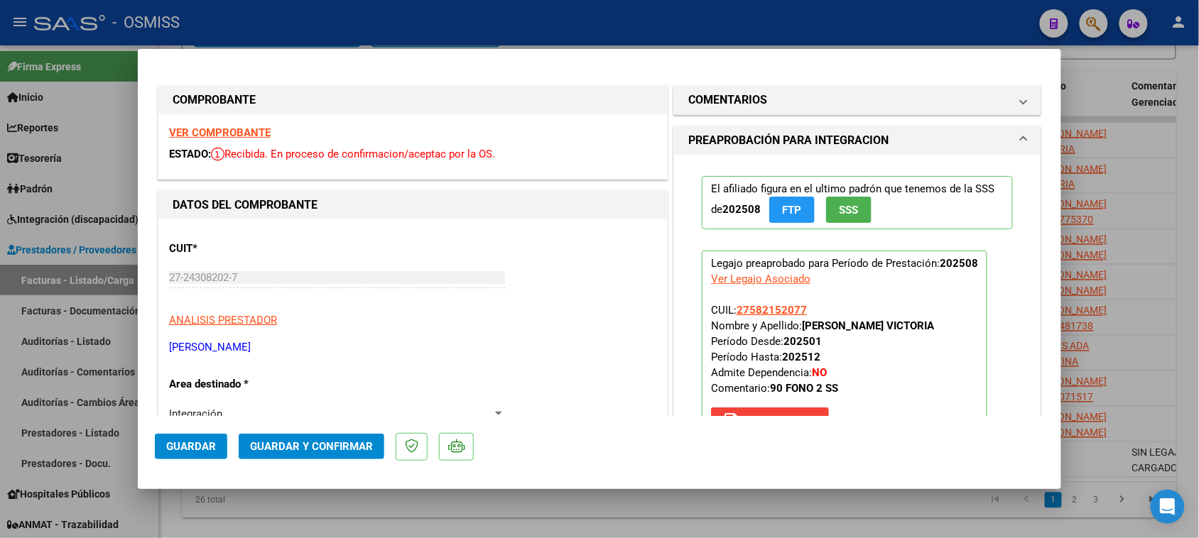
click at [232, 130] on strong "VER COMPROBANTE" at bounding box center [220, 132] width 102 height 13
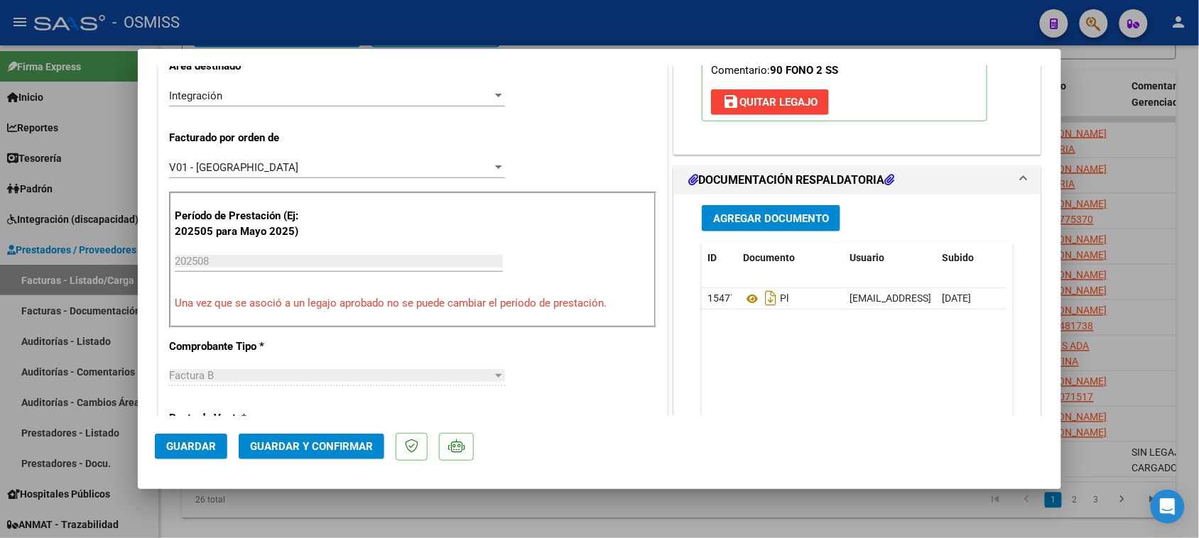
scroll to position [355, 0]
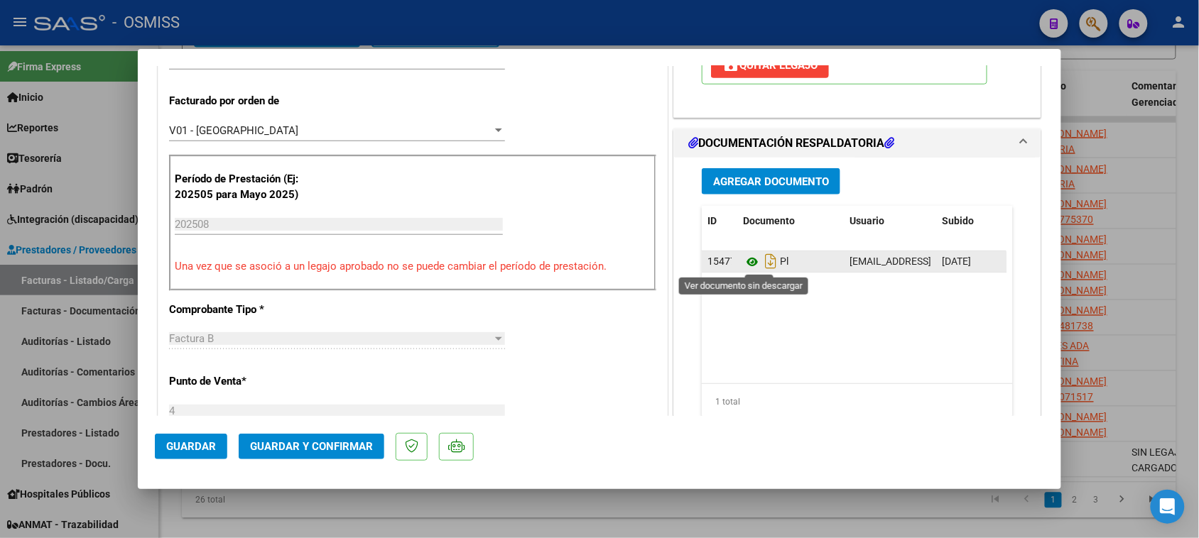
click at [747, 265] on icon at bounding box center [752, 262] width 18 height 17
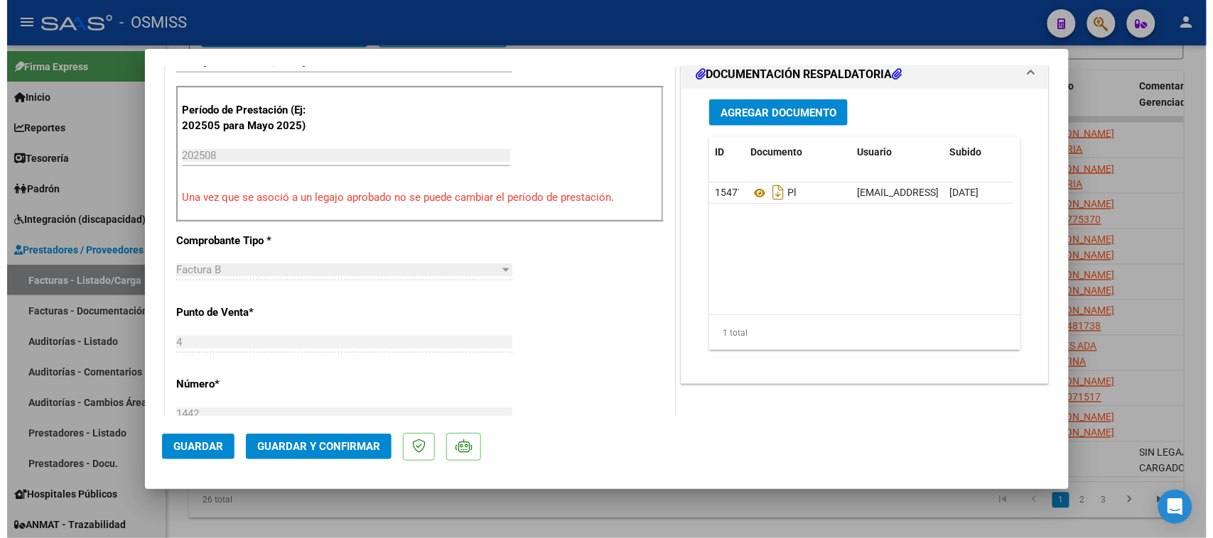
scroll to position [533, 0]
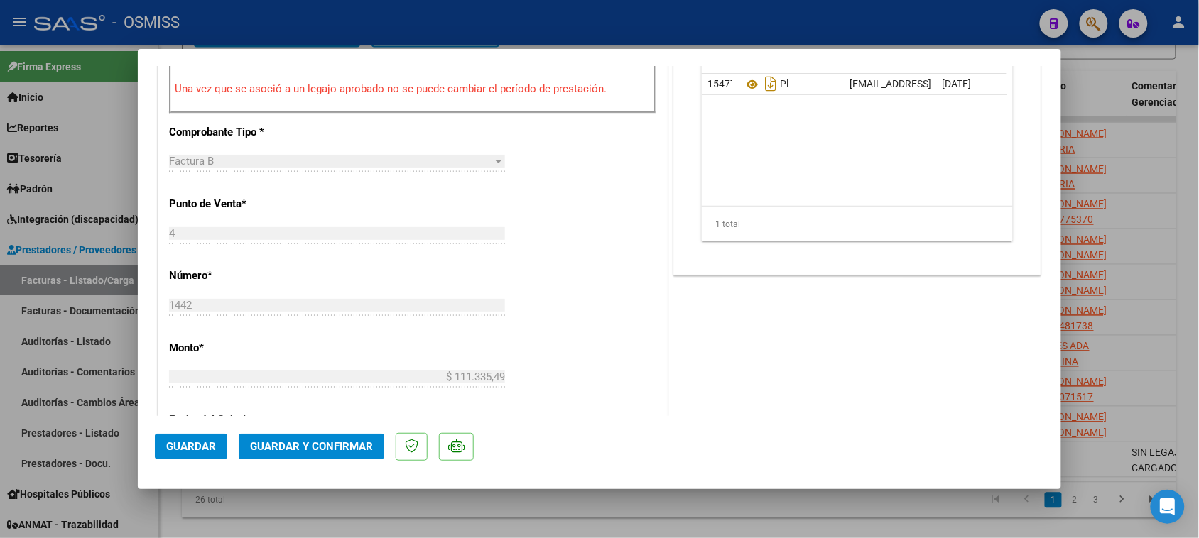
click at [338, 446] on span "Guardar y Confirmar" at bounding box center [311, 446] width 123 height 13
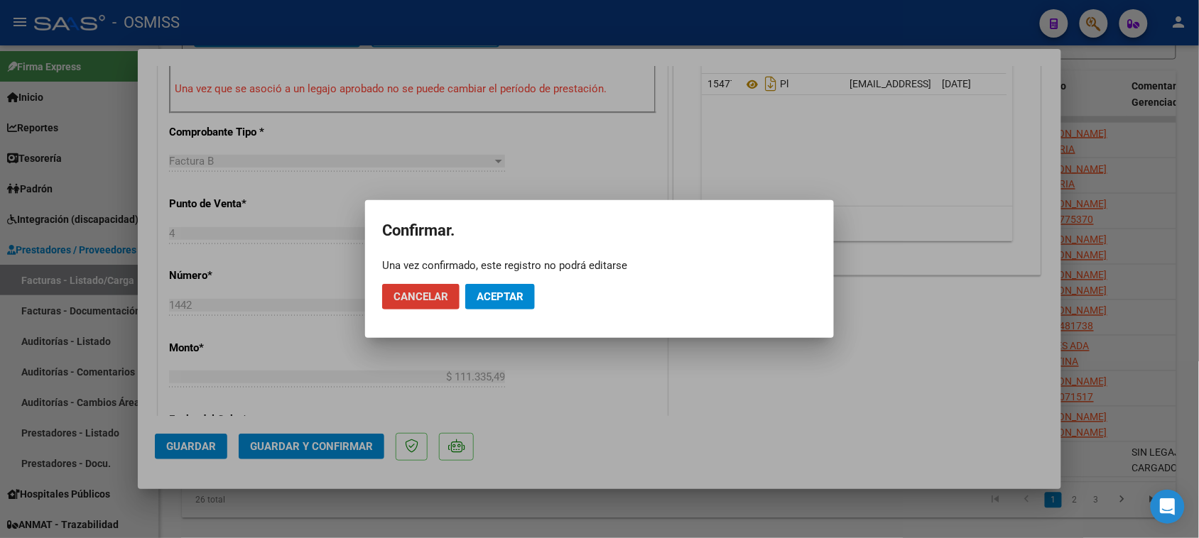
click at [508, 299] on span "Aceptar" at bounding box center [500, 297] width 47 height 13
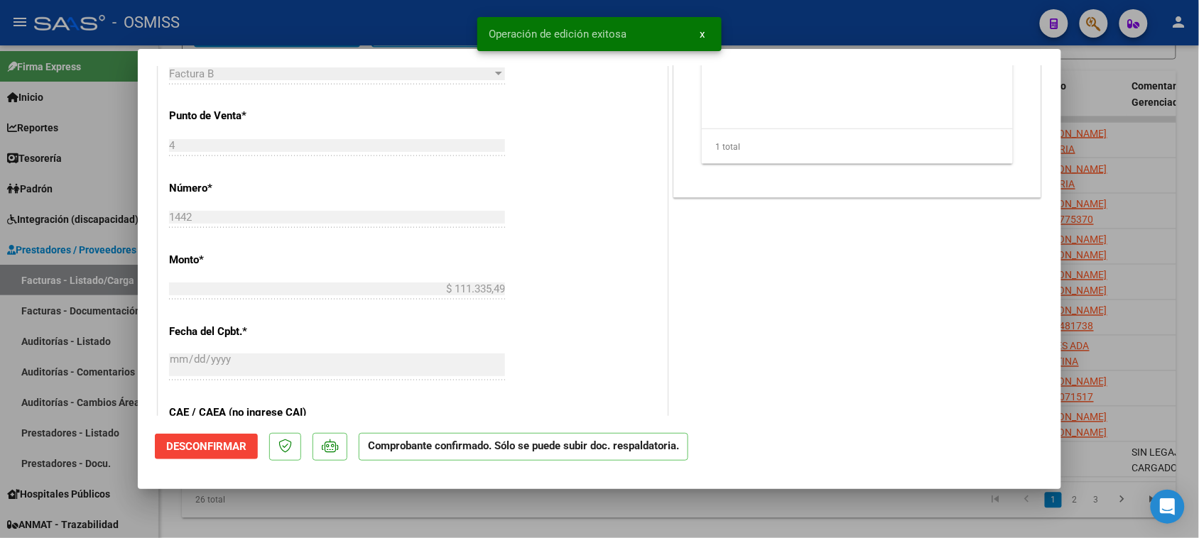
click at [497, 502] on div at bounding box center [599, 269] width 1199 height 538
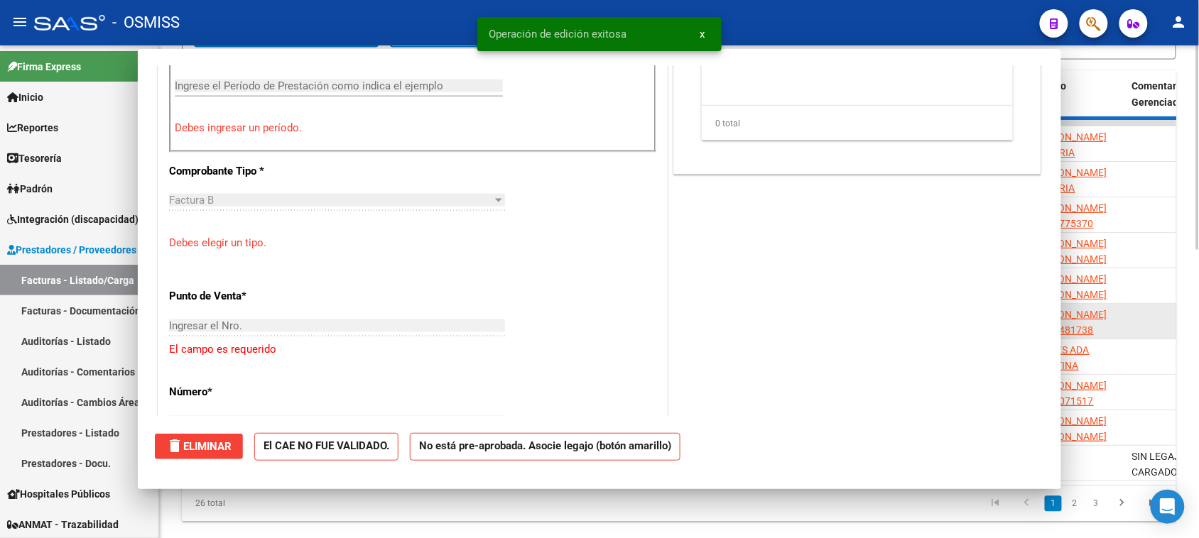
scroll to position [0, 0]
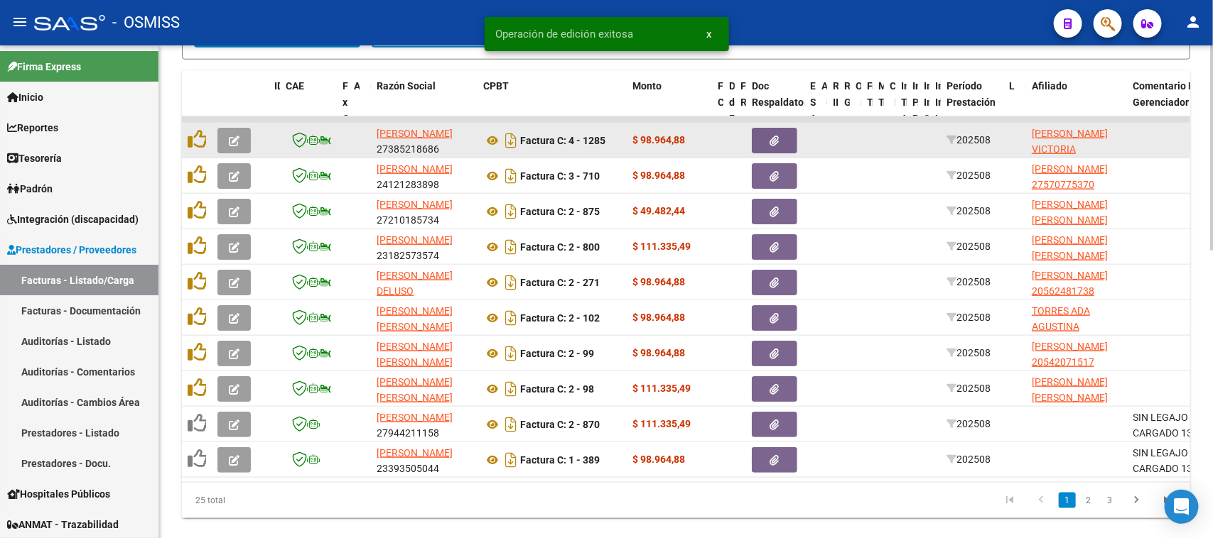
click at [233, 136] on icon "button" at bounding box center [234, 141] width 11 height 11
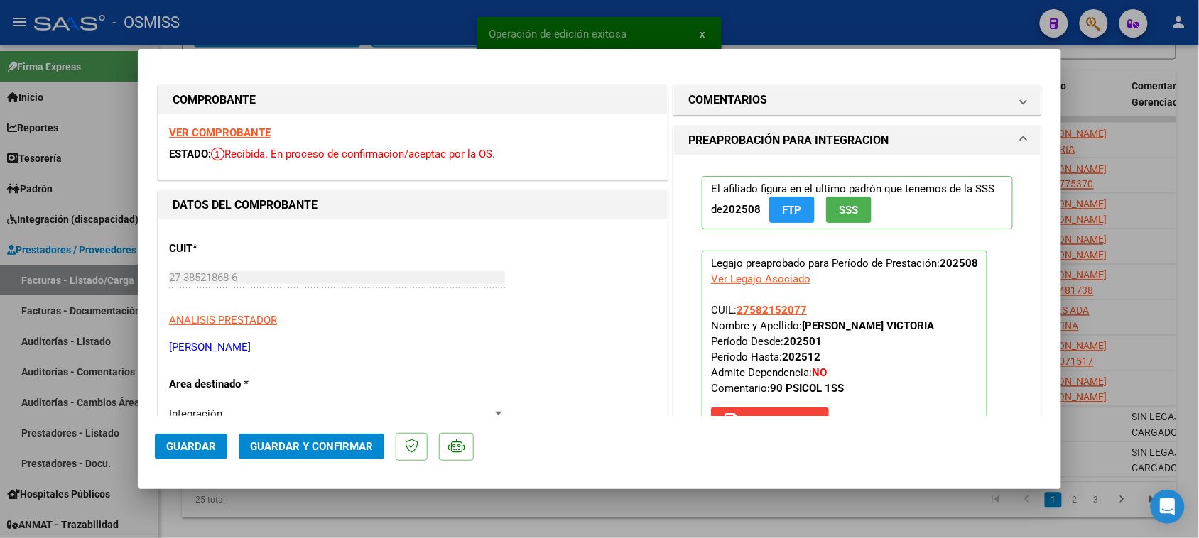
click at [252, 129] on strong "VER COMPROBANTE" at bounding box center [220, 132] width 102 height 13
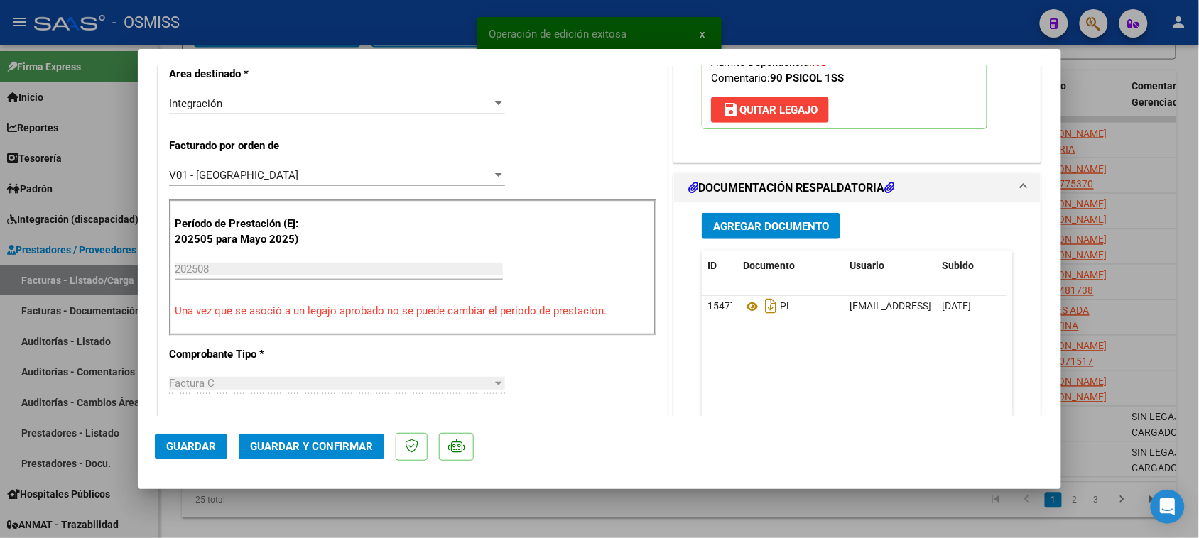
scroll to position [355, 0]
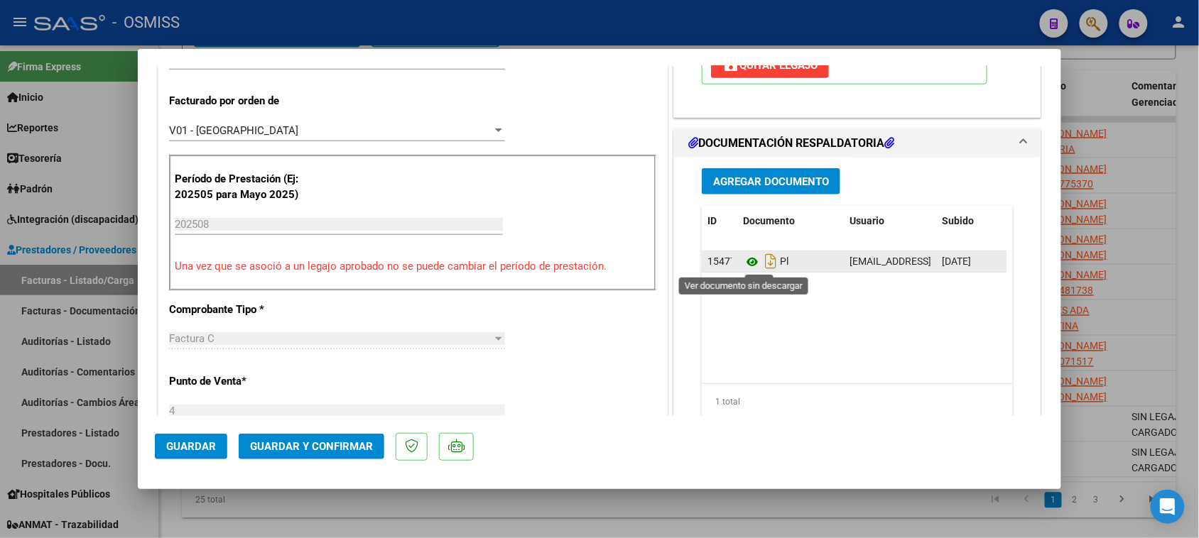
click at [743, 264] on icon at bounding box center [752, 262] width 18 height 17
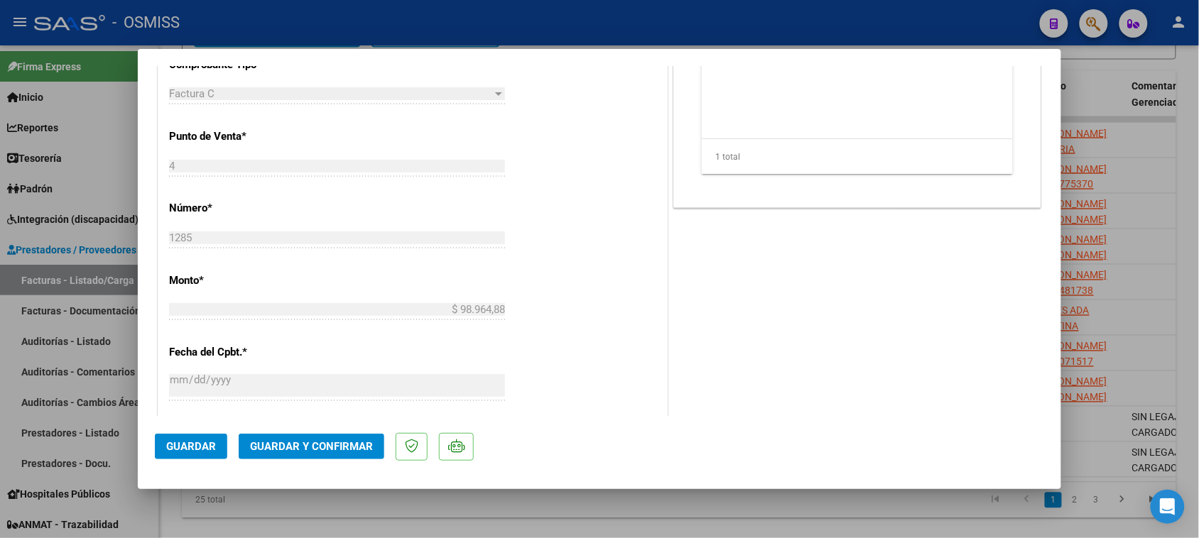
scroll to position [622, 0]
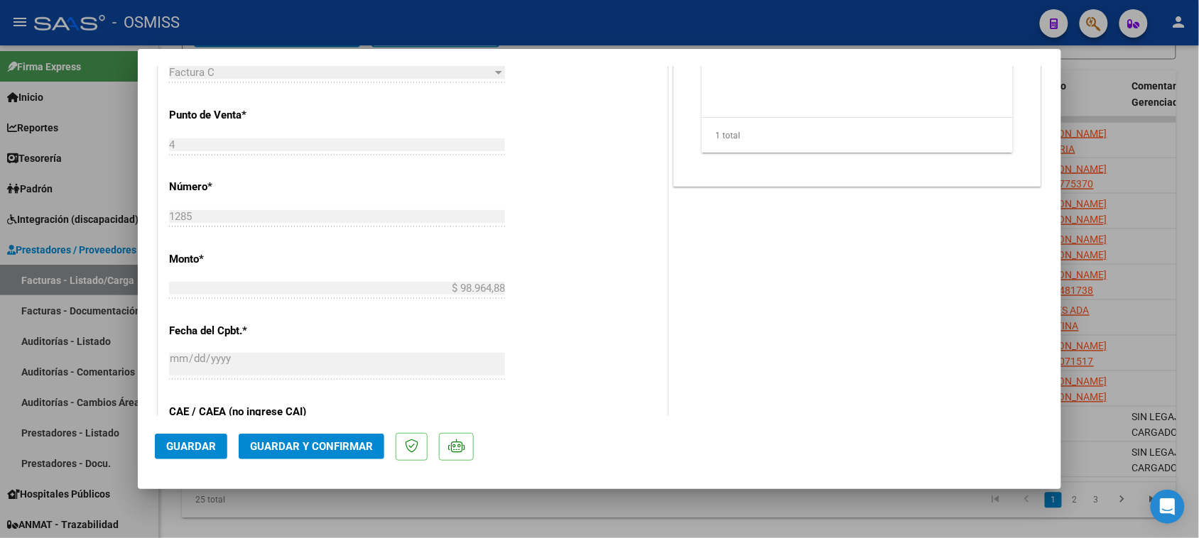
click at [327, 450] on button "Guardar y Confirmar" at bounding box center [312, 447] width 146 height 26
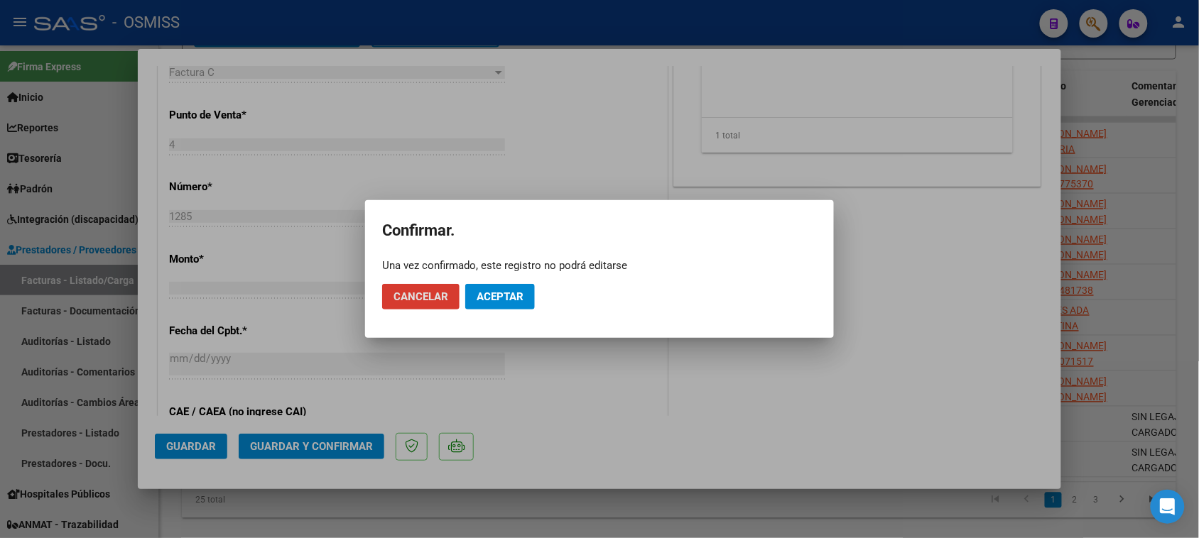
click at [519, 296] on span "Aceptar" at bounding box center [500, 297] width 47 height 13
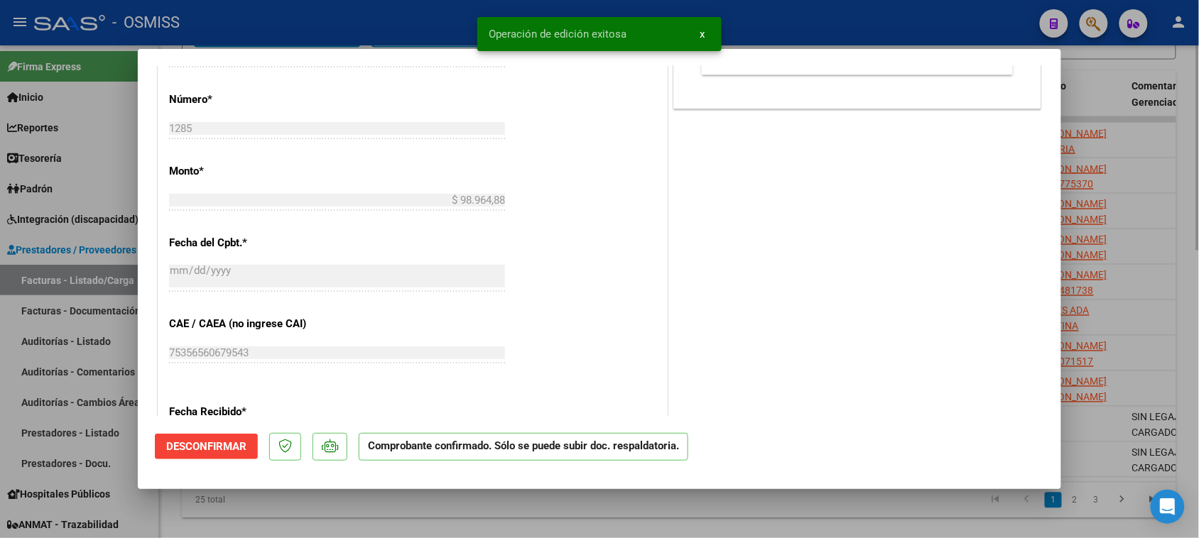
drag, startPoint x: 570, startPoint y: 511, endPoint x: 575, endPoint y: 499, distance: 14.0
click at [570, 509] on div at bounding box center [599, 269] width 1199 height 538
type input "$ 0,00"
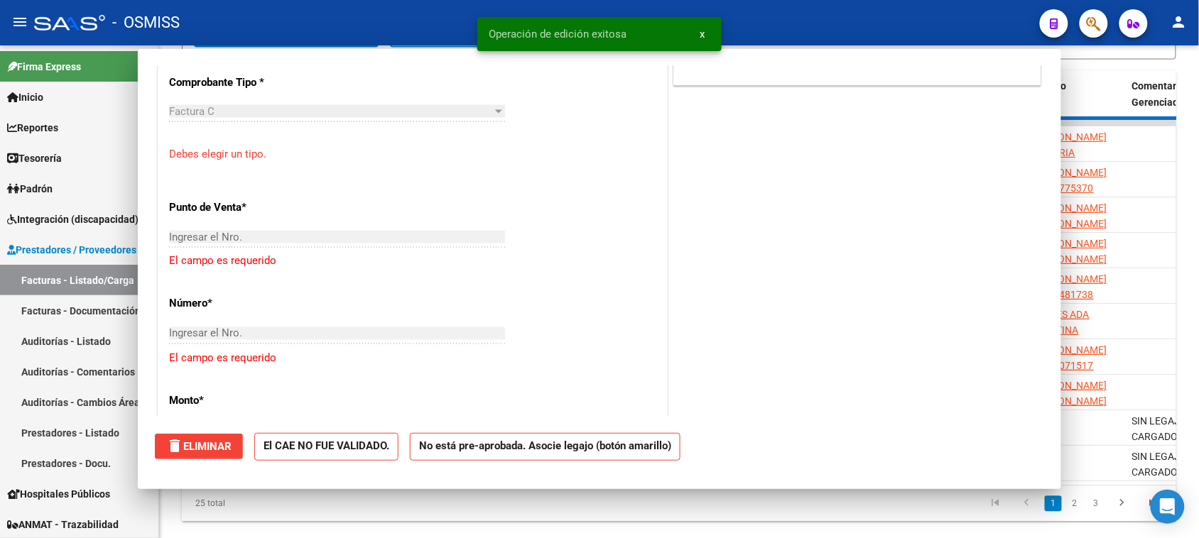
scroll to position [646, 0]
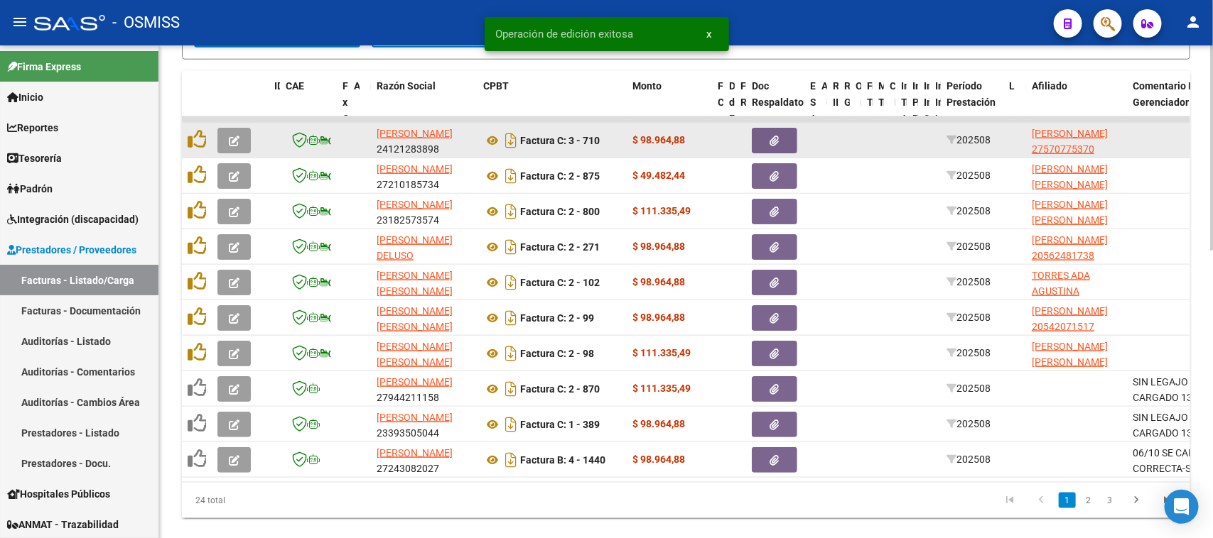
click at [228, 128] on button "button" at bounding box center [233, 141] width 33 height 26
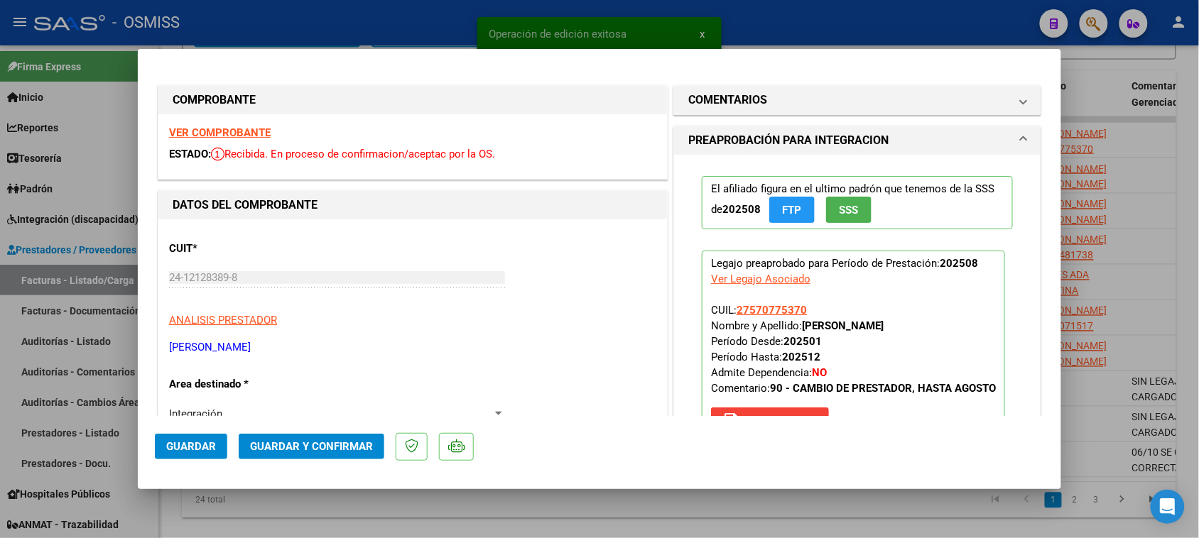
click at [259, 132] on strong "VER COMPROBANTE" at bounding box center [220, 132] width 102 height 13
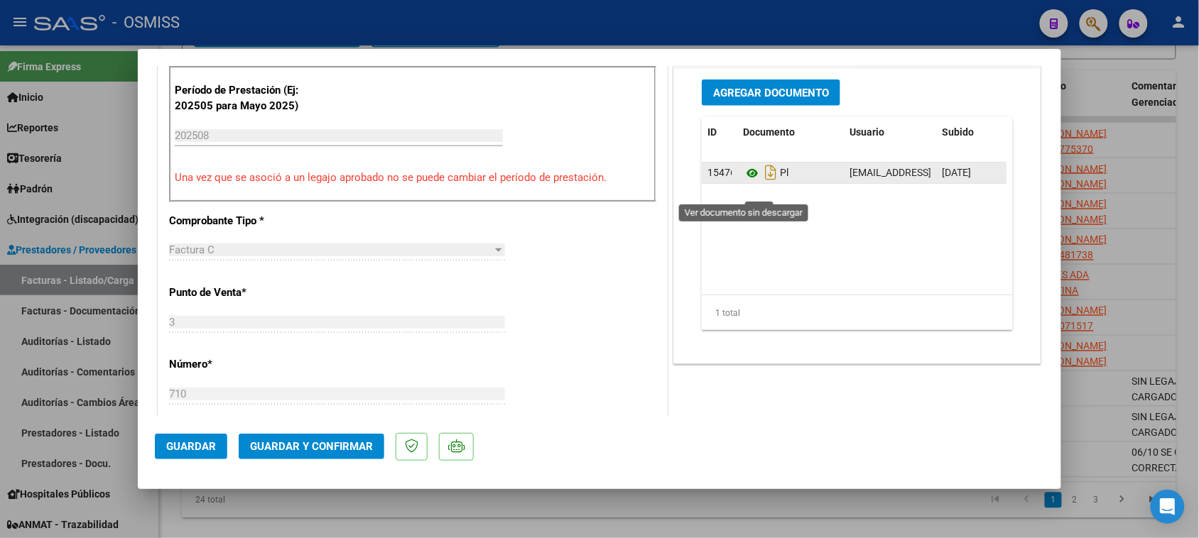
click at [743, 182] on icon at bounding box center [752, 173] width 18 height 17
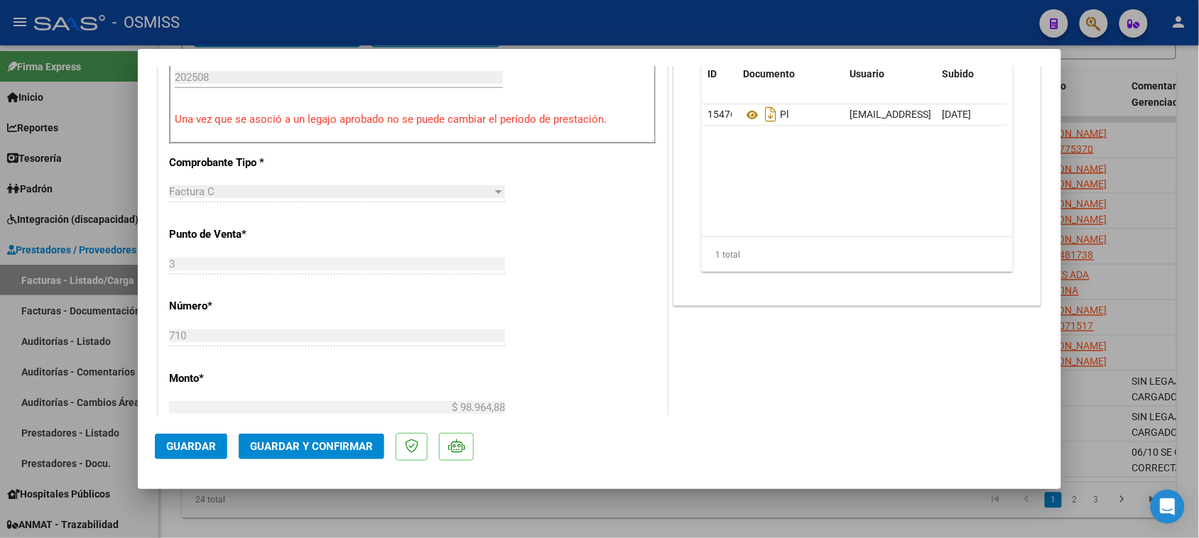
scroll to position [533, 0]
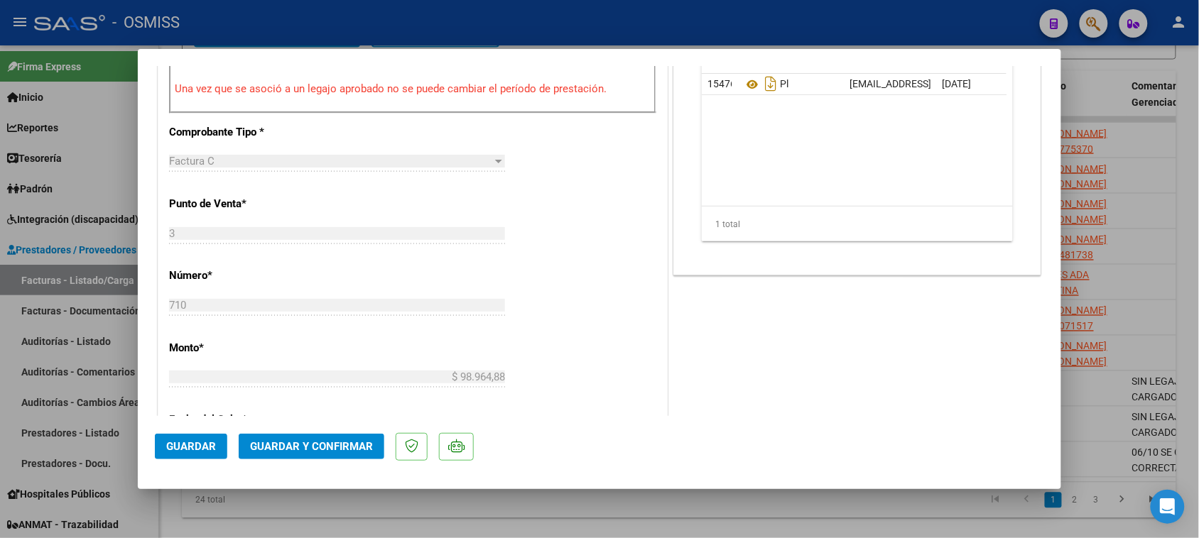
click at [352, 451] on span "Guardar y Confirmar" at bounding box center [311, 446] width 123 height 13
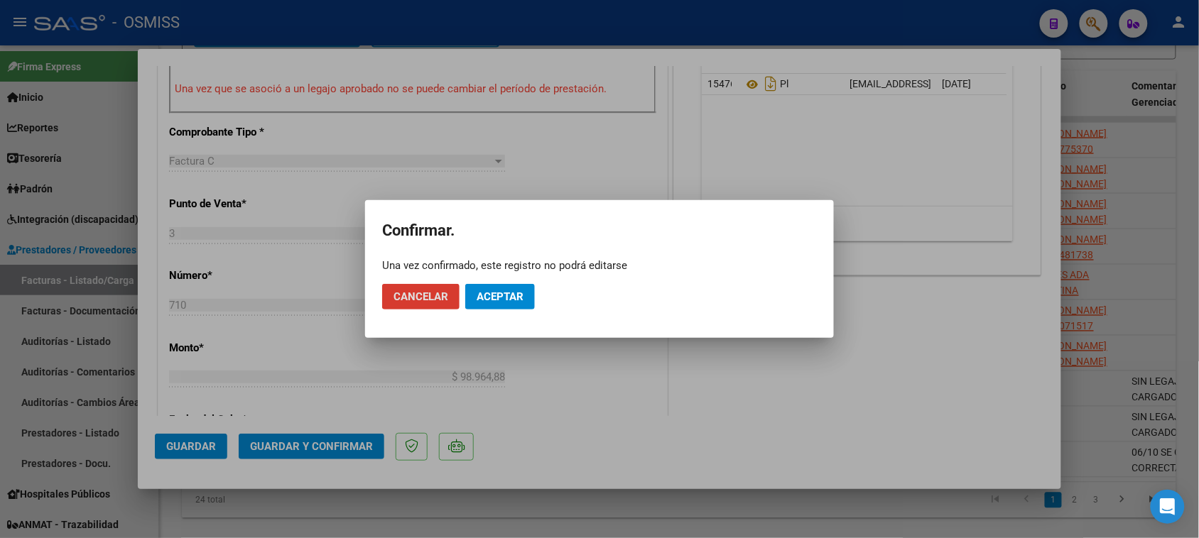
click at [494, 299] on span "Aceptar" at bounding box center [500, 297] width 47 height 13
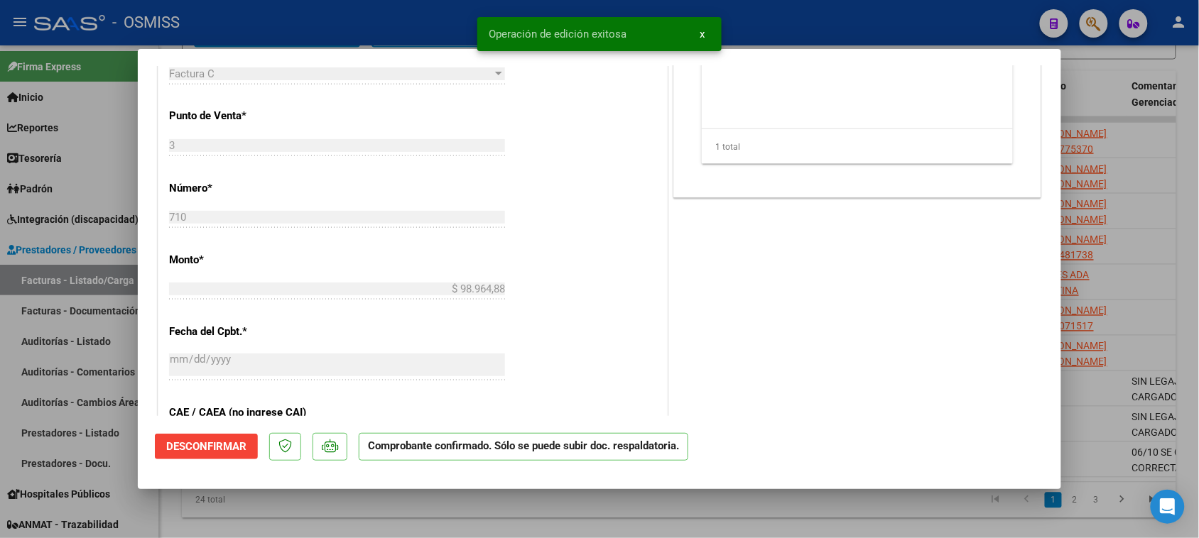
click at [572, 512] on div at bounding box center [599, 269] width 1199 height 538
type input "$ 0,00"
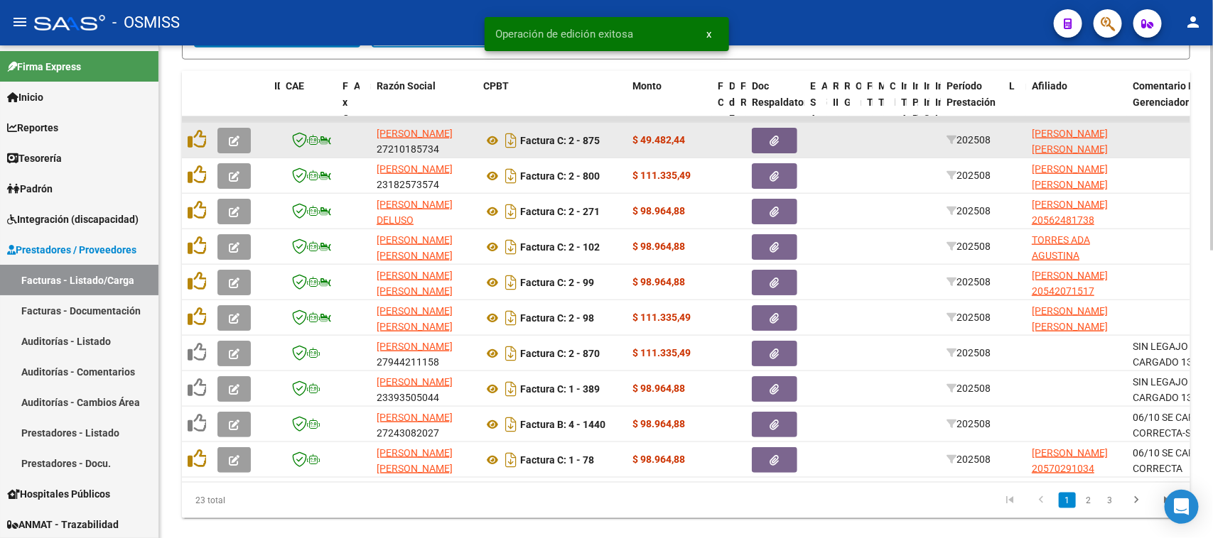
click at [239, 136] on icon "button" at bounding box center [234, 141] width 11 height 11
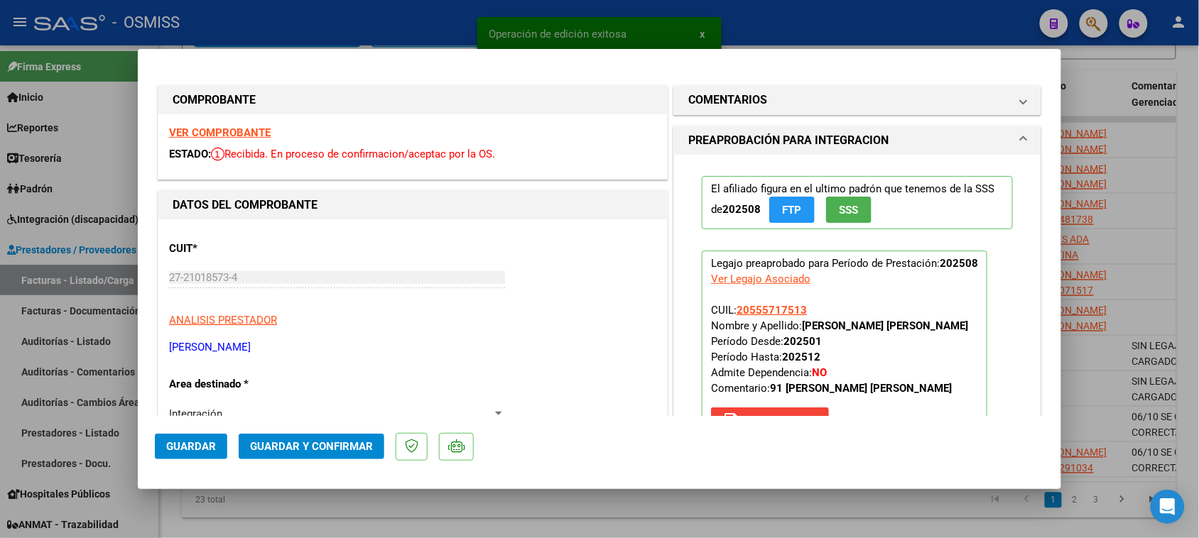
click at [264, 129] on strong "VER COMPROBANTE" at bounding box center [220, 132] width 102 height 13
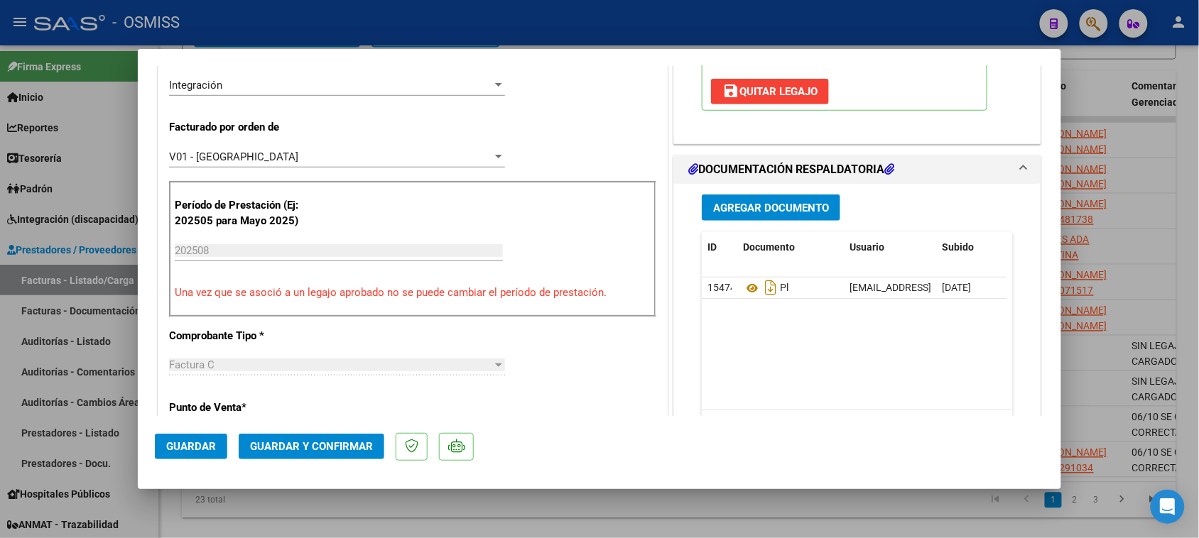
scroll to position [355, 0]
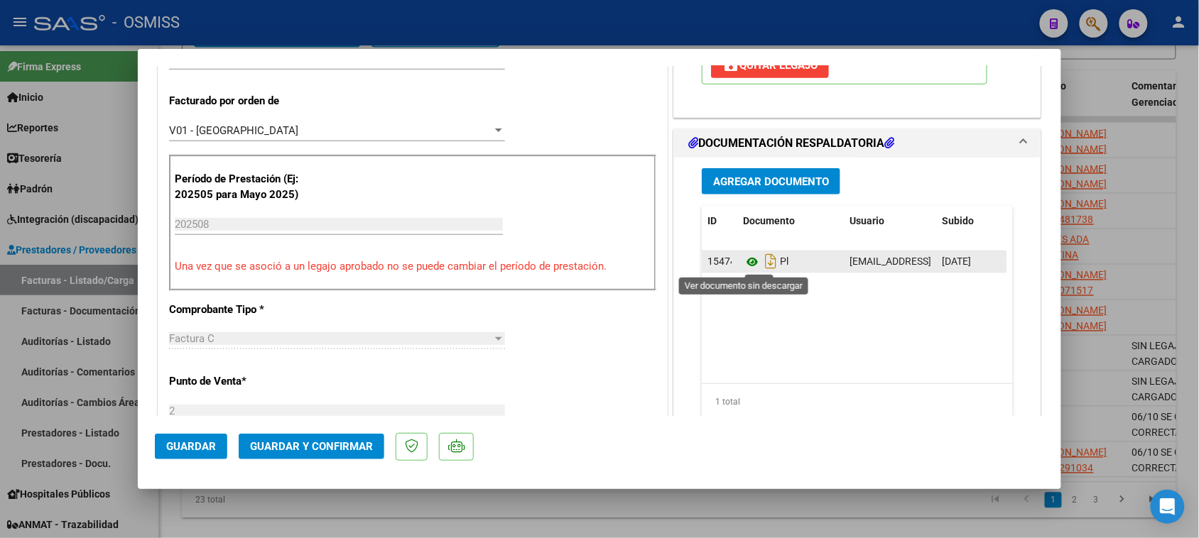
click at [747, 266] on icon at bounding box center [752, 262] width 18 height 17
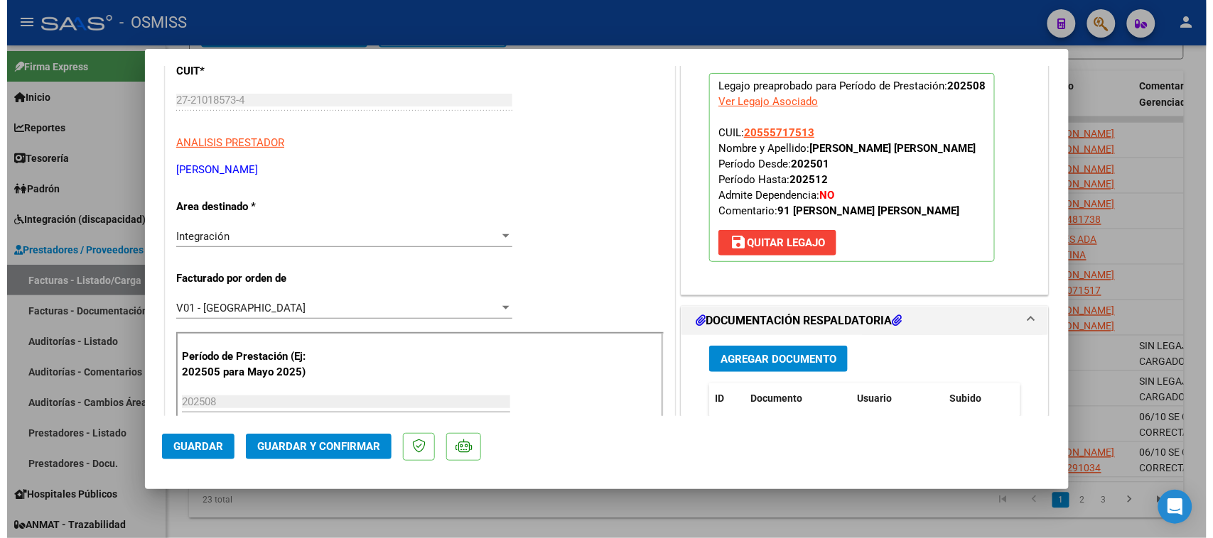
scroll to position [533, 0]
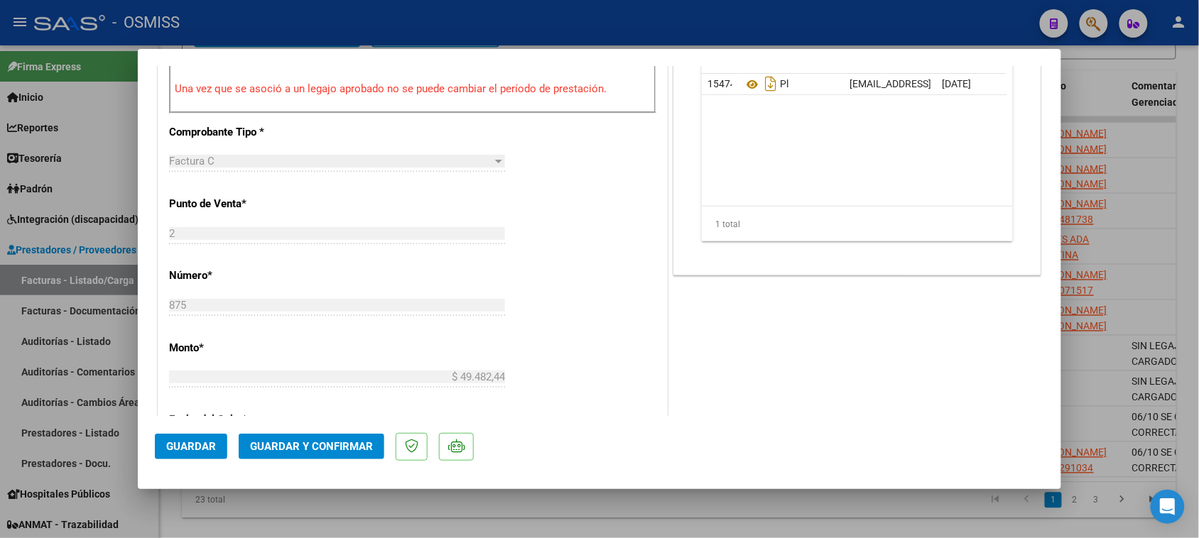
click at [357, 451] on span "Guardar y Confirmar" at bounding box center [311, 446] width 123 height 13
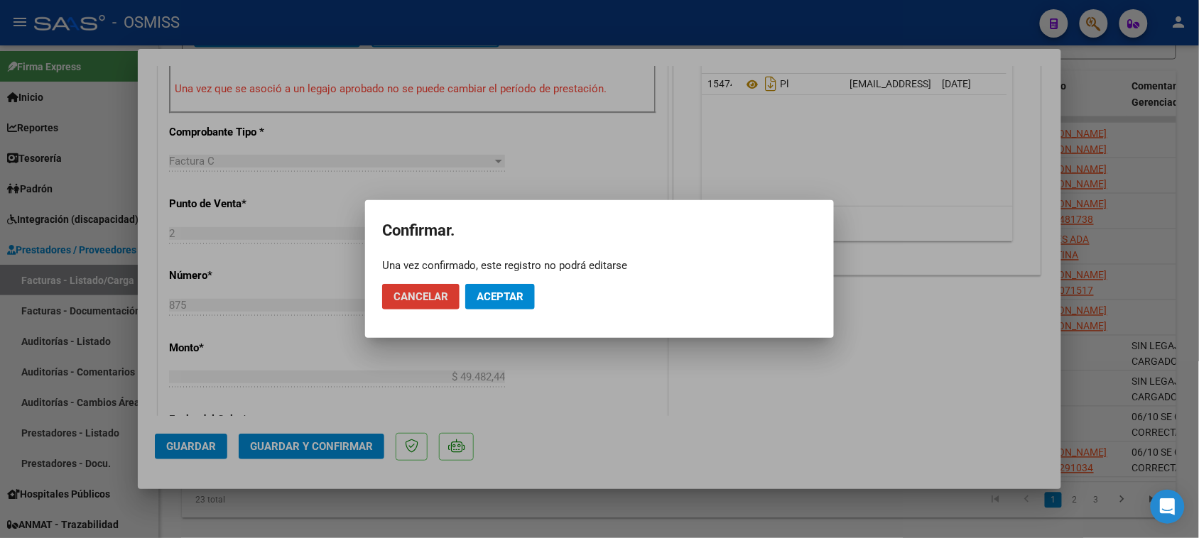
click at [517, 292] on span "Aceptar" at bounding box center [500, 297] width 47 height 13
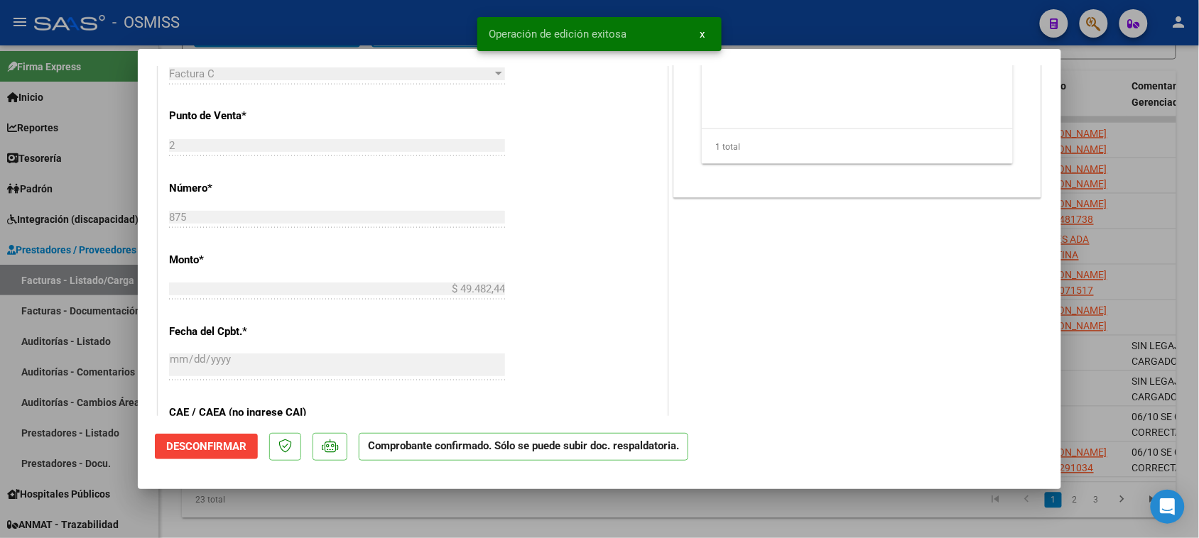
click at [549, 517] on div at bounding box center [599, 269] width 1199 height 538
type input "$ 0,00"
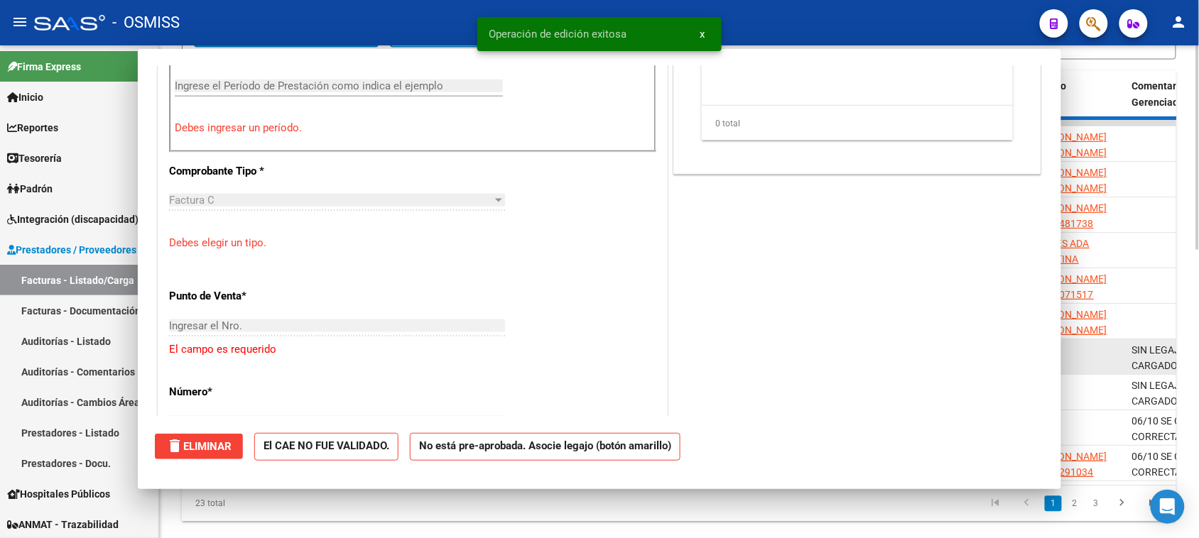
scroll to position [0, 0]
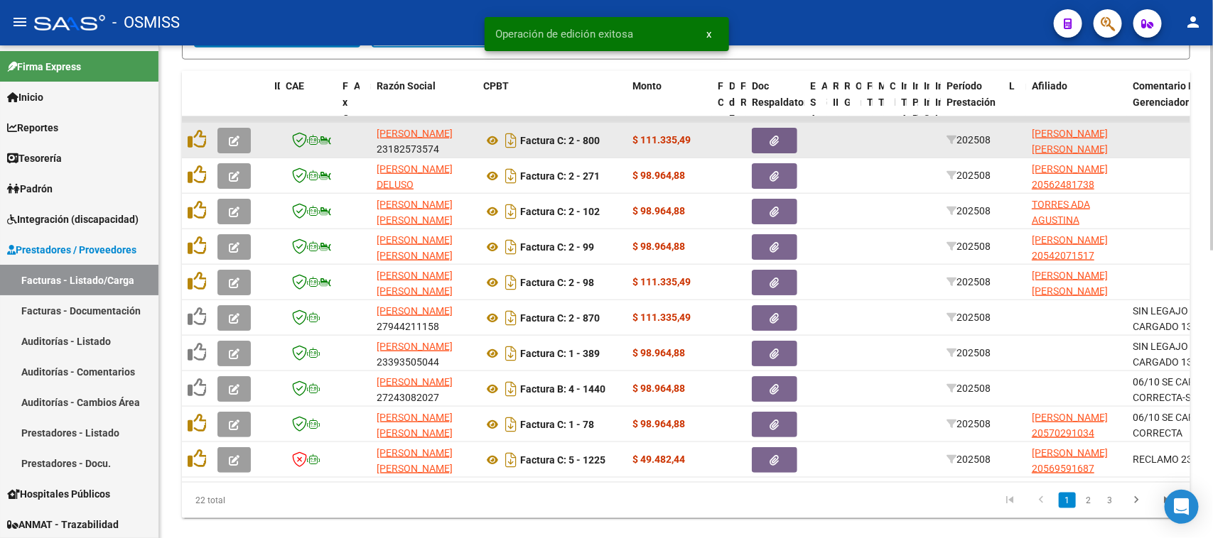
click at [239, 133] on button "button" at bounding box center [233, 141] width 33 height 26
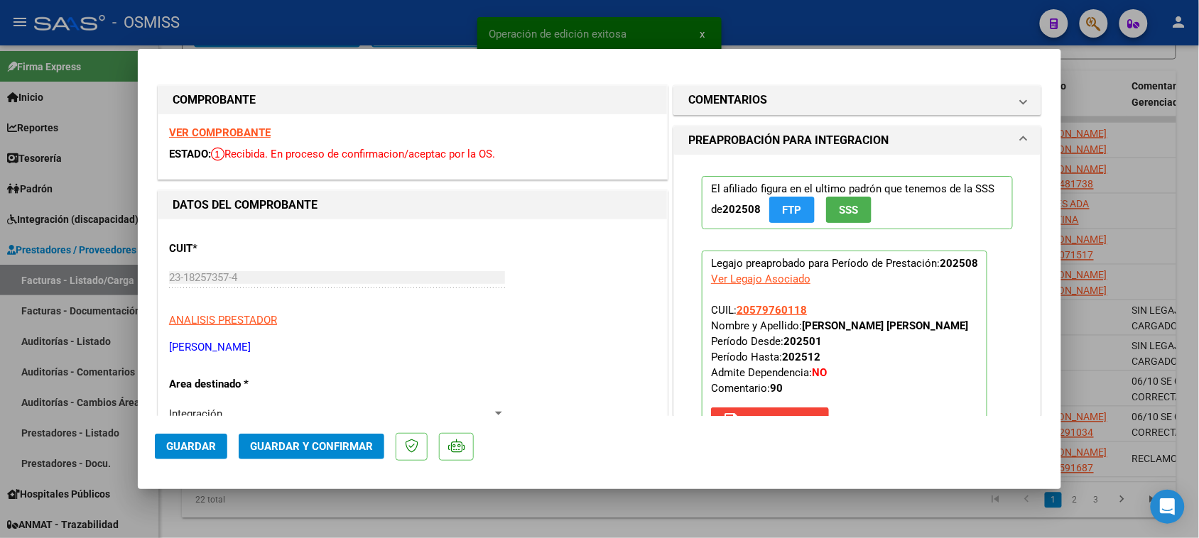
click at [259, 130] on strong "VER COMPROBANTE" at bounding box center [220, 132] width 102 height 13
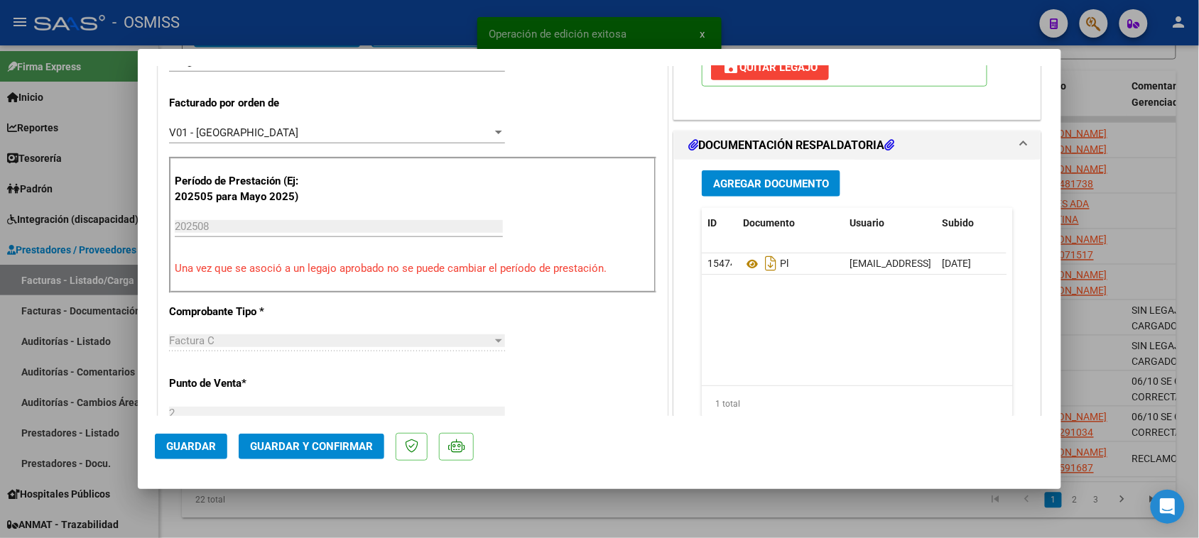
scroll to position [355, 0]
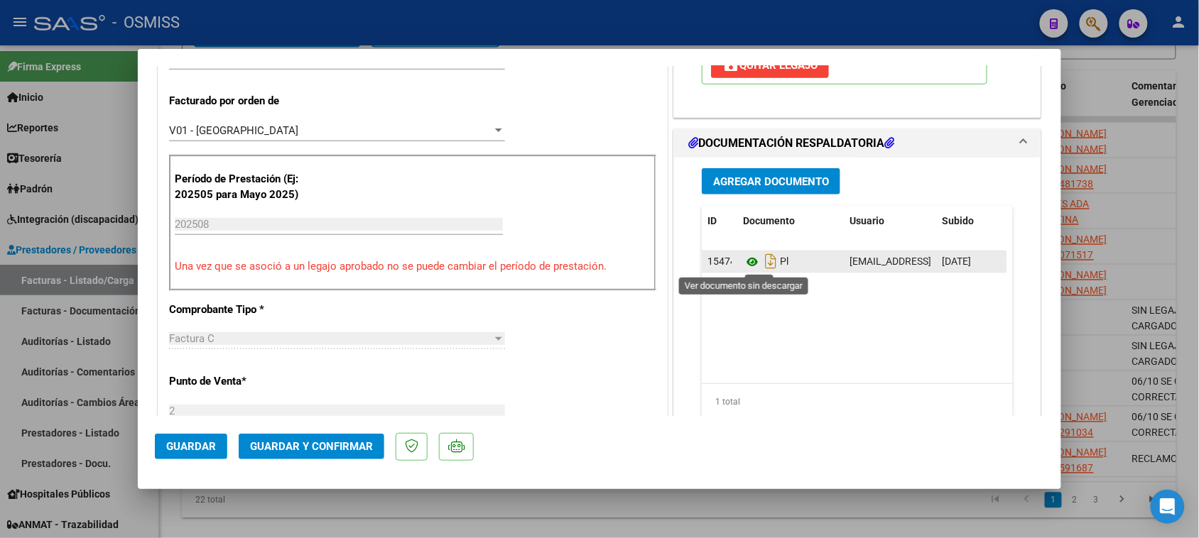
click at [743, 265] on icon at bounding box center [752, 262] width 18 height 17
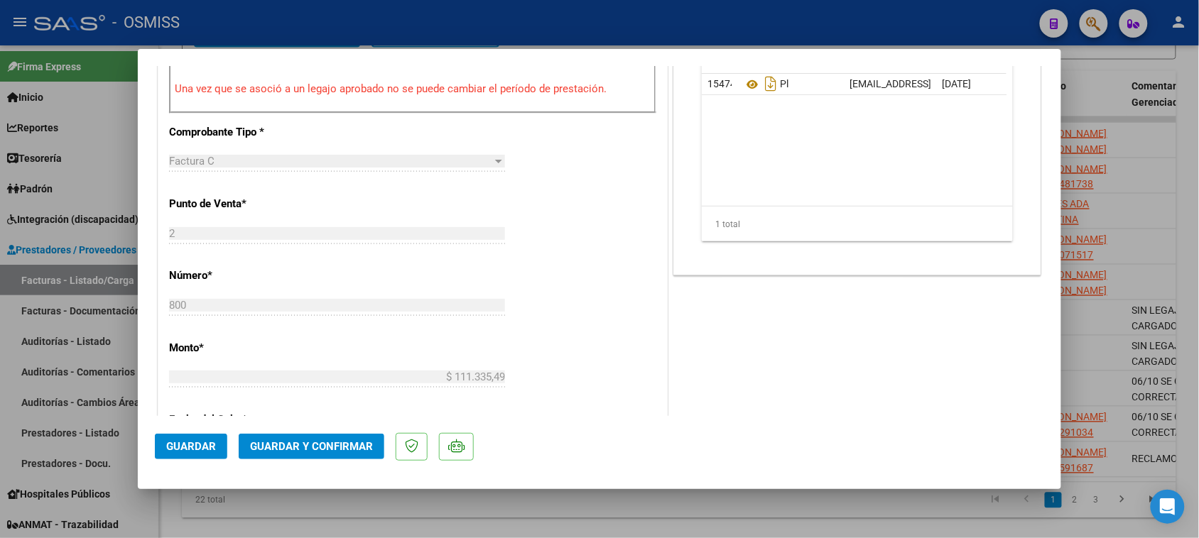
scroll to position [622, 0]
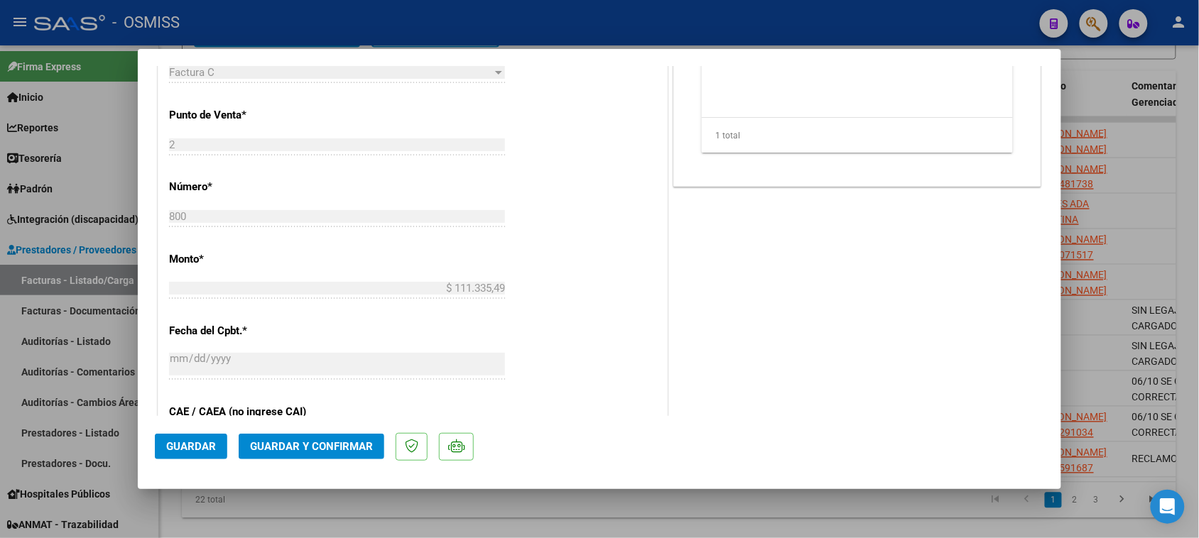
click at [318, 445] on span "Guardar y Confirmar" at bounding box center [311, 446] width 123 height 13
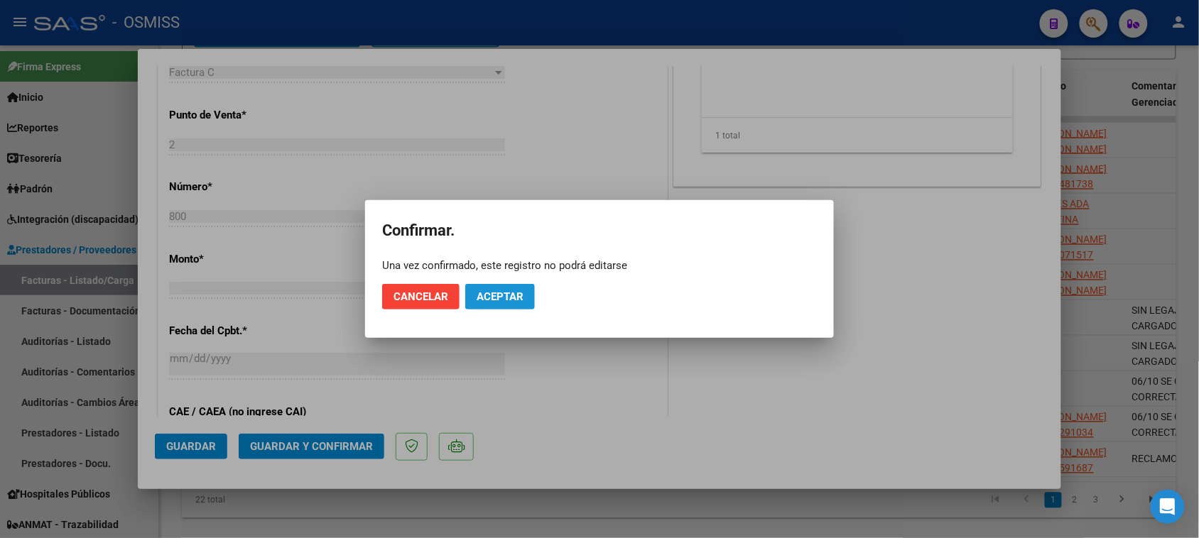
click at [496, 298] on span "Aceptar" at bounding box center [500, 297] width 47 height 13
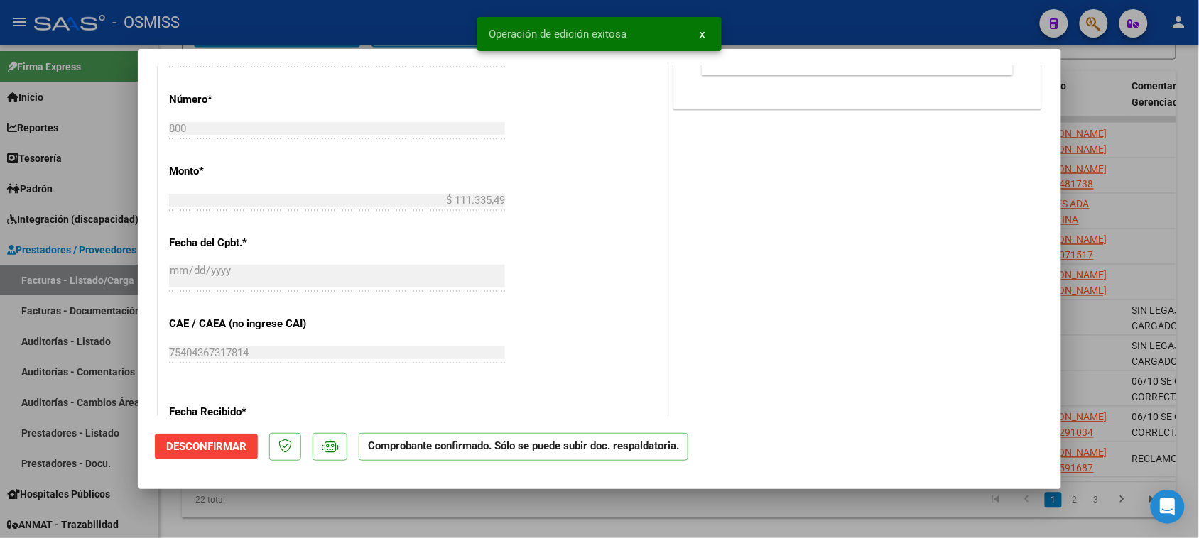
click at [536, 511] on div at bounding box center [599, 269] width 1199 height 538
type input "$ 0,00"
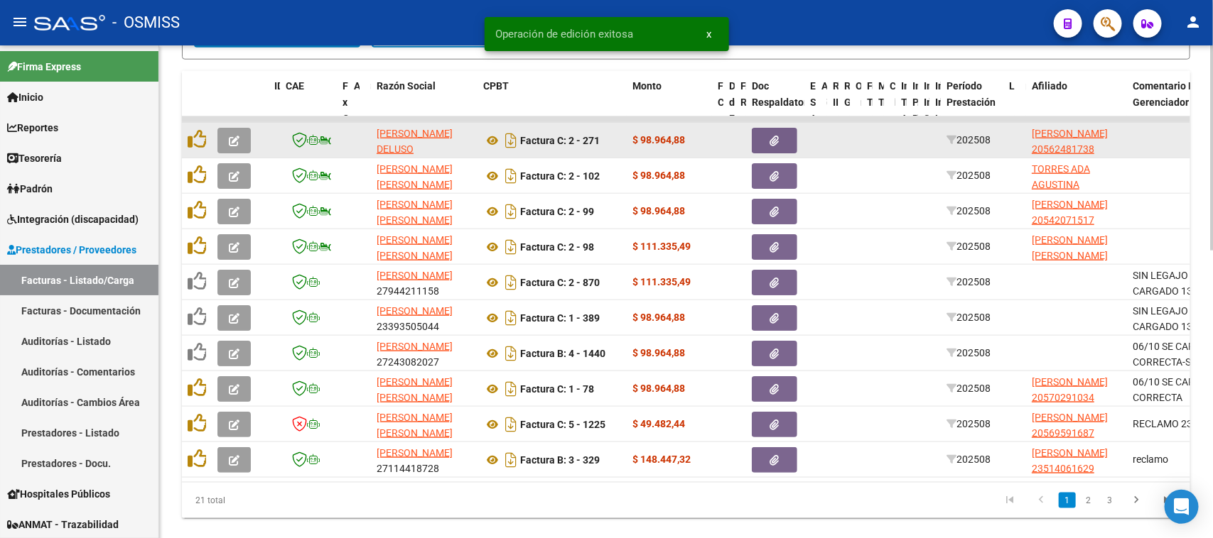
click at [239, 134] on span "button" at bounding box center [234, 140] width 11 height 13
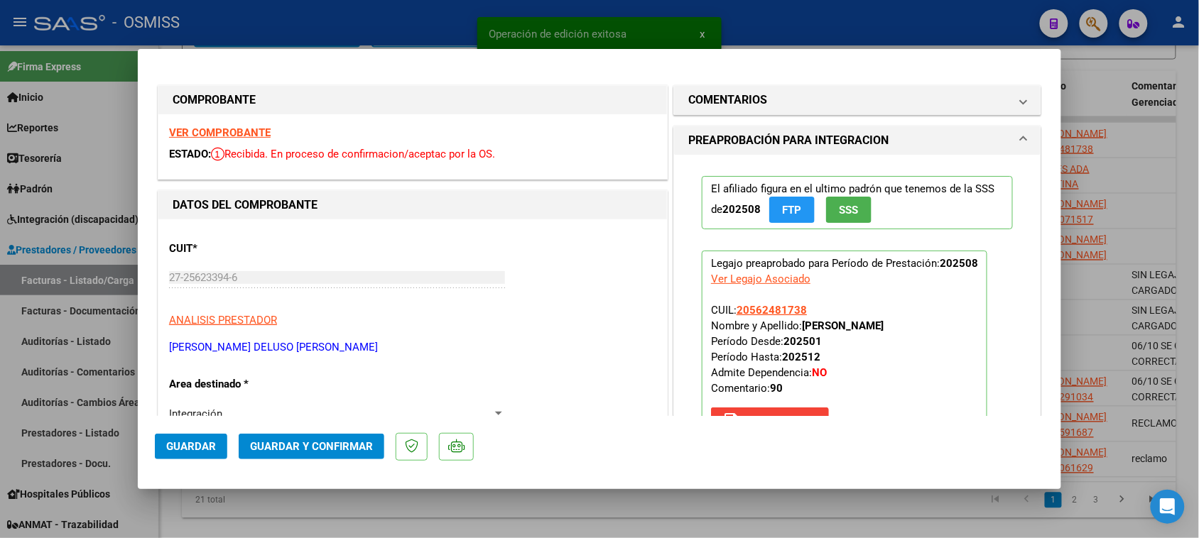
click at [252, 130] on strong "VER COMPROBANTE" at bounding box center [220, 132] width 102 height 13
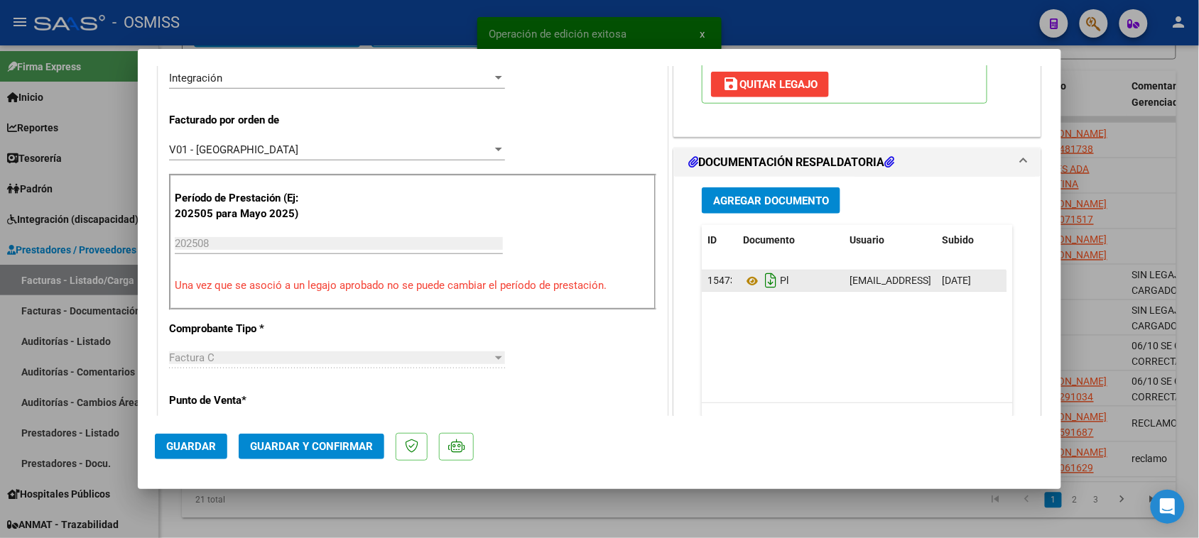
scroll to position [355, 0]
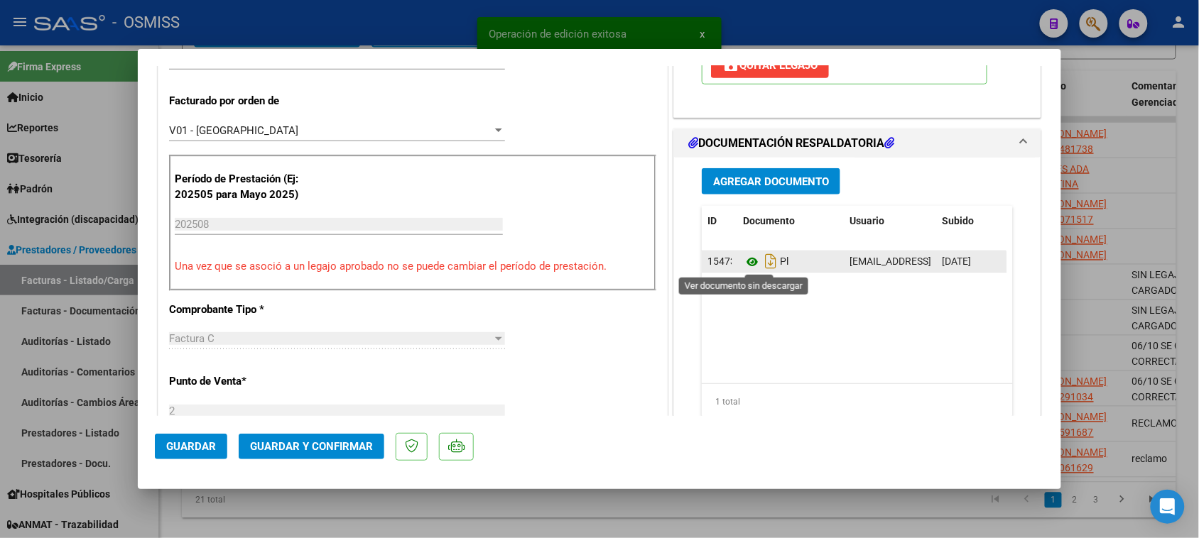
click at [744, 263] on icon at bounding box center [752, 262] width 18 height 17
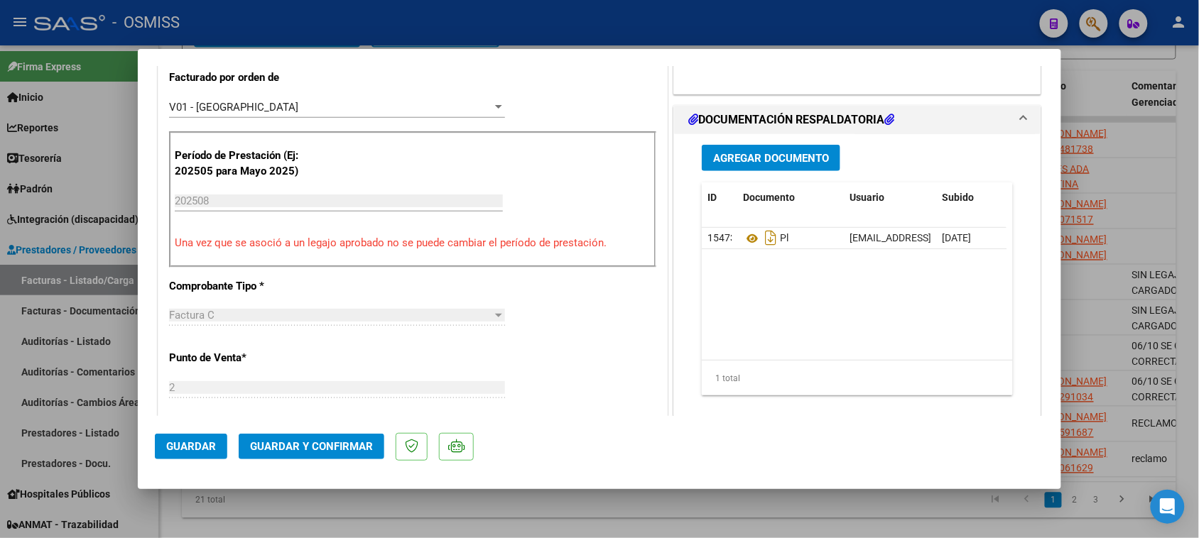
scroll to position [533, 0]
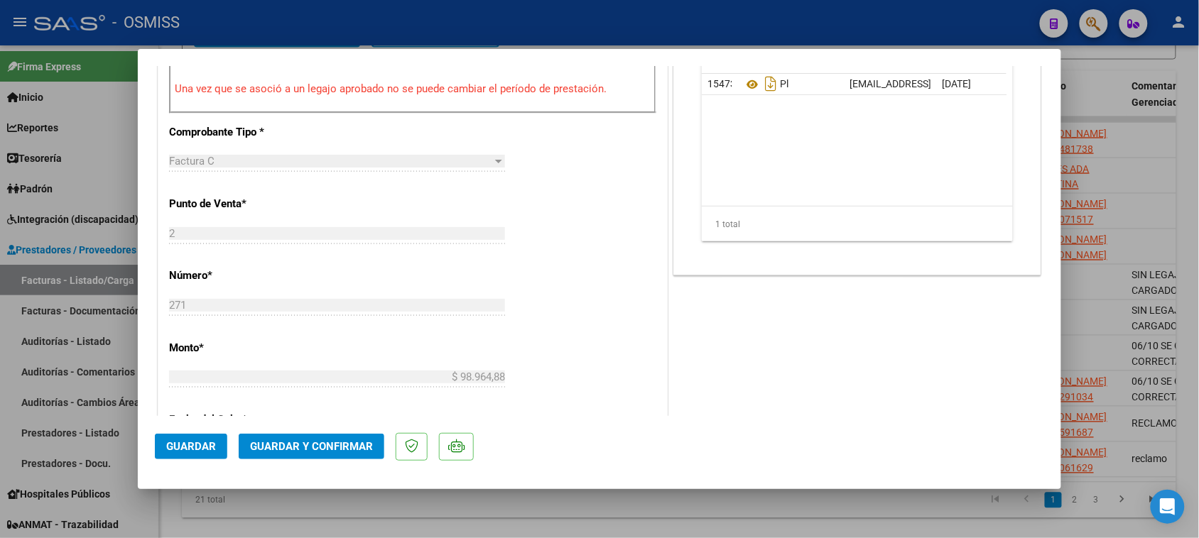
click at [343, 448] on span "Guardar y Confirmar" at bounding box center [311, 446] width 123 height 13
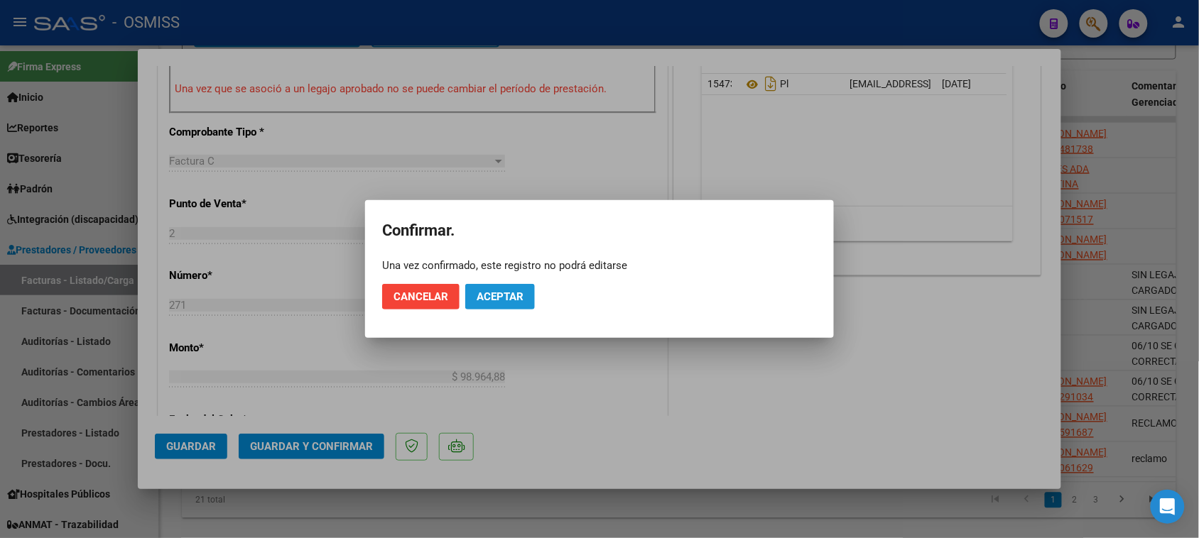
click at [490, 303] on button "Aceptar" at bounding box center [500, 297] width 70 height 26
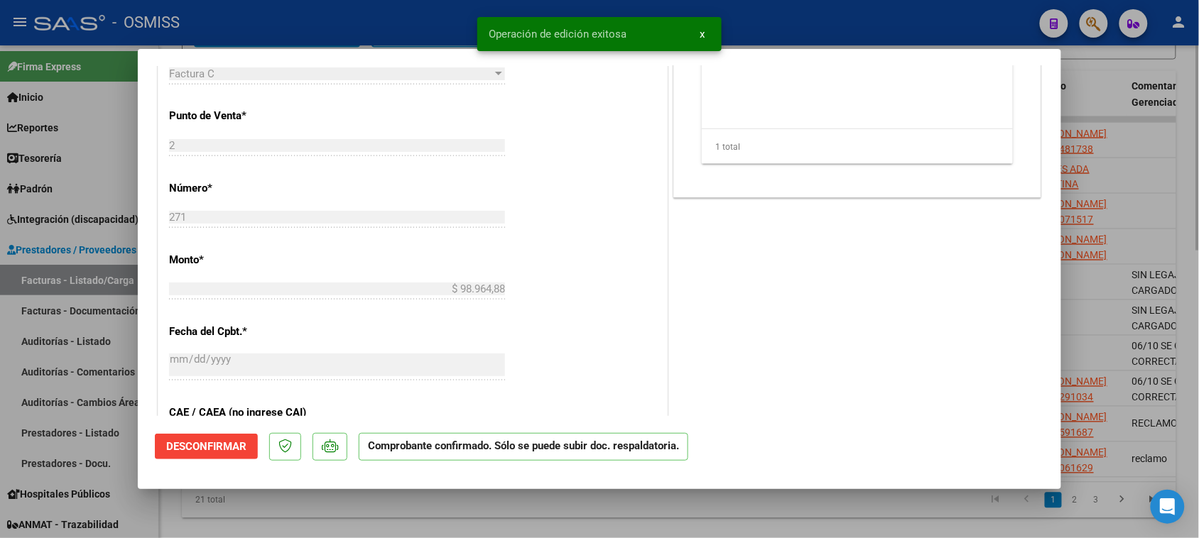
click at [683, 508] on div at bounding box center [599, 269] width 1199 height 538
type input "$ 0,00"
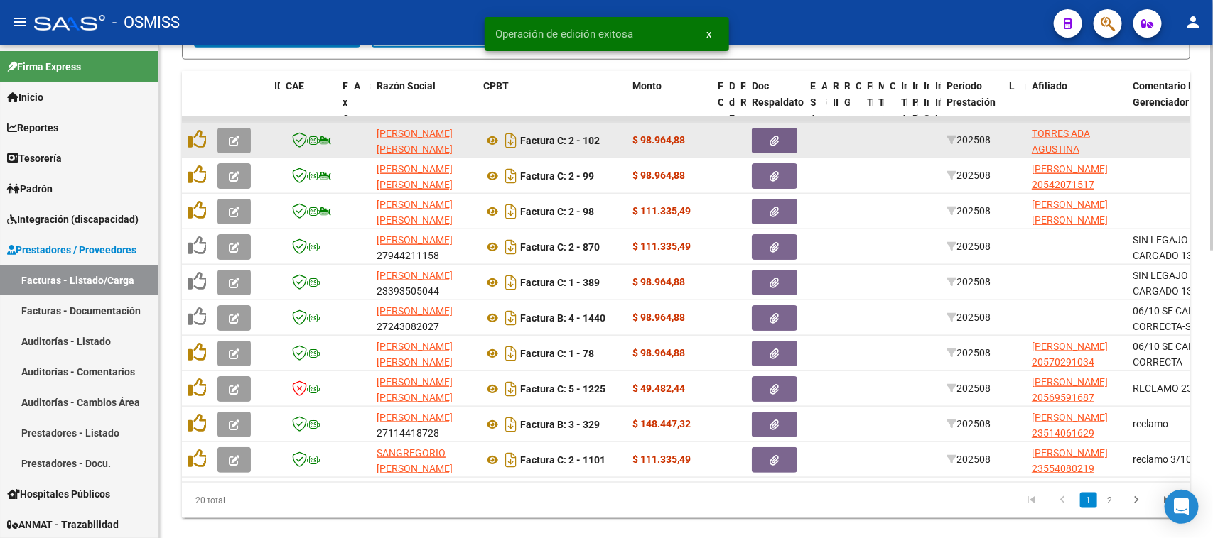
click at [233, 129] on button "button" at bounding box center [233, 141] width 33 height 26
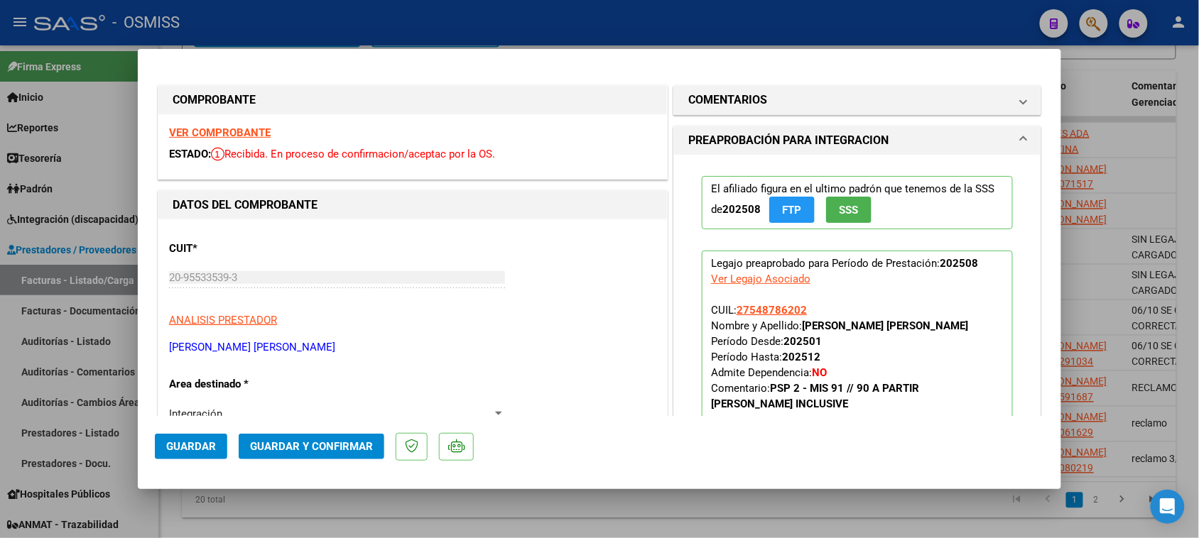
click at [259, 130] on strong "VER COMPROBANTE" at bounding box center [220, 132] width 102 height 13
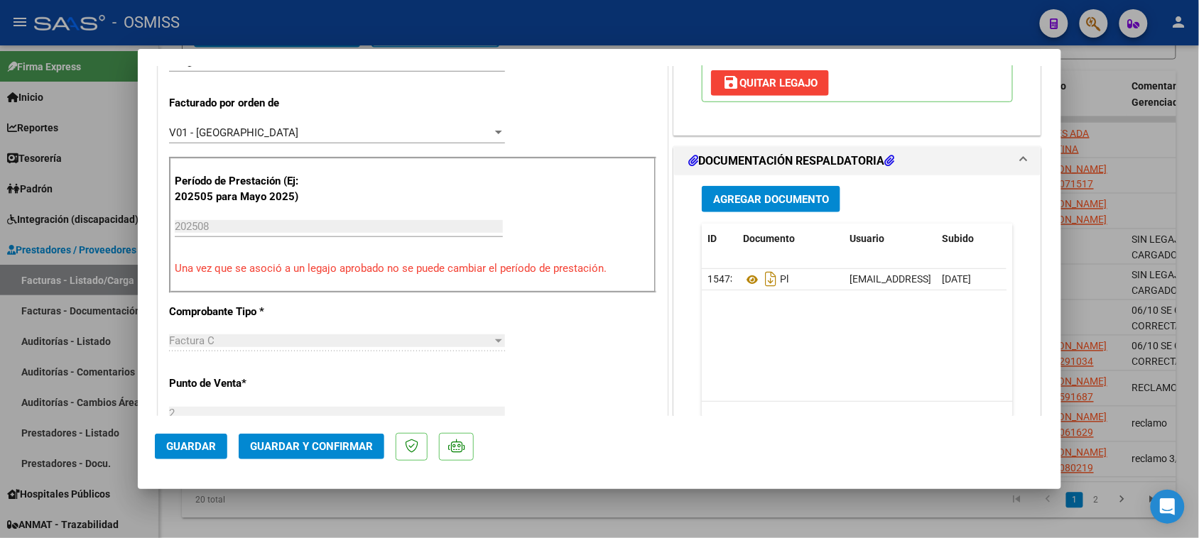
scroll to position [355, 0]
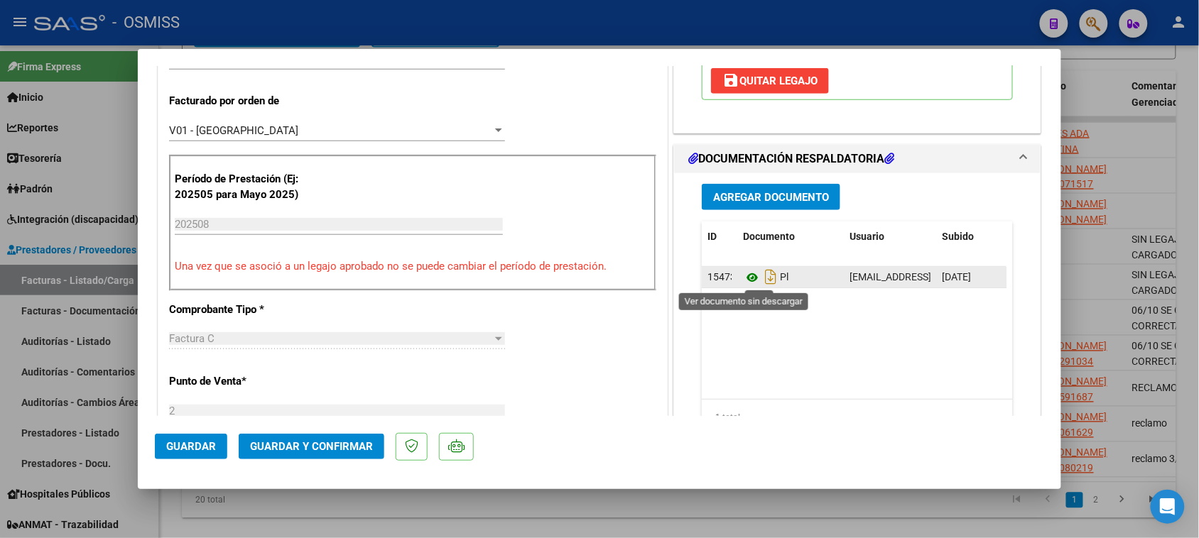
click at [744, 281] on icon at bounding box center [752, 277] width 18 height 17
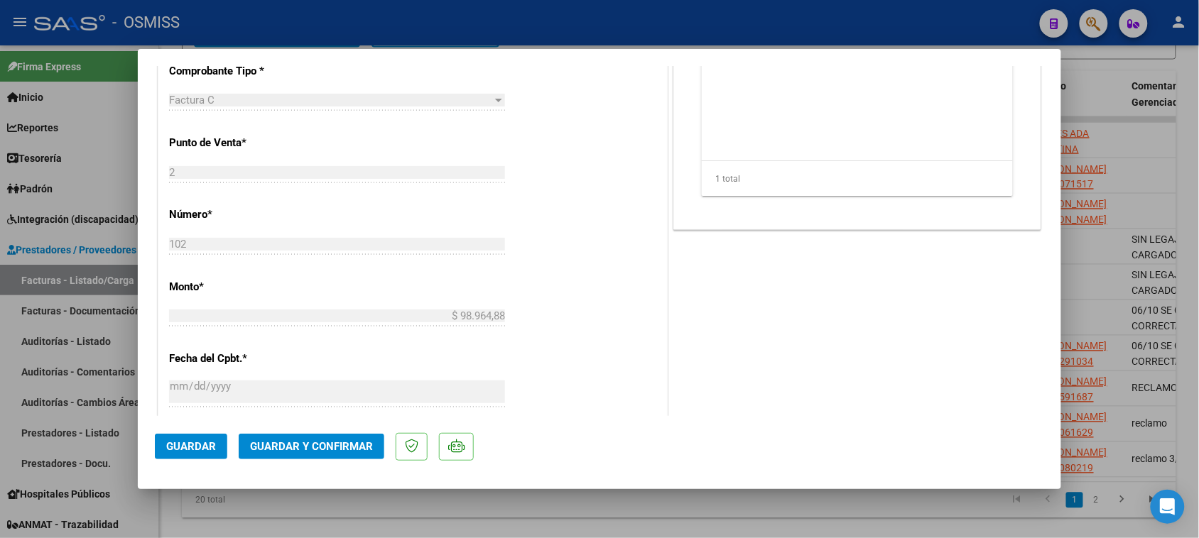
scroll to position [622, 0]
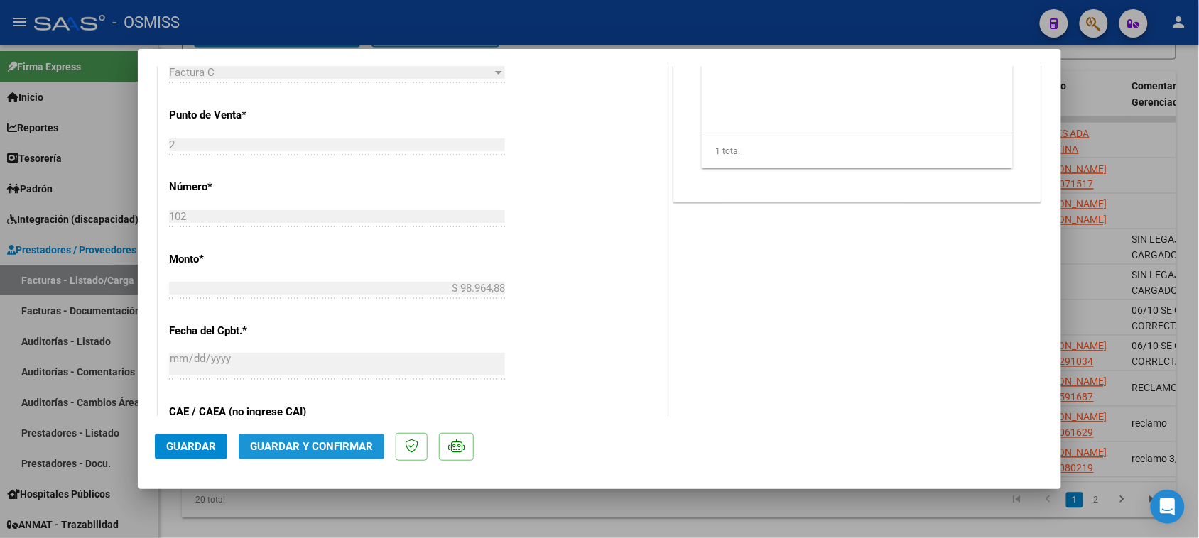
click at [363, 453] on button "Guardar y Confirmar" at bounding box center [312, 447] width 146 height 26
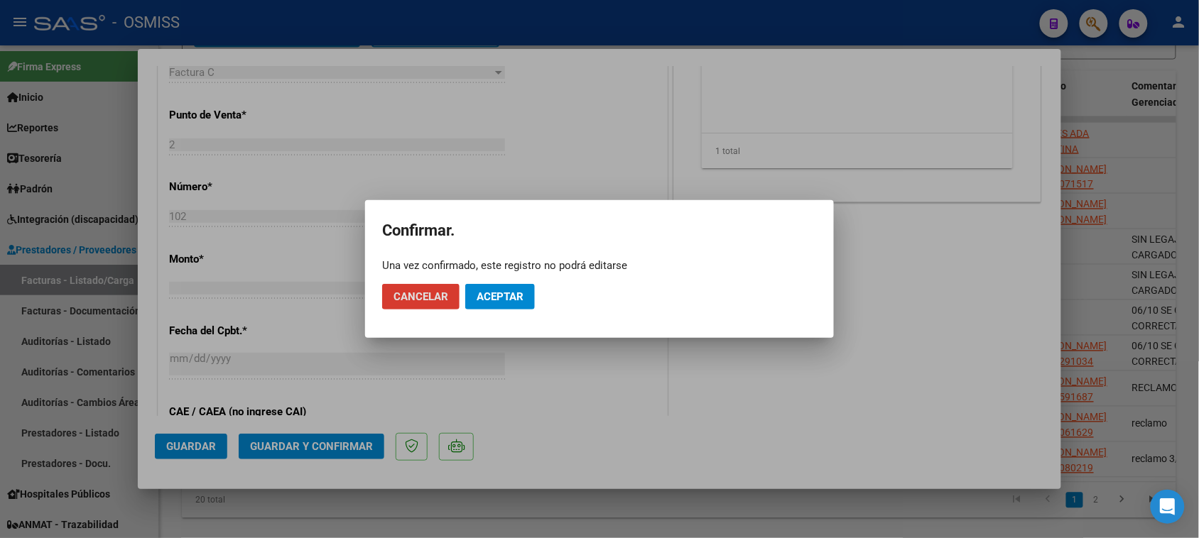
click at [494, 292] on span "Aceptar" at bounding box center [500, 297] width 47 height 13
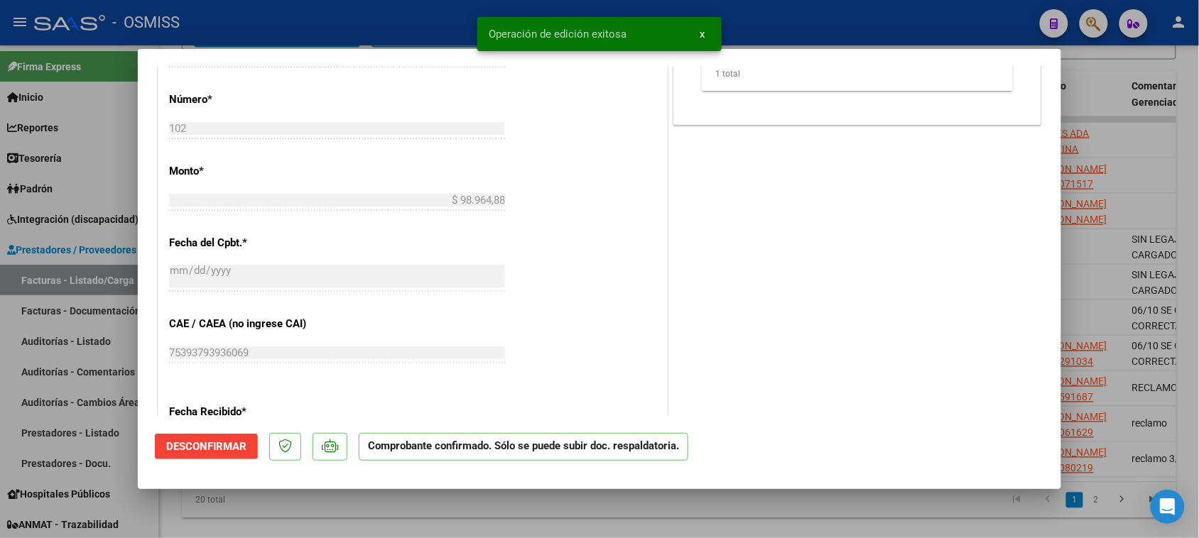
click at [502, 509] on div at bounding box center [599, 269] width 1199 height 538
type input "$ 0,00"
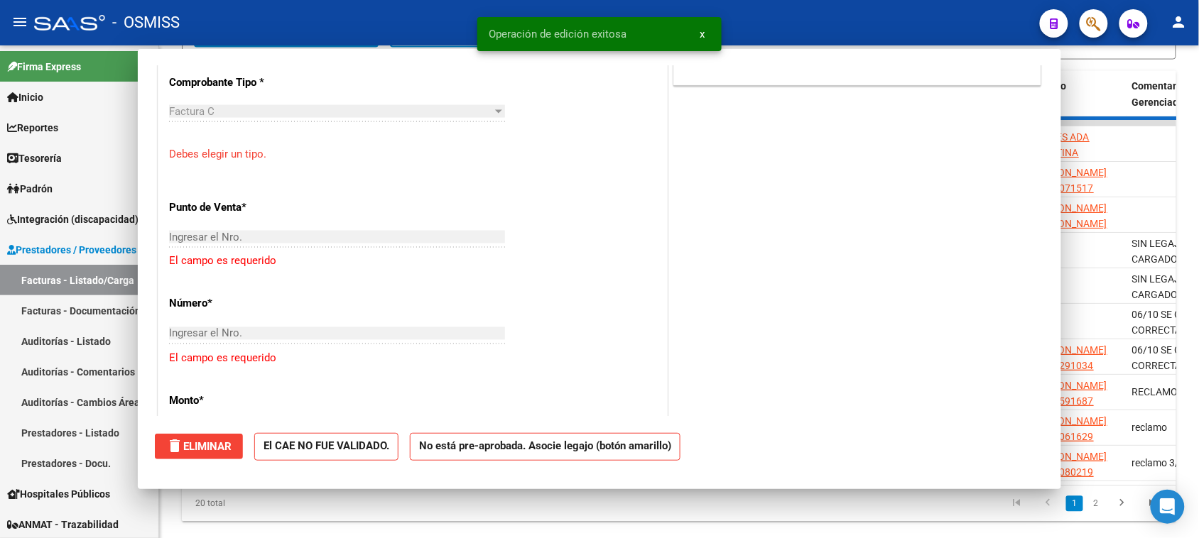
scroll to position [646, 0]
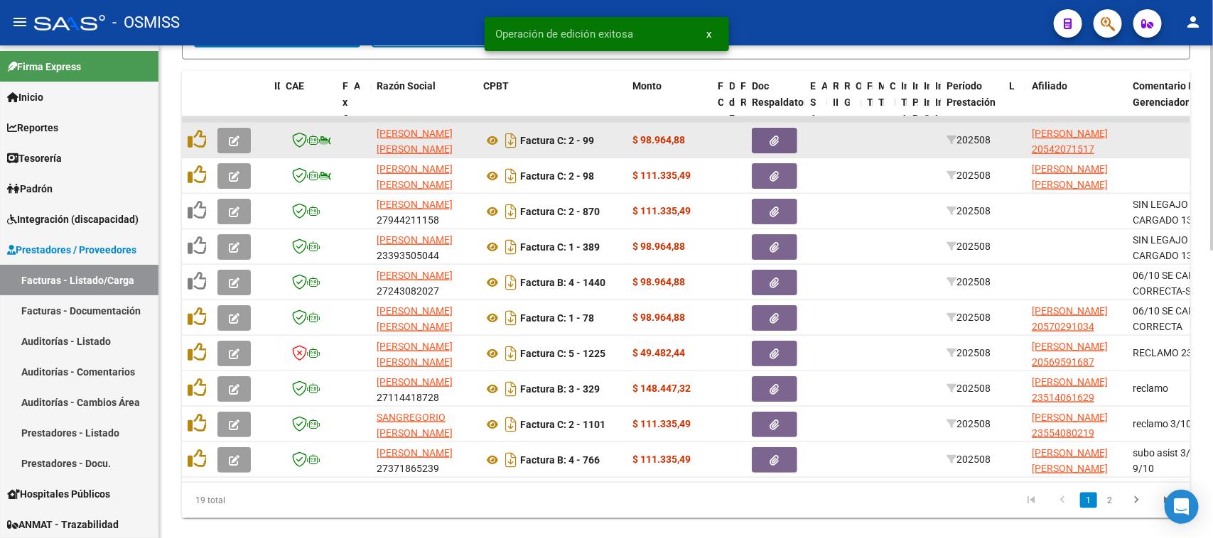
click at [243, 136] on button "button" at bounding box center [233, 141] width 33 height 26
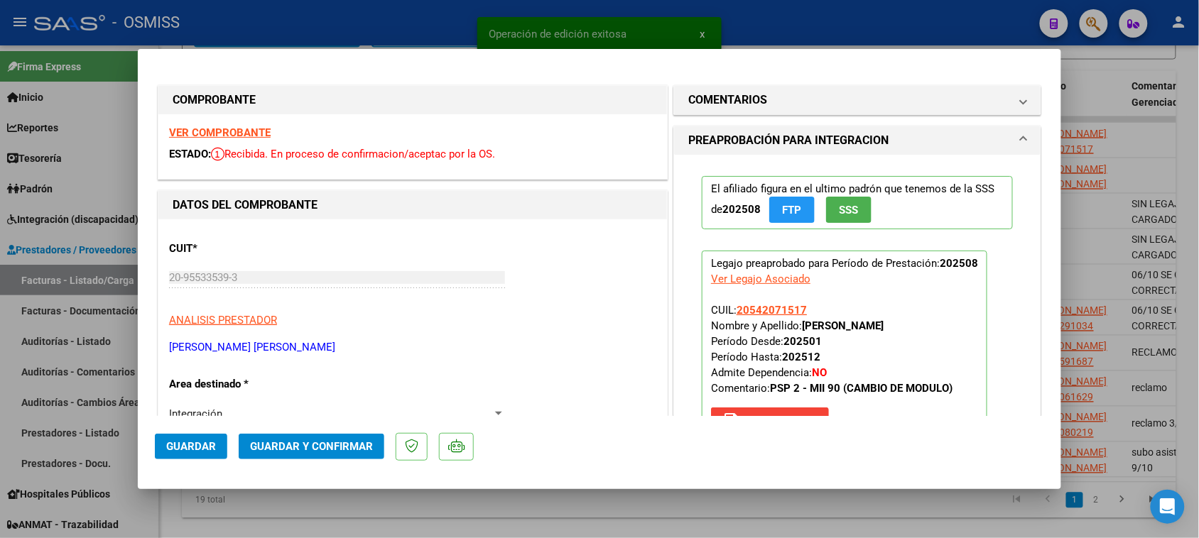
click at [254, 137] on strong "VER COMPROBANTE" at bounding box center [220, 132] width 102 height 13
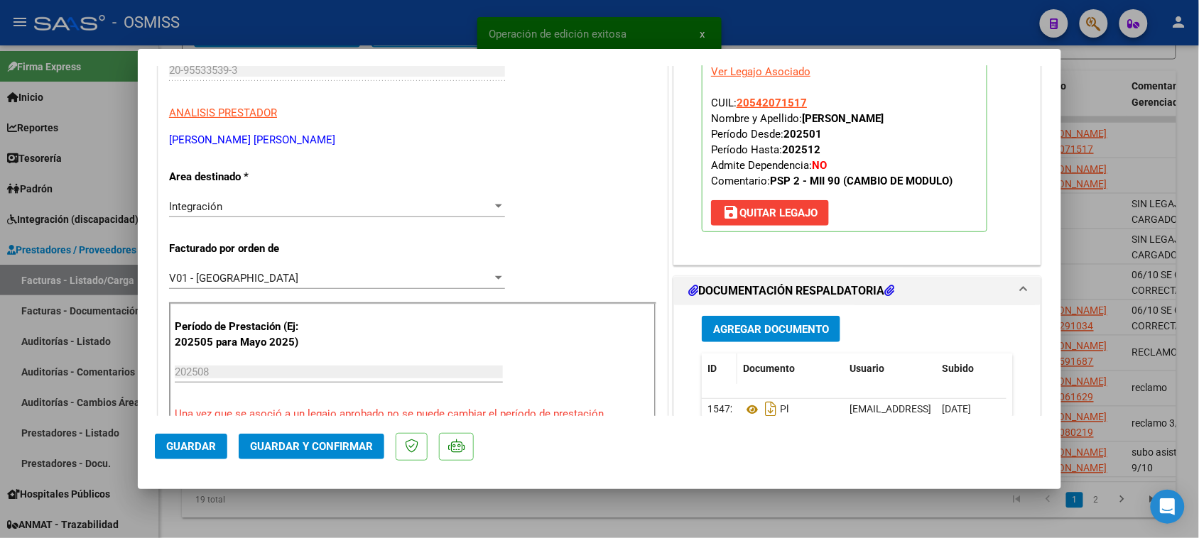
scroll to position [266, 0]
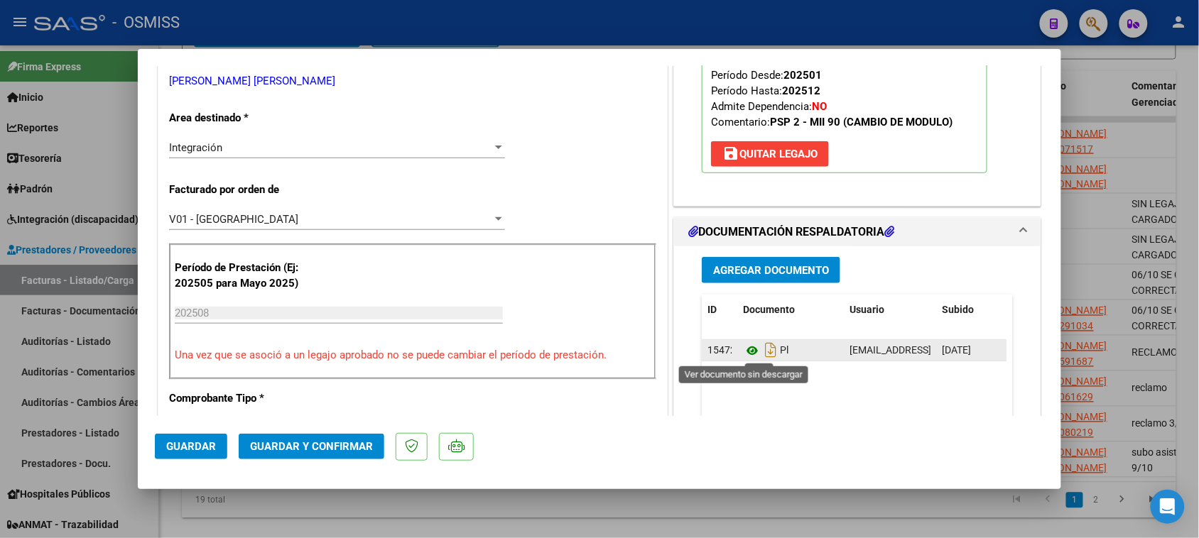
click at [747, 354] on icon at bounding box center [752, 350] width 18 height 17
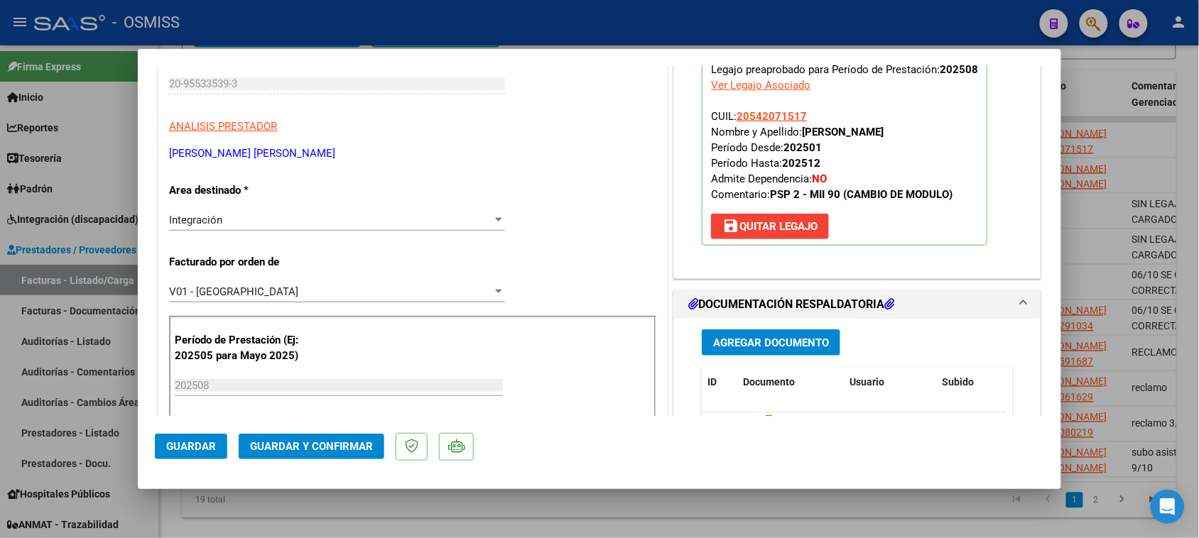
scroll to position [178, 0]
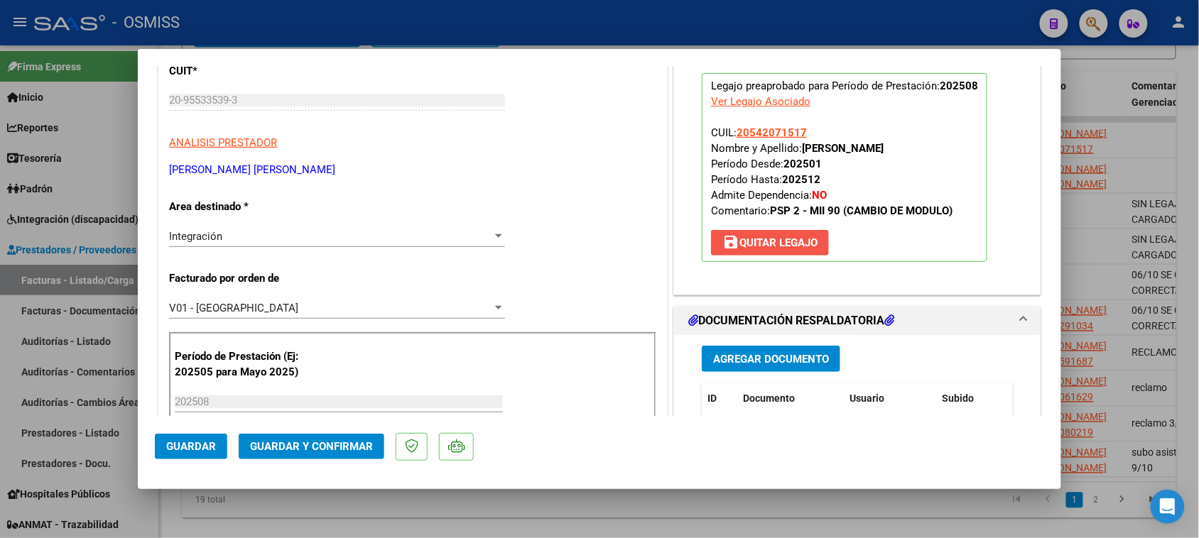
click at [754, 239] on span "save [PERSON_NAME]" at bounding box center [769, 243] width 95 height 13
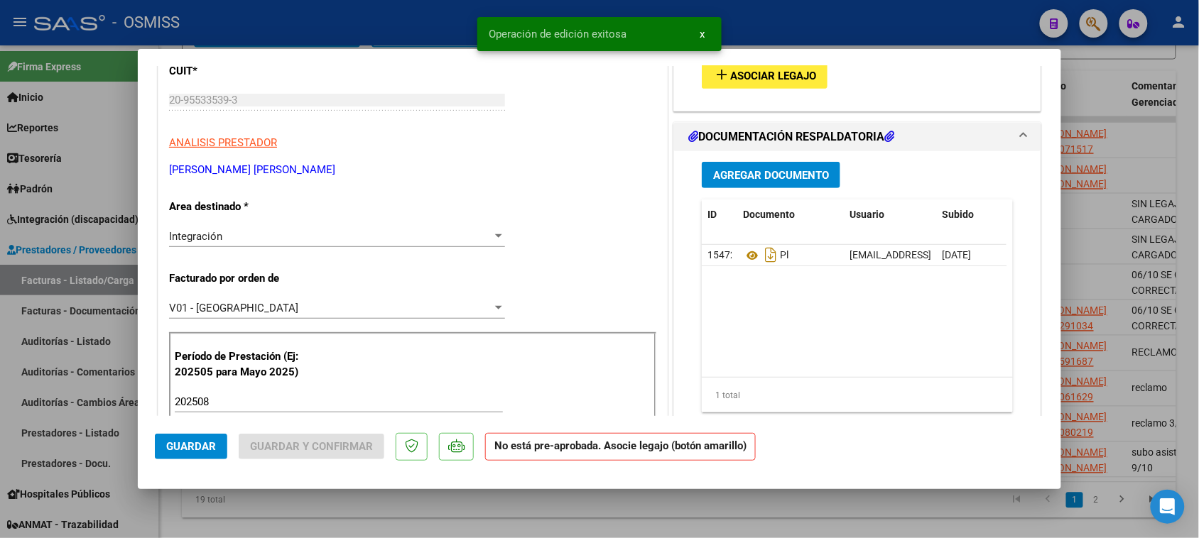
scroll to position [0, 0]
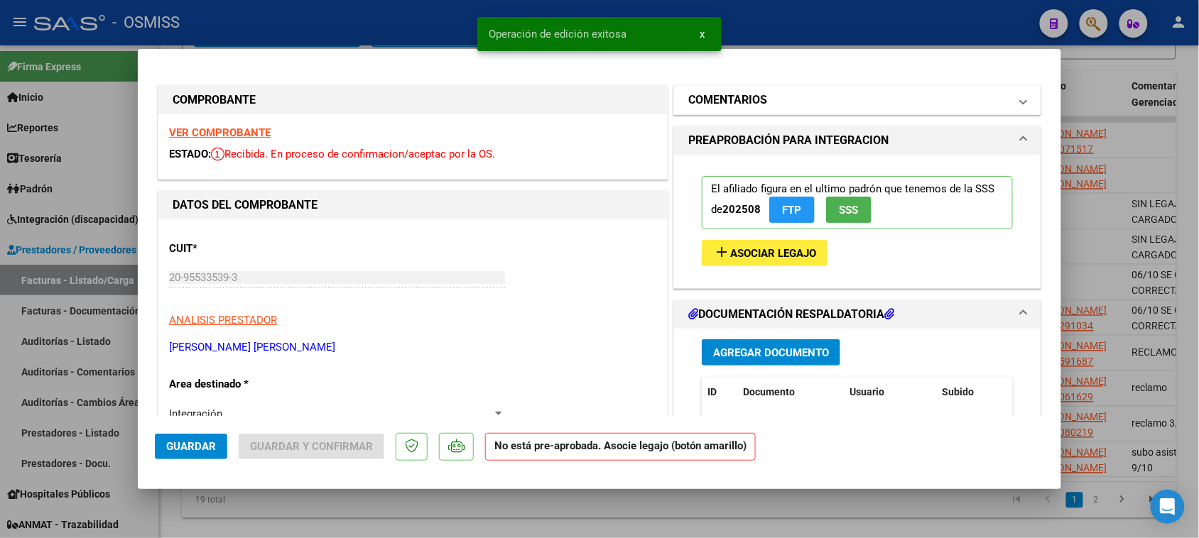
click at [729, 109] on mat-expansion-panel-header "COMENTARIOS" at bounding box center [857, 100] width 367 height 28
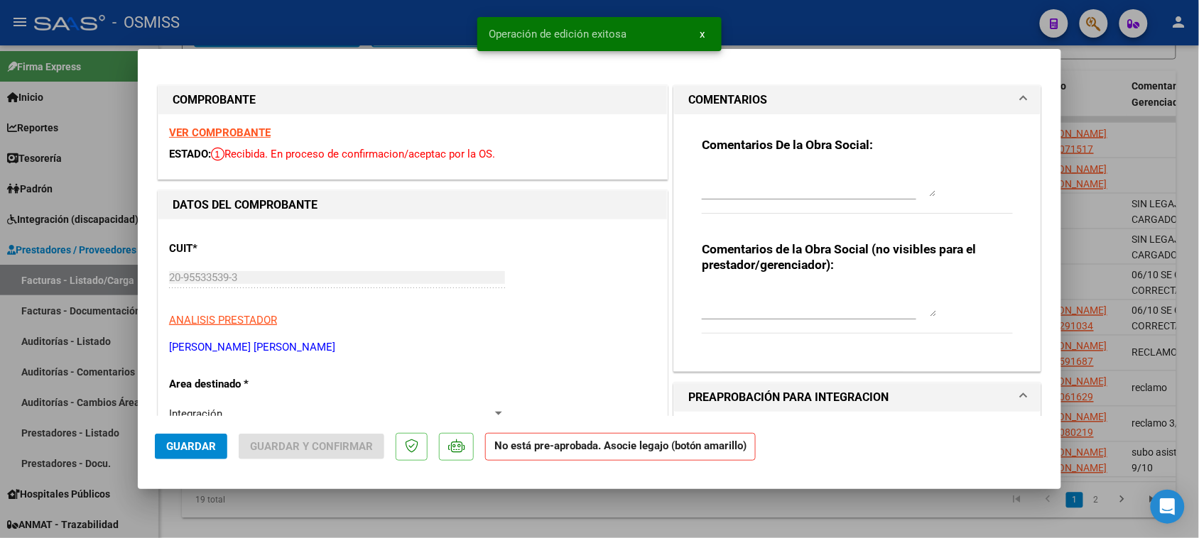
click at [779, 178] on textarea at bounding box center [819, 182] width 234 height 28
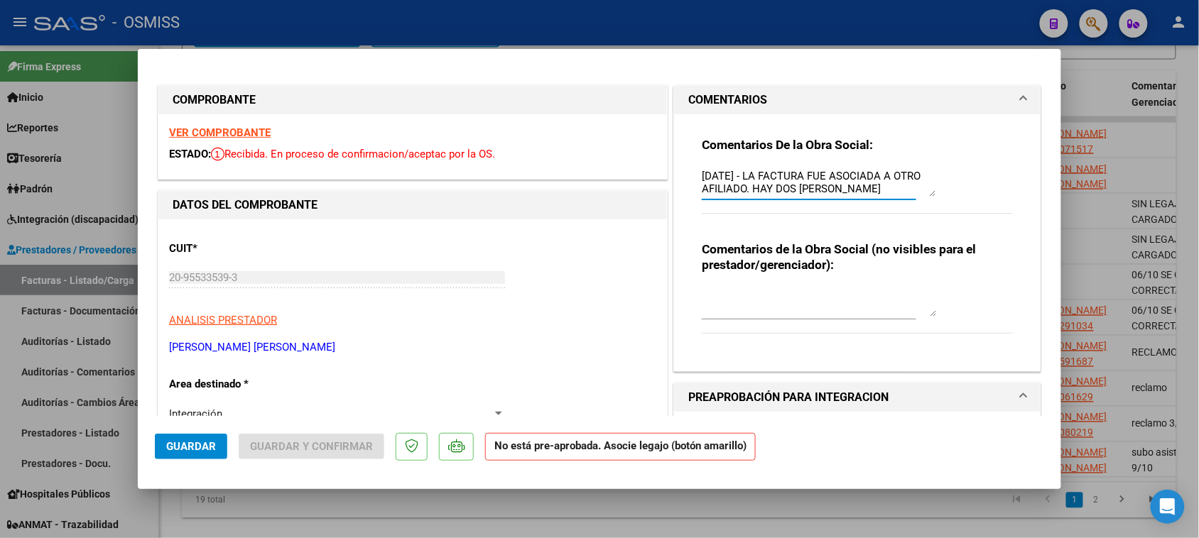
drag, startPoint x: 821, startPoint y: 189, endPoint x: 831, endPoint y: 193, distance: 10.6
click at [825, 192] on textarea "[DATE] - LA FACTURA FUE ASOCIADA A OTRO AFILIADO. HAY DOS [PERSON_NAME]" at bounding box center [819, 182] width 234 height 28
click at [865, 193] on textarea "[DATE] - LA FACTURA FUE ASOCIADA A OTRO AFILIADO. HAY DOS AFILIADOS CON EL APEL…" at bounding box center [819, 182] width 234 height 28
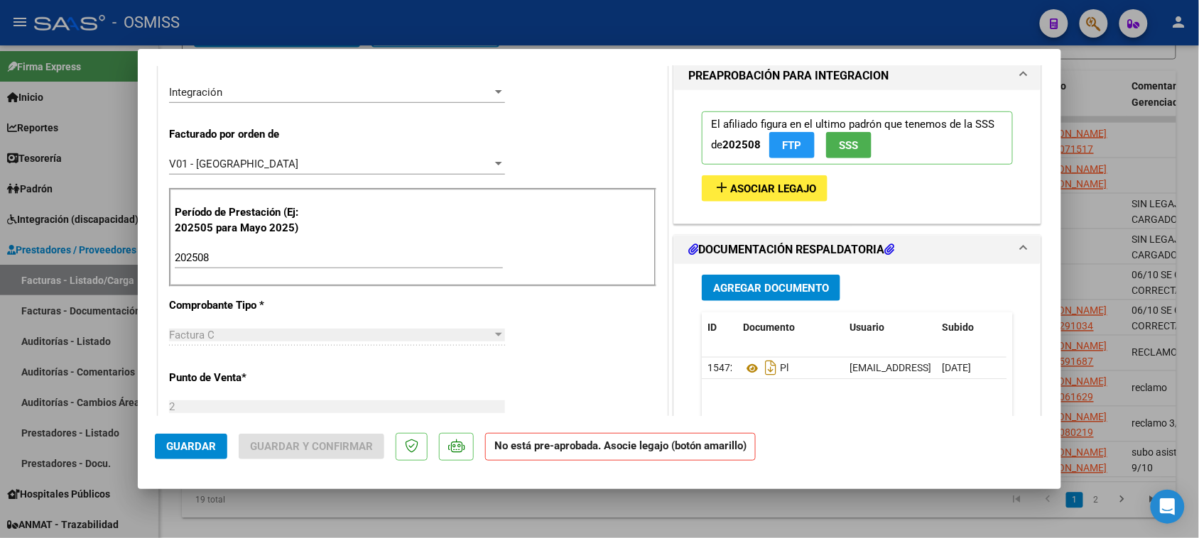
scroll to position [266, 0]
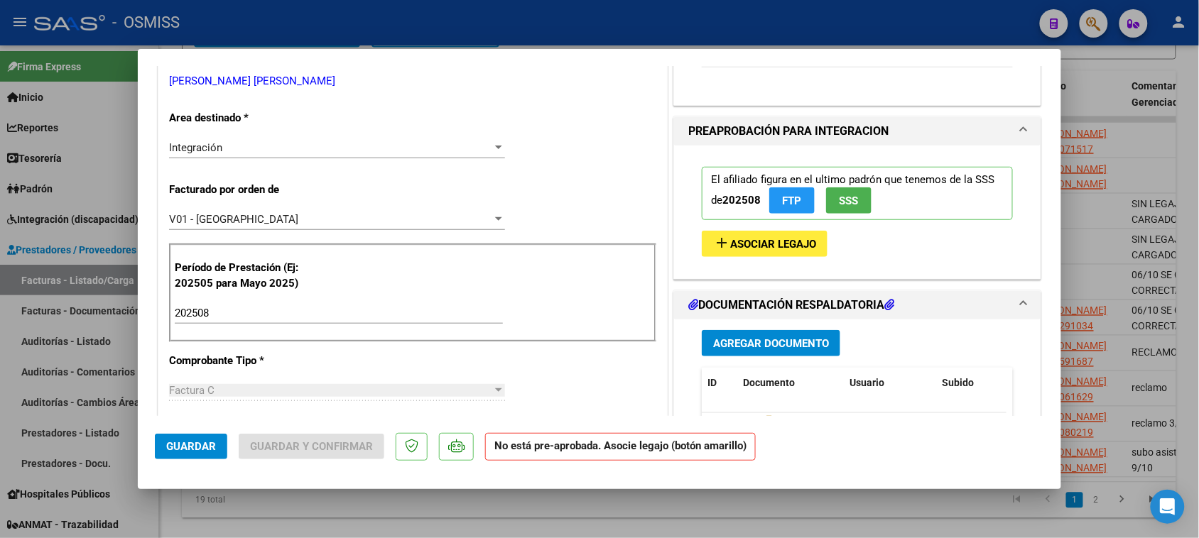
click at [776, 247] on span "Asociar Legajo" at bounding box center [773, 244] width 86 height 13
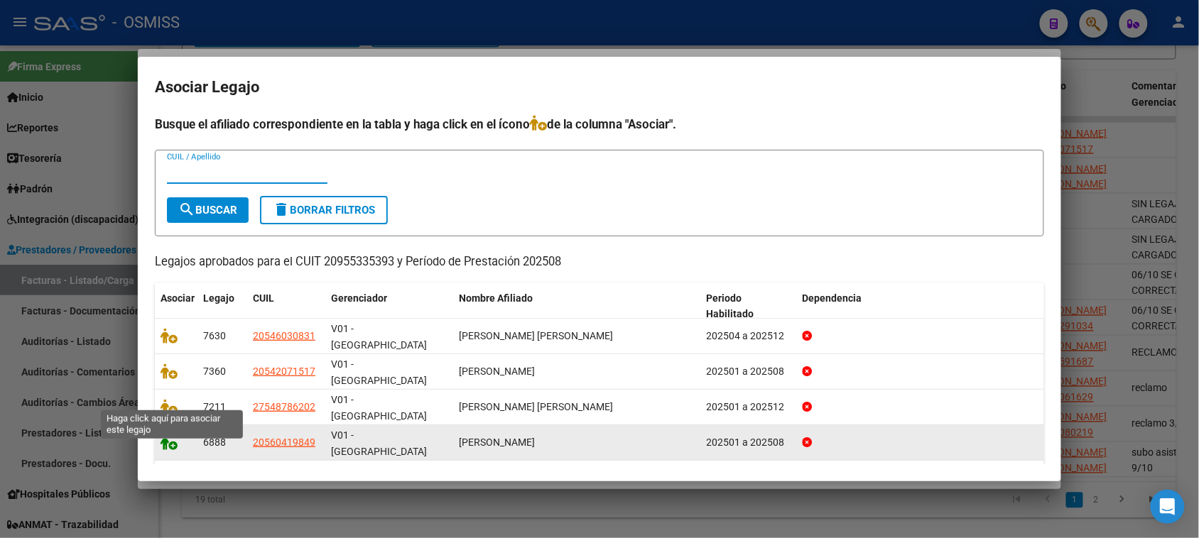
click at [170, 435] on icon at bounding box center [169, 443] width 17 height 16
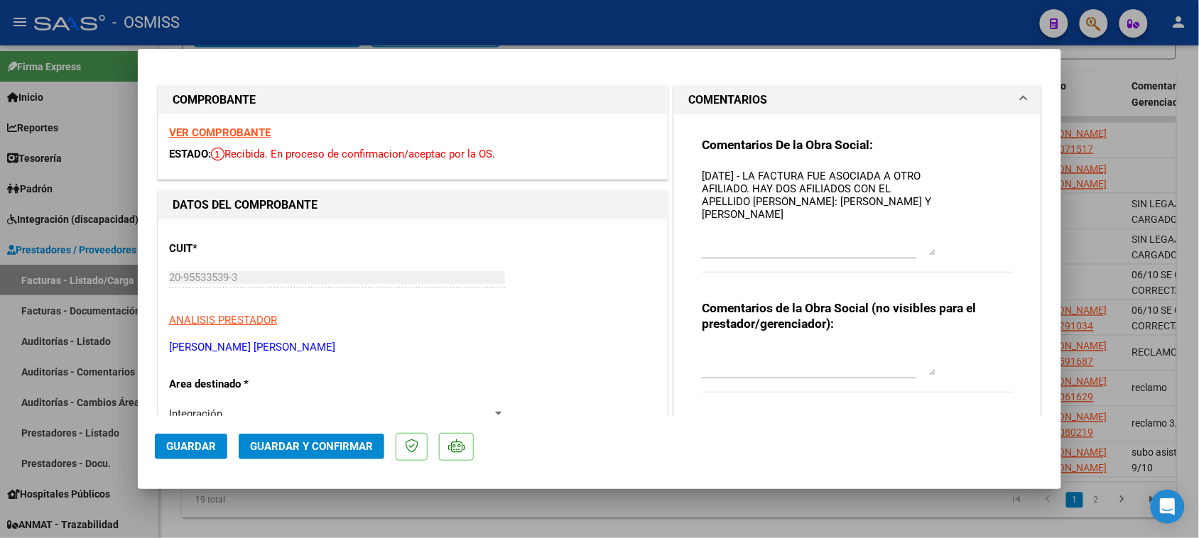
scroll to position [0, 0]
drag, startPoint x: 918, startPoint y: 196, endPoint x: 889, endPoint y: 238, distance: 51.0
click at [911, 256] on textarea "[DATE] - LA FACTURA FUE ASOCIADA A OTRO AFILIADO. HAY DOS AFILIADOS CON EL APEL…" at bounding box center [819, 211] width 234 height 87
click at [874, 203] on textarea "[DATE] - LA FACTURA FUE ASOCIADA A OTRO AFILIADO. HAY DOS AFILIADOS CON EL APEL…" at bounding box center [819, 212] width 234 height 89
type textarea "[DATE] - LA FACTURA FUE ASOCIADA A OTRO AFILIADO. HAY DOS AFILIADOS CON EL APEL…"
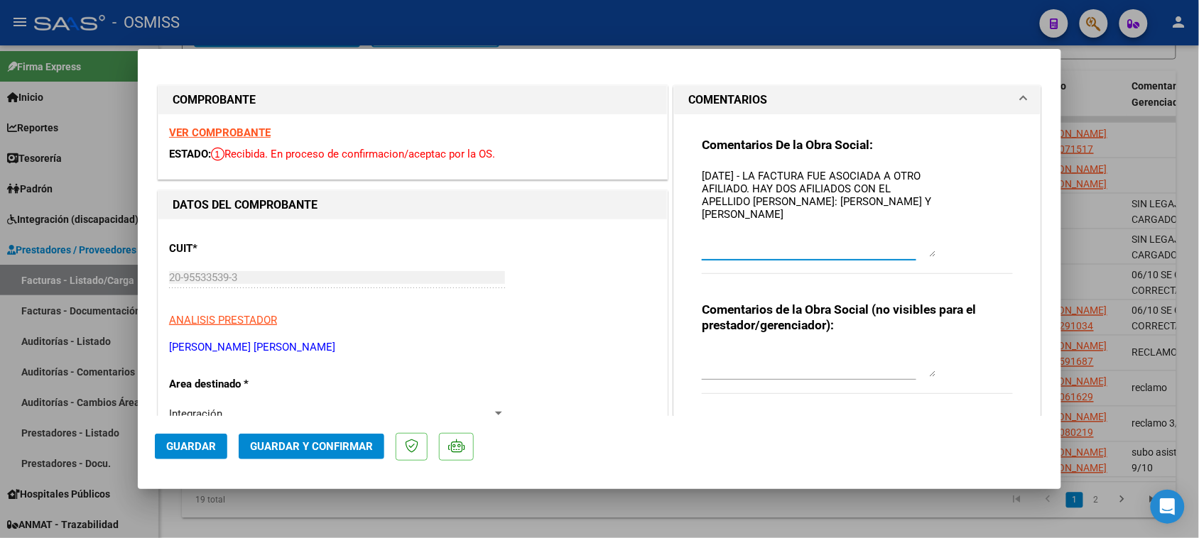
click at [202, 455] on button "Guardar" at bounding box center [191, 447] width 72 height 26
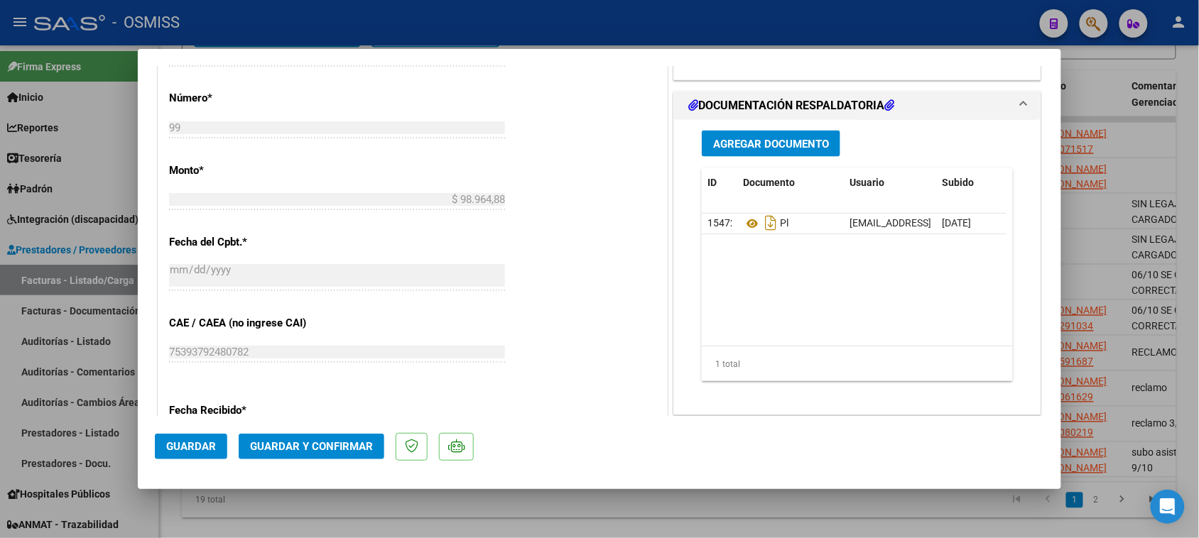
scroll to position [622, 0]
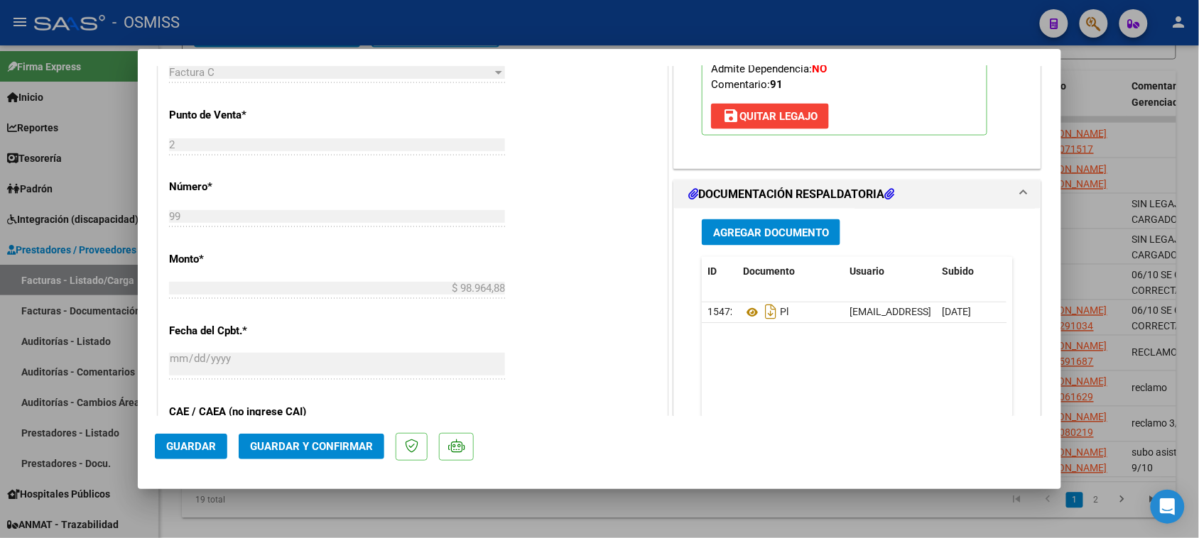
click at [302, 448] on span "Guardar y Confirmar" at bounding box center [311, 446] width 123 height 13
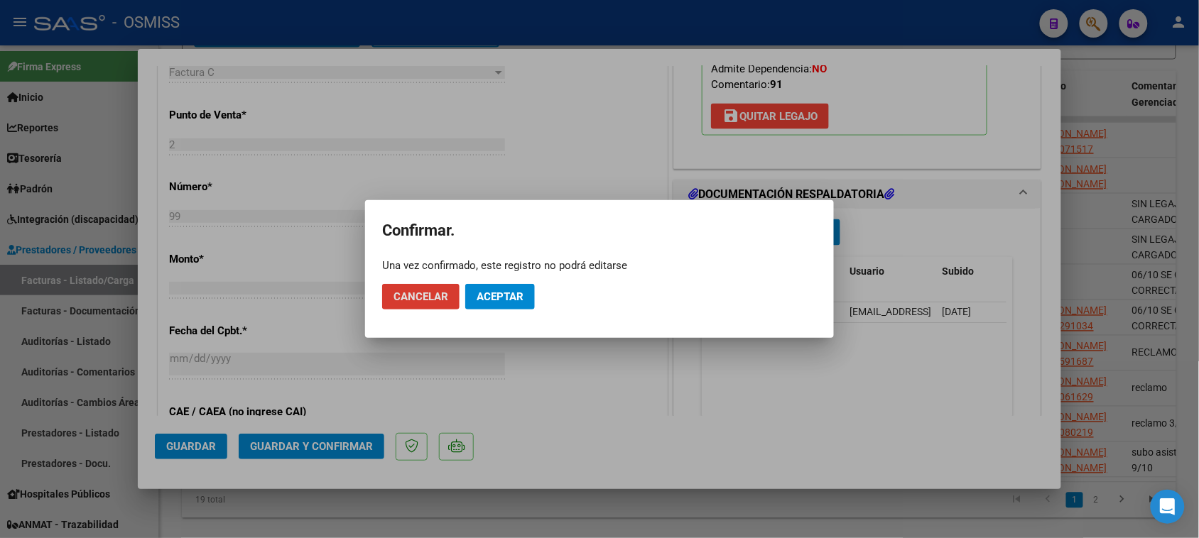
click at [506, 302] on span "Aceptar" at bounding box center [500, 297] width 47 height 13
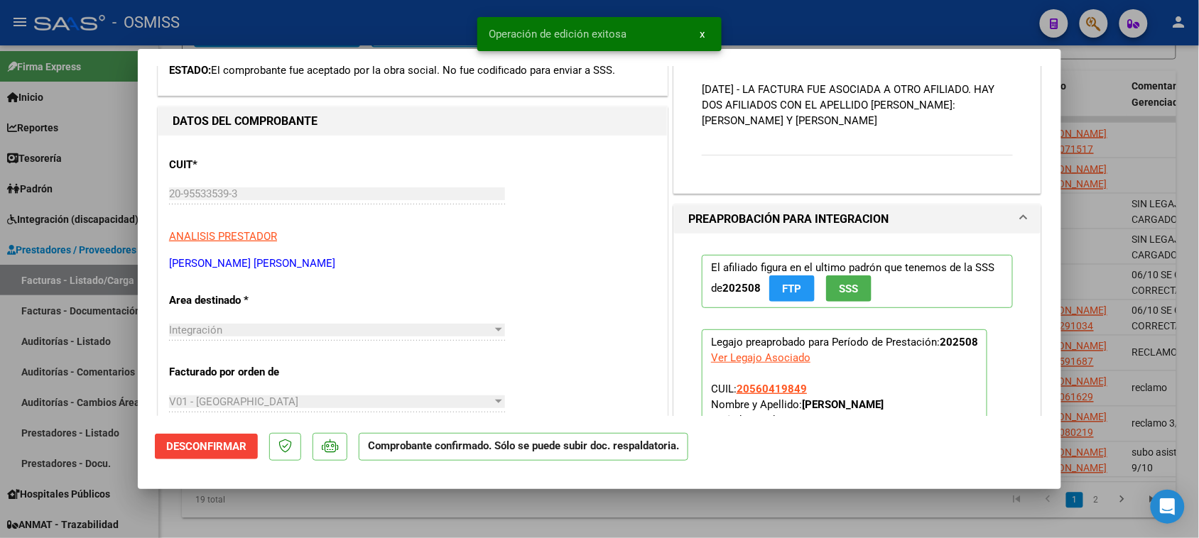
scroll to position [0, 0]
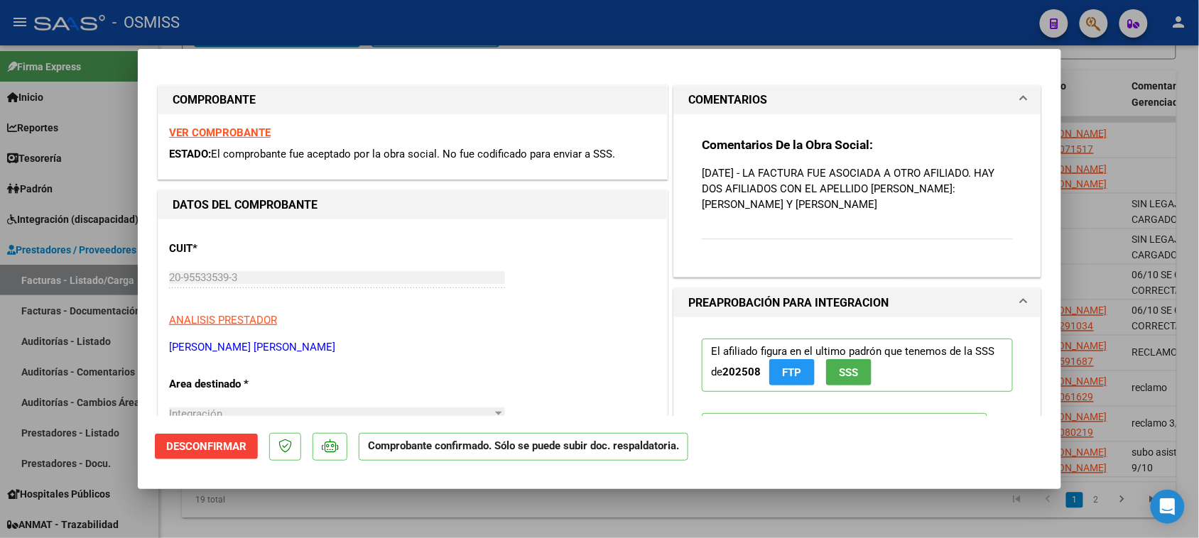
click at [986, 173] on p "[DATE] - LA FACTURA FUE ASOCIADA A OTRO AFILIADO. HAY DOS AFILIADOS CON EL APEL…" at bounding box center [857, 189] width 311 height 47
click at [986, 175] on p "[DATE] - LA FACTURA FUE ASOCIADA A OTRO AFILIADO. HAY DOS AFILIADOS CON EL APEL…" at bounding box center [857, 189] width 311 height 47
click at [985, 172] on p "[DATE] - LA FACTURA FUE ASOCIADA A OTRO AFILIADO. HAY DOS AFILIADOS CON EL APEL…" at bounding box center [857, 189] width 311 height 47
click at [963, 175] on p "[DATE] - LA FACTURA FUE ASOCIADA A OTRO AFILIADO. HAY DOS AFILIADOS CON EL APEL…" at bounding box center [857, 189] width 311 height 47
click at [985, 174] on p "[DATE] - LA FACTURA FUE ASOCIADA A OTRO AFILIADO. HAY DOS AFILIADOS CON EL APEL…" at bounding box center [857, 189] width 311 height 47
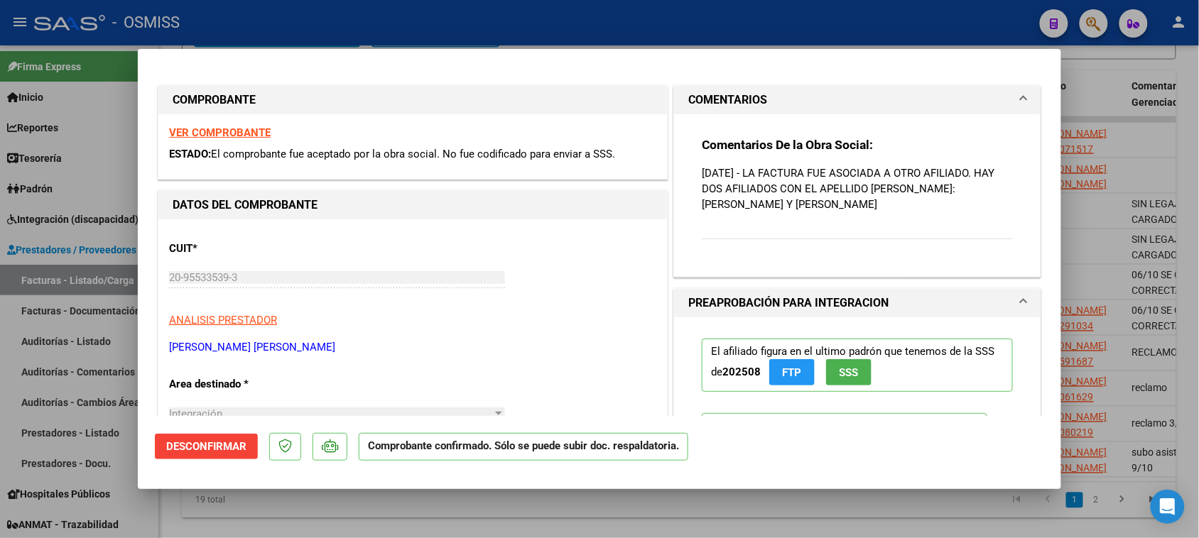
click at [982, 174] on p "[DATE] - LA FACTURA FUE ASOCIADA A OTRO AFILIADO. HAY DOS AFILIADOS CON EL APEL…" at bounding box center [857, 189] width 311 height 47
click at [986, 169] on p "[DATE] - LA FACTURA FUE ASOCIADA A OTRO AFILIADO. HAY DOS AFILIADOS CON EL APEL…" at bounding box center [857, 189] width 311 height 47
click at [961, 171] on p "[DATE] - LA FACTURA FUE ASOCIADA A OTRO AFILIADO. HAY DOS AFILIADOS CON EL APEL…" at bounding box center [857, 189] width 311 height 47
click at [936, 171] on p "[DATE] - LA FACTURA FUE ASOCIADA A OTRO AFILIADO. HAY DOS AFILIADOS CON EL APEL…" at bounding box center [857, 189] width 311 height 47
drag, startPoint x: 929, startPoint y: 183, endPoint x: 928, endPoint y: 193, distance: 9.3
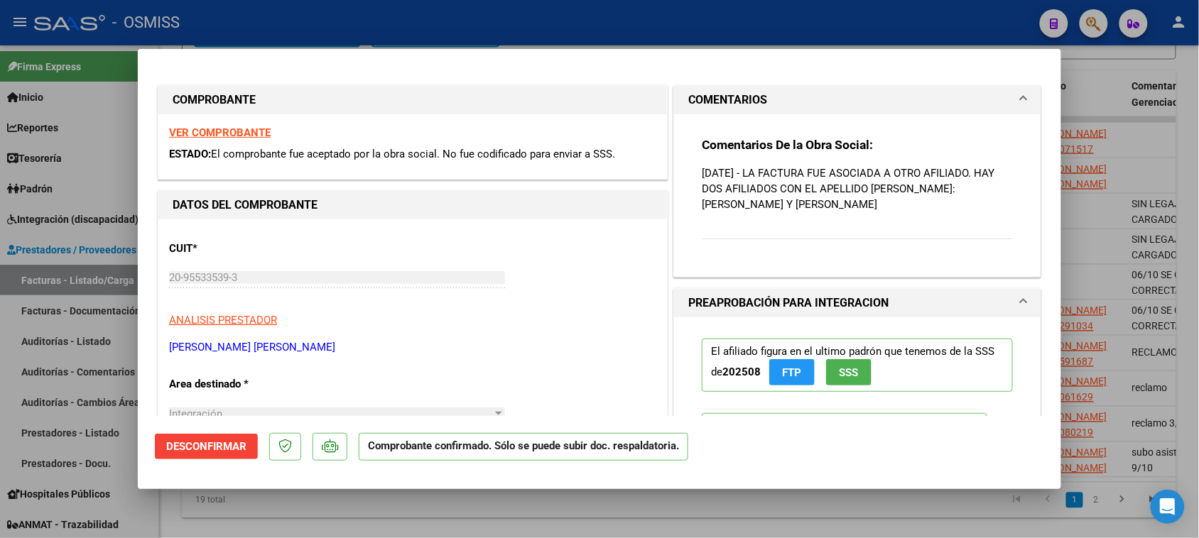
click at [929, 185] on p "[DATE] - LA FACTURA FUE ASOCIADA A OTRO AFILIADO. HAY DOS AFILIADOS CON EL APEL…" at bounding box center [857, 189] width 311 height 47
click at [923, 197] on p "[DATE] - LA FACTURA FUE ASOCIADA A OTRO AFILIADO. HAY DOS AFILIADOS CON EL APEL…" at bounding box center [857, 189] width 311 height 47
click at [921, 200] on p "[DATE] - LA FACTURA FUE ASOCIADA A OTRO AFILIADO. HAY DOS AFILIADOS CON EL APEL…" at bounding box center [857, 189] width 311 height 47
click at [190, 442] on span "Desconfirmar" at bounding box center [206, 446] width 80 height 13
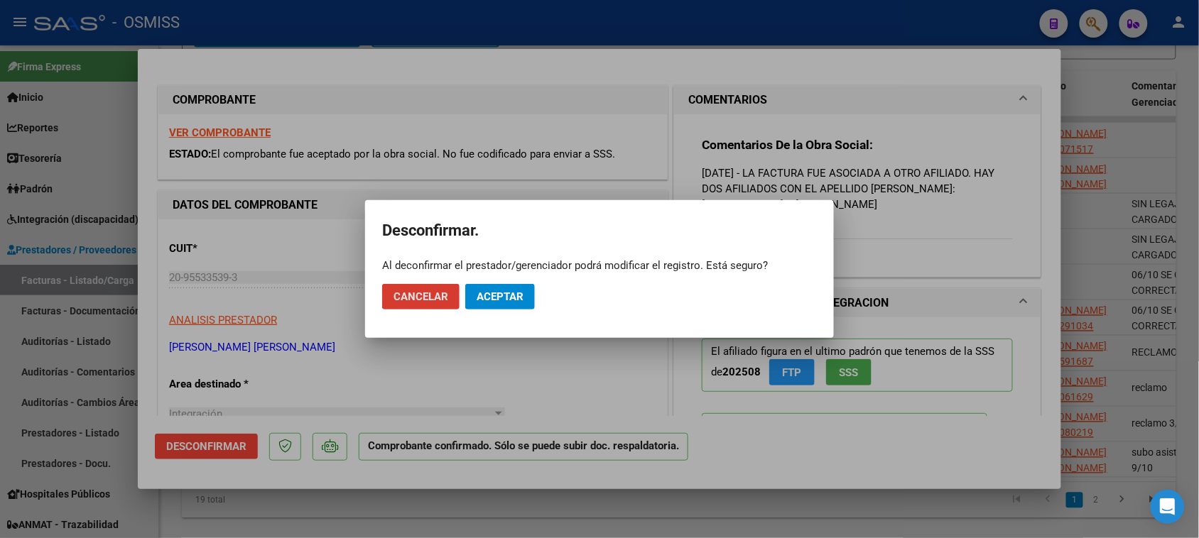
click at [487, 293] on span "Aceptar" at bounding box center [500, 297] width 47 height 13
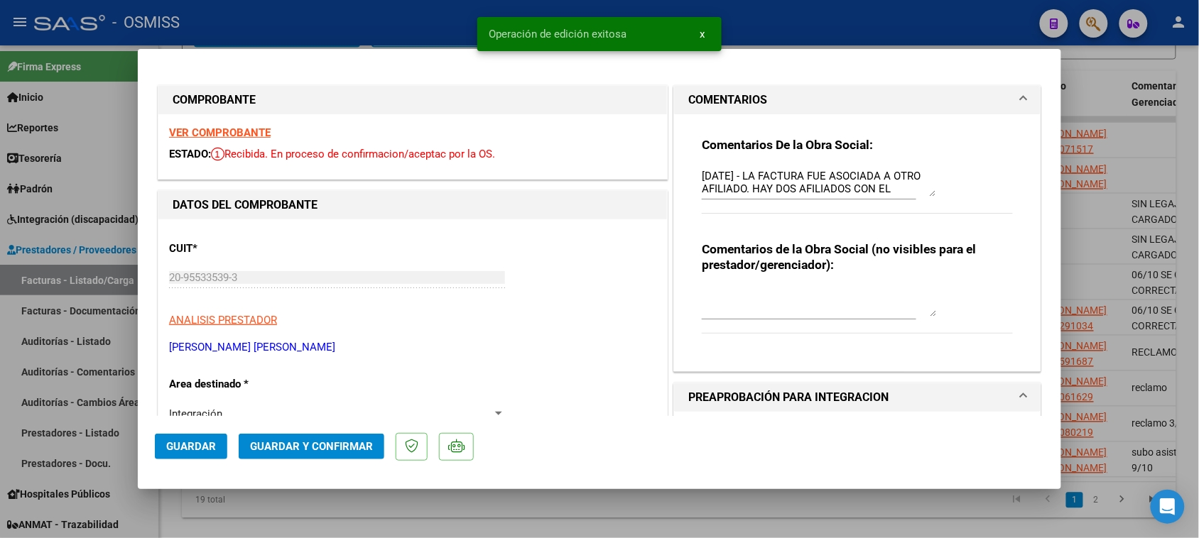
drag, startPoint x: 853, startPoint y: 182, endPoint x: 863, endPoint y: 181, distance: 10.0
click at [854, 182] on textarea "[DATE] - LA FACTURA FUE ASOCIADA A OTRO AFILIADO. HAY DOS AFILIADOS CON EL APEL…" at bounding box center [819, 182] width 234 height 28
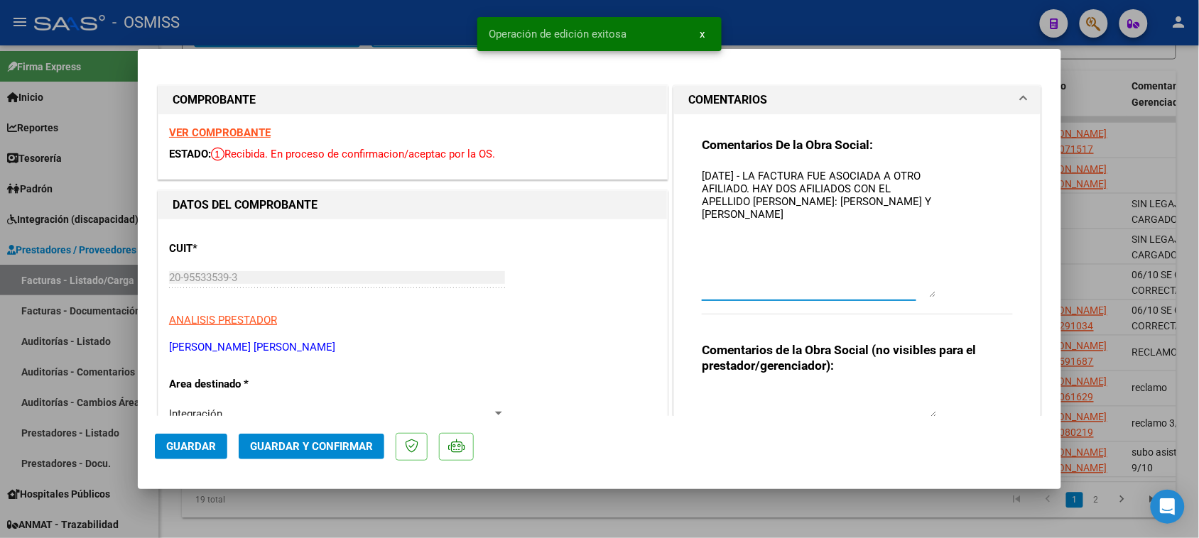
drag, startPoint x: 925, startPoint y: 193, endPoint x: 933, endPoint y: 293, distance: 101.2
click at [933, 293] on div "Comentarios De la Obra Social: [DATE] - LA FACTURA FUE ASOCIADA A OTRO AFILIADO…" at bounding box center [857, 233] width 311 height 193
drag, startPoint x: 771, startPoint y: 190, endPoint x: 779, endPoint y: 193, distance: 8.3
click at [771, 193] on textarea "[DATE] - LA FACTURA FUE ASOCIADA A OTRO AFILIADO. HAY DOS AFILIADOS CON EL APEL…" at bounding box center [819, 232] width 234 height 129
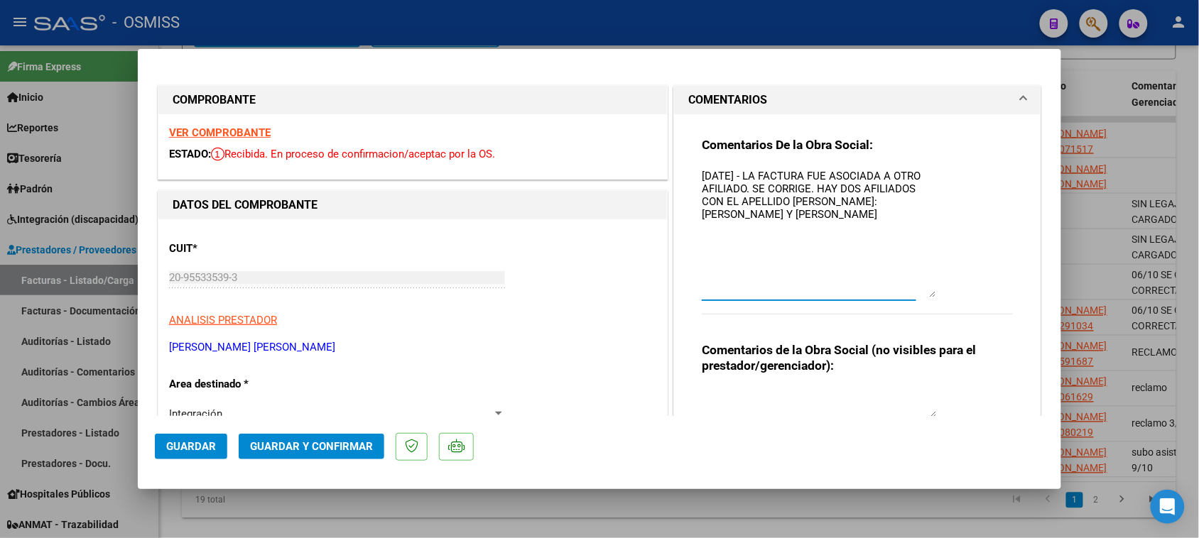
type textarea "[DATE] - LA FACTURA FUE ASOCIADA A OTRO AFILIADO. SE CORRIGE. HAY DOS AFILIADOS…"
click at [247, 139] on strong "VER COMPROBANTE" at bounding box center [220, 132] width 102 height 13
click at [320, 450] on span "Guardar y Confirmar" at bounding box center [311, 446] width 123 height 13
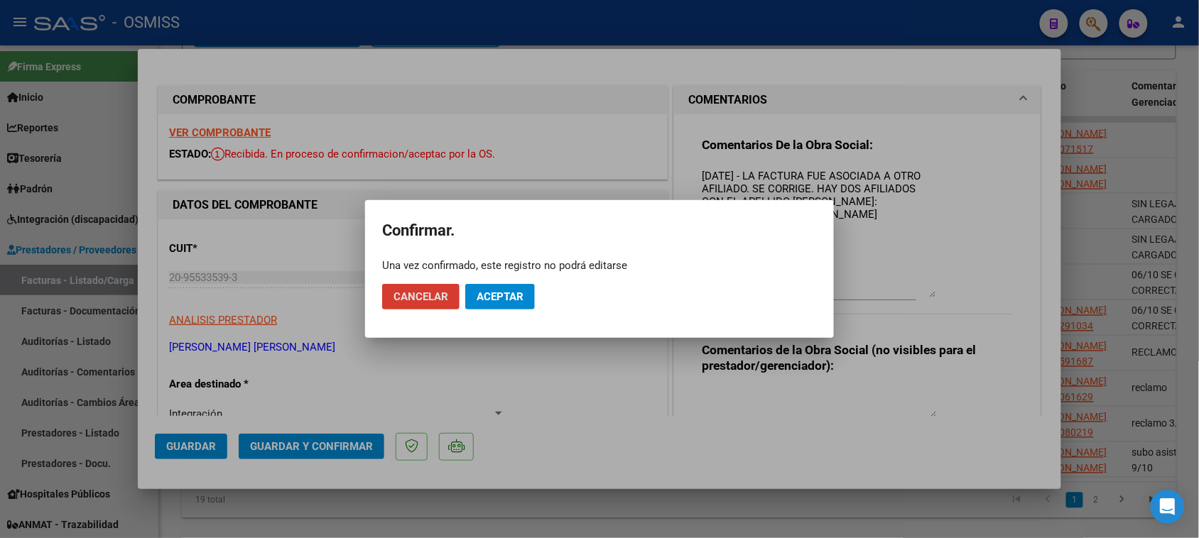
click at [490, 308] on button "Aceptar" at bounding box center [500, 297] width 70 height 26
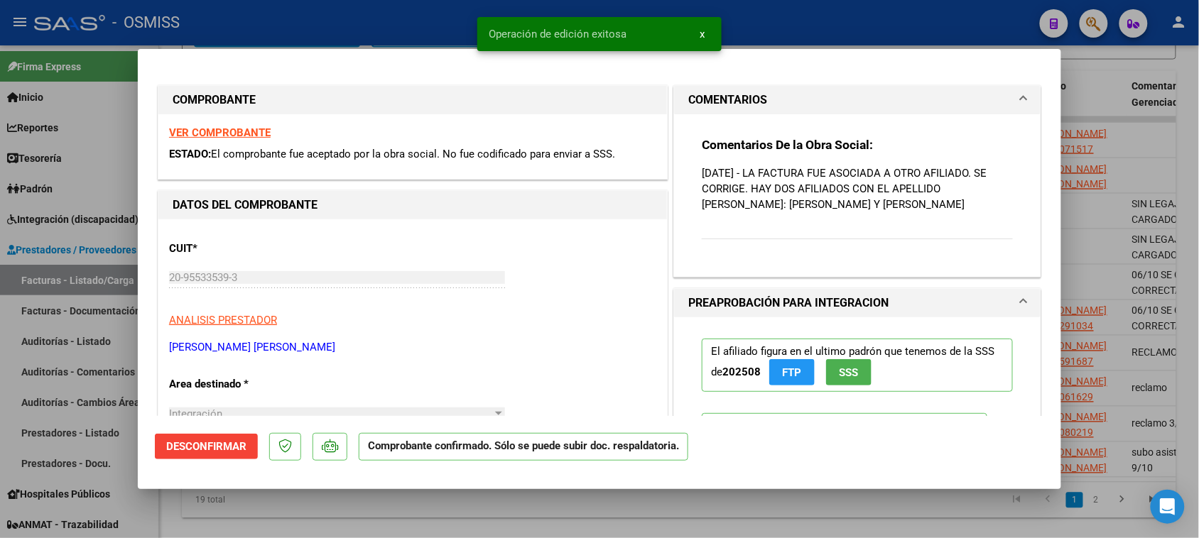
click at [480, 502] on div at bounding box center [599, 269] width 1199 height 538
type input "$ 0,00"
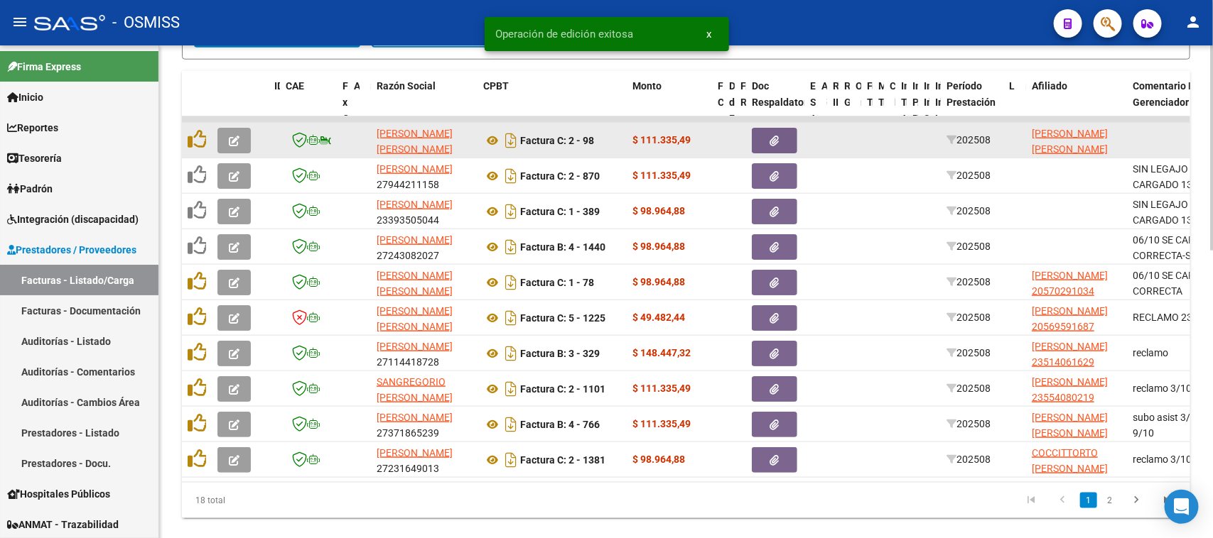
click at [226, 137] on button "button" at bounding box center [233, 141] width 33 height 26
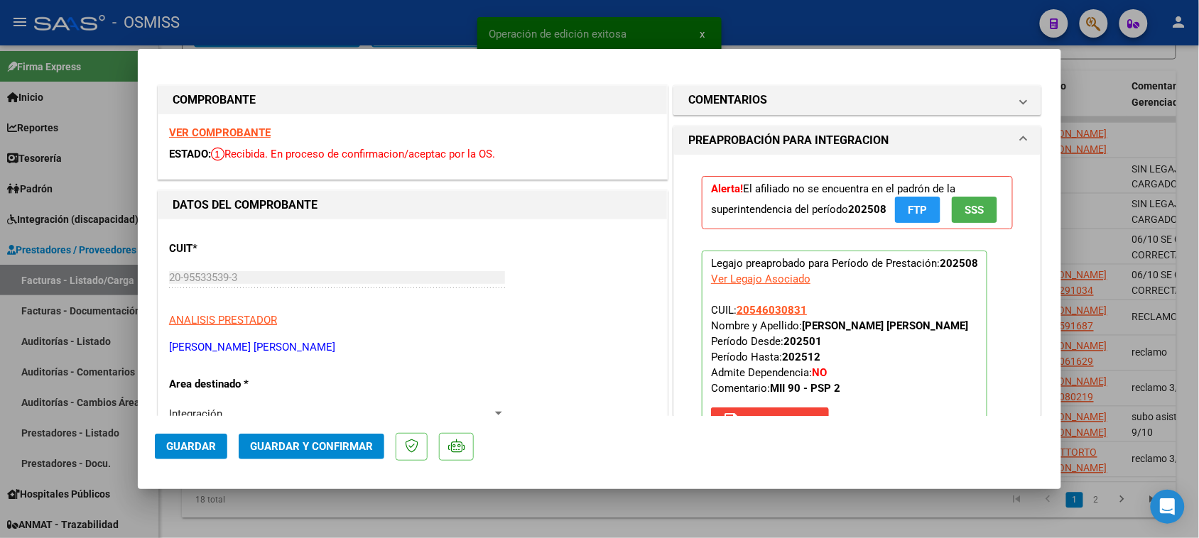
click at [257, 135] on strong "VER COMPROBANTE" at bounding box center [220, 132] width 102 height 13
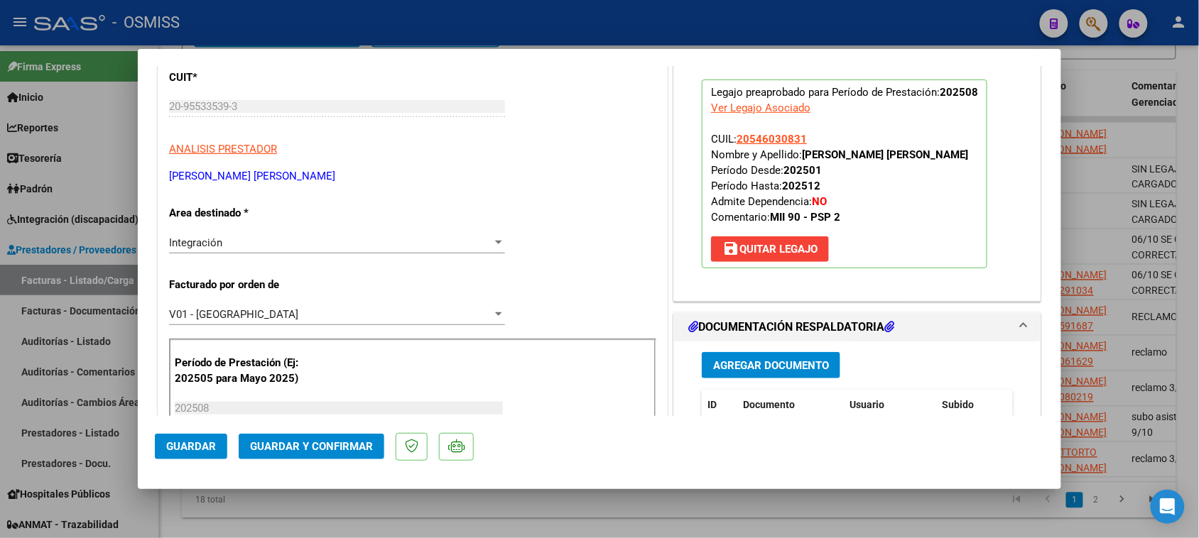
scroll to position [444, 0]
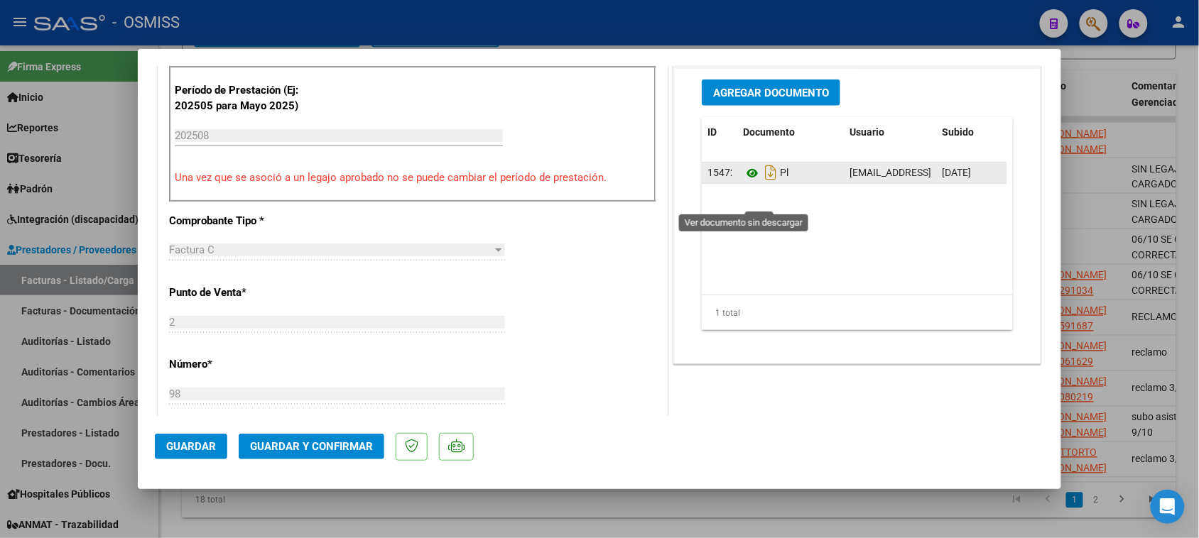
click at [746, 182] on icon at bounding box center [752, 173] width 18 height 17
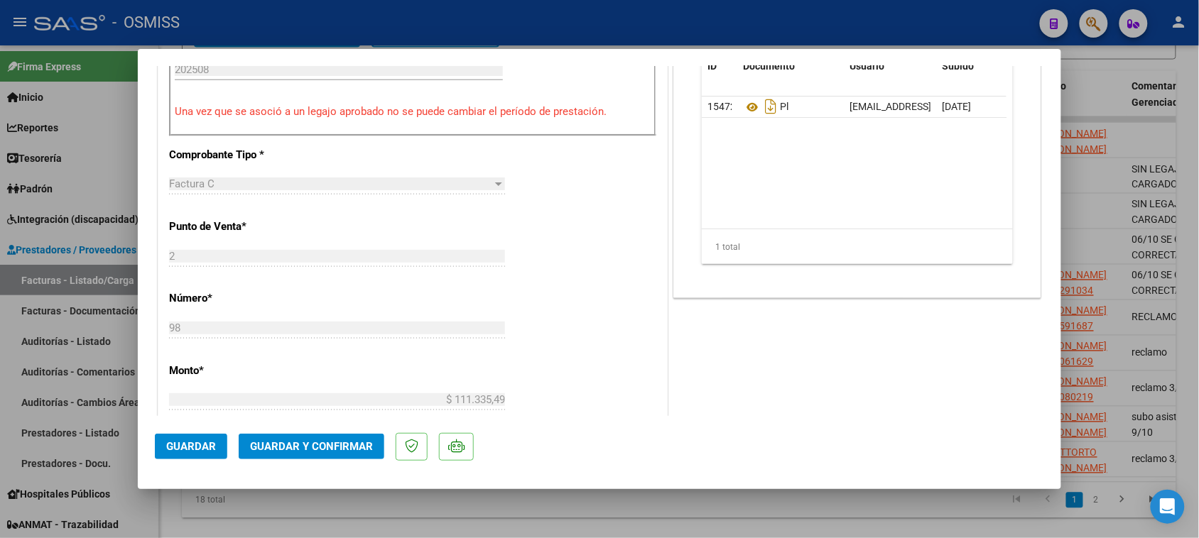
scroll to position [622, 0]
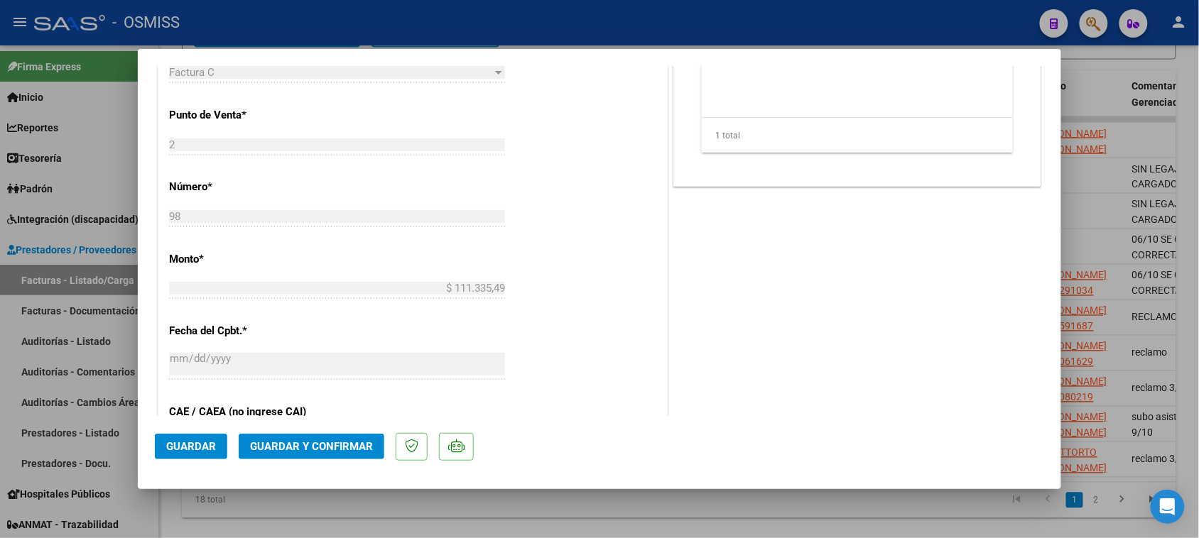
click at [321, 448] on span "Guardar y Confirmar" at bounding box center [311, 446] width 123 height 13
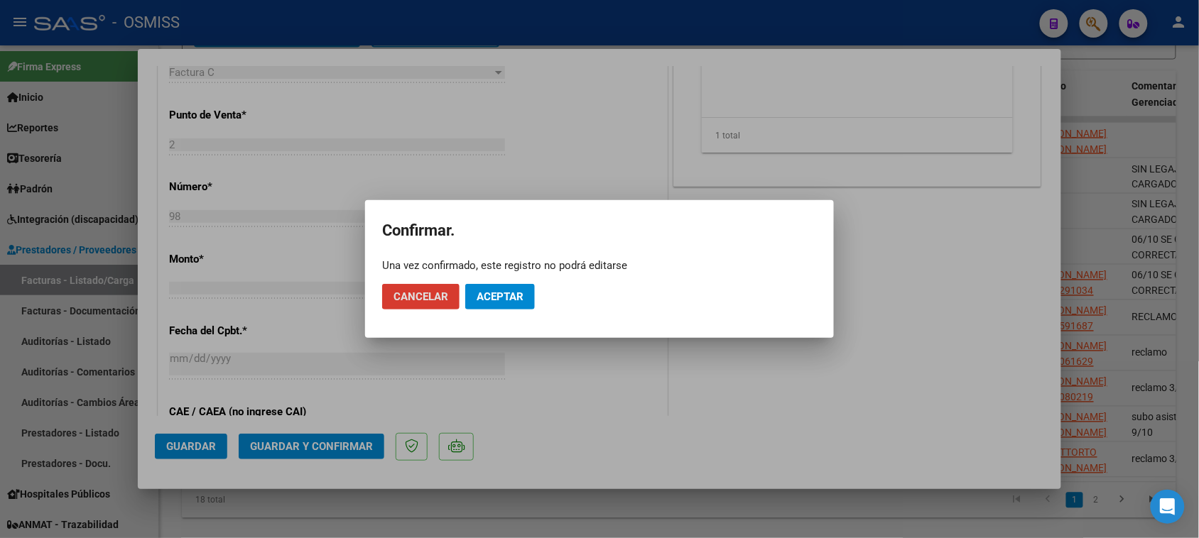
click at [490, 306] on button "Aceptar" at bounding box center [500, 297] width 70 height 26
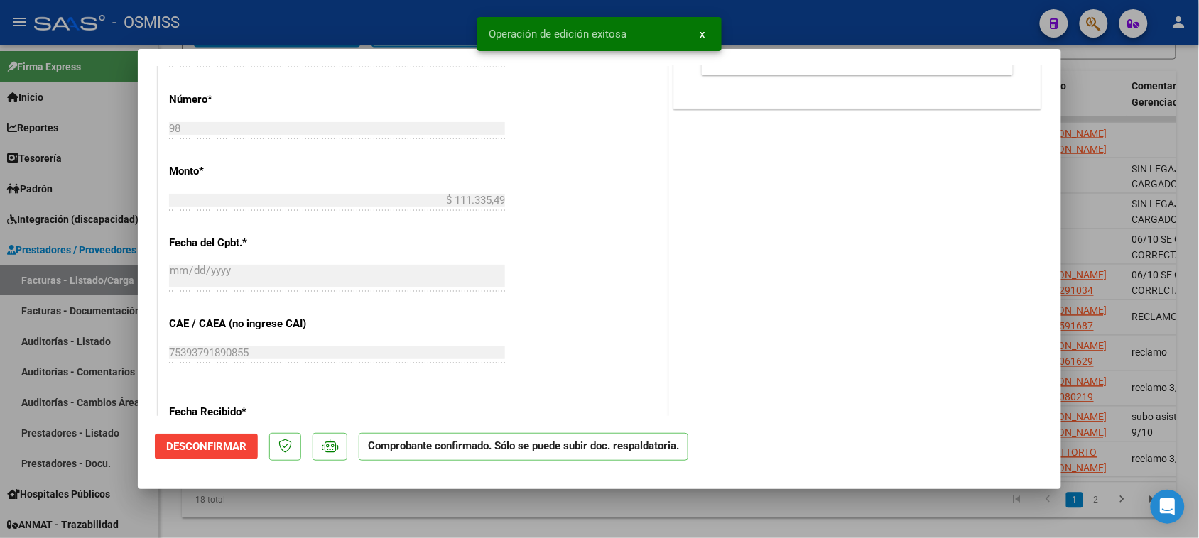
click at [417, 506] on div at bounding box center [599, 269] width 1199 height 538
type input "$ 0,00"
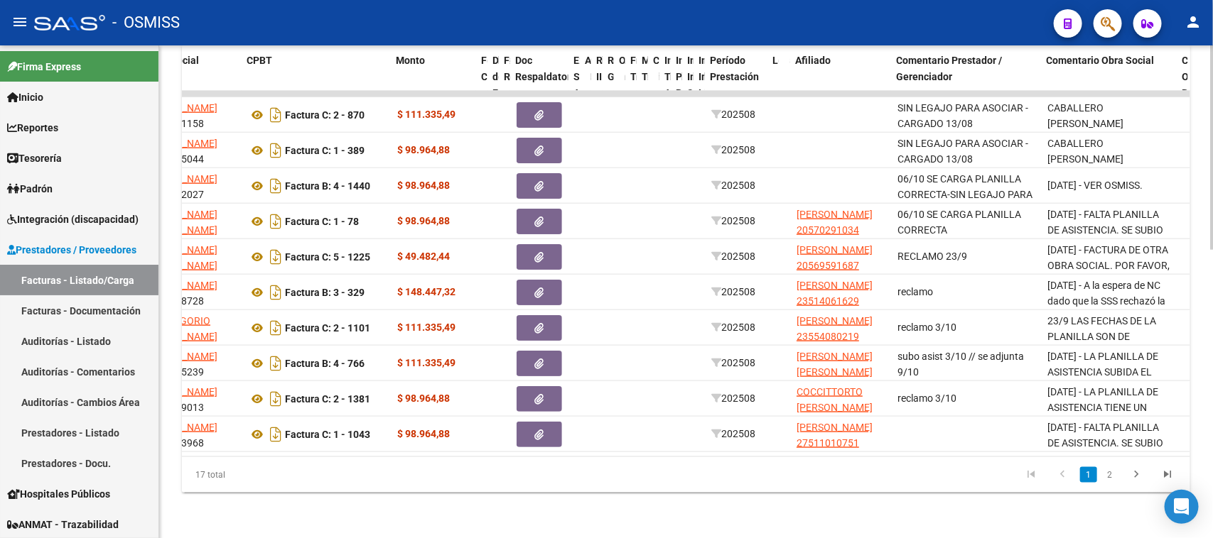
scroll to position [0, 239]
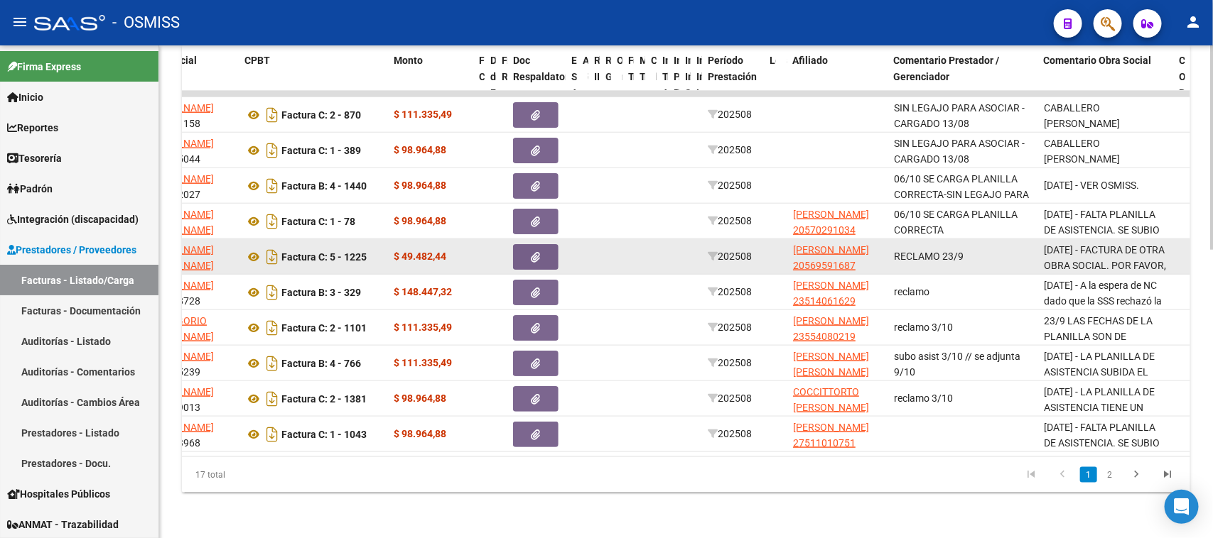
click at [524, 244] on button "button" at bounding box center [535, 257] width 45 height 26
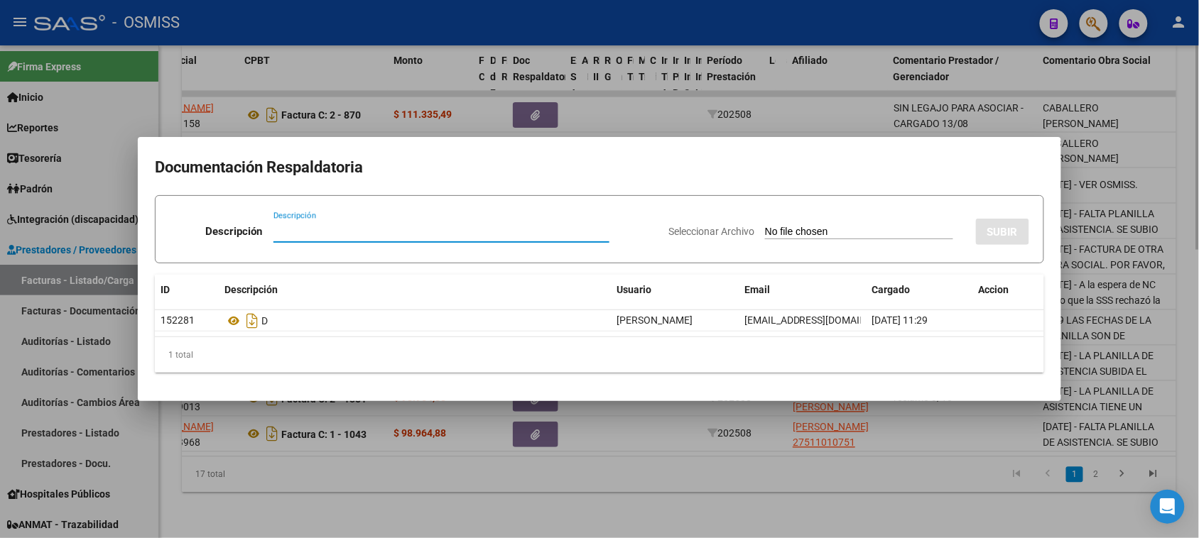
click at [690, 502] on div at bounding box center [599, 269] width 1199 height 538
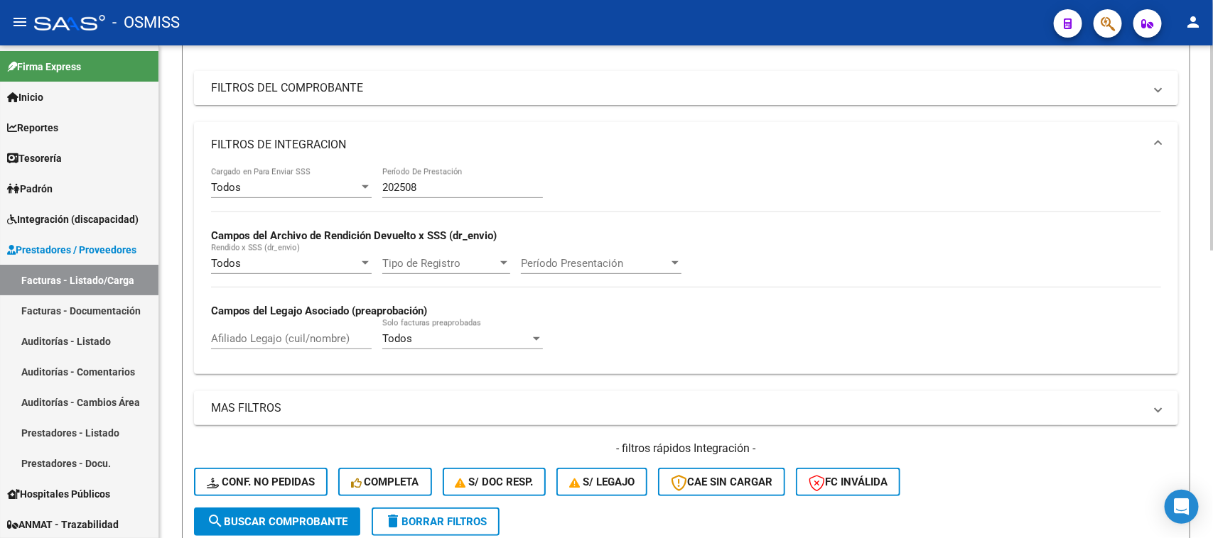
scroll to position [0, 0]
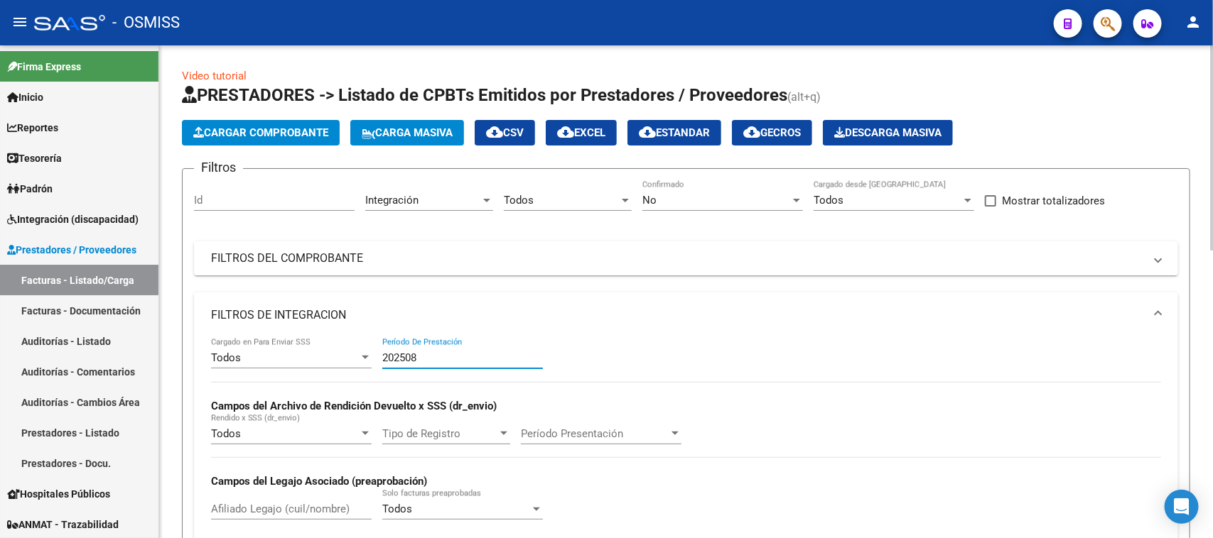
click at [458, 360] on input "202508" at bounding box center [462, 358] width 161 height 13
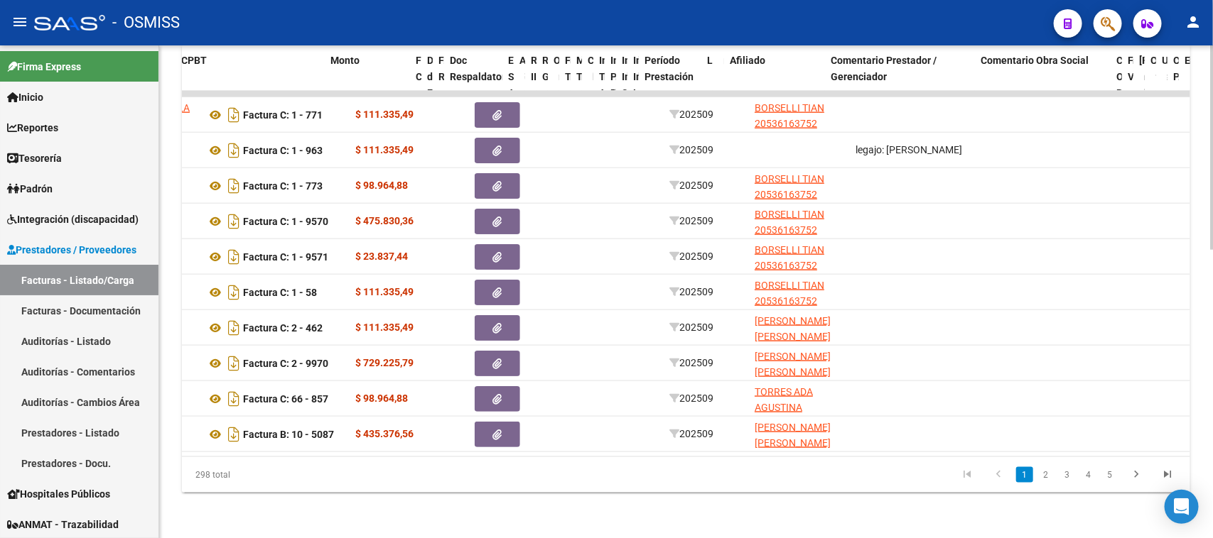
scroll to position [0, 302]
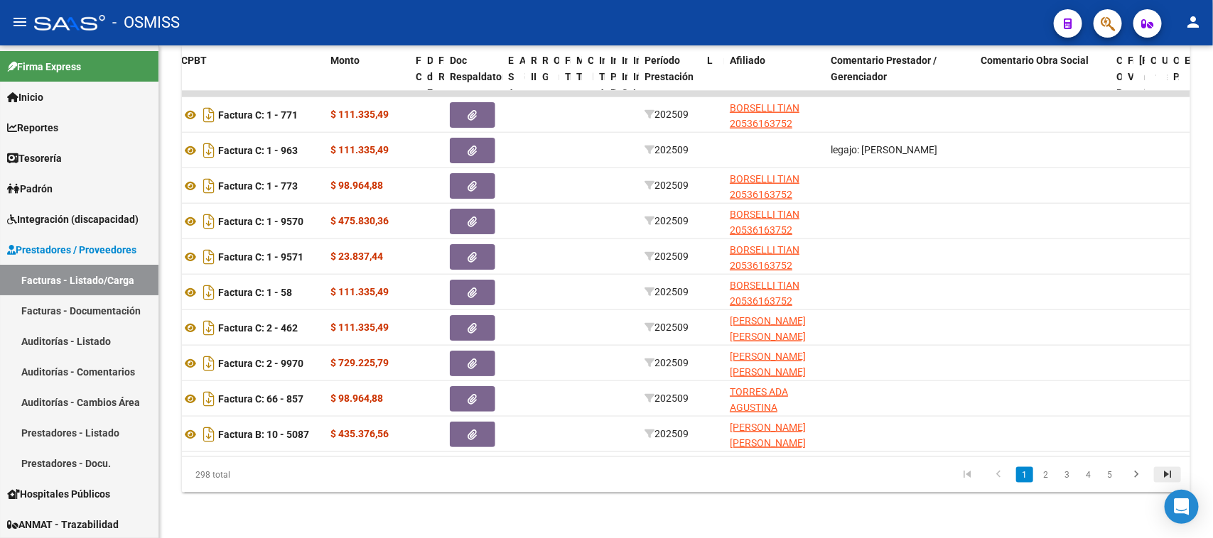
type input "202509"
click at [1170, 471] on icon "go to last page" at bounding box center [1167, 476] width 18 height 17
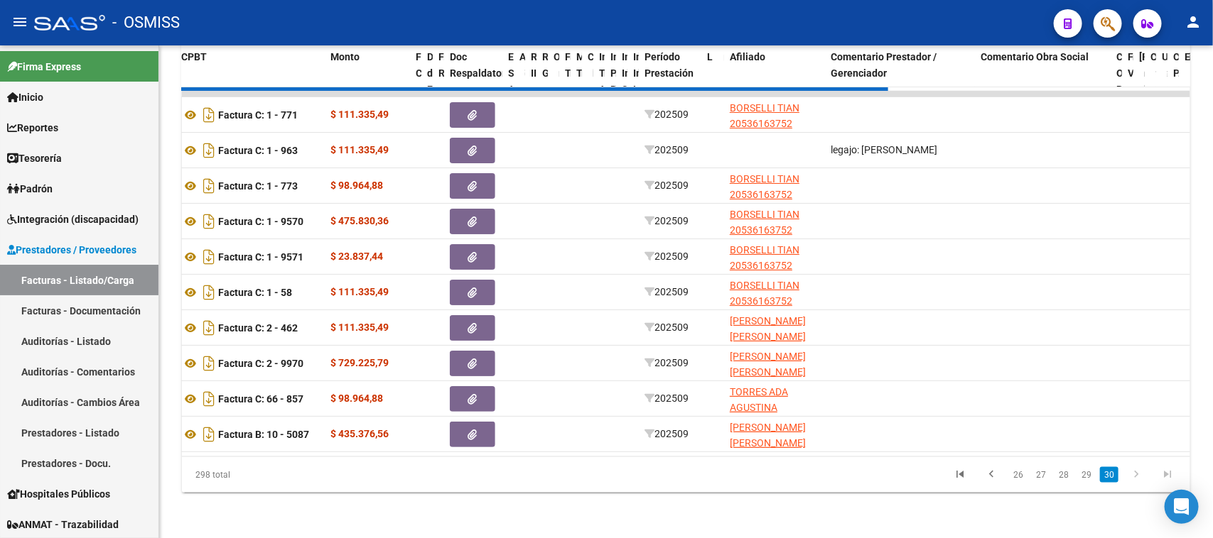
scroll to position [624, 0]
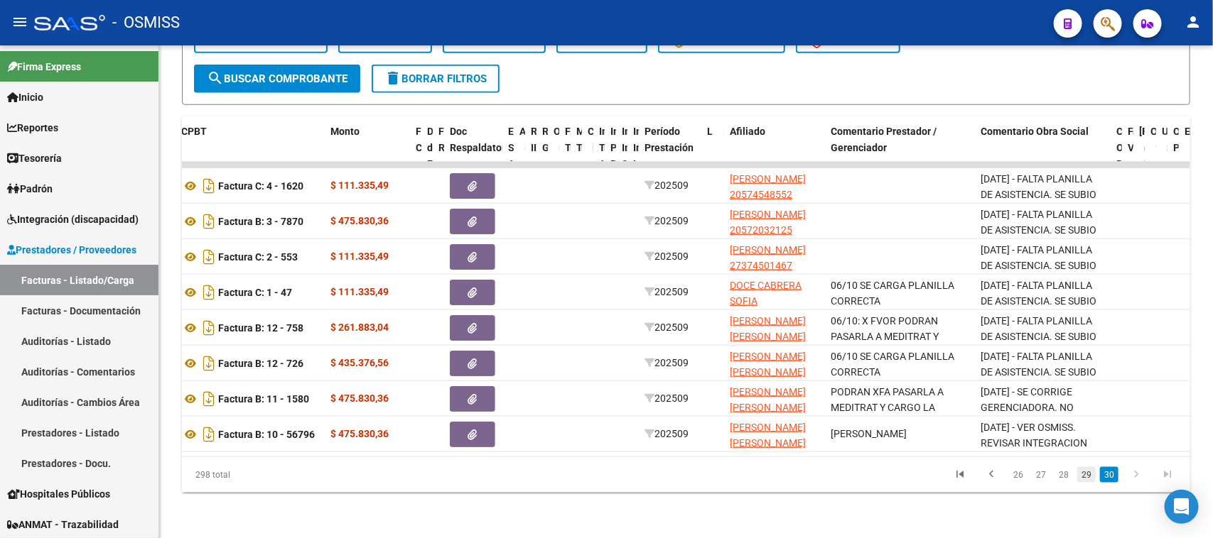
click at [1087, 476] on link "29" at bounding box center [1086, 475] width 18 height 16
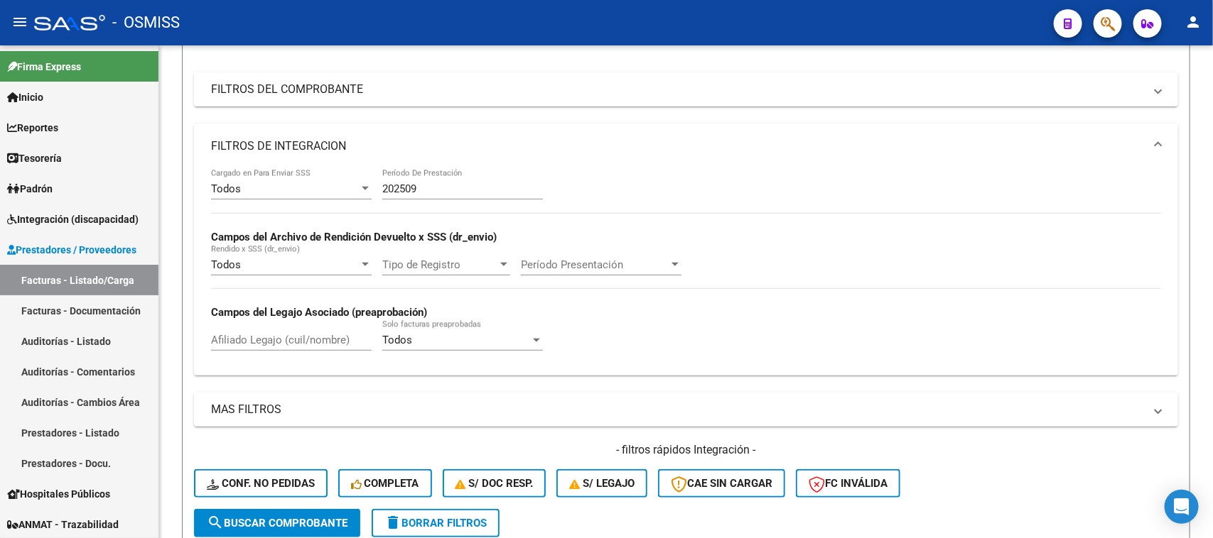
scroll to position [162, 0]
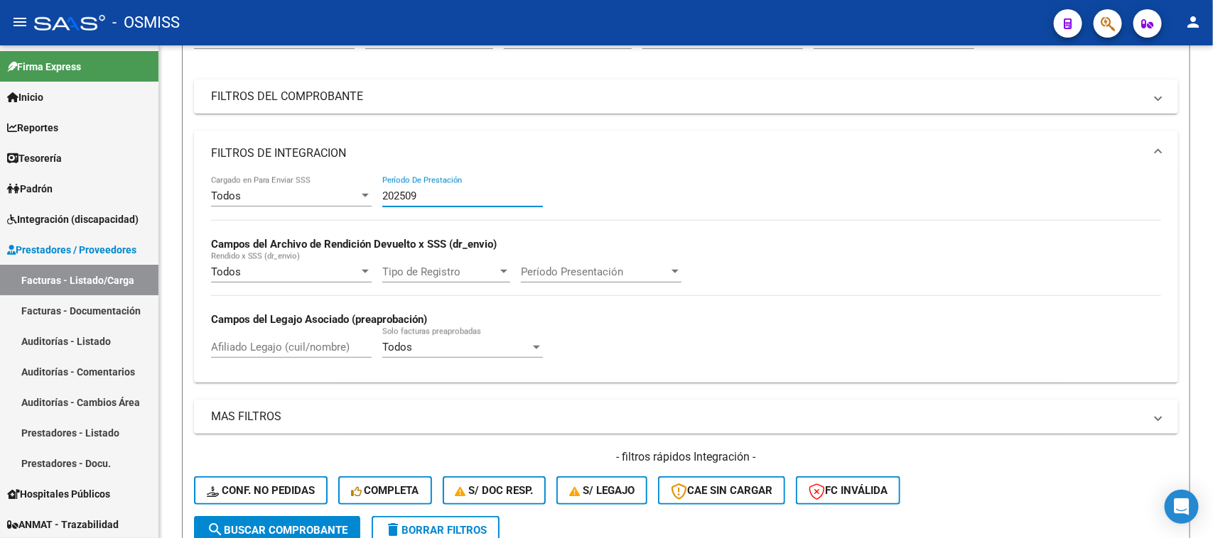
drag, startPoint x: 430, startPoint y: 196, endPoint x: 281, endPoint y: 167, distance: 152.0
click at [281, 167] on mat-expansion-panel "FILTROS DE INTEGRACION Todos Cargado en Para Enviar SSS 202509 Período De Prest…" at bounding box center [686, 257] width 984 height 252
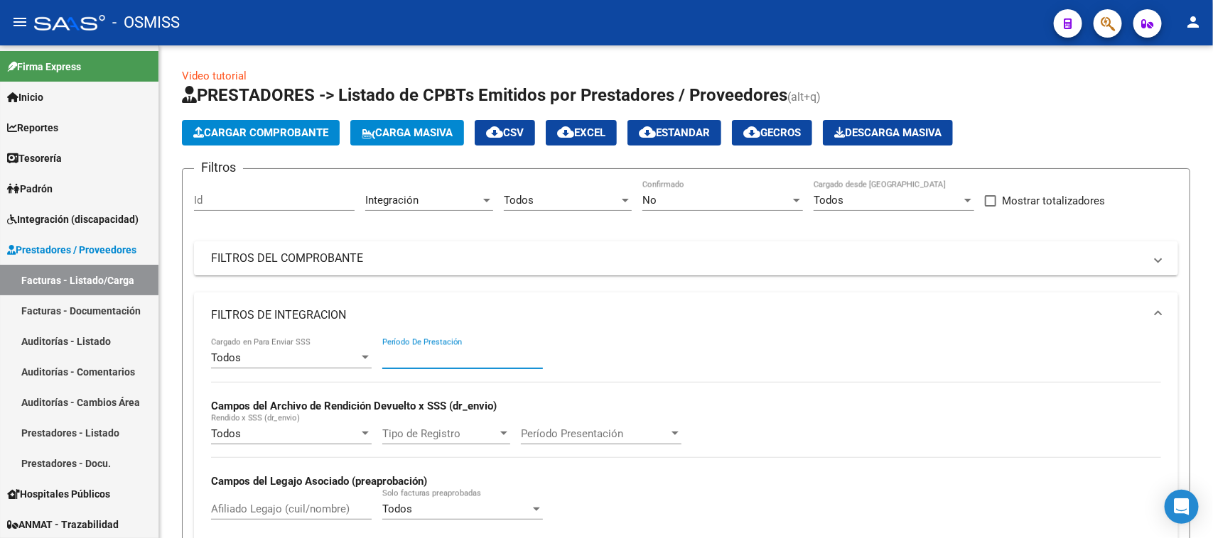
click at [673, 197] on div "No" at bounding box center [716, 200] width 148 height 13
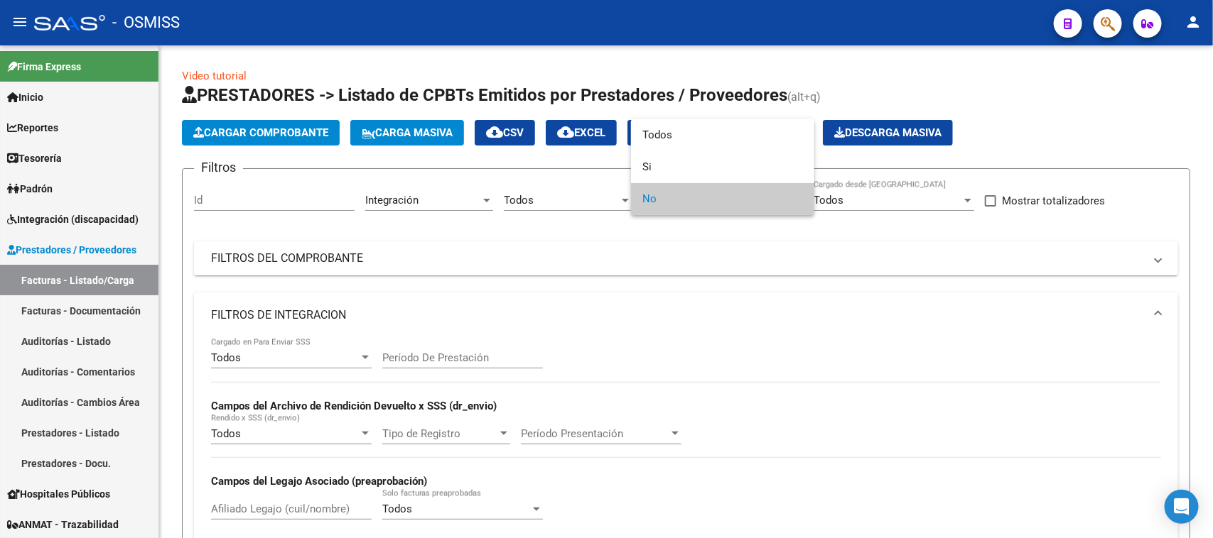
click at [678, 185] on span "No" at bounding box center [722, 199] width 161 height 32
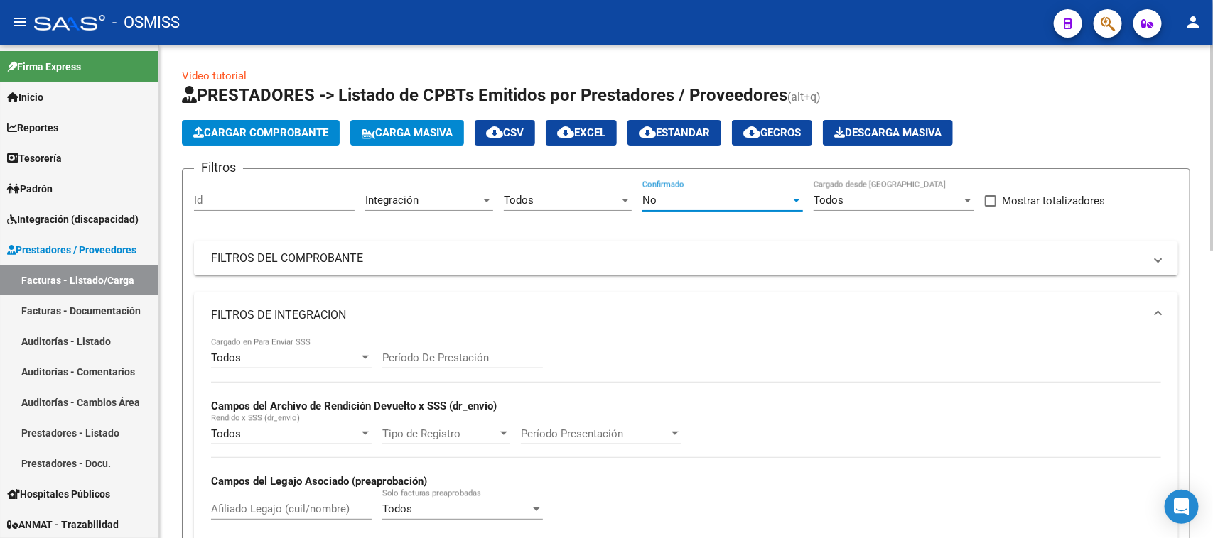
click at [669, 201] on div "No" at bounding box center [716, 200] width 148 height 13
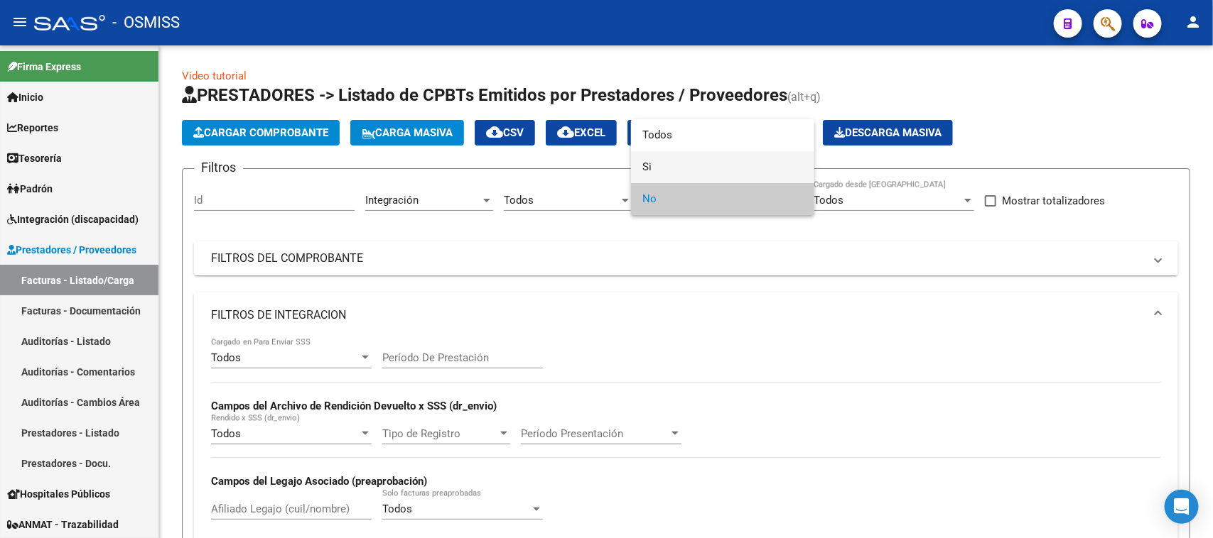
click at [668, 165] on span "Si" at bounding box center [722, 167] width 161 height 32
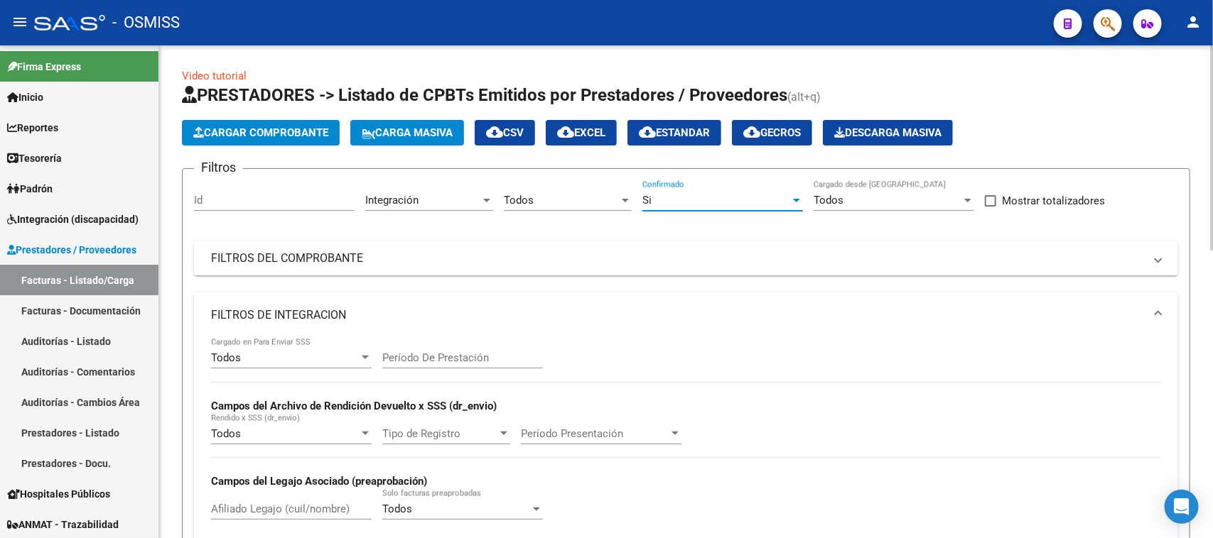
click at [284, 359] on div "Todos" at bounding box center [285, 358] width 148 height 13
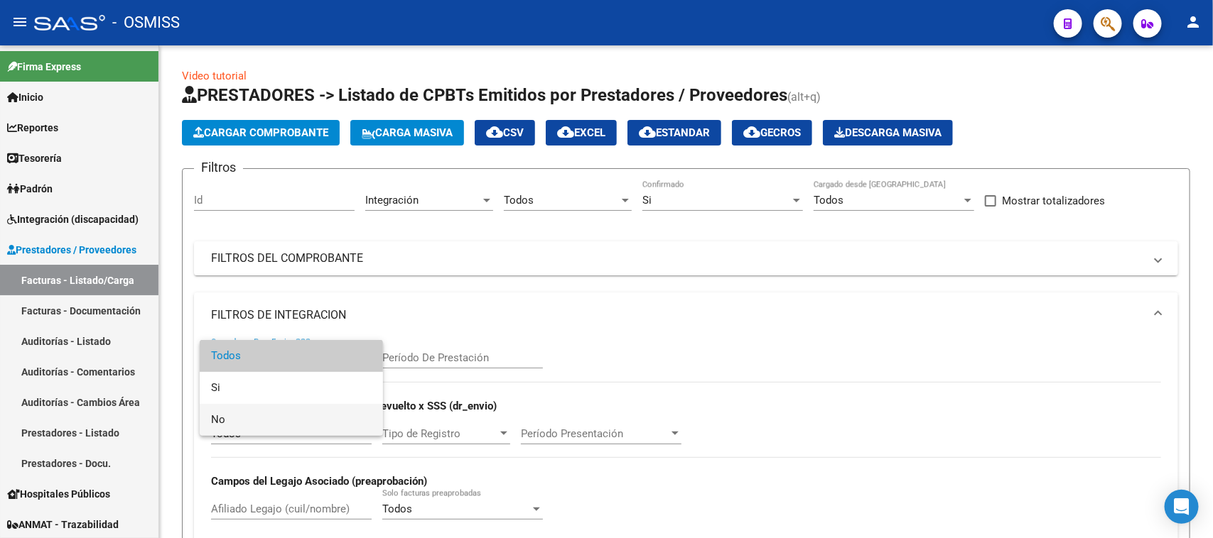
click at [226, 423] on span "No" at bounding box center [291, 420] width 161 height 32
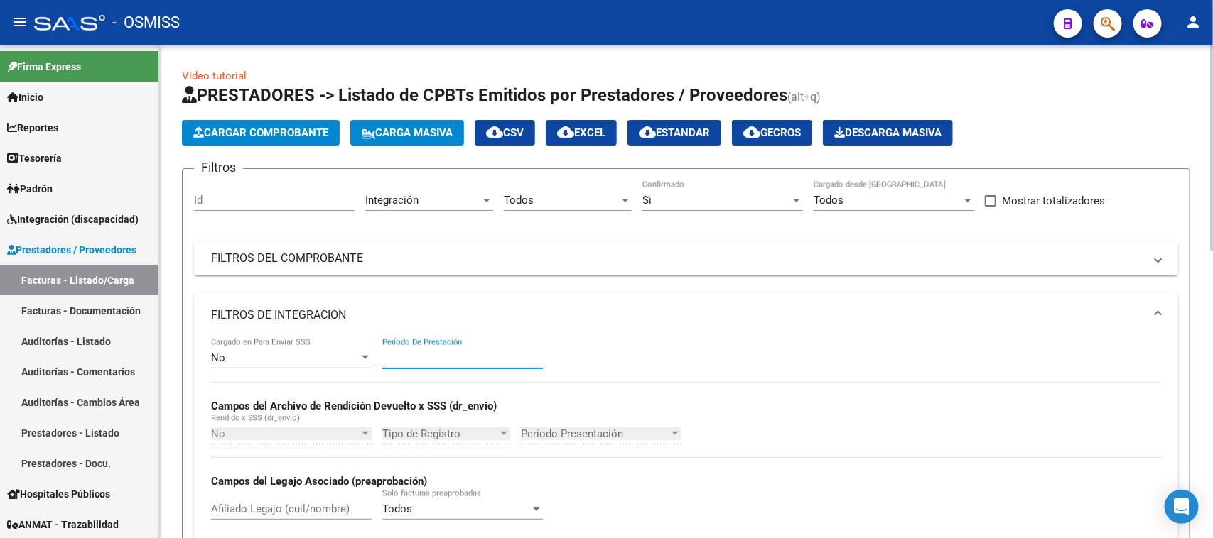
click at [492, 359] on input "Período De Prestación" at bounding box center [462, 358] width 161 height 13
type input "202507"
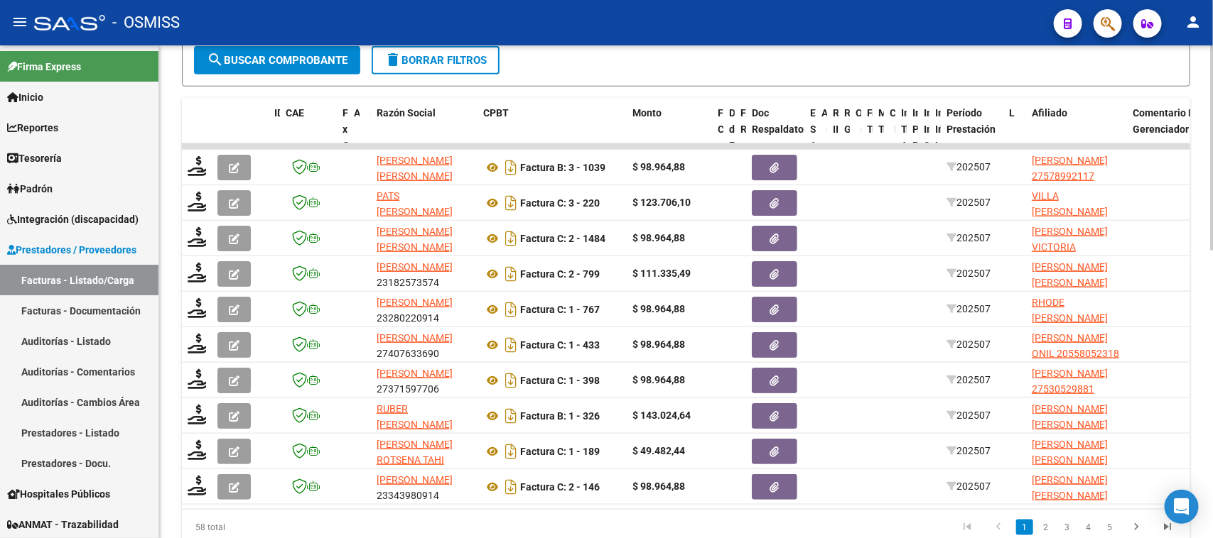
scroll to position [606, 0]
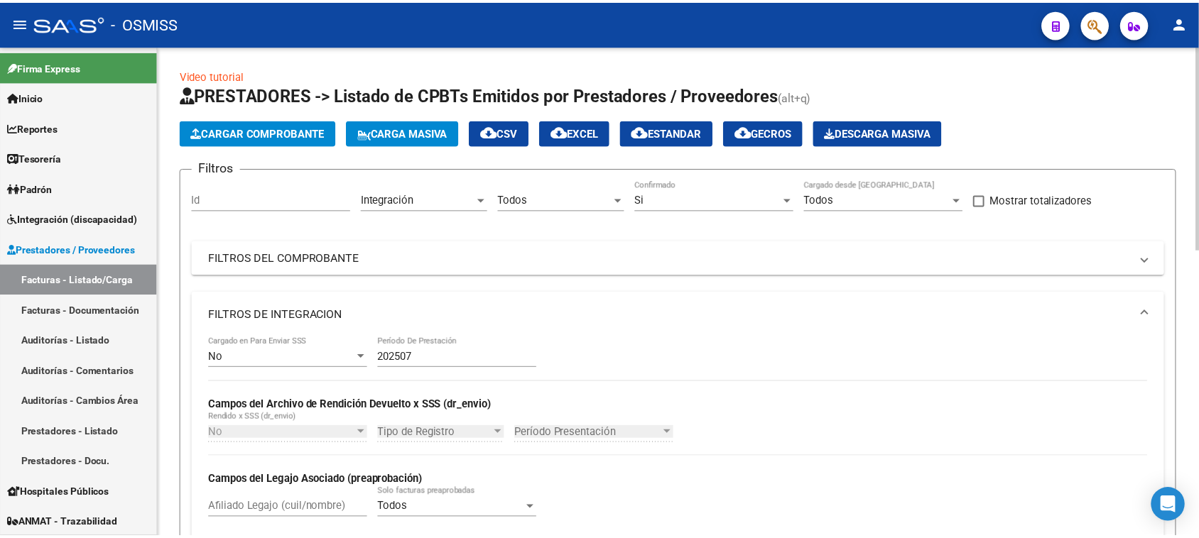
scroll to position [606, 0]
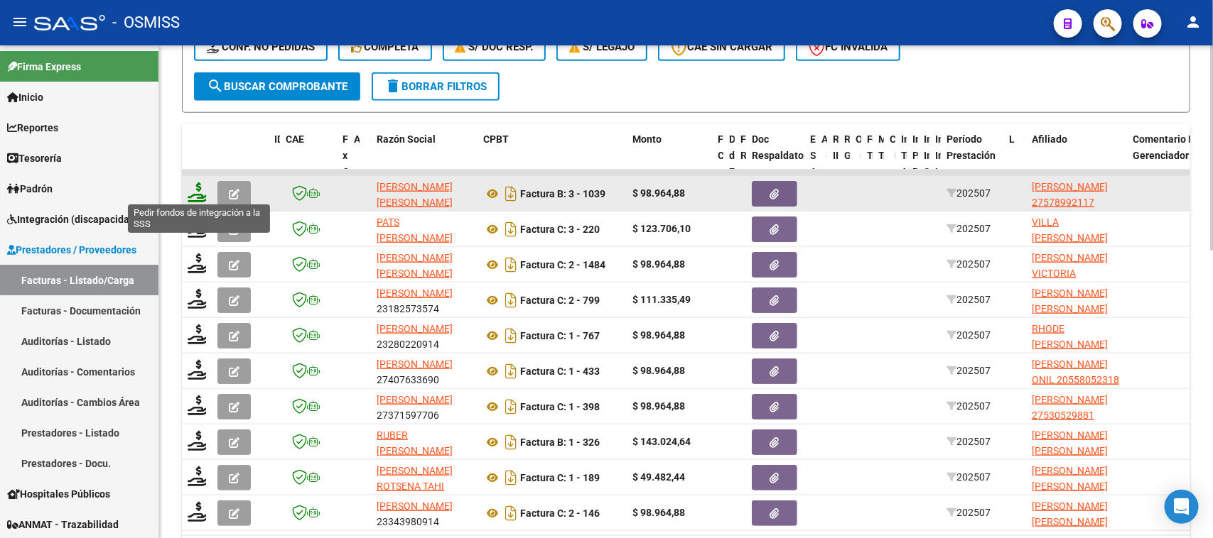
click at [199, 194] on icon at bounding box center [199, 193] width 23 height 20
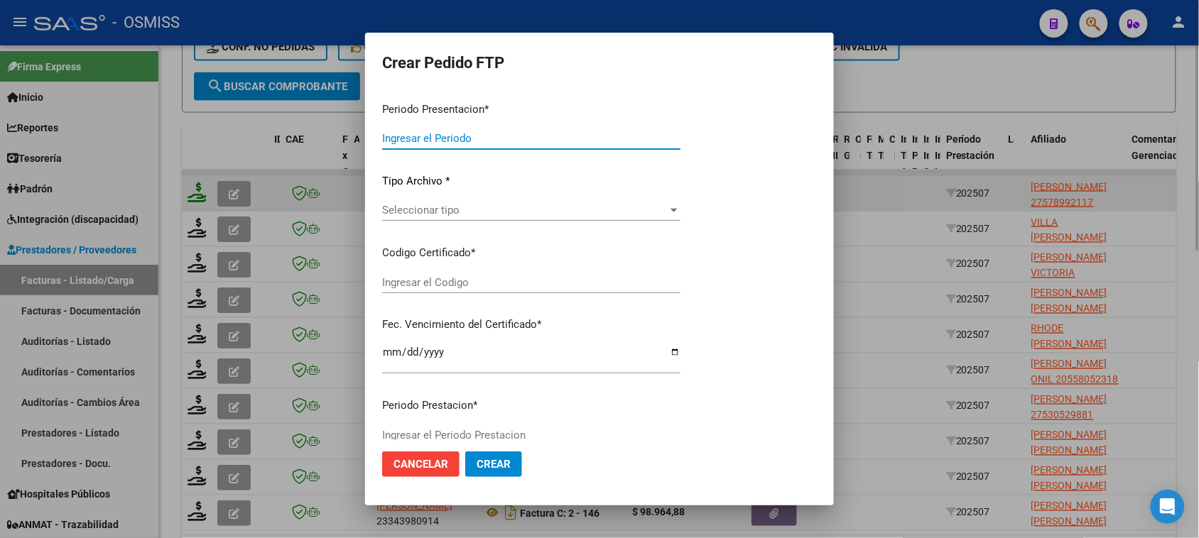
type input "202509"
type input "202507"
type input "$ 98.964,88"
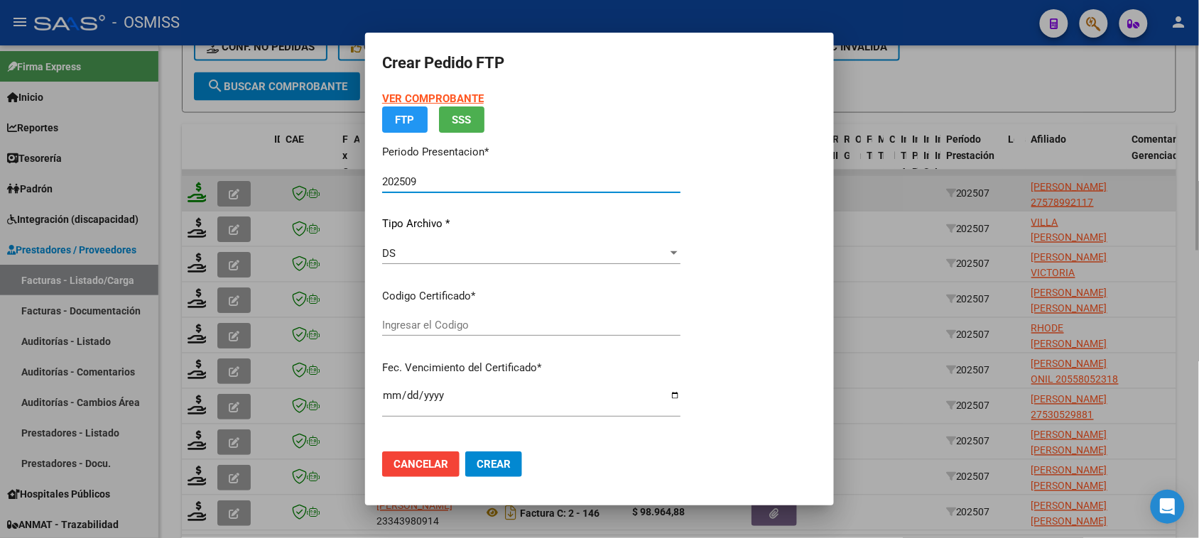
type input "ARG01000578992112024052820270528BSAS265"
type input "2027-05-28"
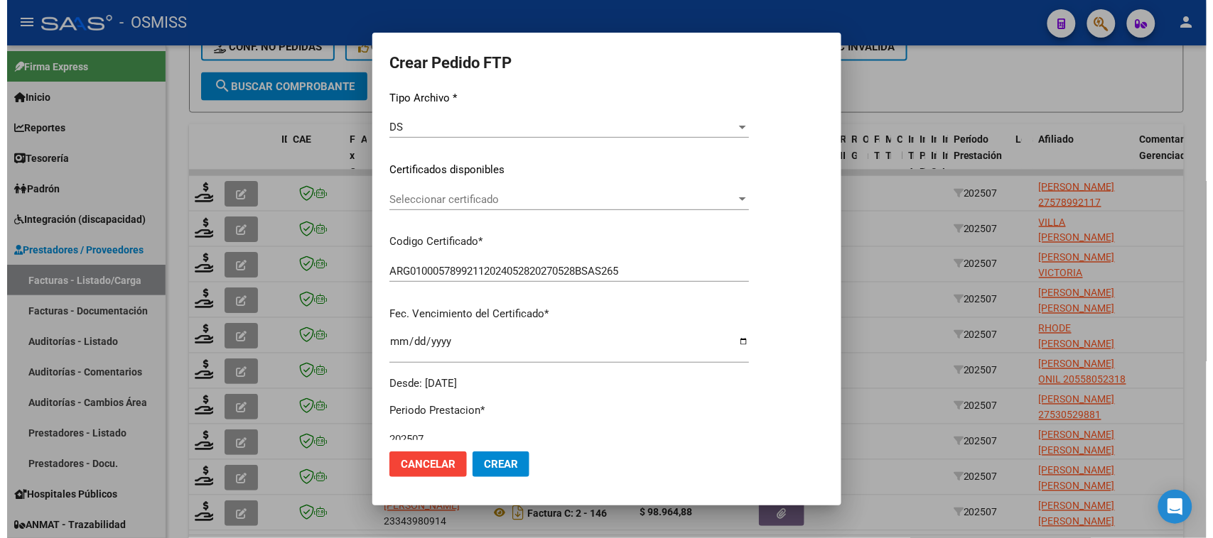
scroll to position [37, 0]
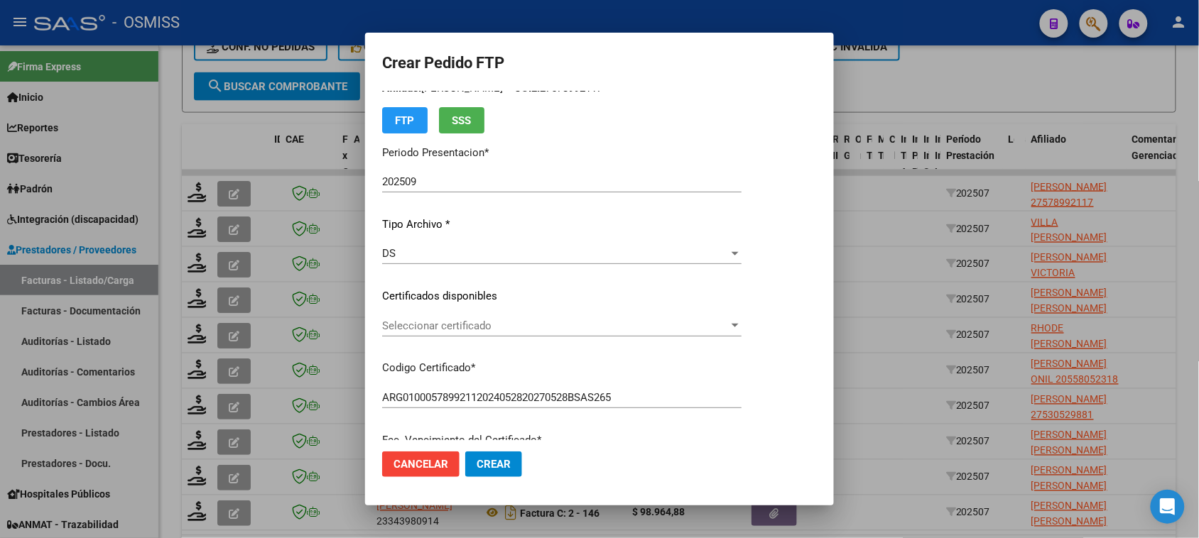
click at [882, 102] on div at bounding box center [599, 269] width 1199 height 538
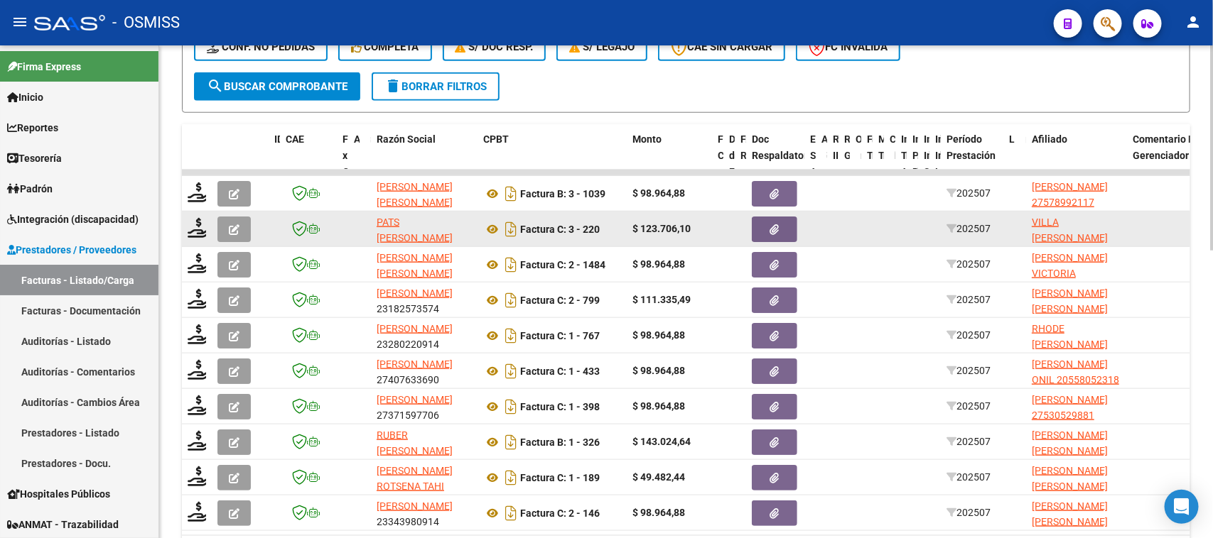
scroll to position [695, 0]
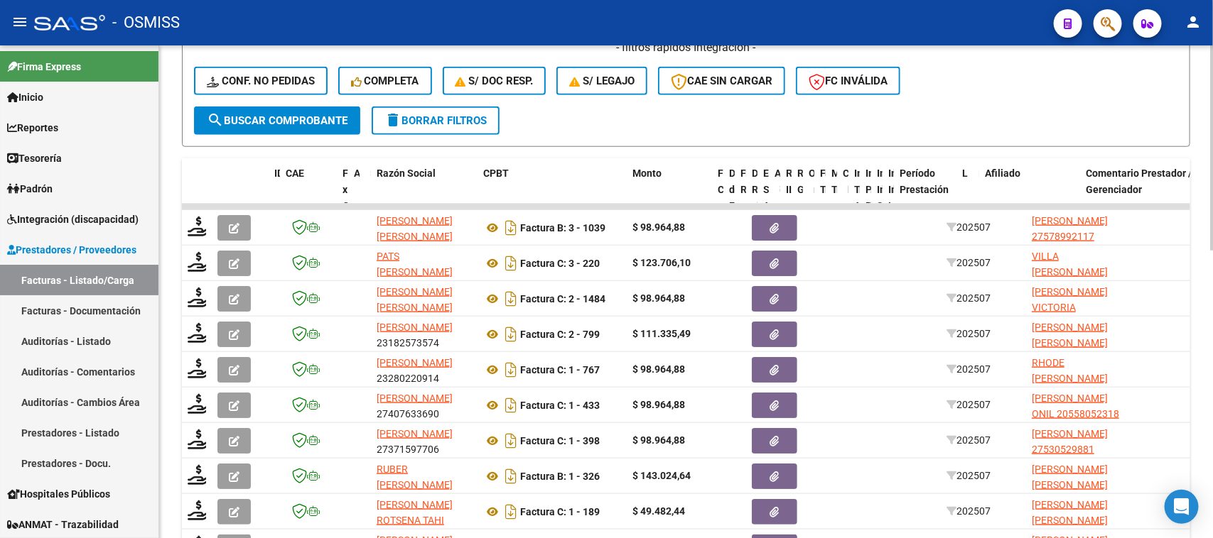
drag, startPoint x: 799, startPoint y: 62, endPoint x: 711, endPoint y: 58, distance: 88.2
click at [711, 58] on div "Video tutorial PRESTADORES -> Listado de CPBTs Emitidos por Prestadores / Prove…" at bounding box center [686, 51] width 1008 height 1110
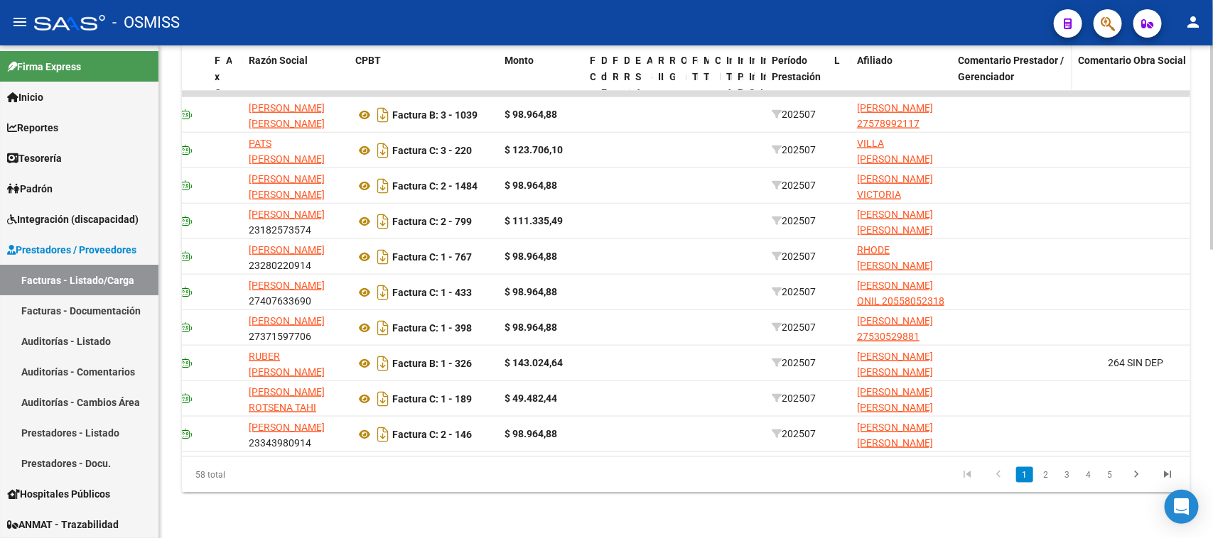
scroll to position [690, 0]
drag, startPoint x: 1095, startPoint y: 65, endPoint x: 1032, endPoint y: 64, distance: 62.5
click at [1032, 64] on datatable-header-cell "Comentario Prestador / Gerenciador" at bounding box center [1002, 92] width 100 height 95
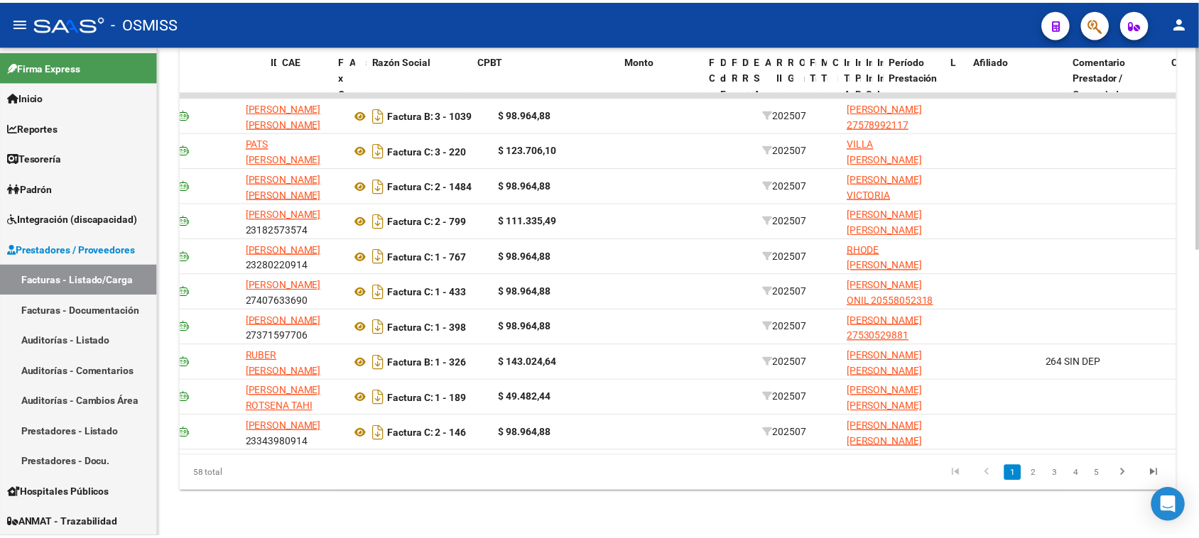
scroll to position [0, 0]
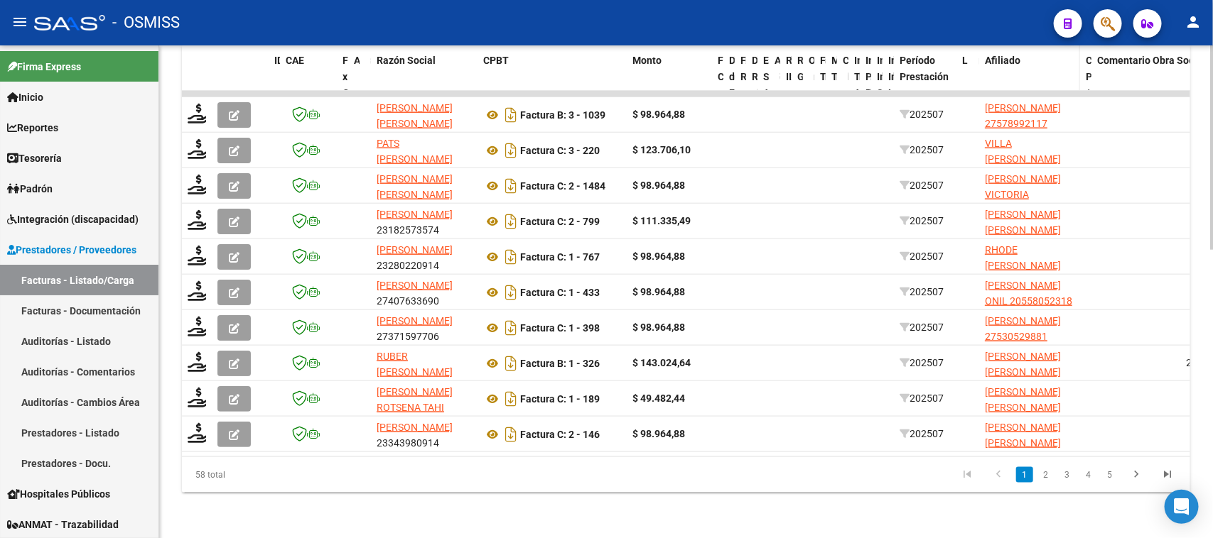
drag, startPoint x: 1176, startPoint y: 67, endPoint x: 1045, endPoint y: 65, distance: 130.7
click at [1045, 65] on div "ID CAE Facturado x Orden De Area Razón Social CPBT Monto Fecha Cpbt Días desde …" at bounding box center [788, 92] width 1213 height 95
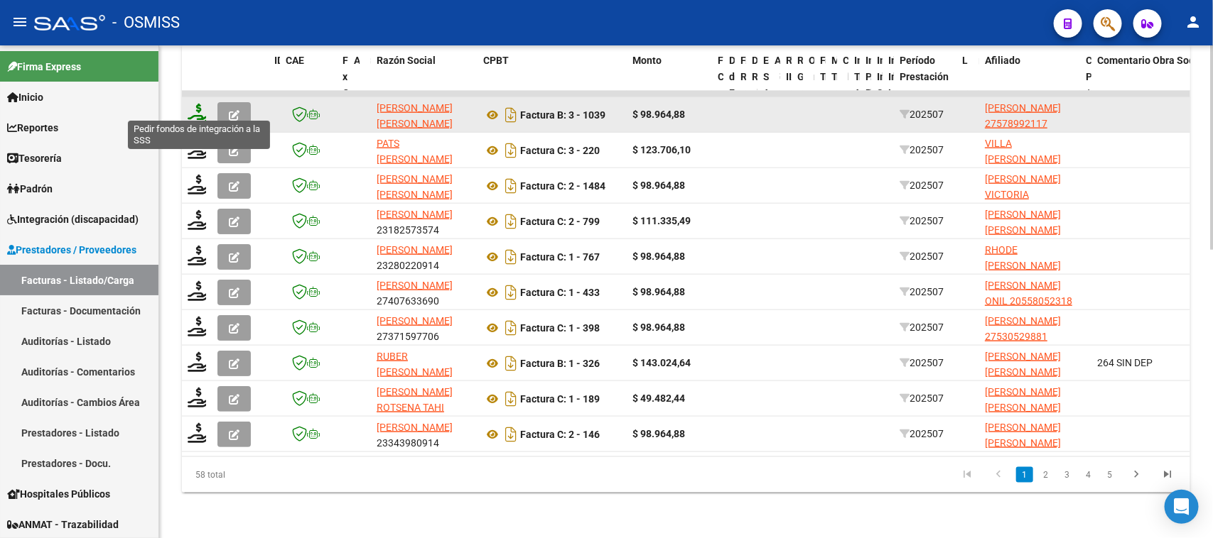
click at [197, 104] on icon at bounding box center [199, 114] width 23 height 20
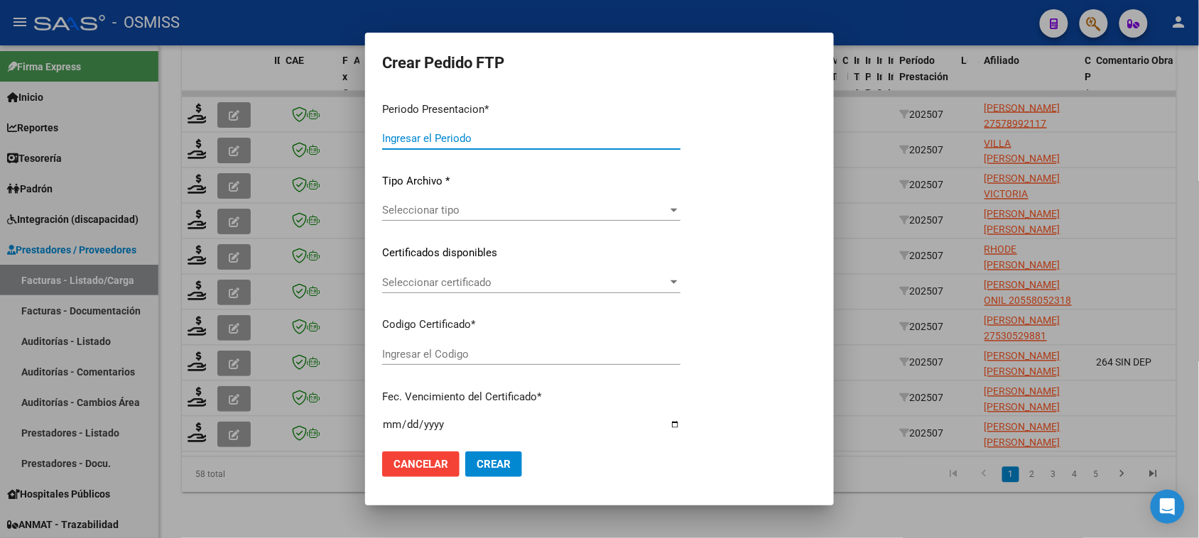
type input "202509"
type input "202507"
type input "$ 98.964,88"
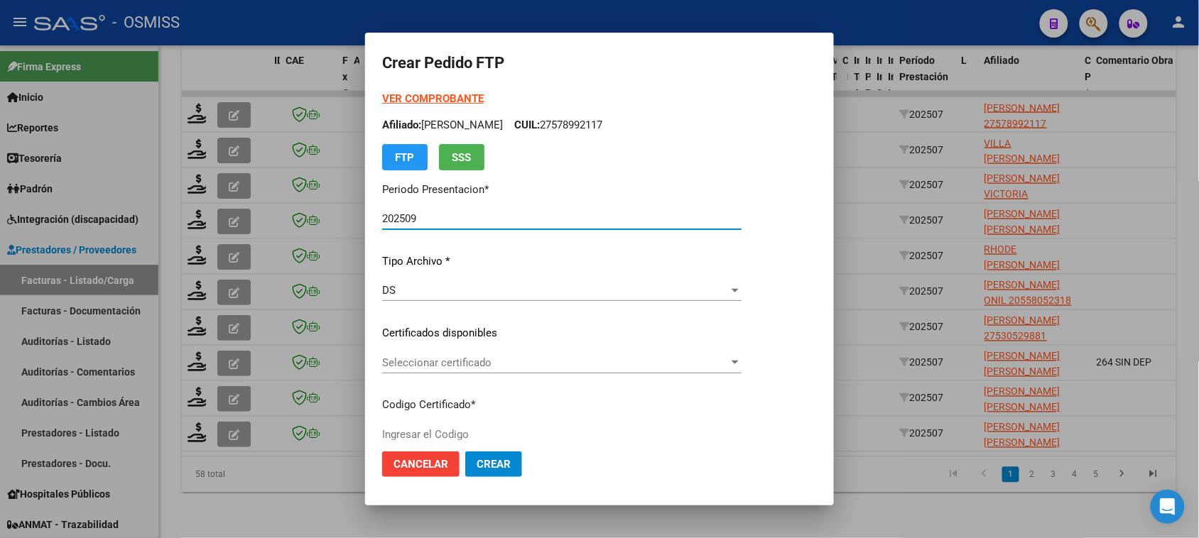
type input "ARG01000578992112024052820270528BSAS265"
type input "2027-05-28"
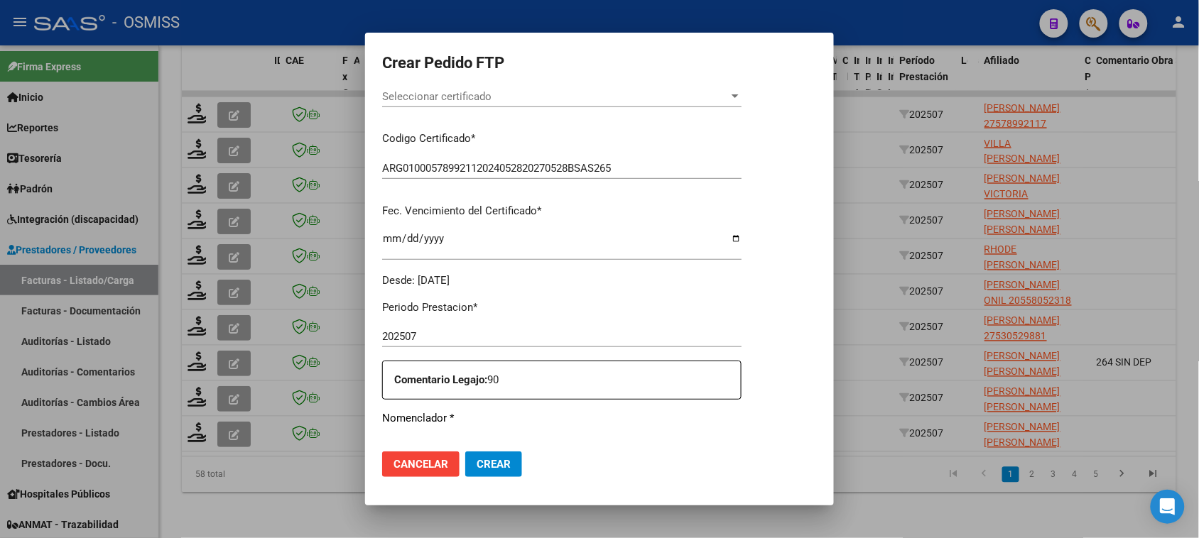
scroll to position [444, 0]
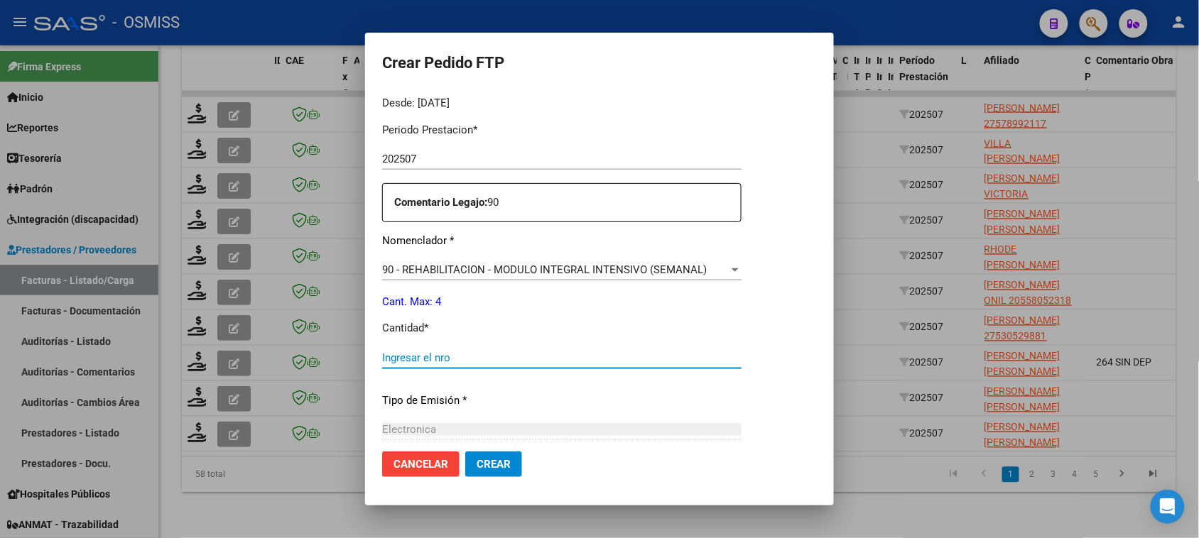
click at [473, 360] on input "Ingresar el nro" at bounding box center [561, 358] width 359 height 13
type input "4"
click at [465, 452] on button "Crear" at bounding box center [493, 465] width 57 height 26
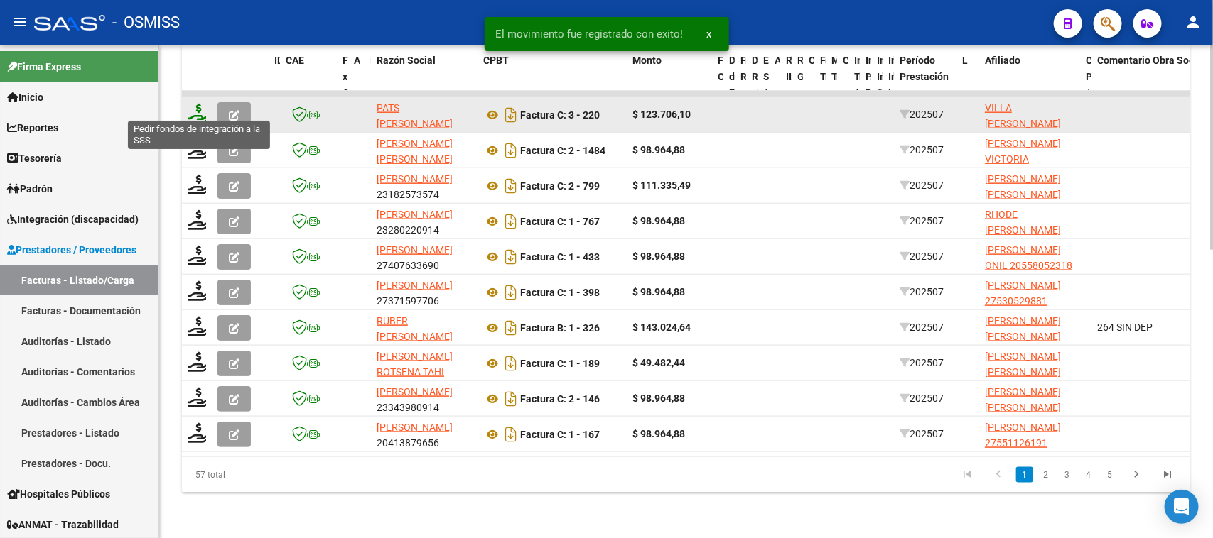
click at [200, 104] on icon at bounding box center [199, 114] width 23 height 20
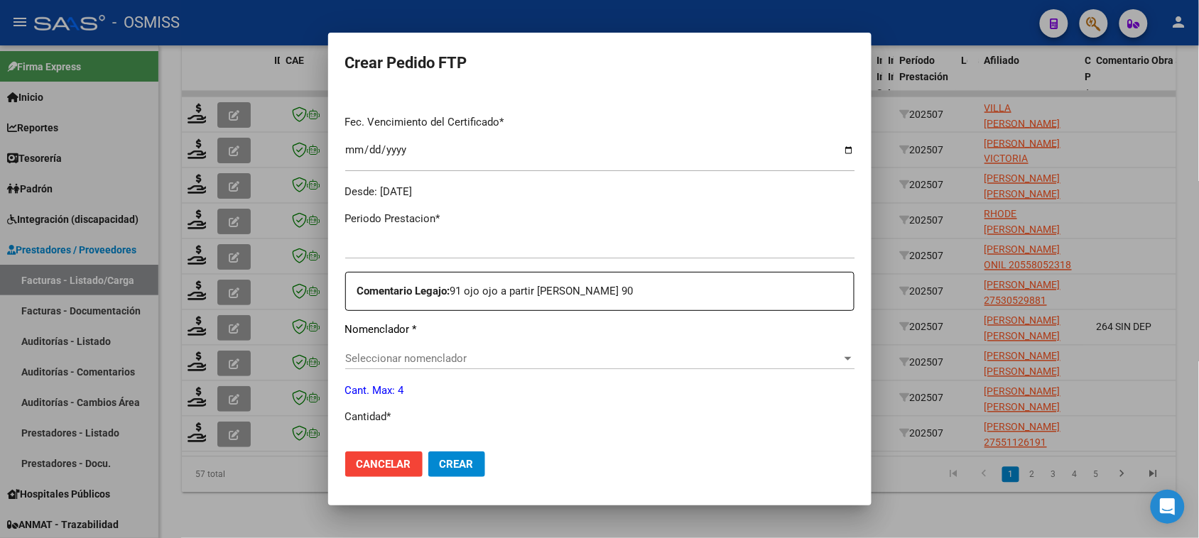
type input "202509"
type input "202507"
type input "$ 123.706,10"
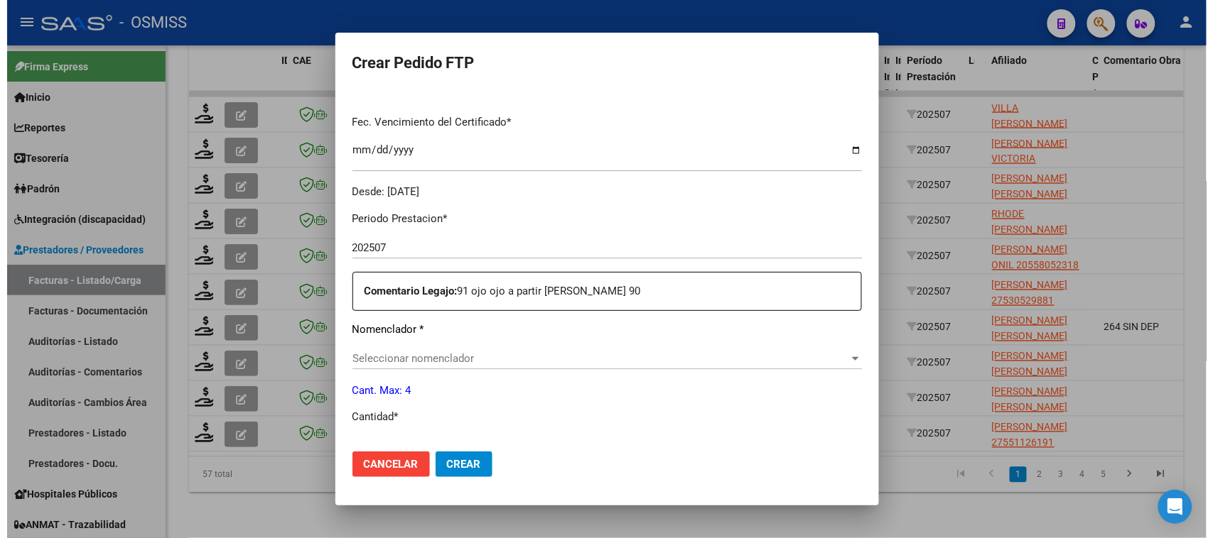
scroll to position [435, 0]
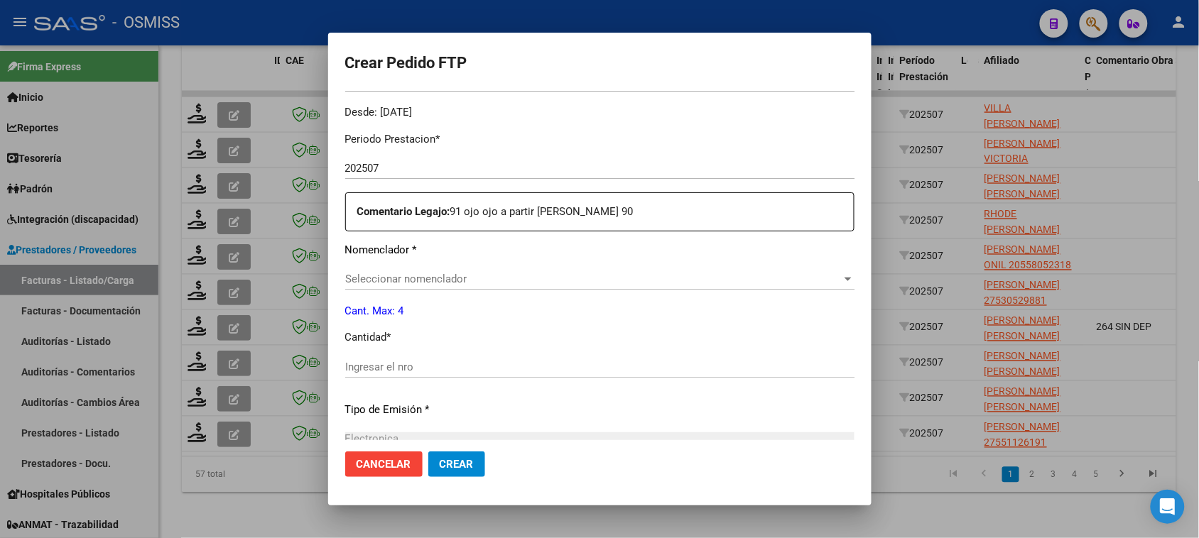
type input "ARG01000566330532024022220290222BSAS454"
type input "2029-02-22"
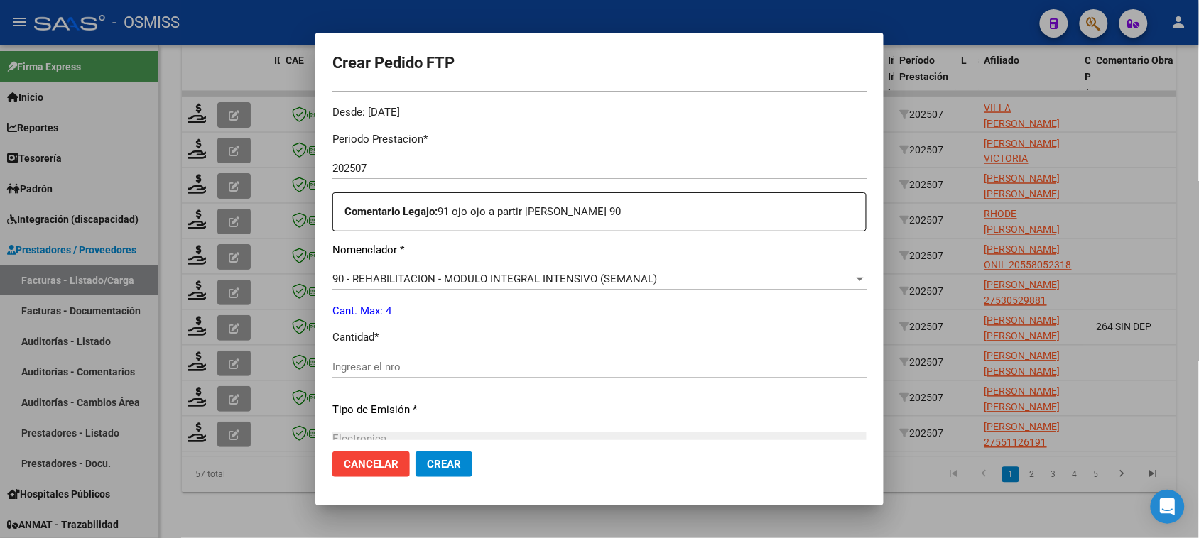
click at [462, 368] on input "Ingresar el nro" at bounding box center [599, 367] width 534 height 13
type input "4"
click at [416, 452] on button "Crear" at bounding box center [444, 465] width 57 height 26
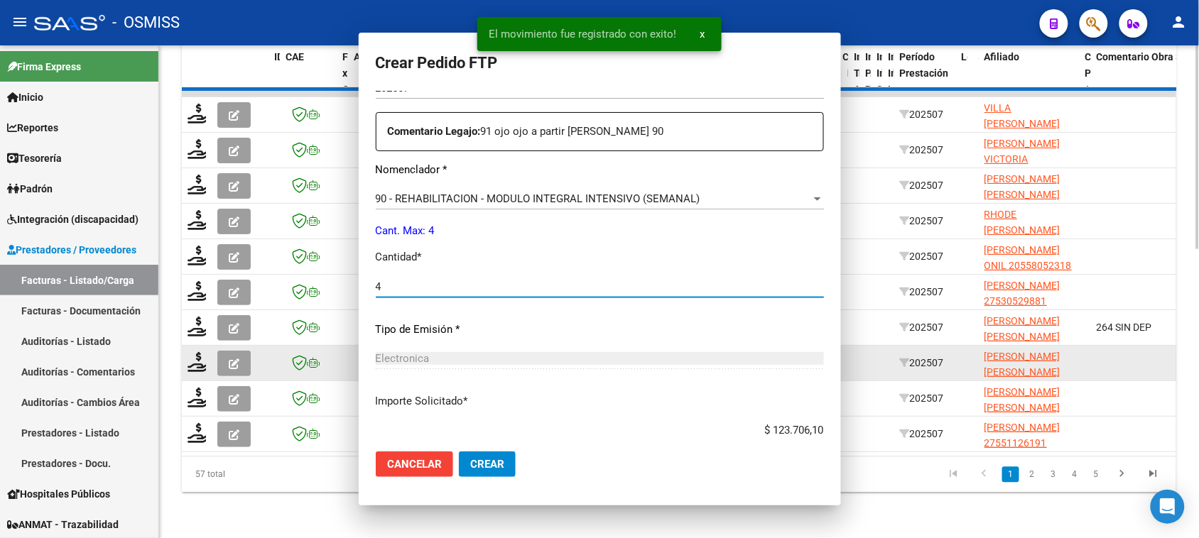
scroll to position [0, 0]
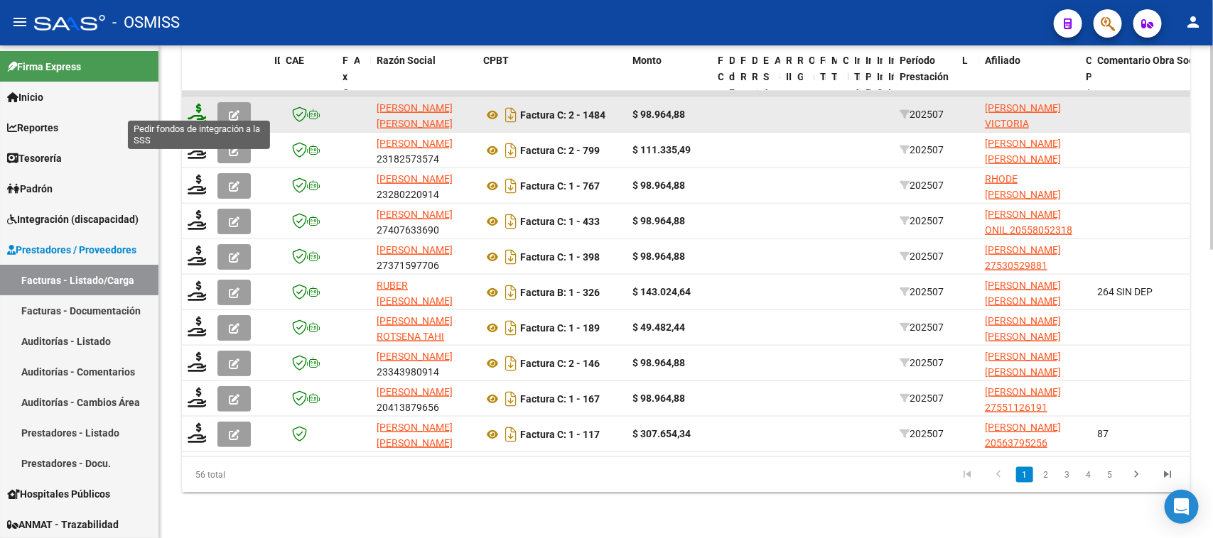
click at [200, 107] on icon at bounding box center [199, 114] width 23 height 20
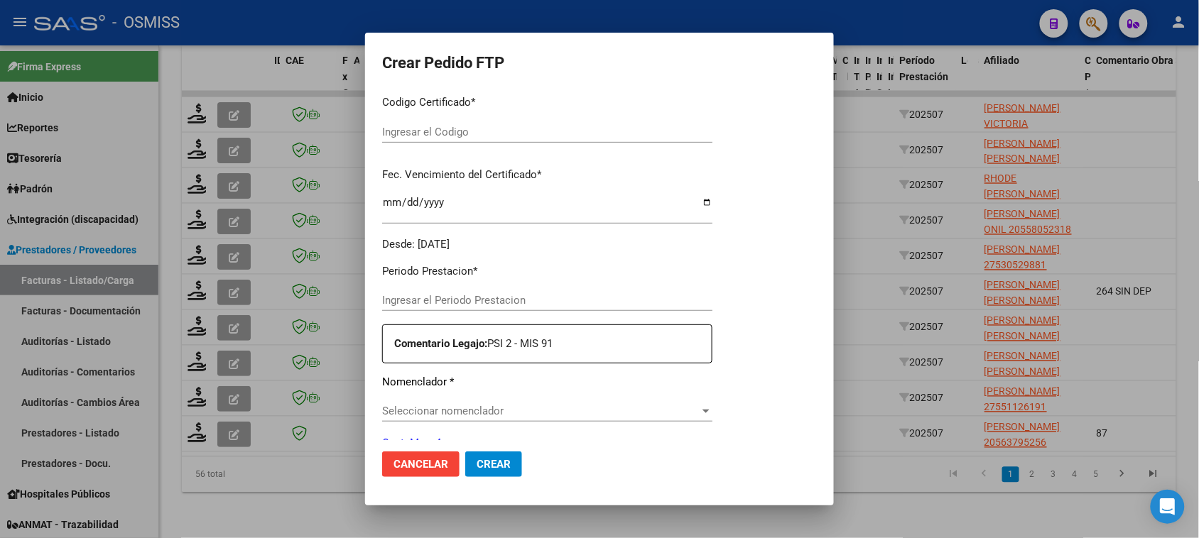
type input "202509"
type input "202507"
type input "$ 98.964,88"
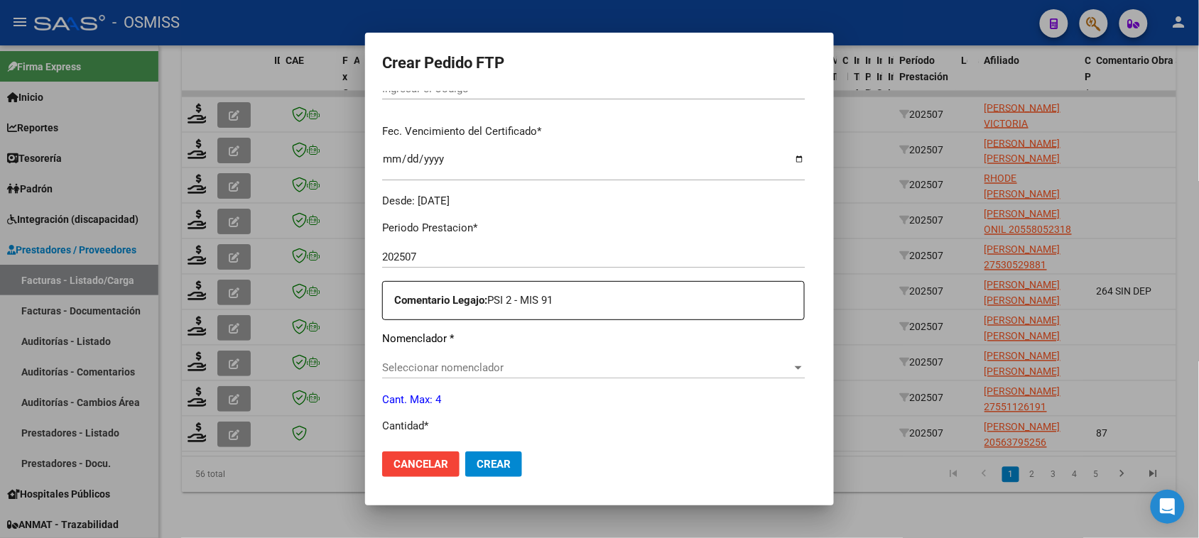
type input "ARG01000567270632023020120260201BSAS415"
type input "2026-02-01"
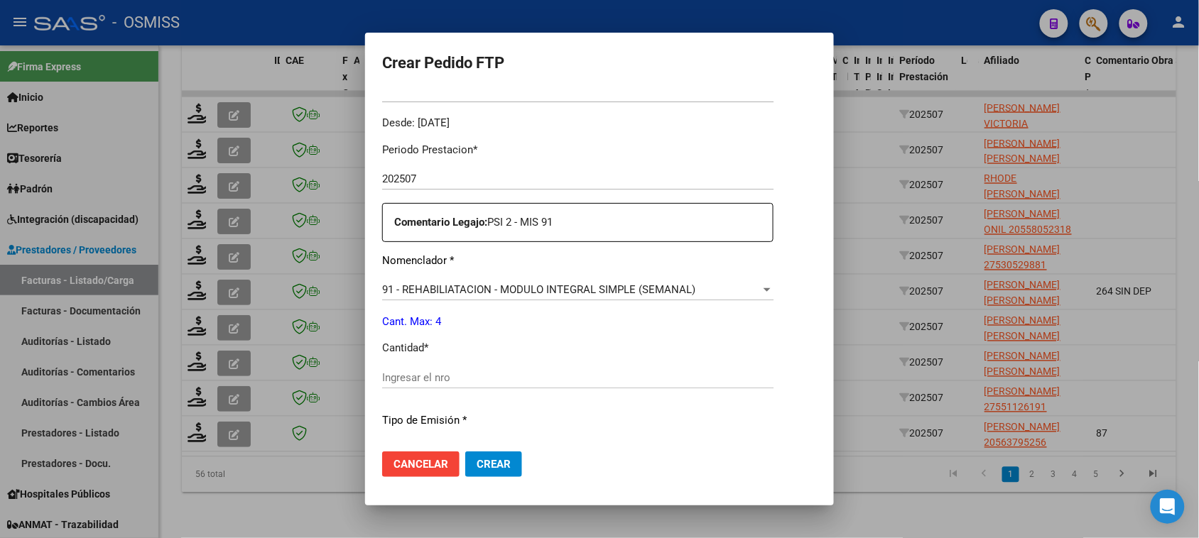
scroll to position [435, 0]
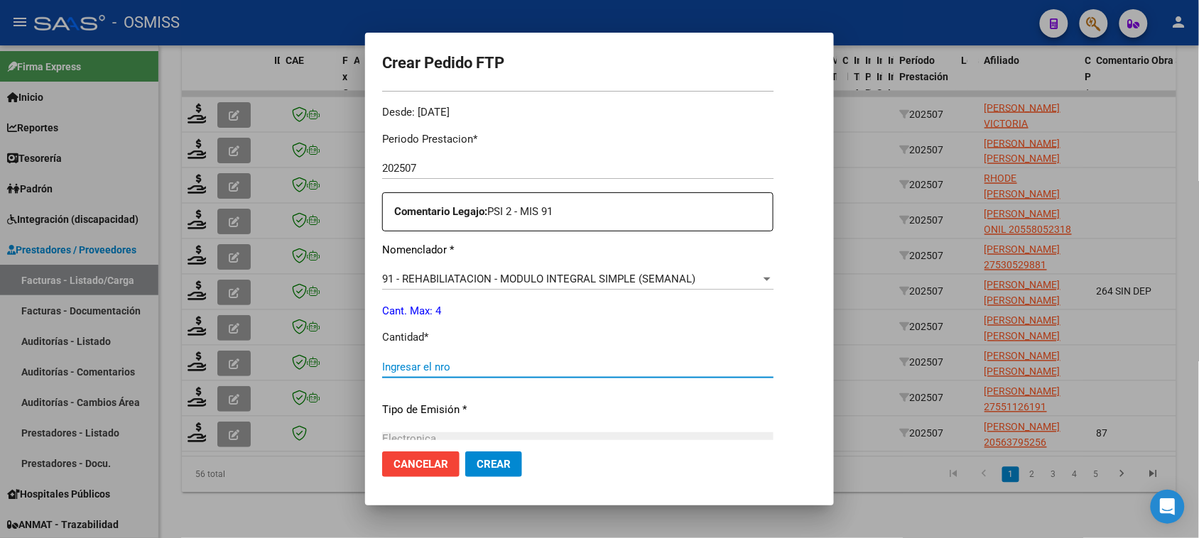
click at [427, 370] on input "Ingresar el nro" at bounding box center [577, 367] width 391 height 13
type input "4"
click at [465, 452] on button "Crear" at bounding box center [493, 465] width 57 height 26
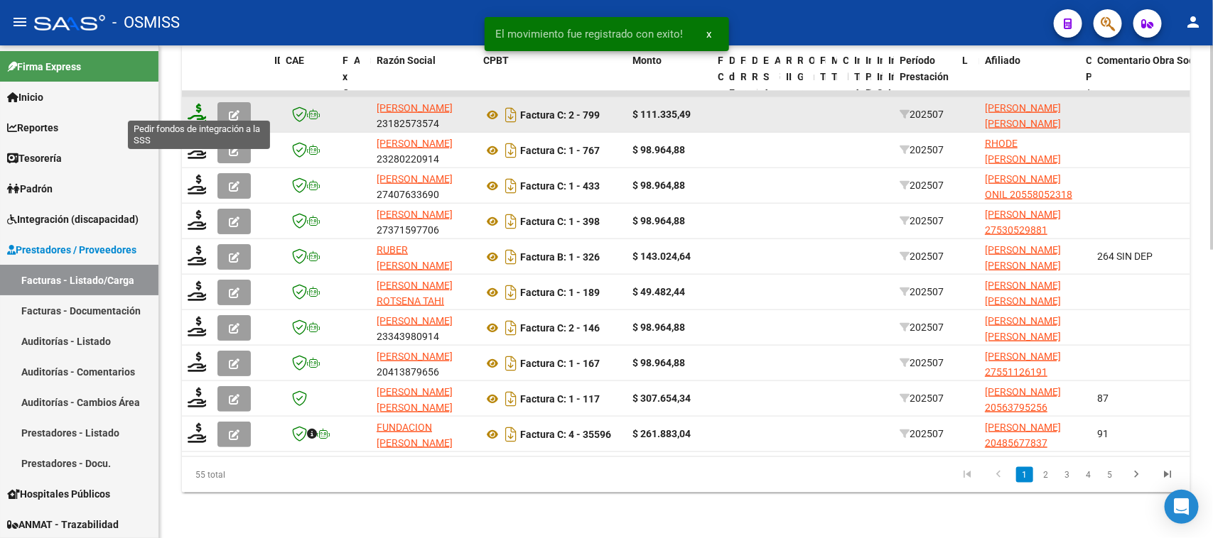
click at [200, 107] on icon at bounding box center [199, 114] width 23 height 20
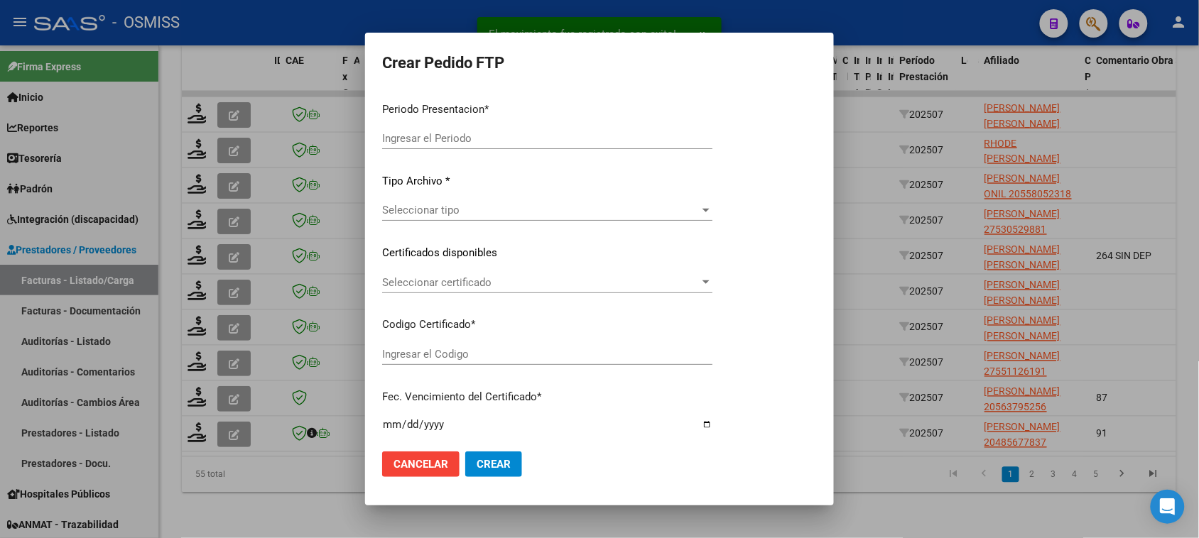
type input "202509"
type input "202507"
type input "$ 111.335,49"
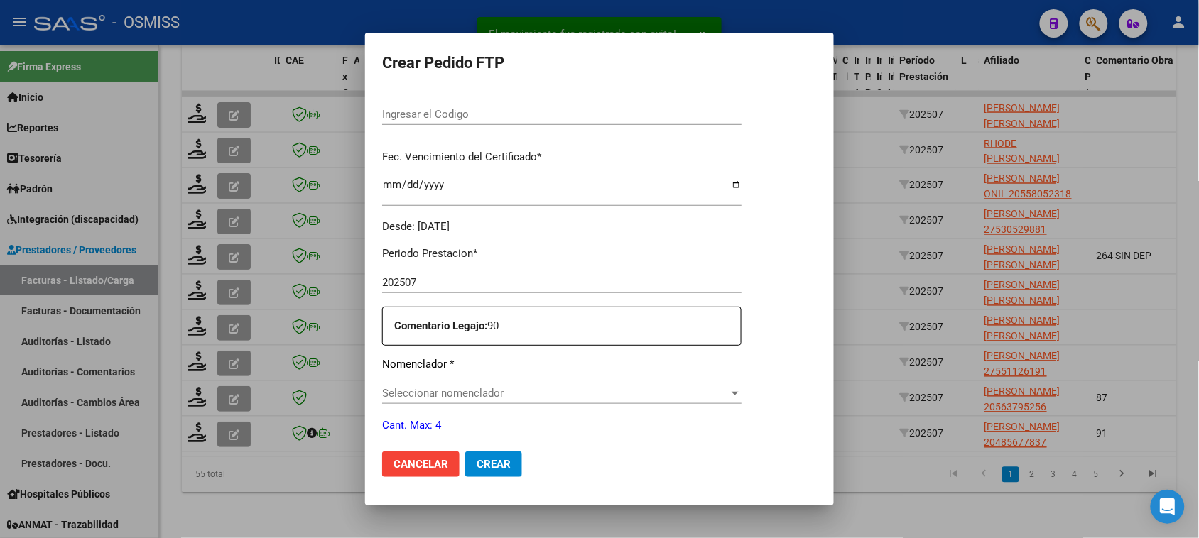
scroll to position [346, 0]
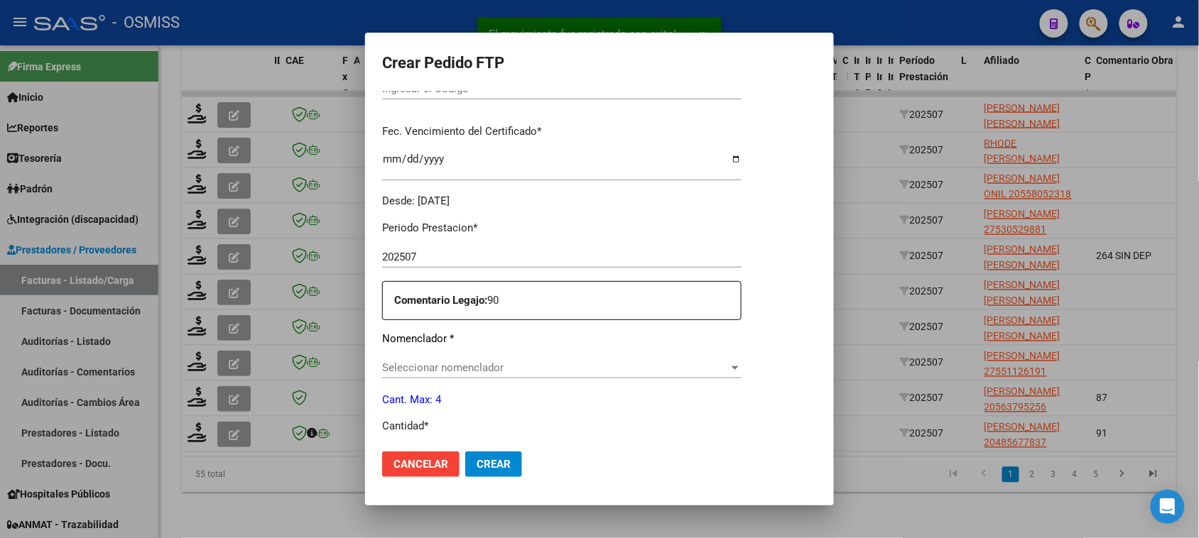
type input "ARG02000579760112023071920260719BSAS410"
type input "2026-07-19"
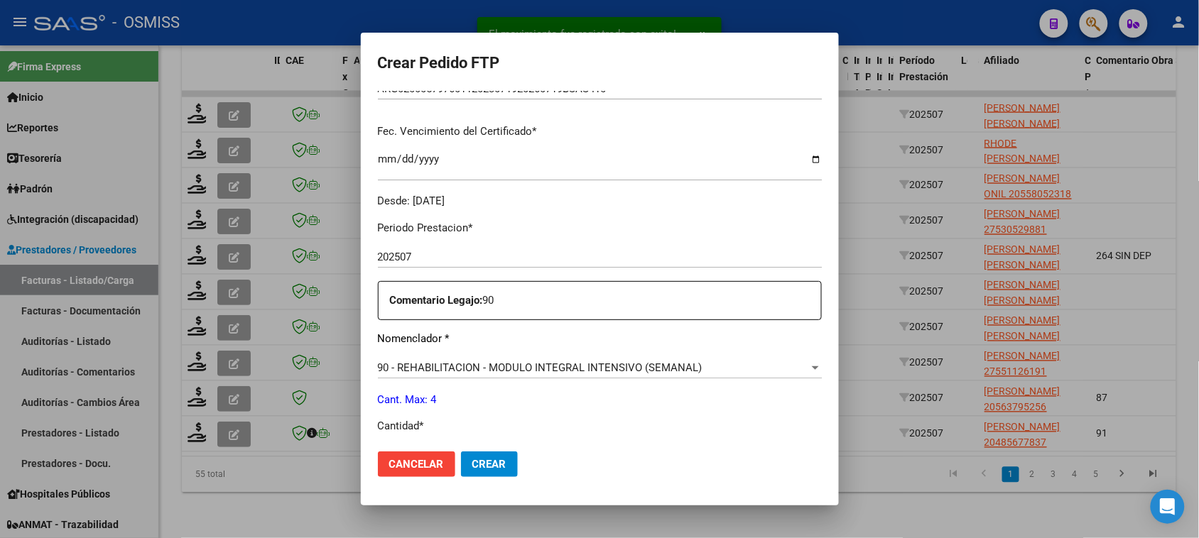
scroll to position [524, 0]
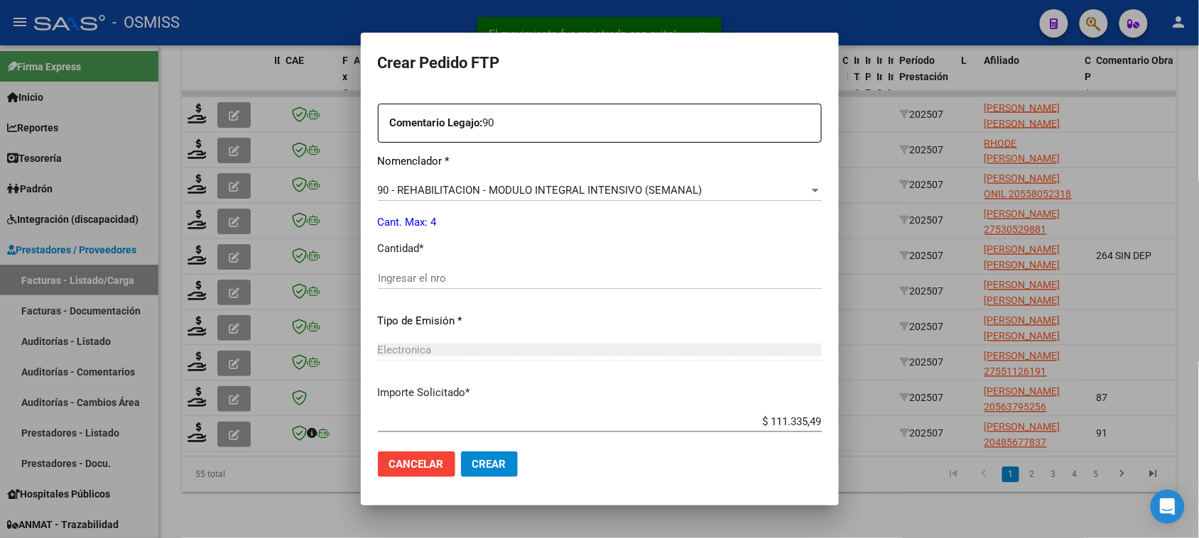
click at [462, 278] on input "Ingresar el nro" at bounding box center [600, 278] width 444 height 13
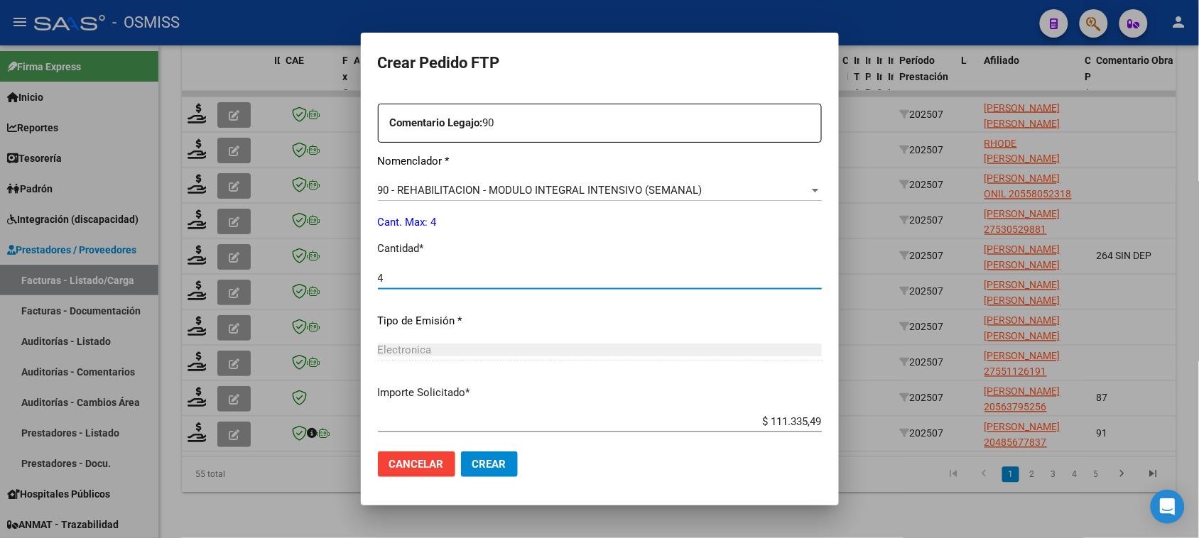
type input "4"
click at [461, 452] on button "Crear" at bounding box center [489, 465] width 57 height 26
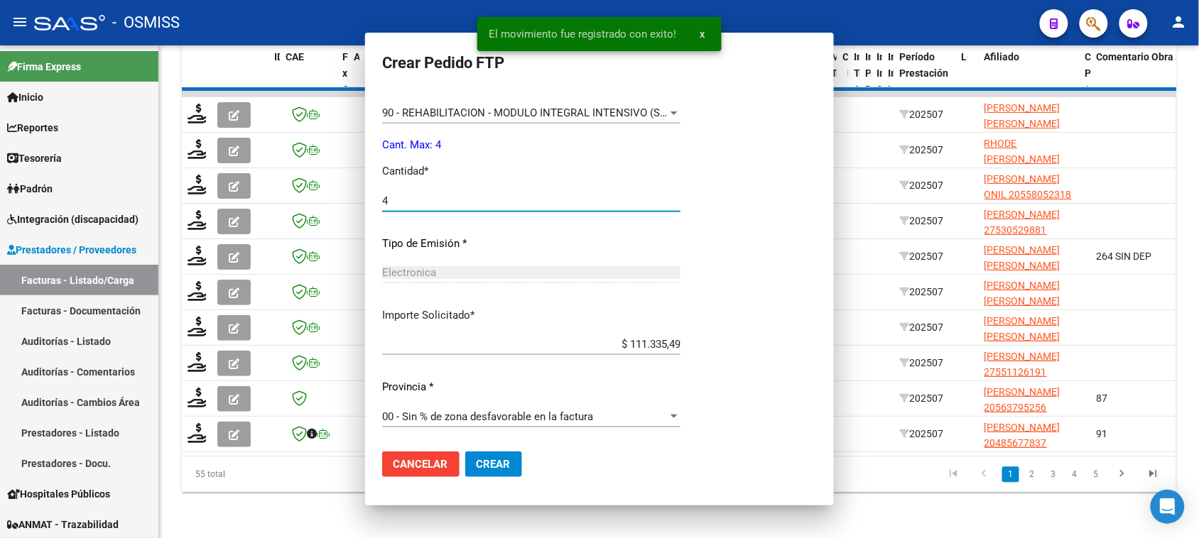
scroll to position [0, 0]
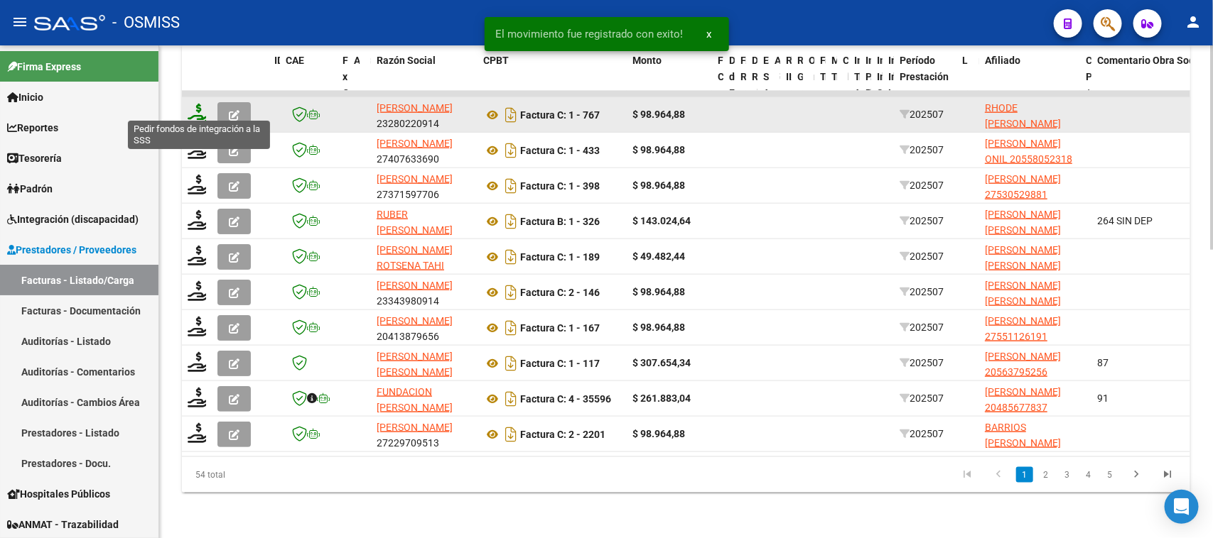
click at [201, 107] on icon at bounding box center [199, 114] width 23 height 20
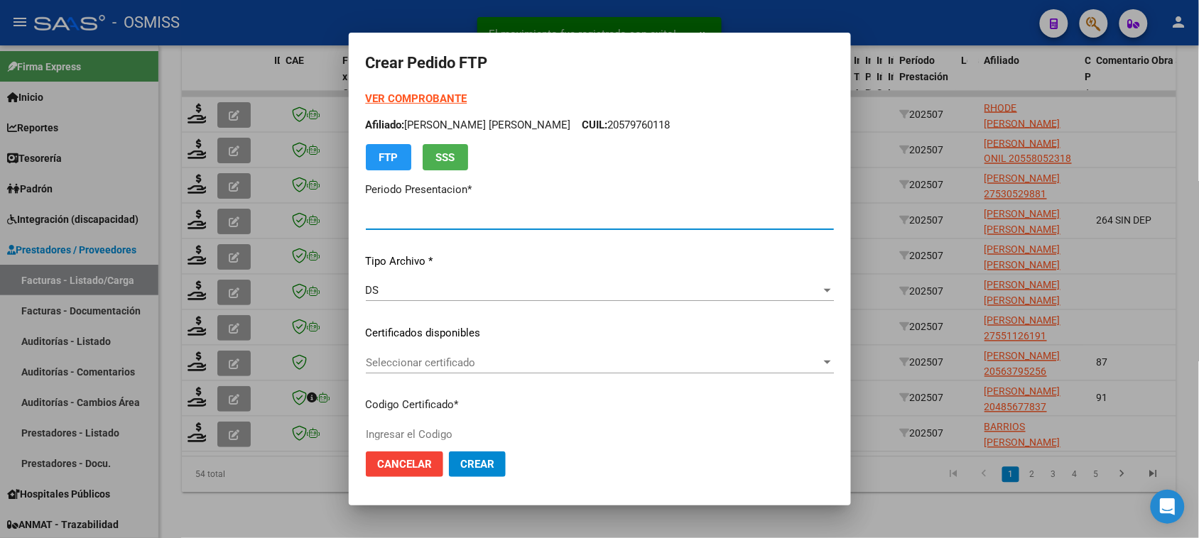
type input "202509"
type input "202507"
type input "$ 98.964,88"
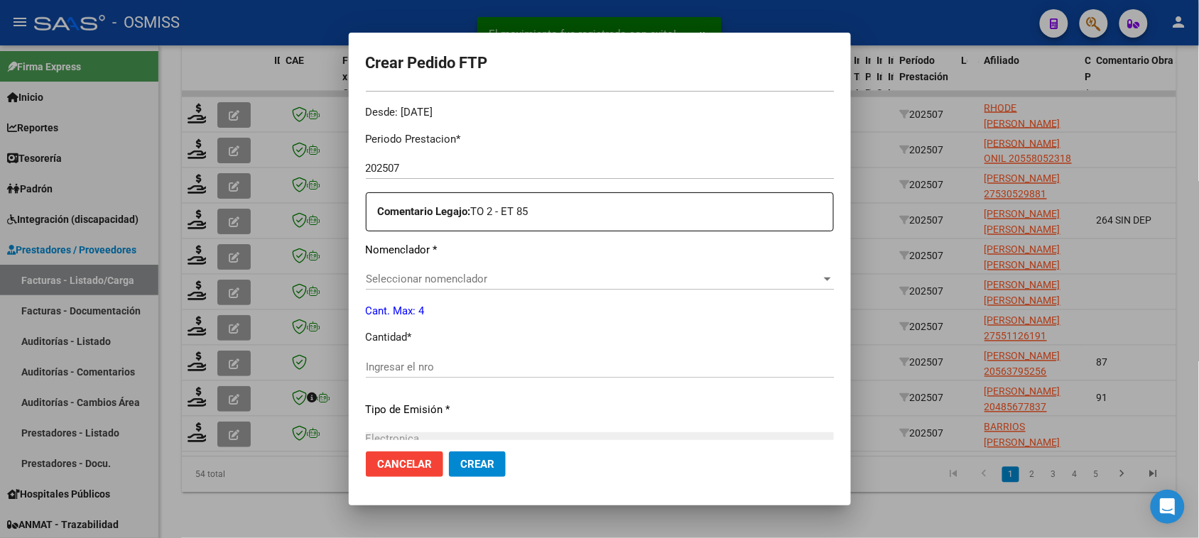
type input "ARG02000587159492023062620280626BSAS439"
type input "2028-06-26"
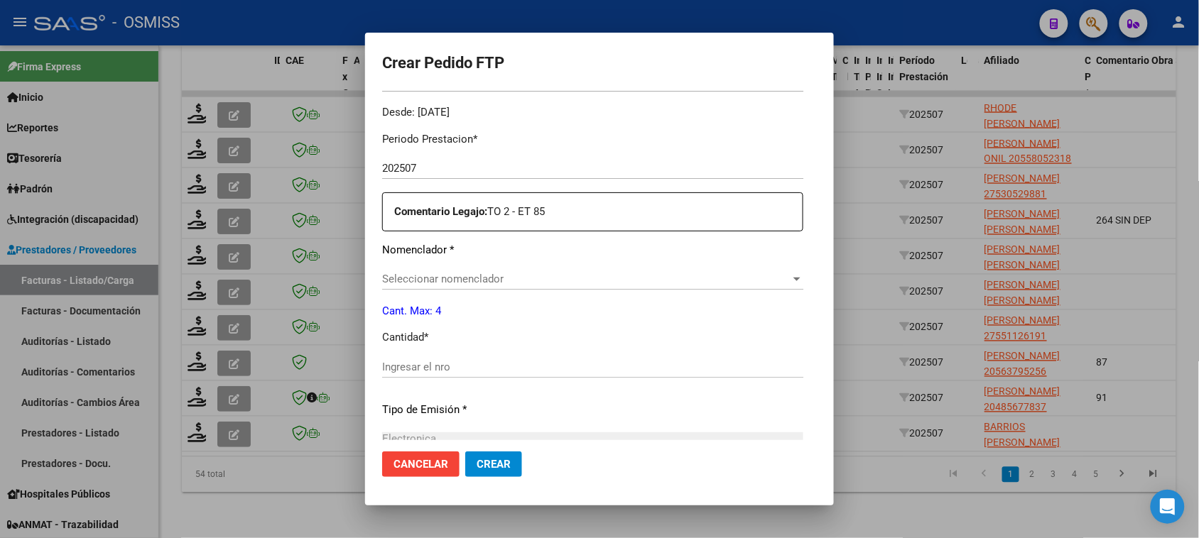
click at [477, 282] on span "Seleccionar nomenclador" at bounding box center [586, 279] width 408 height 13
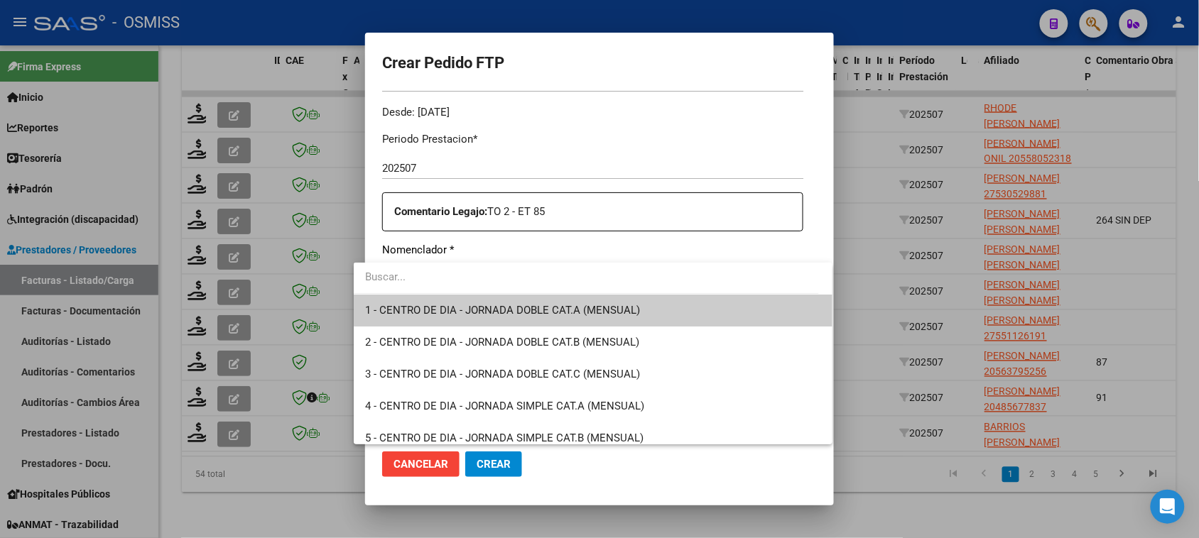
type input "5"
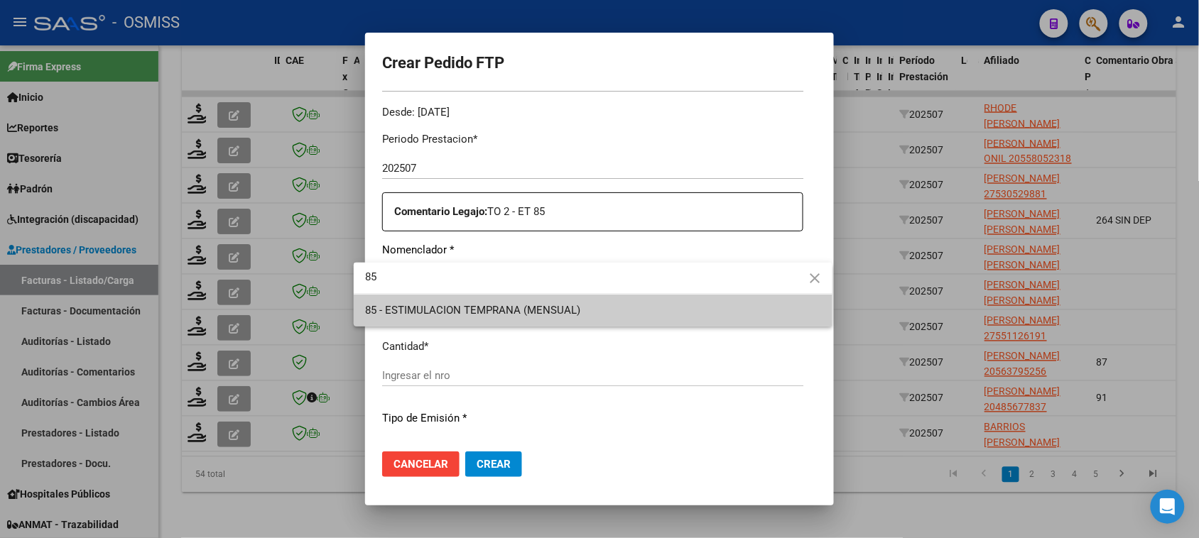
type input "85"
click at [469, 302] on span "85 - ESTIMULACION TEMPRANA (MENSUAL)" at bounding box center [593, 311] width 456 height 32
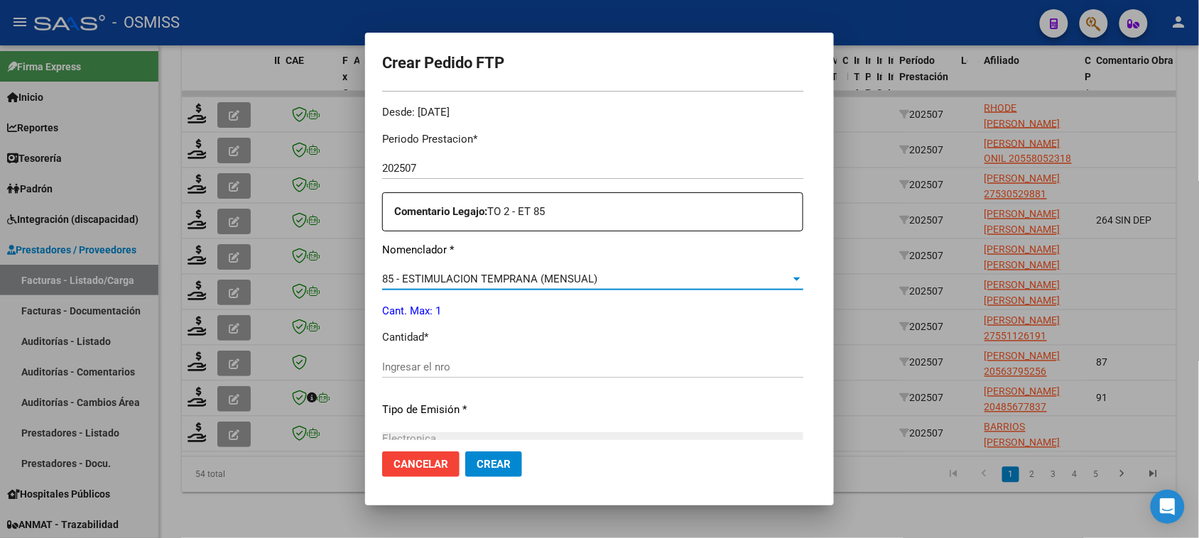
click at [438, 368] on input "Ingresar el nro" at bounding box center [592, 367] width 421 height 13
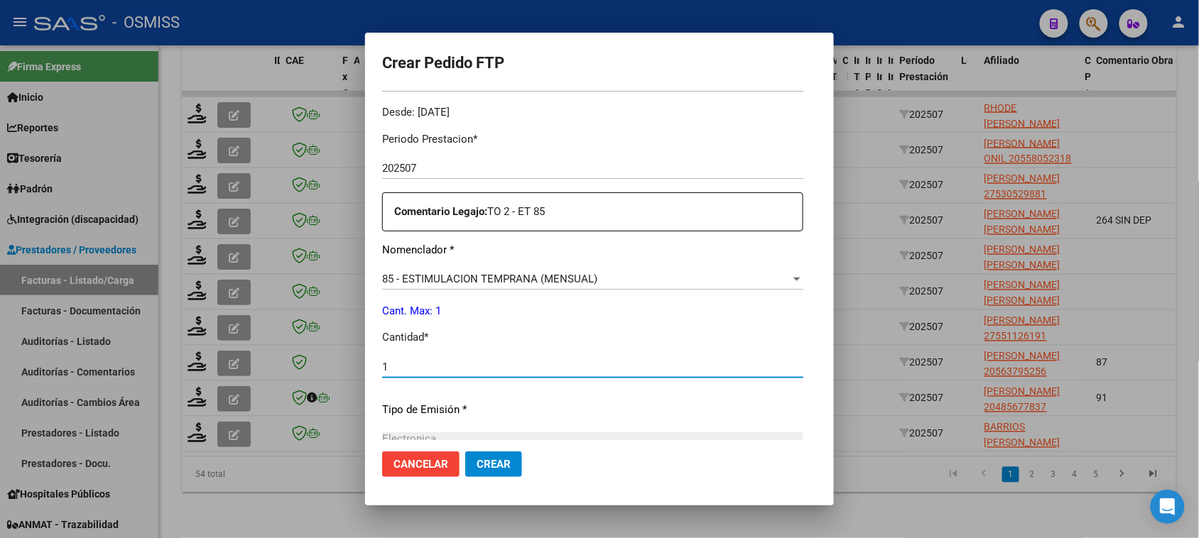
scroll to position [600, 0]
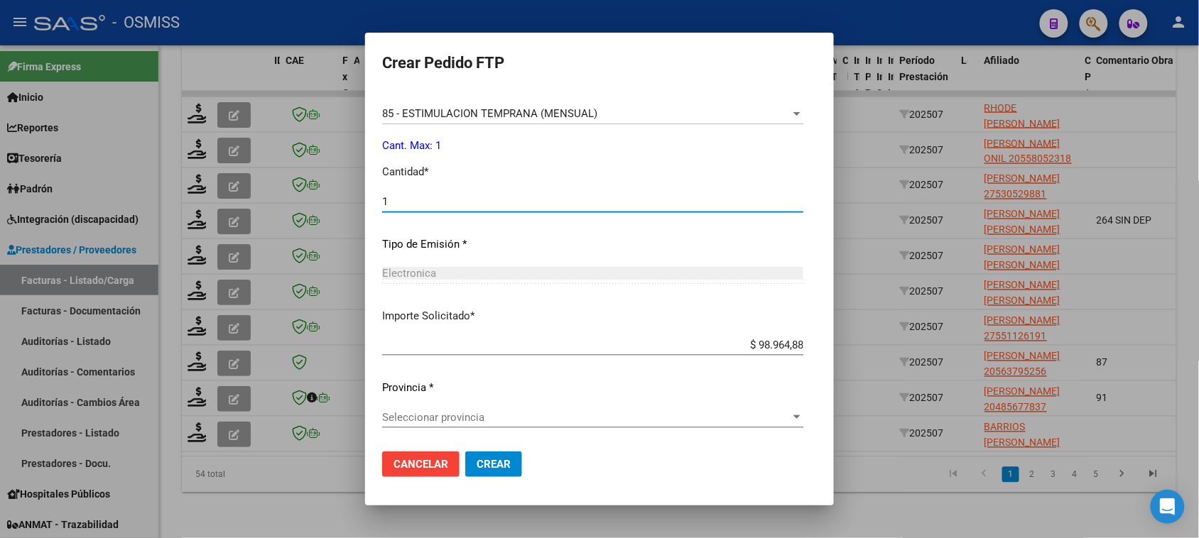
type input "1"
click at [430, 419] on span "Seleccionar provincia" at bounding box center [586, 417] width 408 height 13
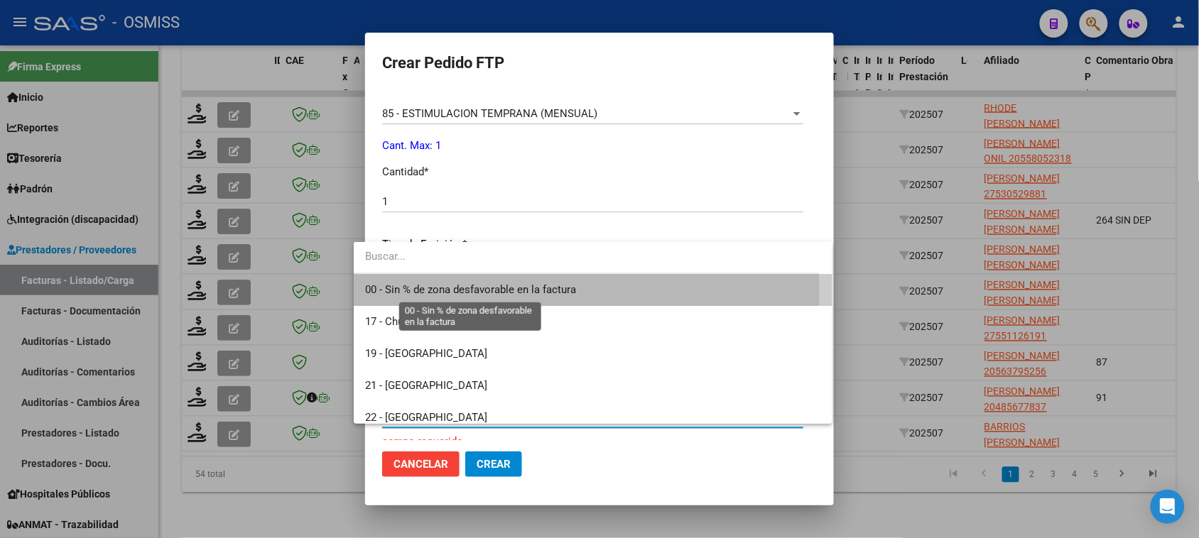
click at [411, 296] on span "00 - Sin % de zona desfavorable en la factura" at bounding box center [470, 289] width 211 height 13
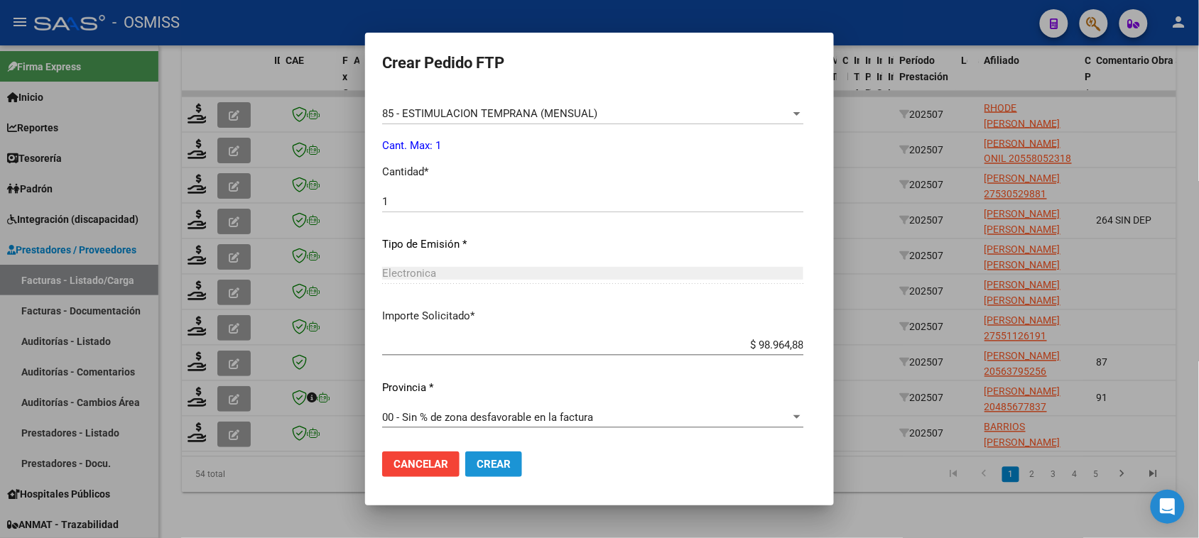
click at [482, 473] on button "Crear" at bounding box center [493, 465] width 57 height 26
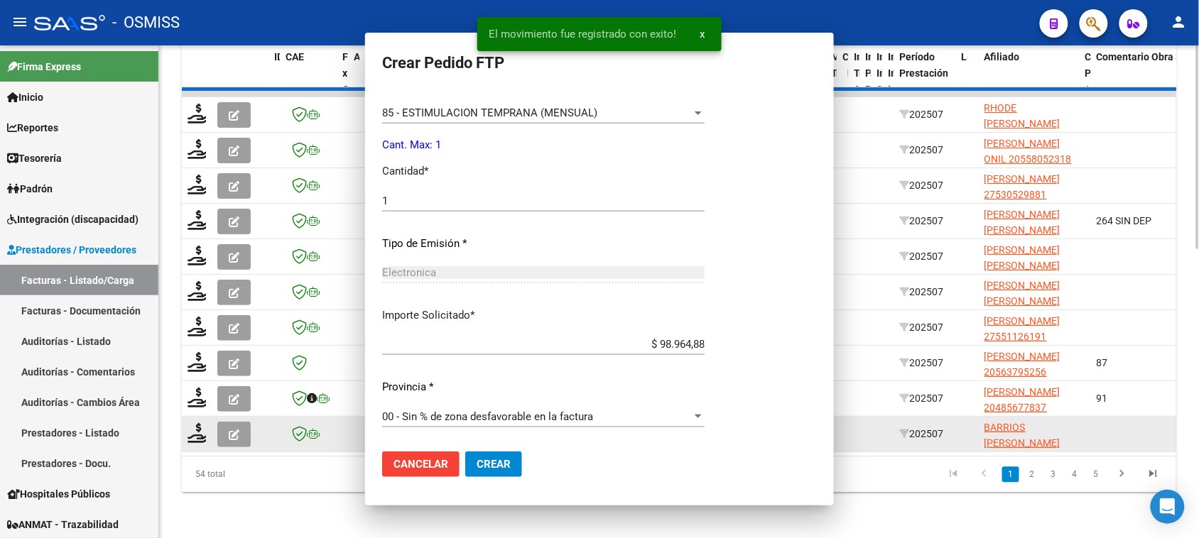
scroll to position [0, 0]
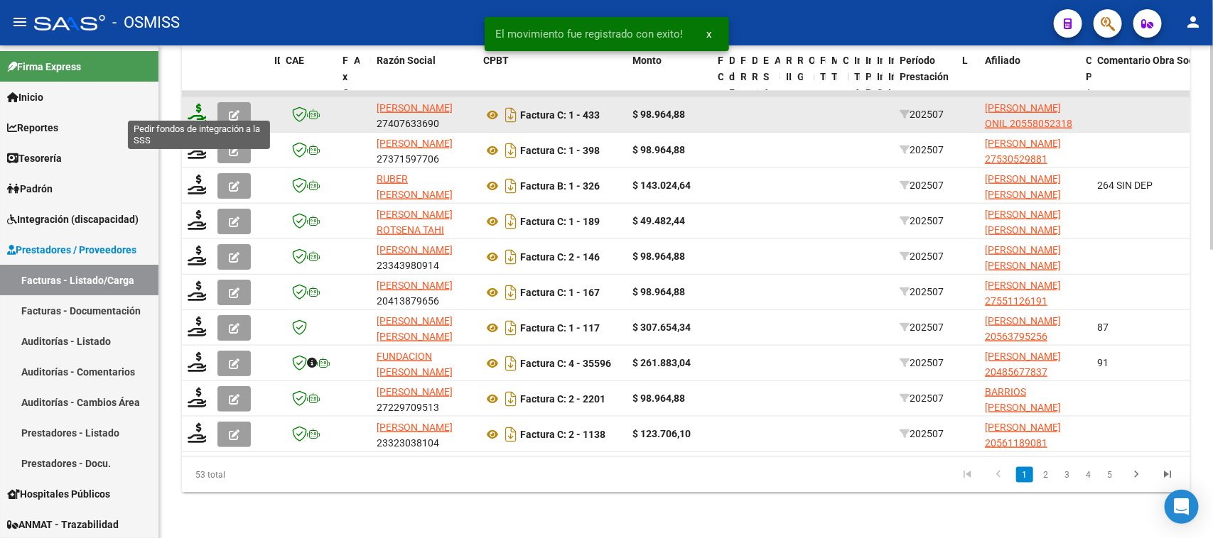
click at [195, 110] on icon at bounding box center [199, 114] width 23 height 20
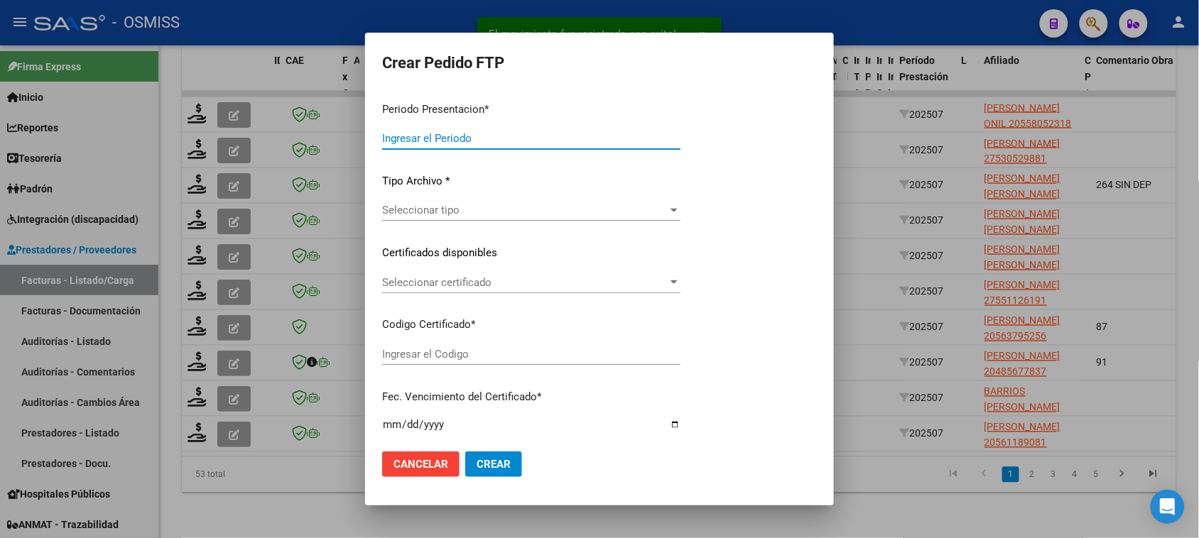
type input "202509"
type input "202507"
type input "$ 98.964,88"
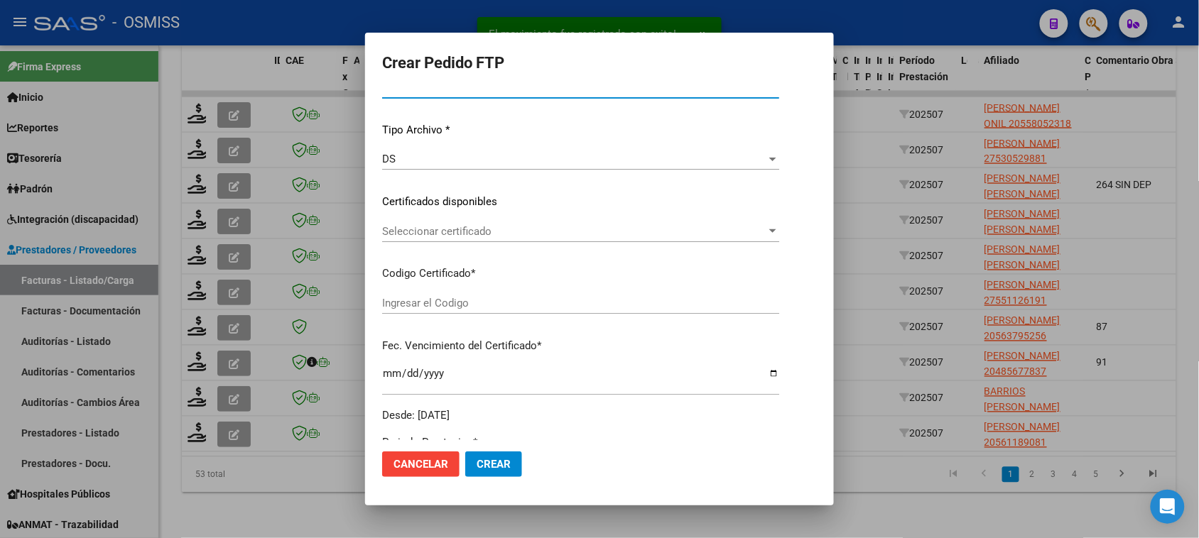
type input "ARG02000558052312022072020270720BSAS410"
type input "2027-07-20"
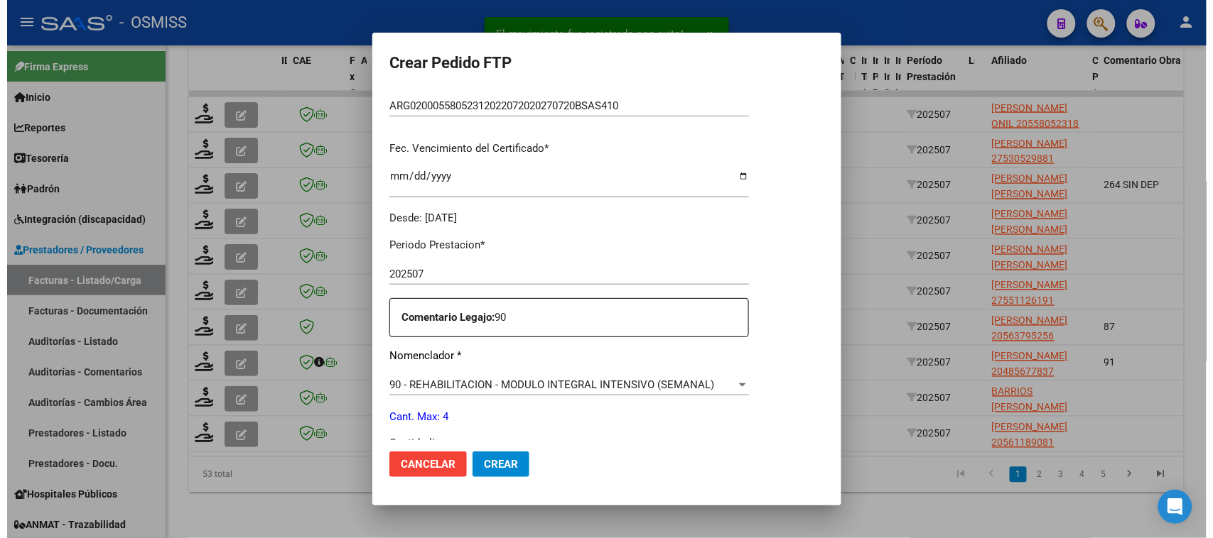
scroll to position [444, 0]
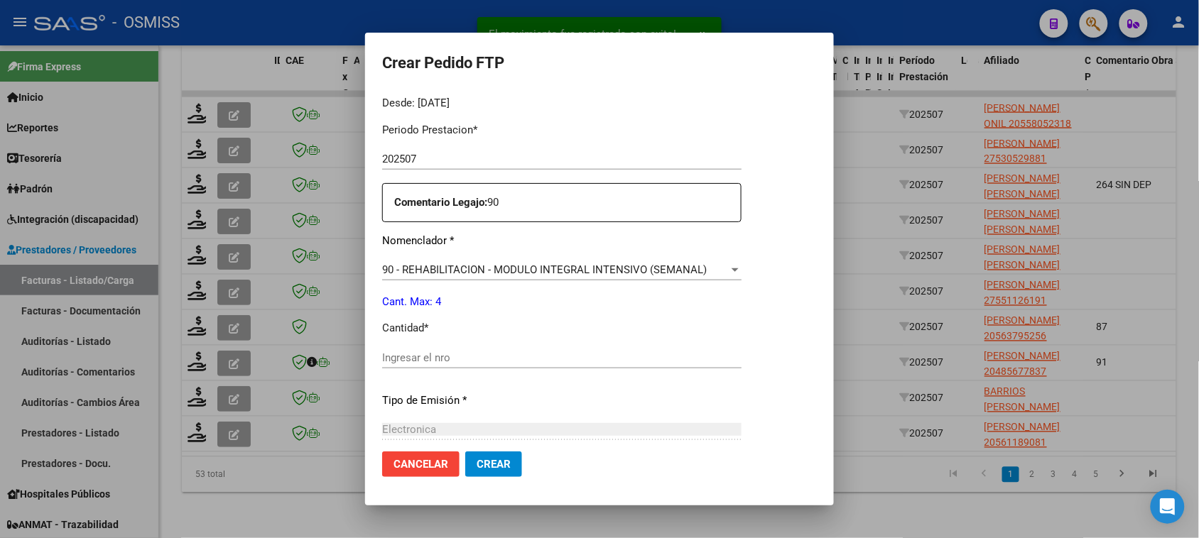
click at [462, 360] on input "Ingresar el nro" at bounding box center [561, 358] width 359 height 13
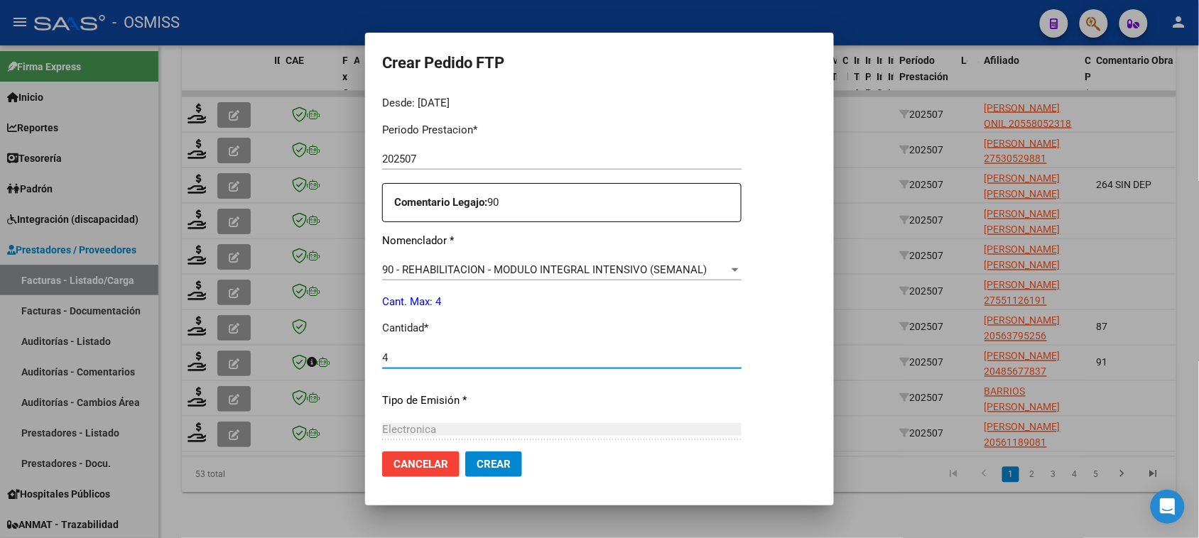
type input "4"
click at [465, 452] on button "Crear" at bounding box center [493, 465] width 57 height 26
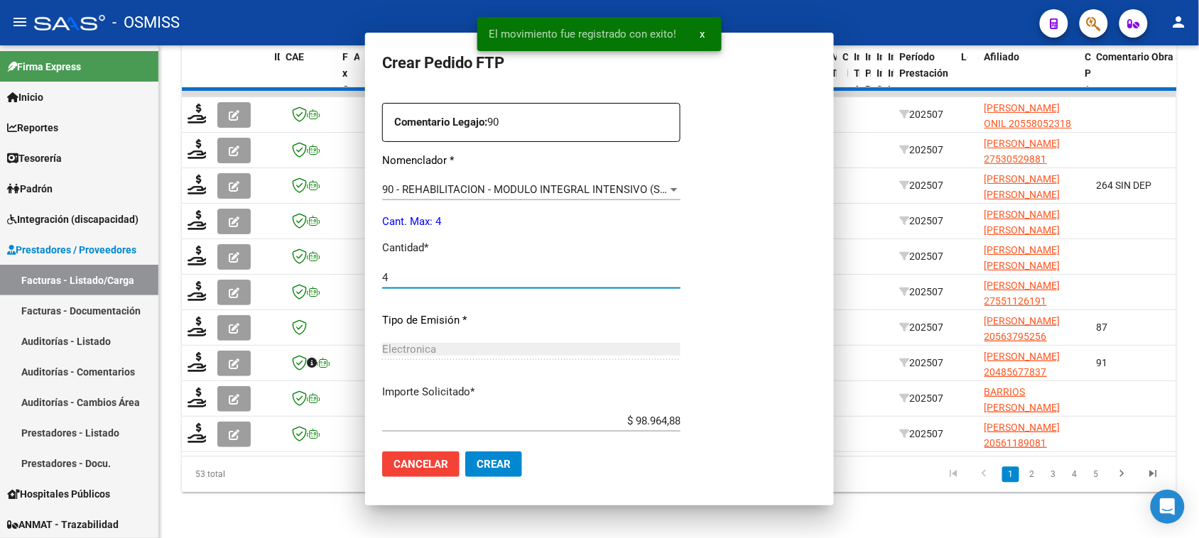
scroll to position [0, 0]
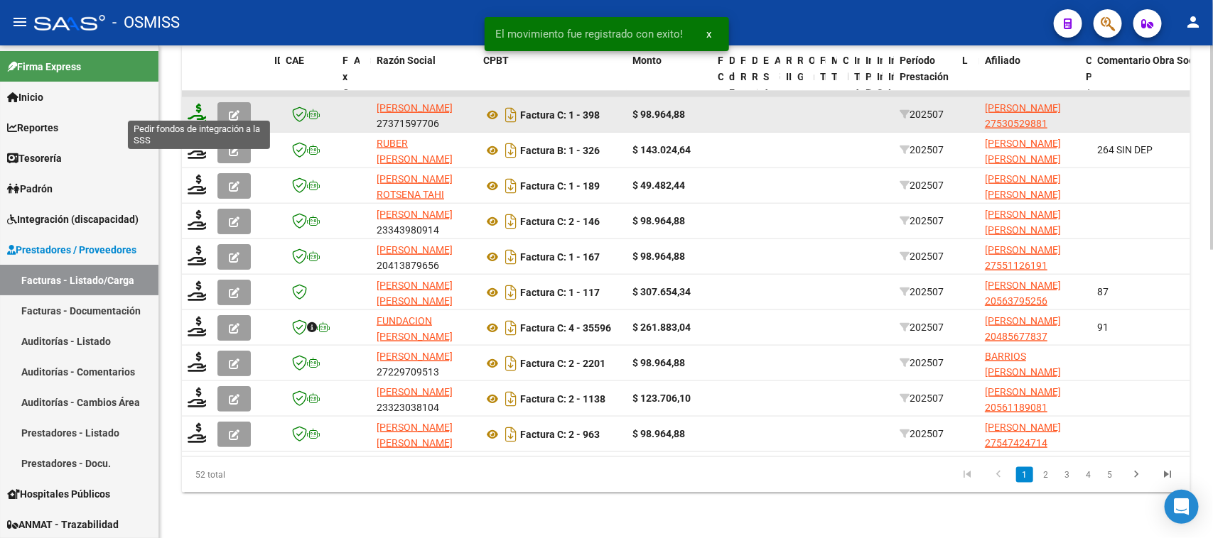
click at [194, 107] on icon at bounding box center [199, 114] width 23 height 20
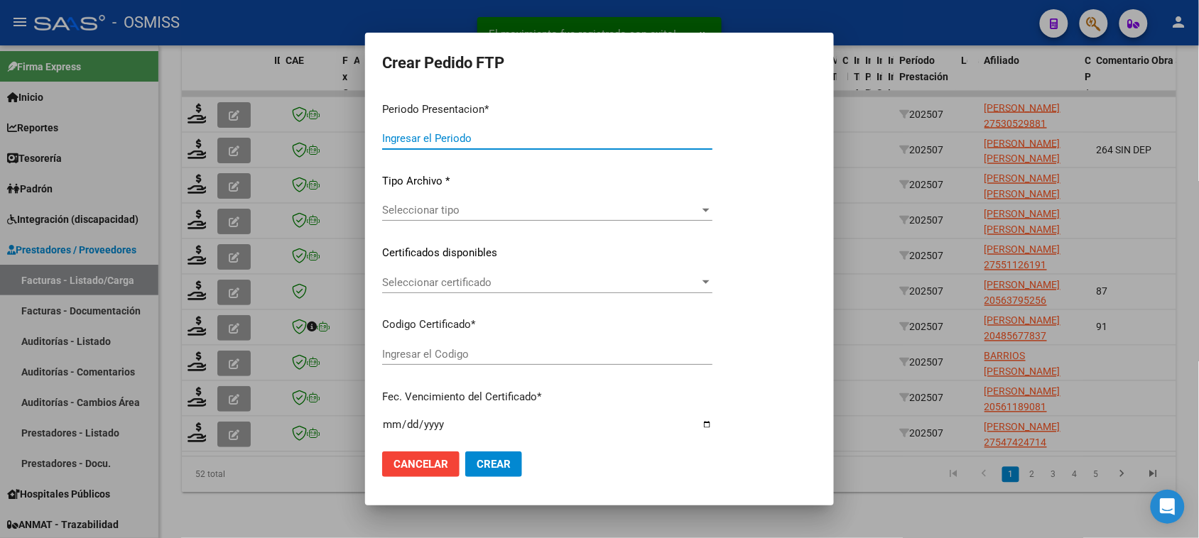
type input "202509"
type input "202507"
type input "$ 98.964,88"
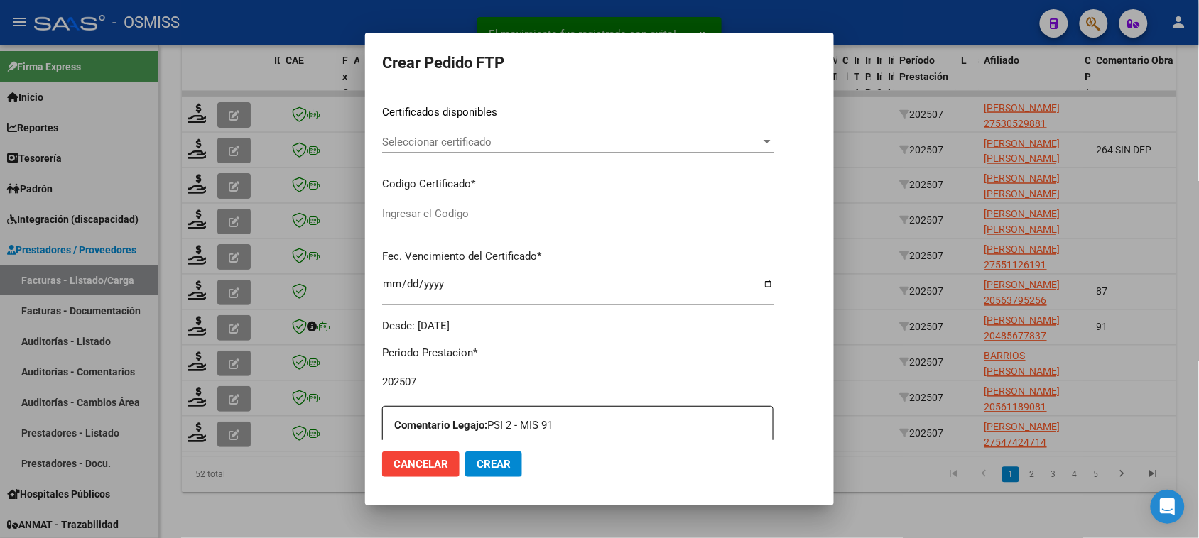
type input "ARG01000530529882022011920260119BSAS342"
type input "2026-01-19"
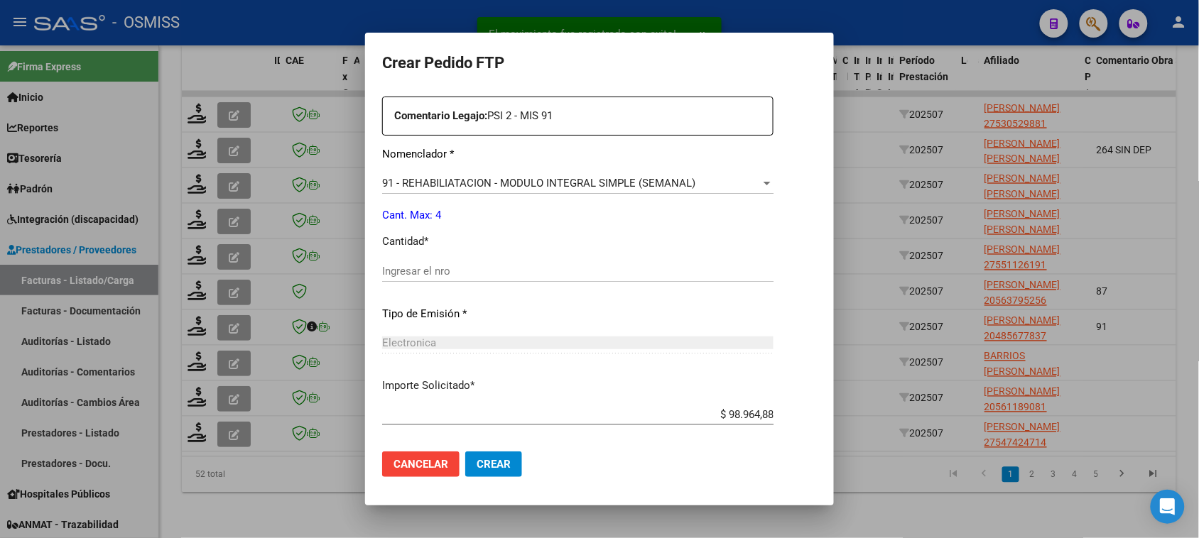
scroll to position [533, 0]
click at [431, 266] on input "Ingresar el nro" at bounding box center [577, 269] width 391 height 13
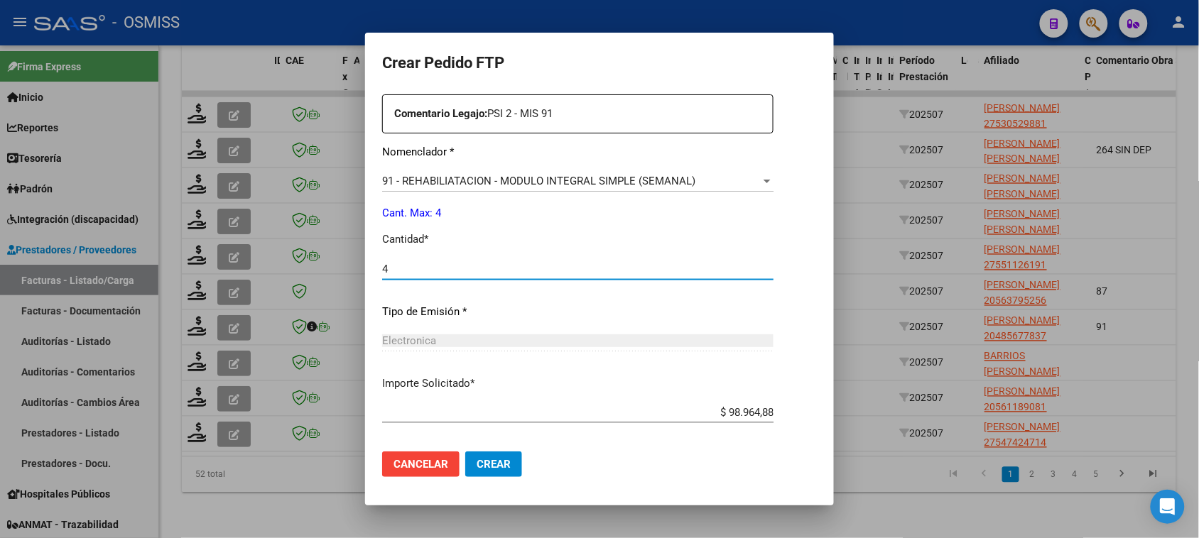
type input "4"
click at [465, 452] on button "Crear" at bounding box center [493, 465] width 57 height 26
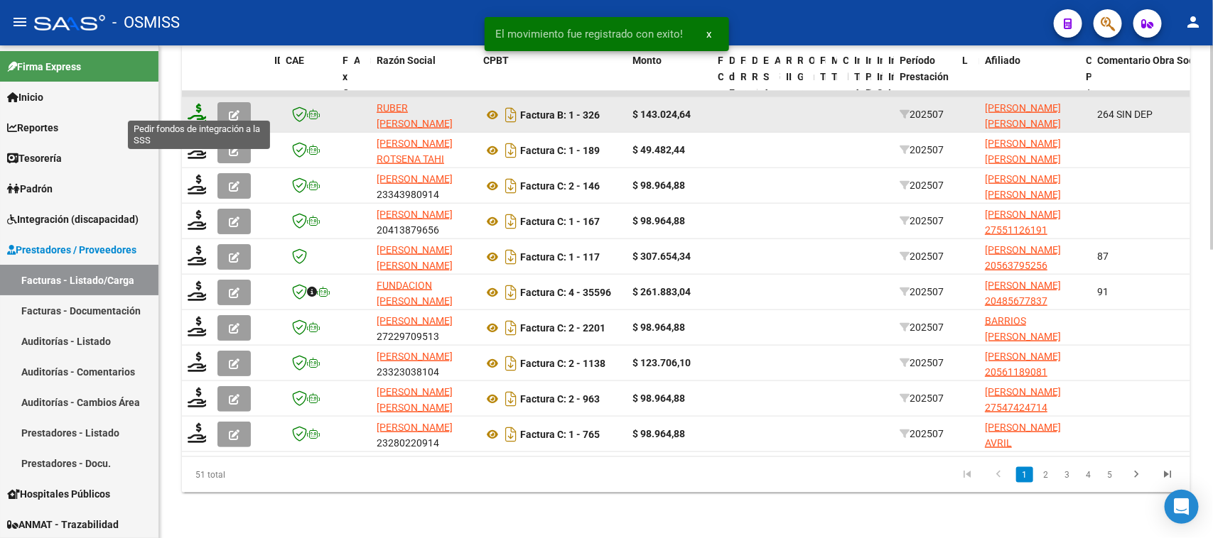
click at [195, 104] on icon at bounding box center [199, 114] width 23 height 20
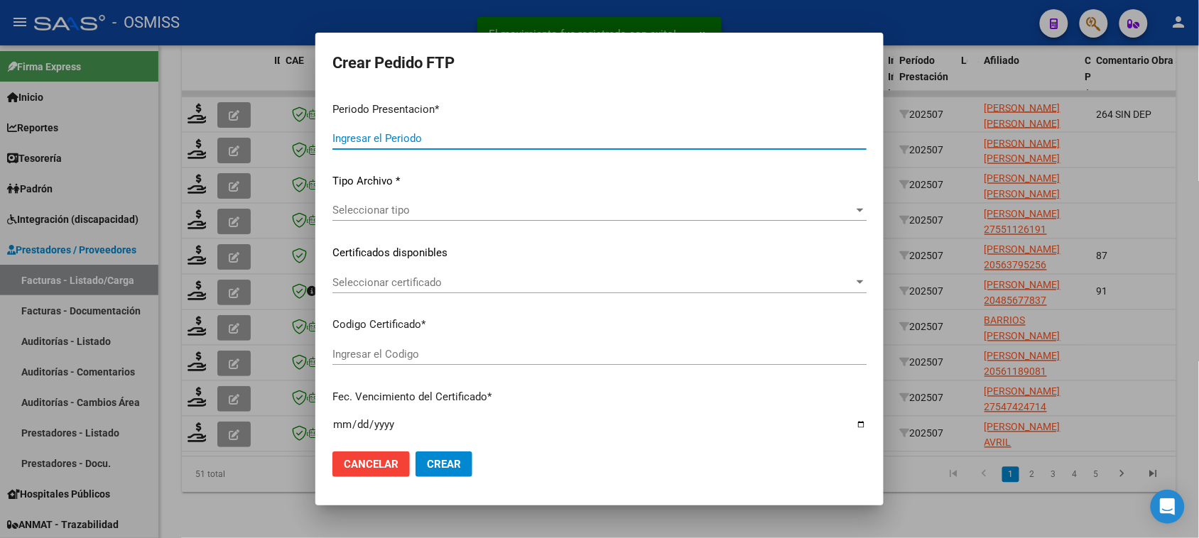
type input "202509"
type input "202507"
type input "$ 143.024,64"
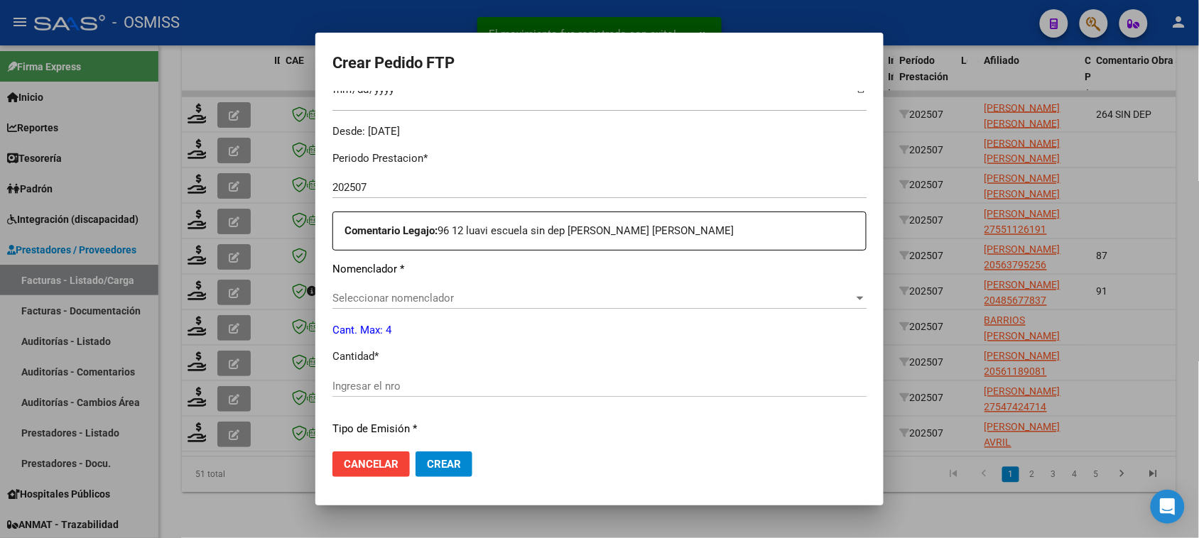
scroll to position [435, 0]
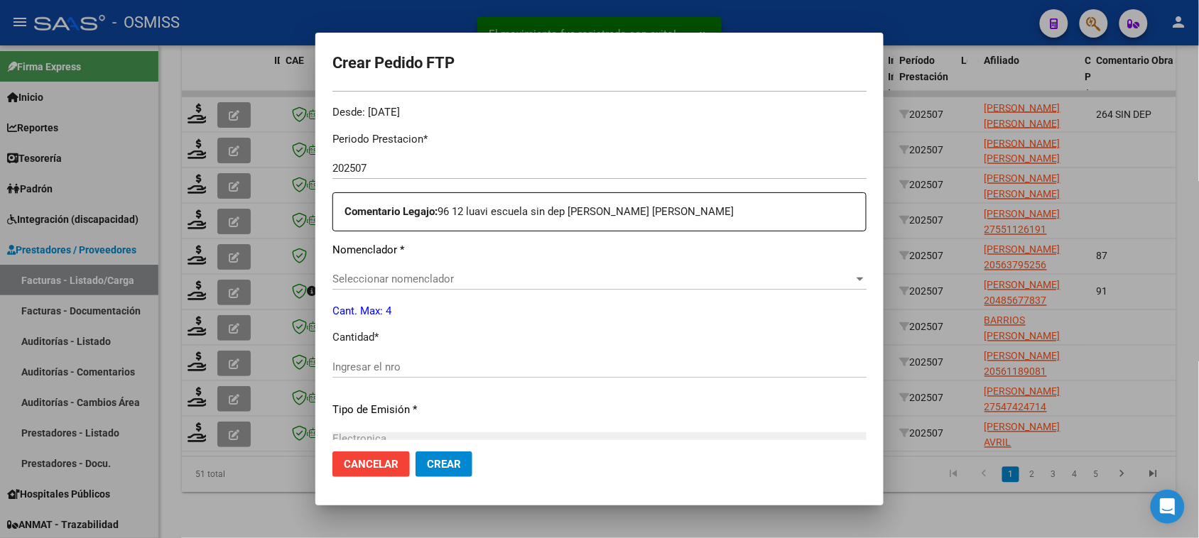
type input "ARG02000555717512022072620270726BSAS309"
type input "2027-07-26"
click at [418, 367] on input "Ingresar el nro" at bounding box center [599, 367] width 534 height 13
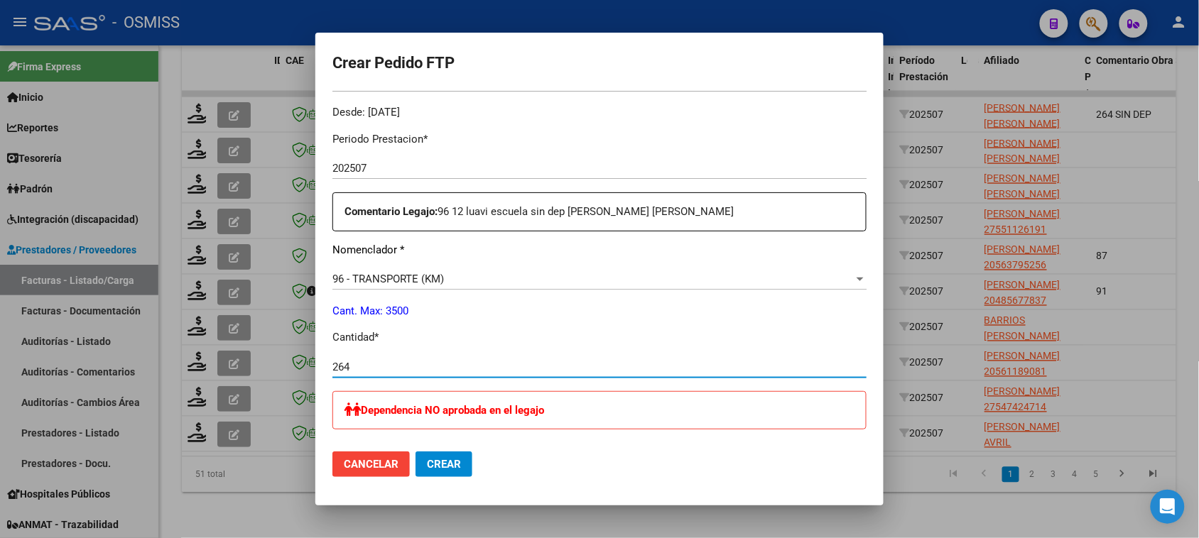
type input "264"
click at [416, 452] on button "Crear" at bounding box center [444, 465] width 57 height 26
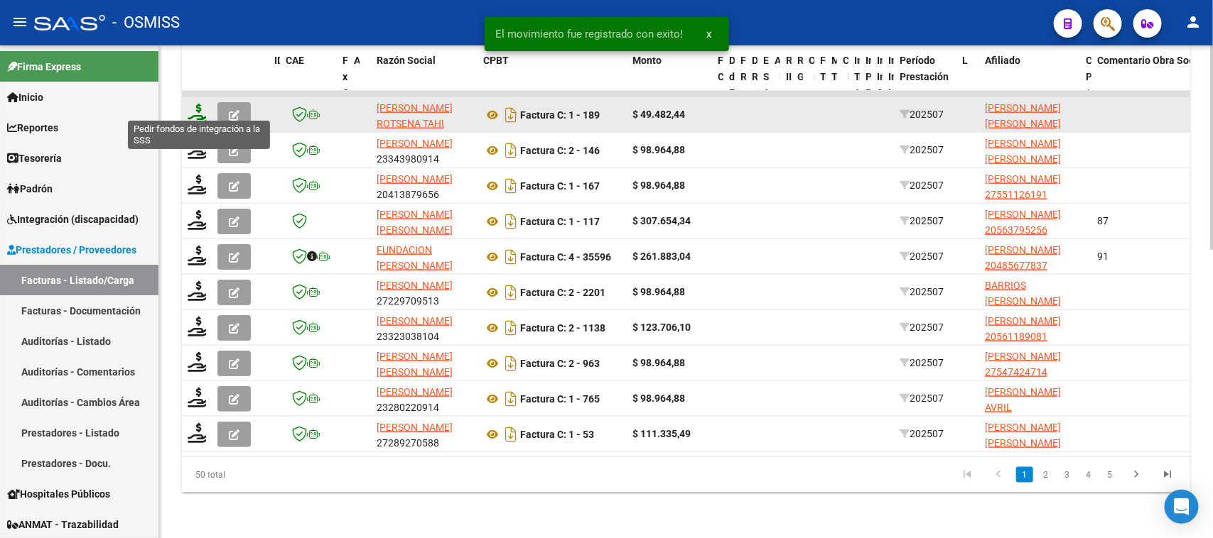
click at [194, 104] on icon at bounding box center [199, 114] width 23 height 20
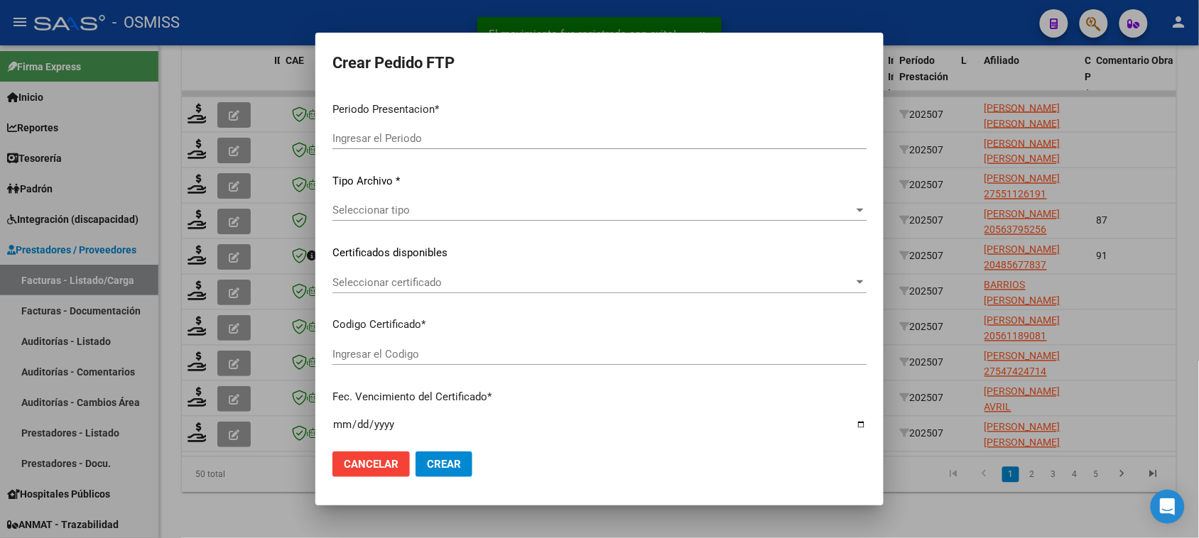
type input "202509"
type input "202507"
type input "$ 49.482,44"
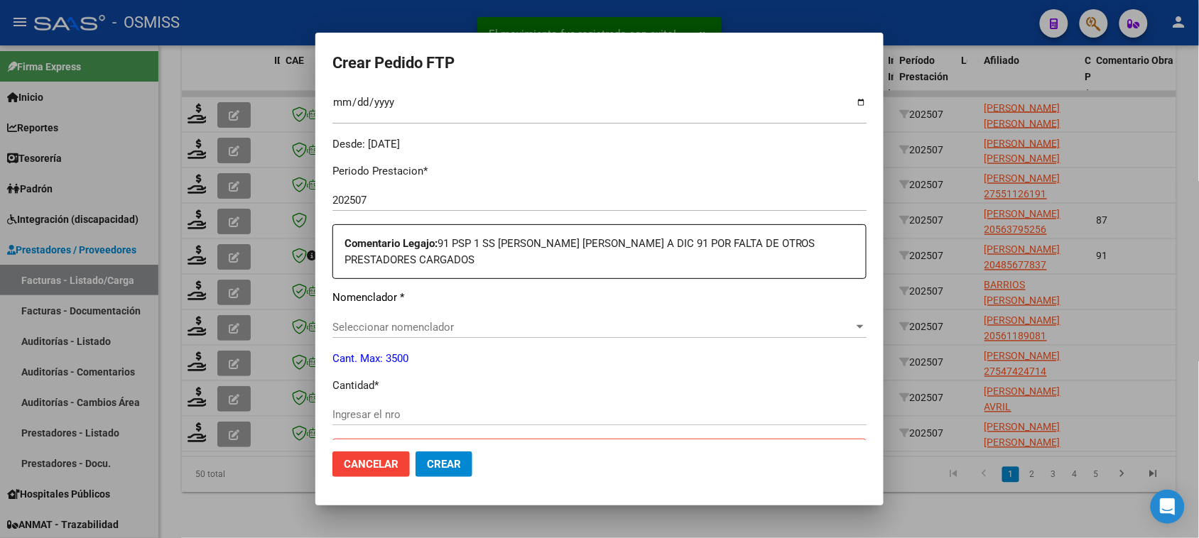
scroll to position [444, 0]
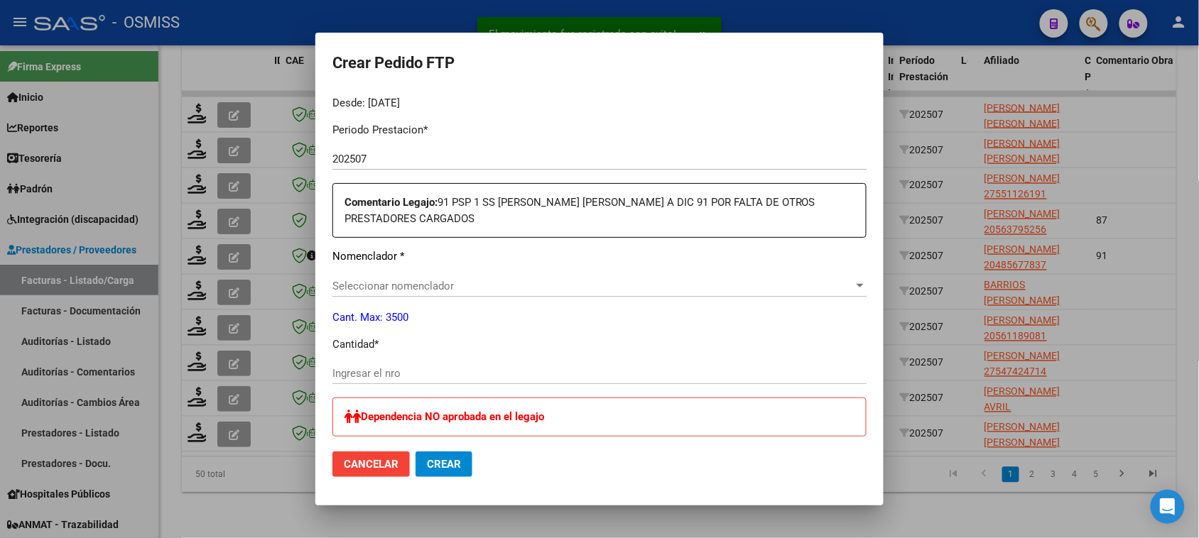
type input "ARG02000576065732023080720260807BSAS415"
type input "2026-08-07"
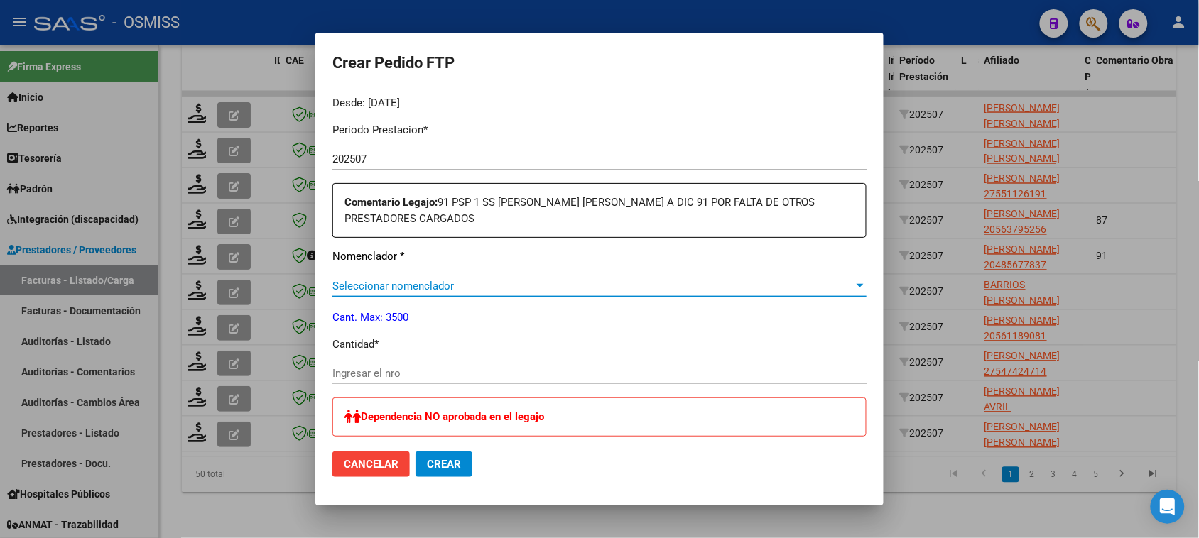
click at [443, 291] on span "Seleccionar nomenclador" at bounding box center [592, 286] width 521 height 13
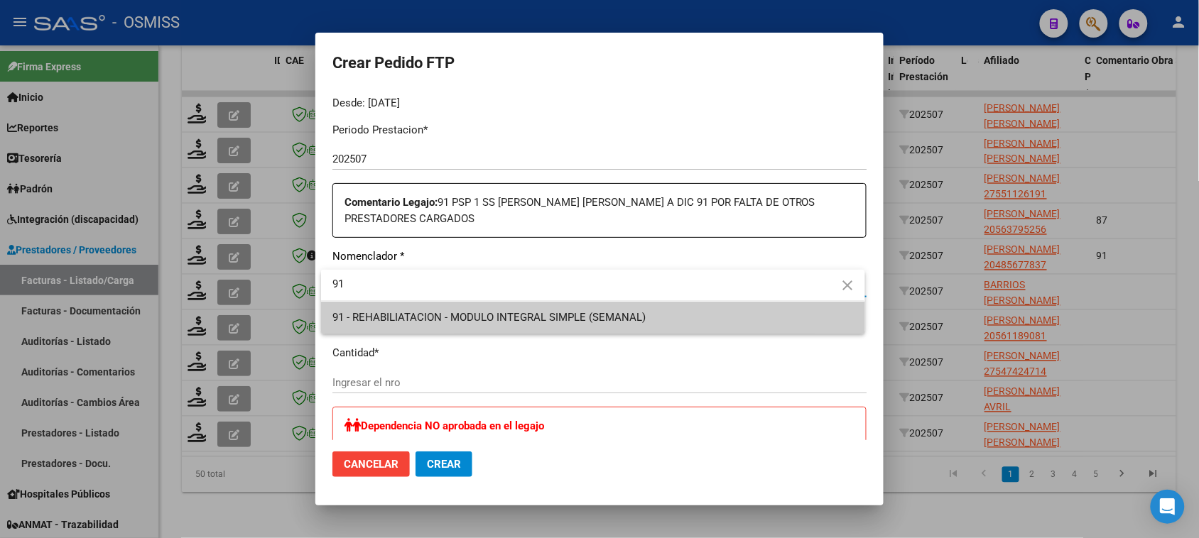
type input "91"
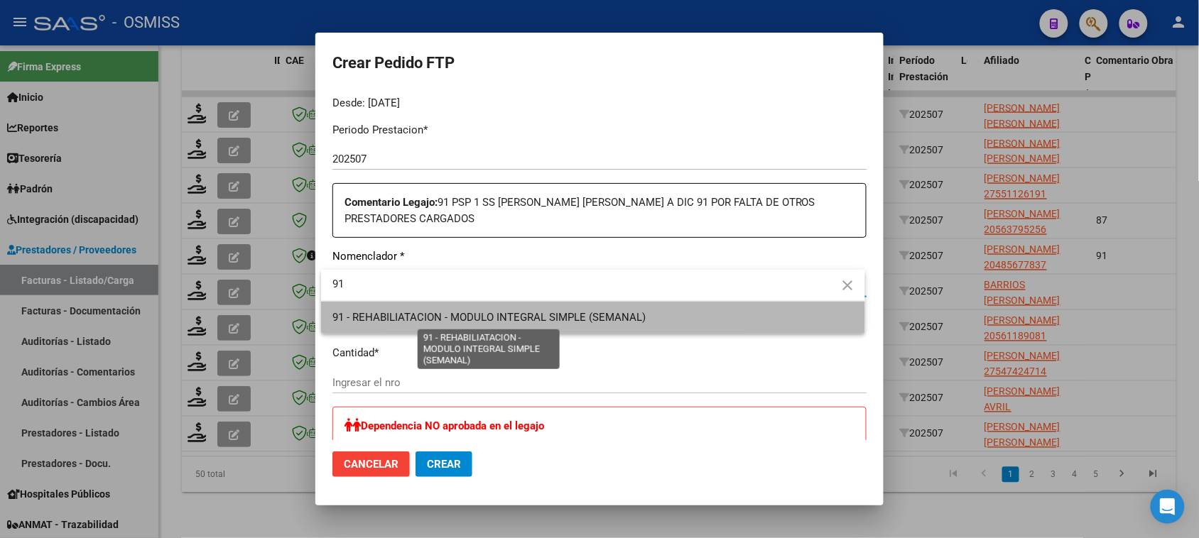
click at [444, 311] on span "91 - REHABILIATACION - MODULO INTEGRAL SIMPLE (SEMANAL)" at bounding box center [488, 317] width 313 height 13
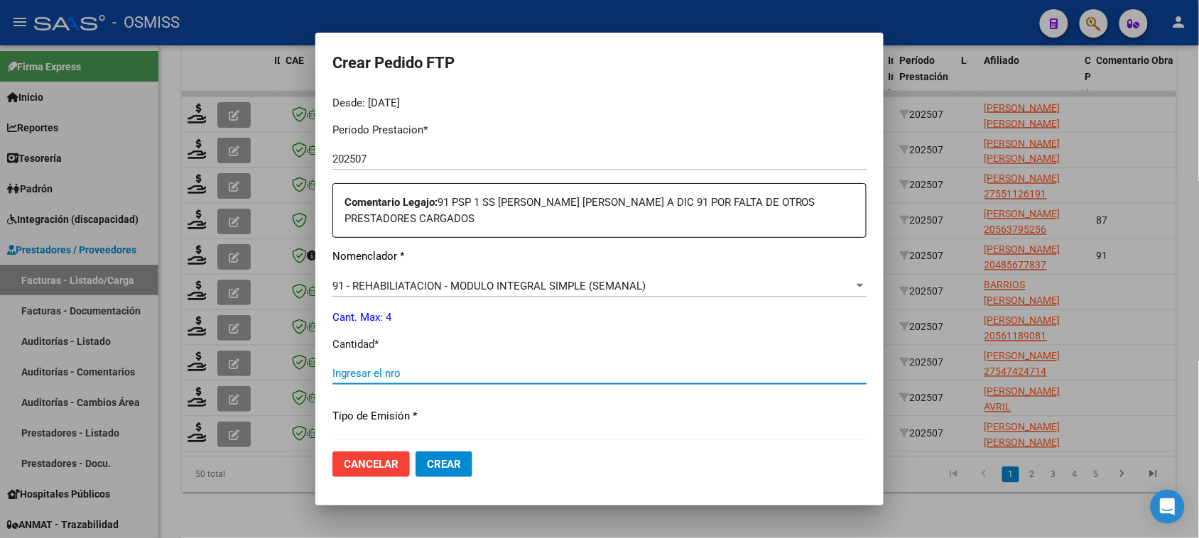
click at [423, 378] on input "Ingresar el nro" at bounding box center [599, 373] width 534 height 13
type input "4"
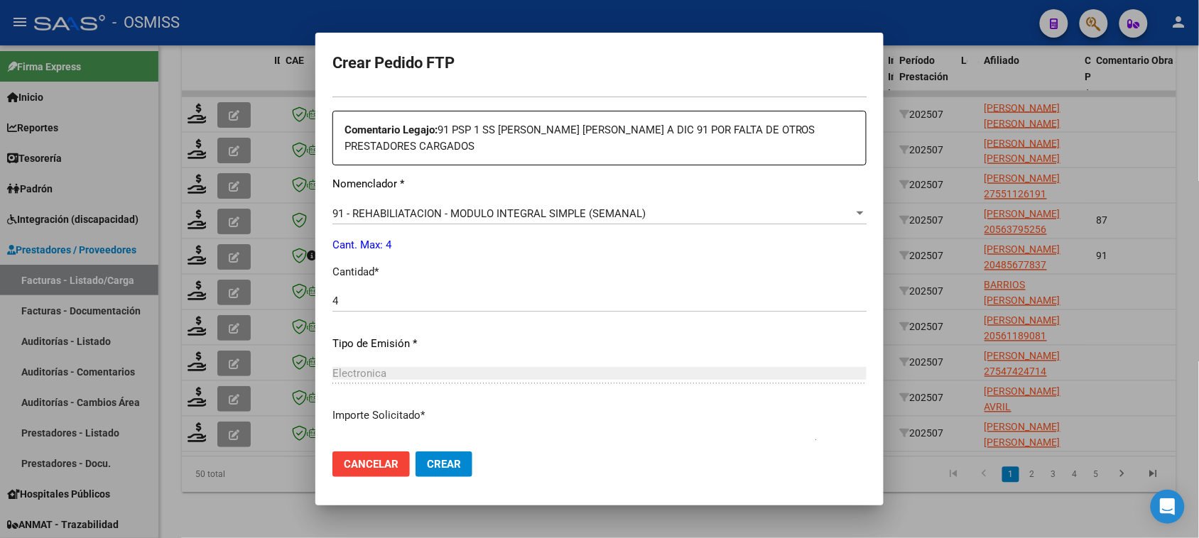
scroll to position [616, 0]
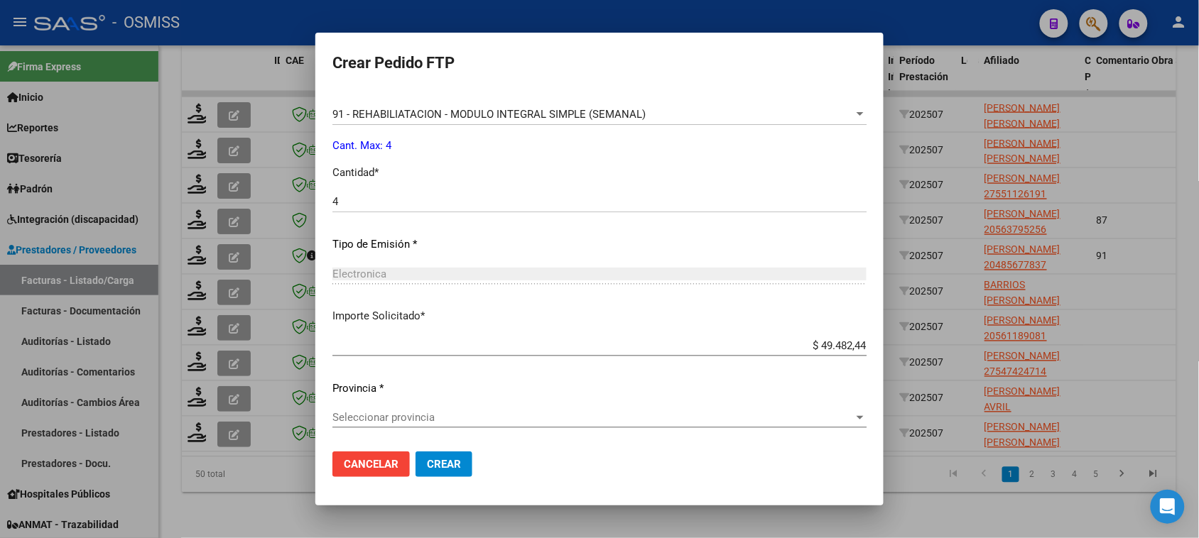
click at [410, 418] on span "Seleccionar provincia" at bounding box center [592, 417] width 521 height 13
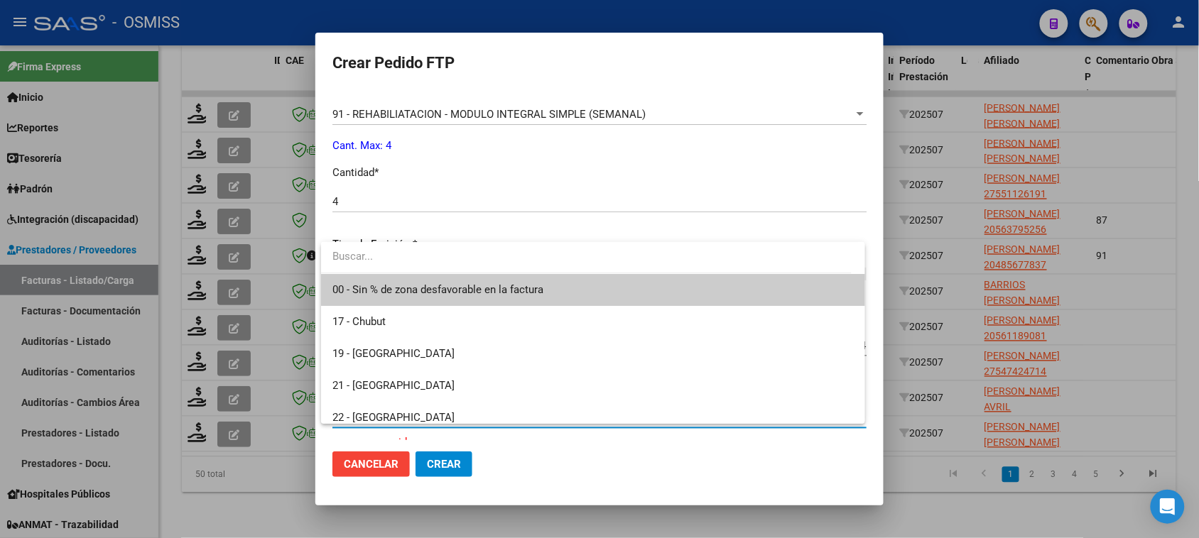
click at [405, 298] on span "00 - Sin % de zona desfavorable en la factura" at bounding box center [592, 290] width 521 height 32
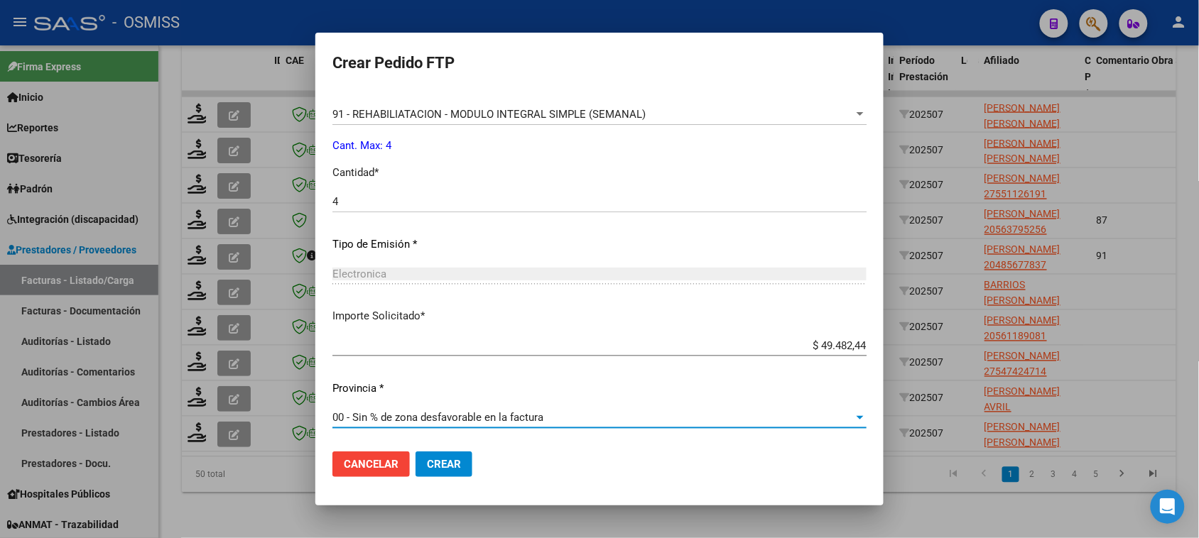
click at [444, 462] on span "Crear" at bounding box center [444, 464] width 34 height 13
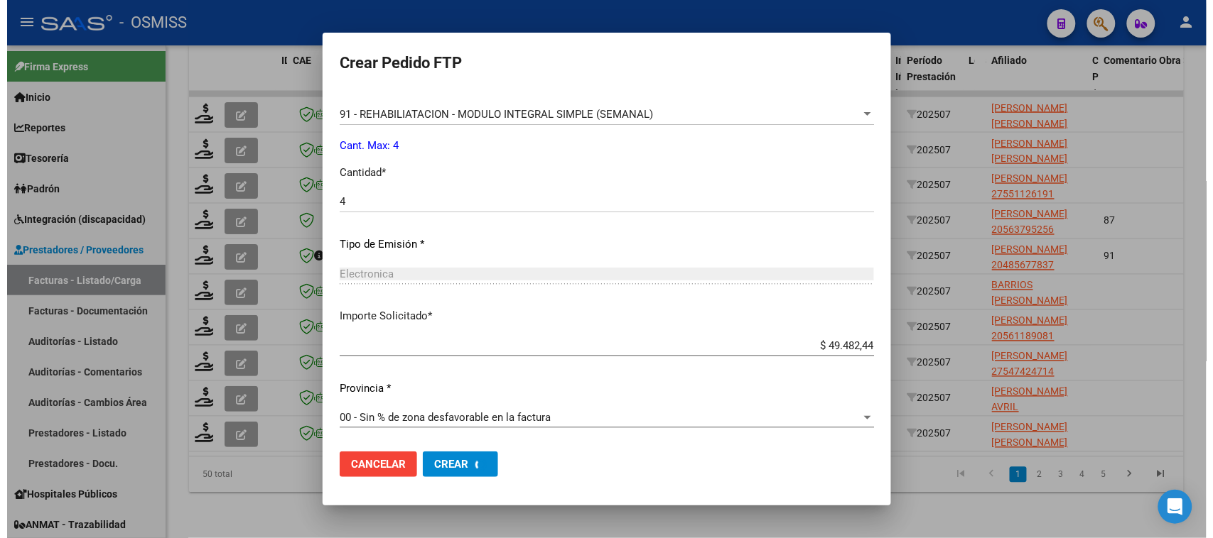
scroll to position [536, 0]
